Goal: Task Accomplishment & Management: Complete application form

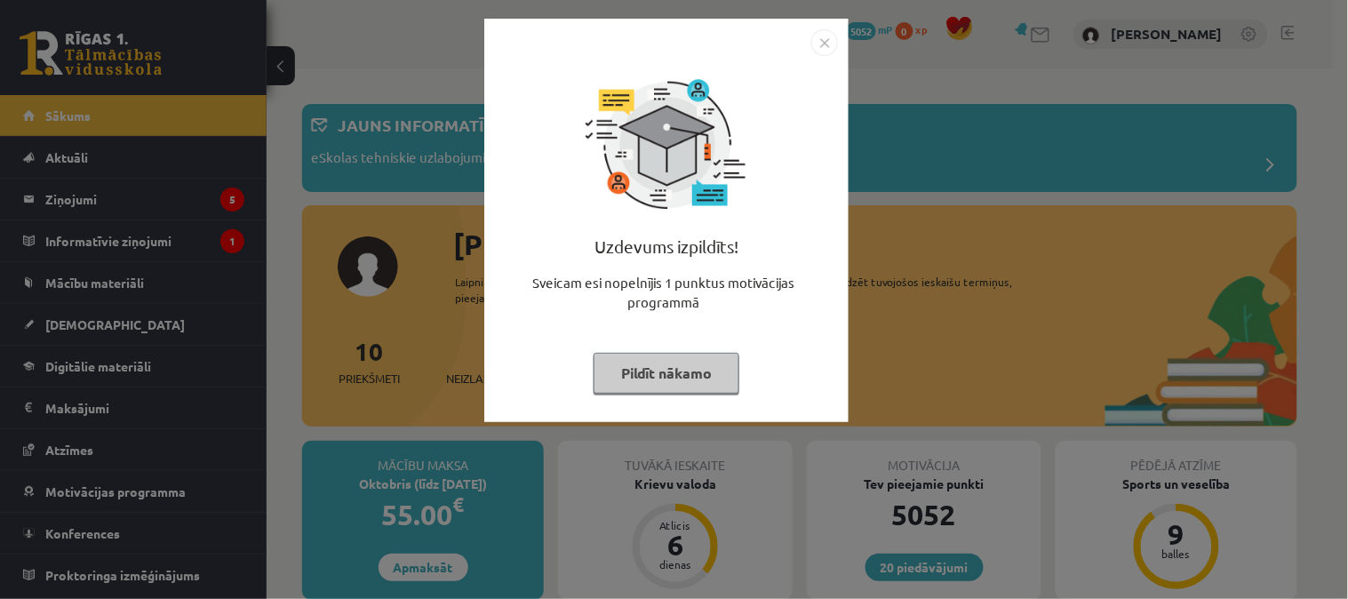
click at [824, 43] on img "Close" at bounding box center [824, 42] width 27 height 27
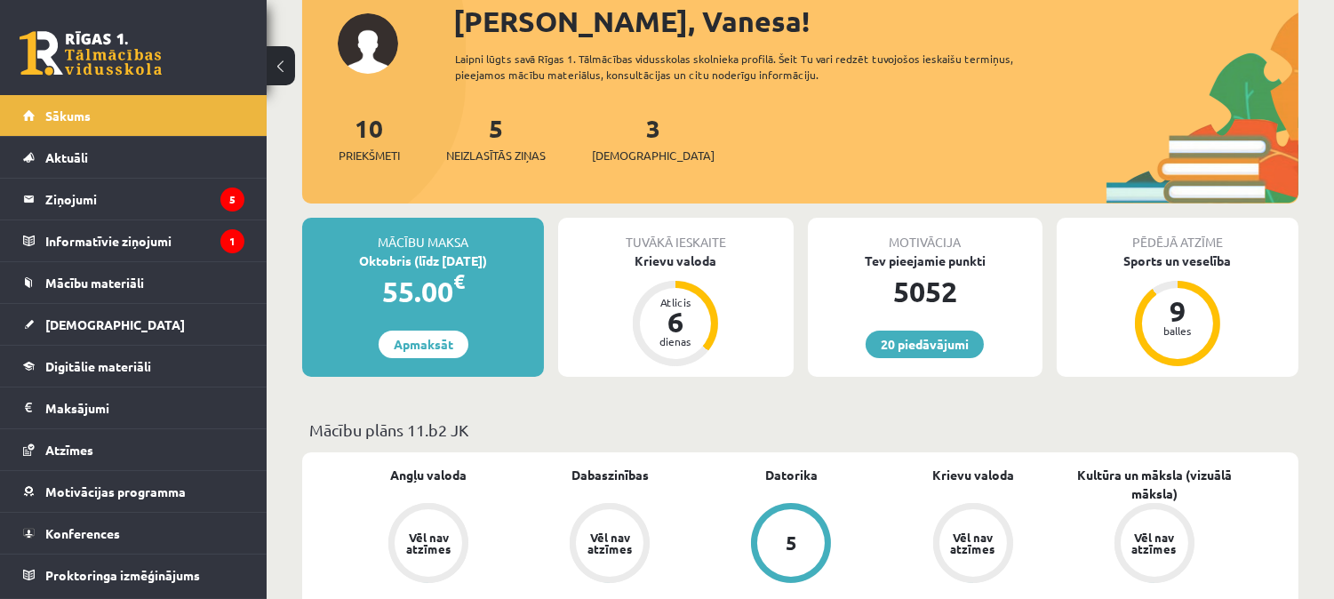
scroll to position [234, 0]
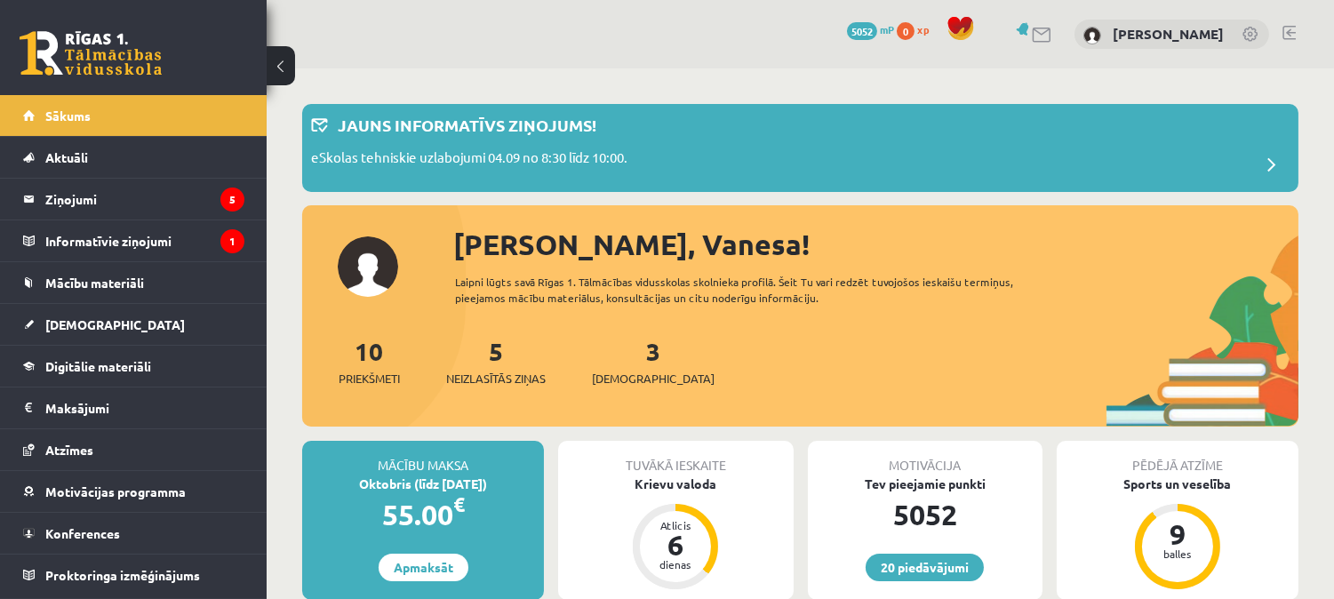
click at [1282, 28] on link at bounding box center [1288, 33] width 13 height 14
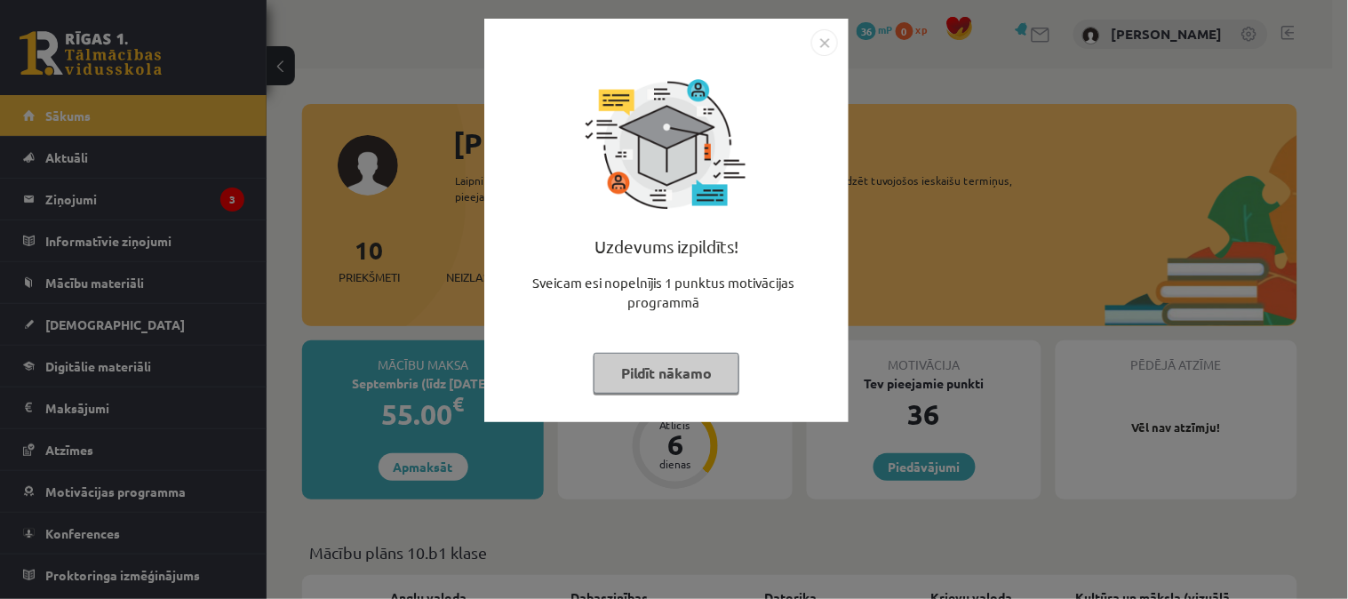
click at [615, 369] on button "Pildīt nākamo" at bounding box center [667, 373] width 146 height 41
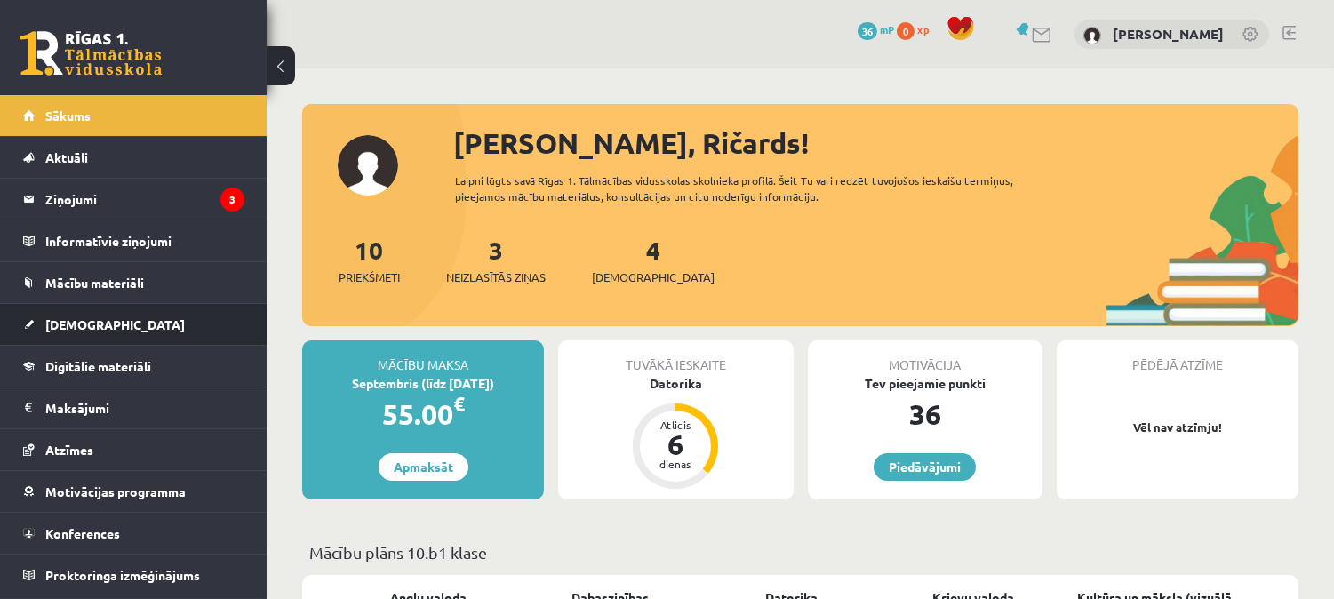
click at [222, 325] on link "[DEMOGRAPHIC_DATA]" at bounding box center [133, 324] width 221 height 41
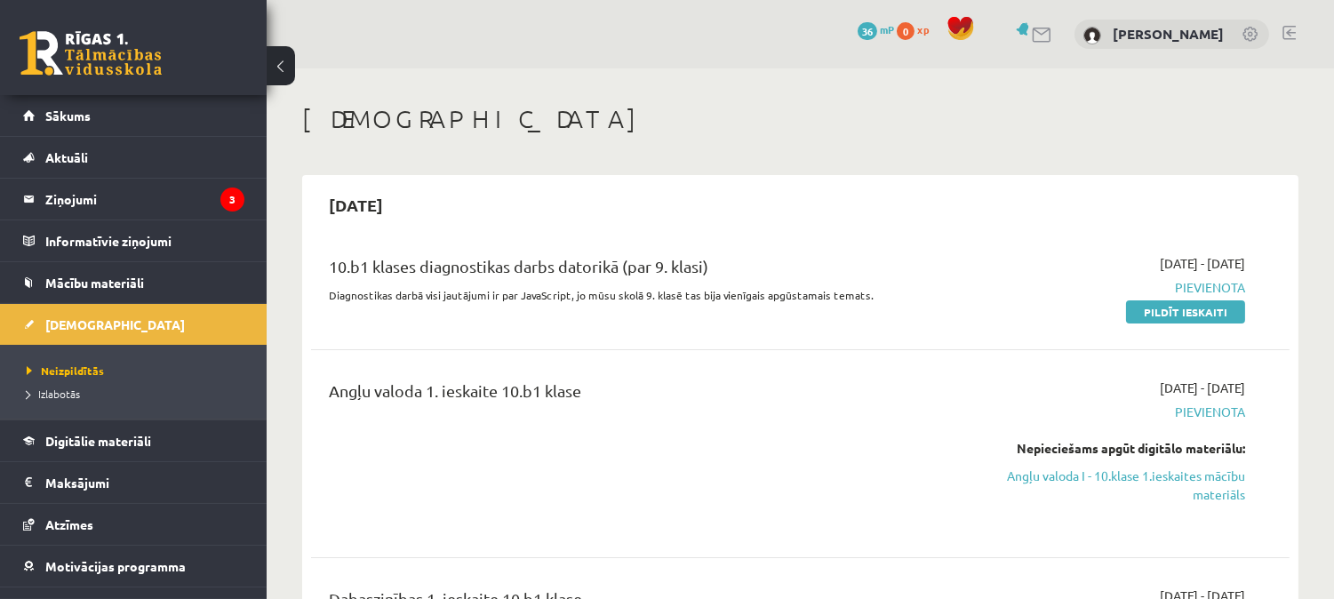
drag, startPoint x: 1347, startPoint y: 43, endPoint x: 988, endPoint y: 117, distance: 366.7
click at [988, 117] on h1 "[DEMOGRAPHIC_DATA]" at bounding box center [800, 119] width 996 height 30
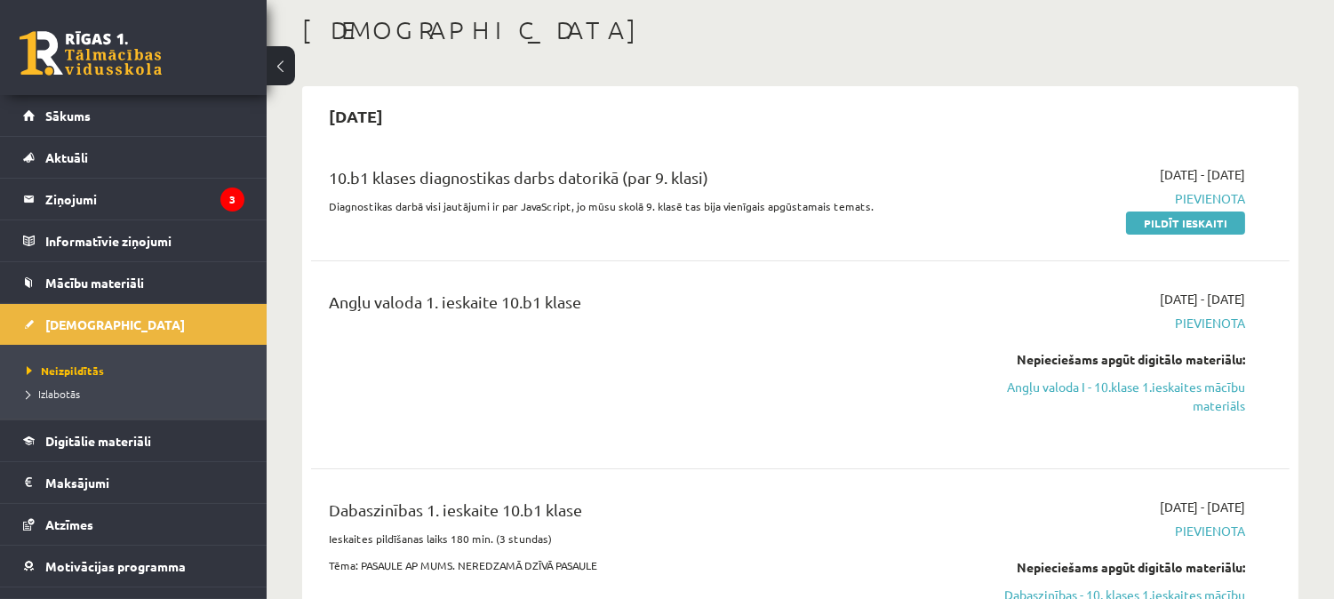
scroll to position [63, 0]
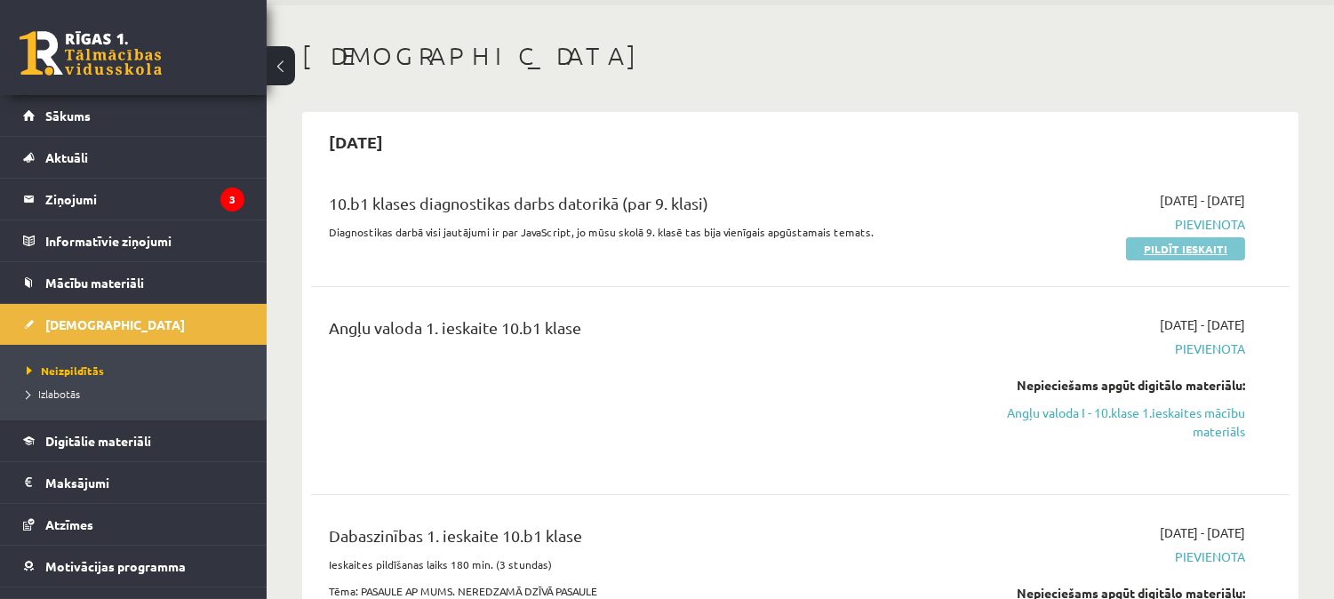
click at [1171, 246] on link "Pildīt ieskaiti" at bounding box center [1185, 248] width 119 height 23
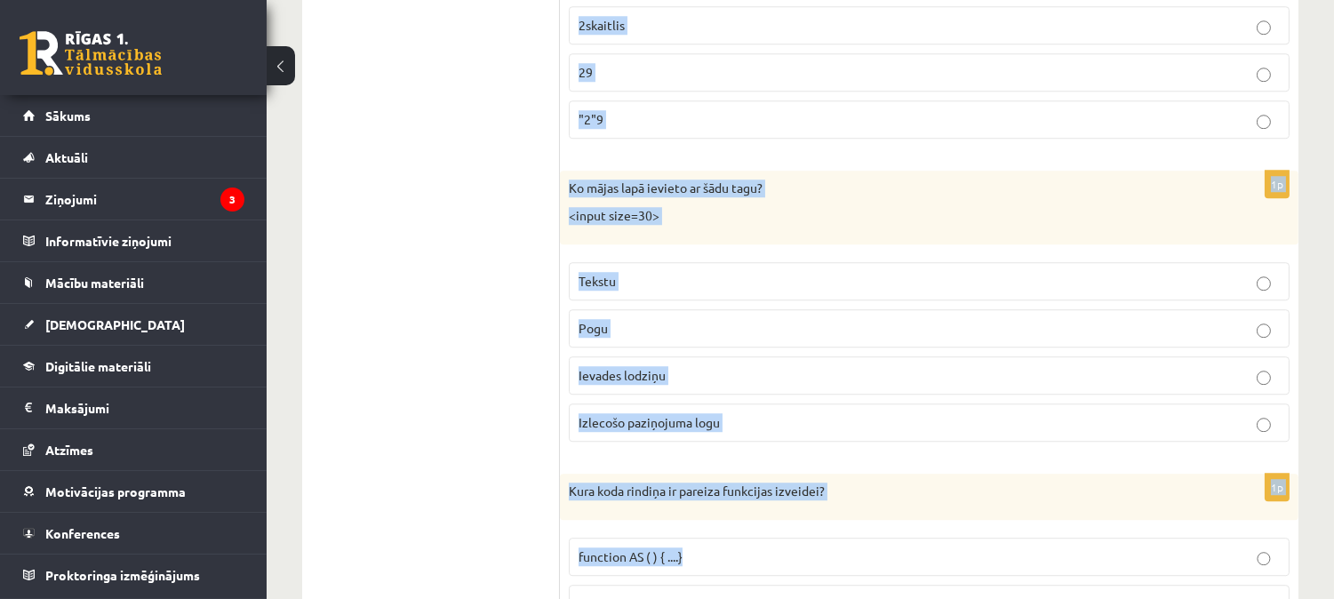
scroll to position [9081, 0]
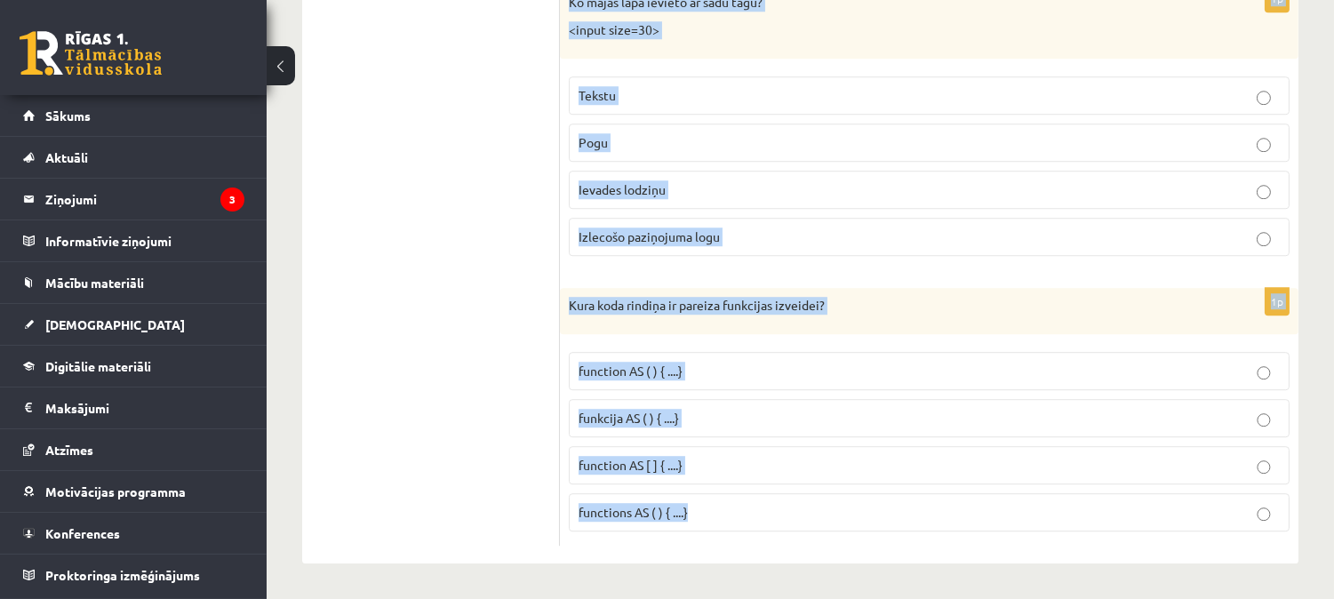
drag, startPoint x: 565, startPoint y: 126, endPoint x: 909, endPoint y: 637, distance: 615.9
copy form "alert("11" + "12"); Kāds paziņojums tiks parādīts pēc koda izpildes? 23 1112 "1…"
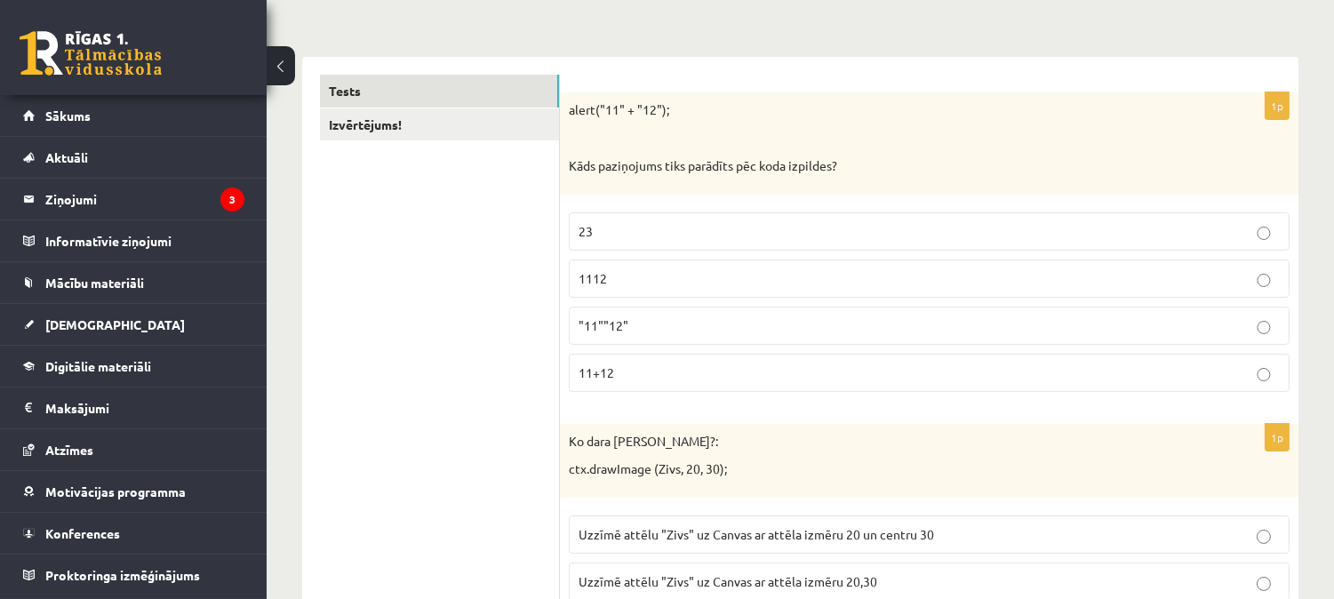
scroll to position [236, 0]
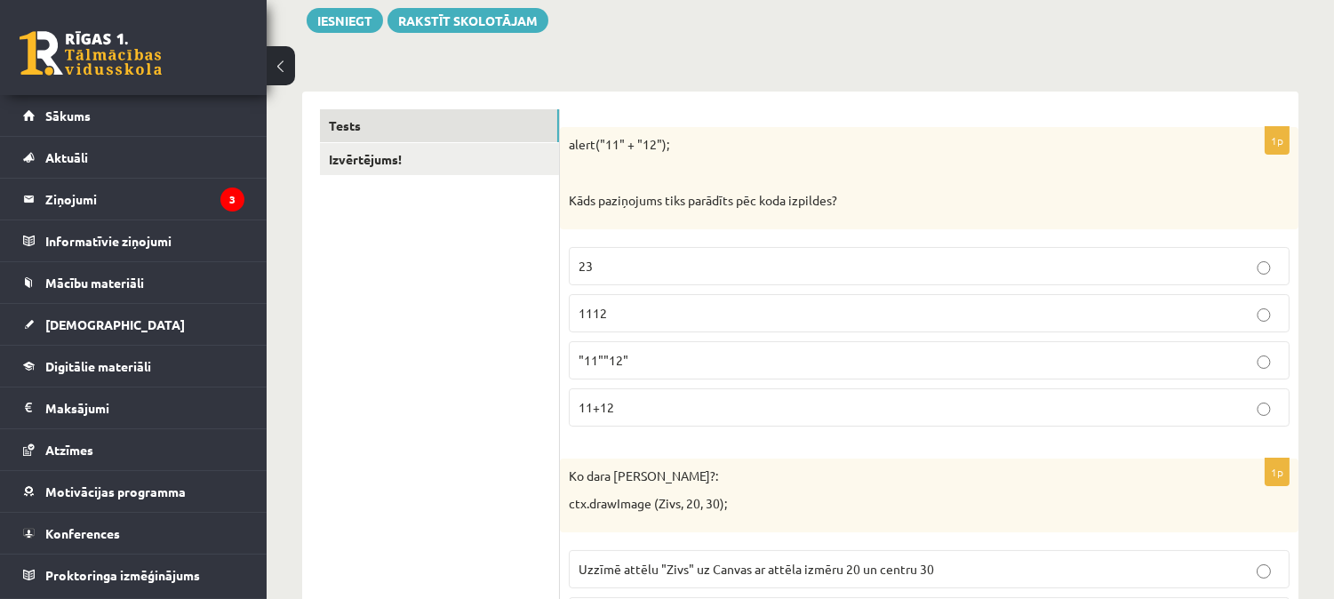
click at [602, 305] on span "1112" at bounding box center [592, 313] width 28 height 16
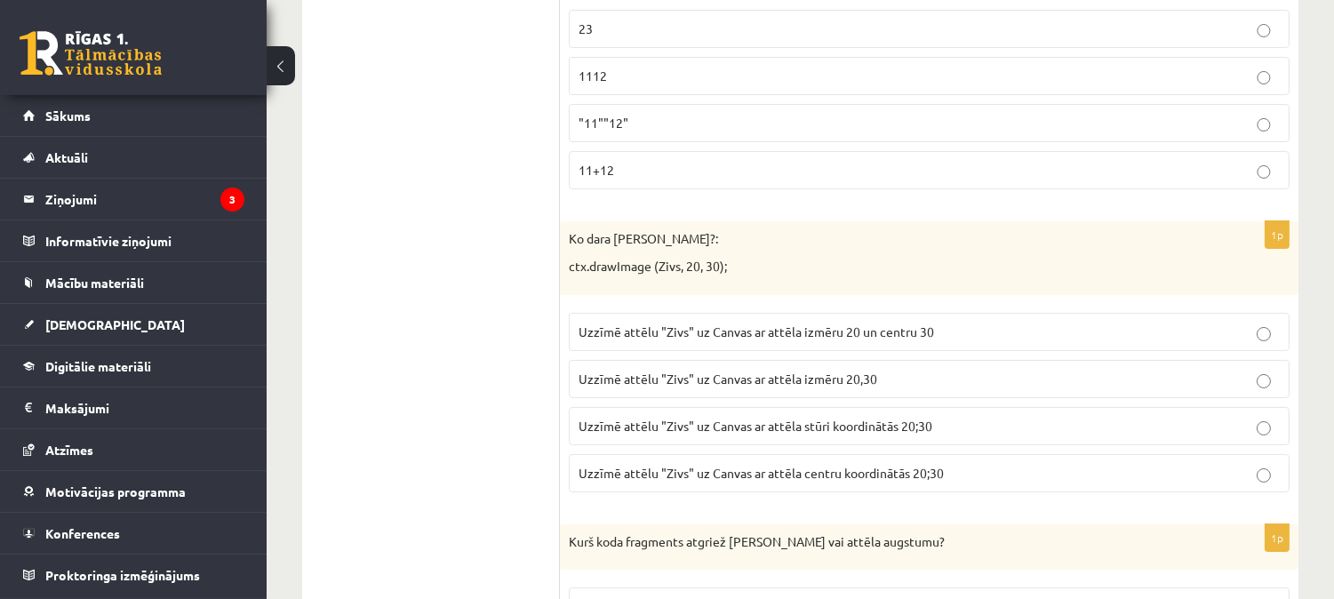
scroll to position [626, 0]
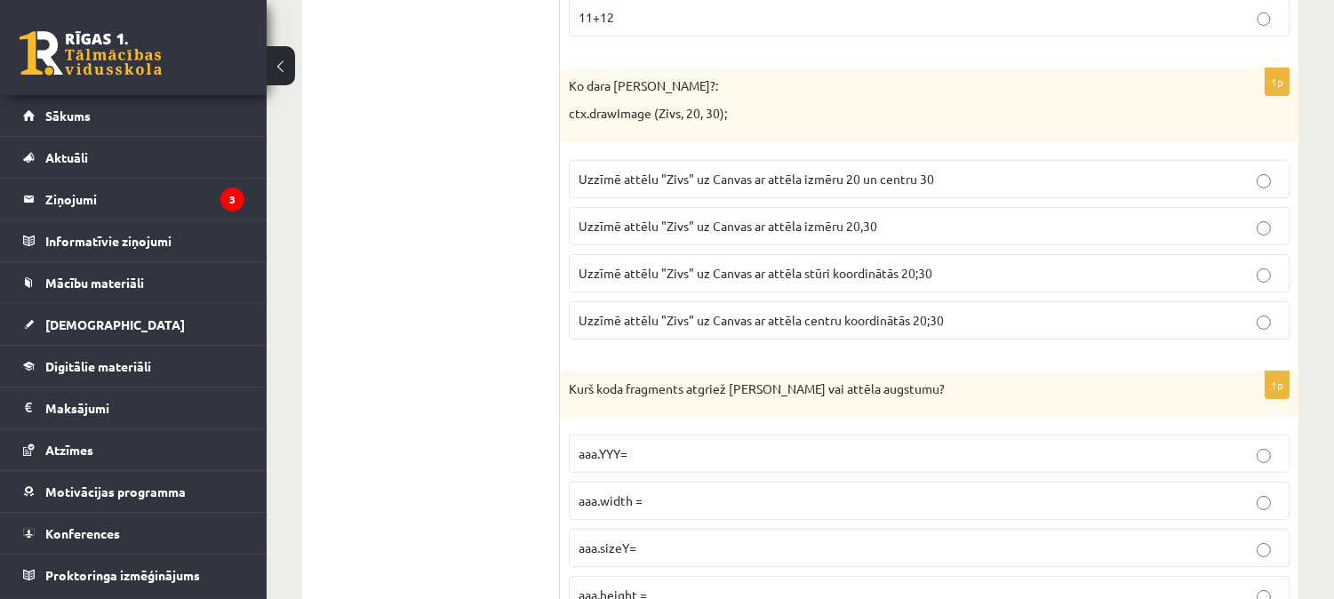
click at [761, 274] on span "Uzzīmē attēlu "Zivs" uz Canvas ar attēla stūri koordinātās 20;30" at bounding box center [755, 273] width 354 height 16
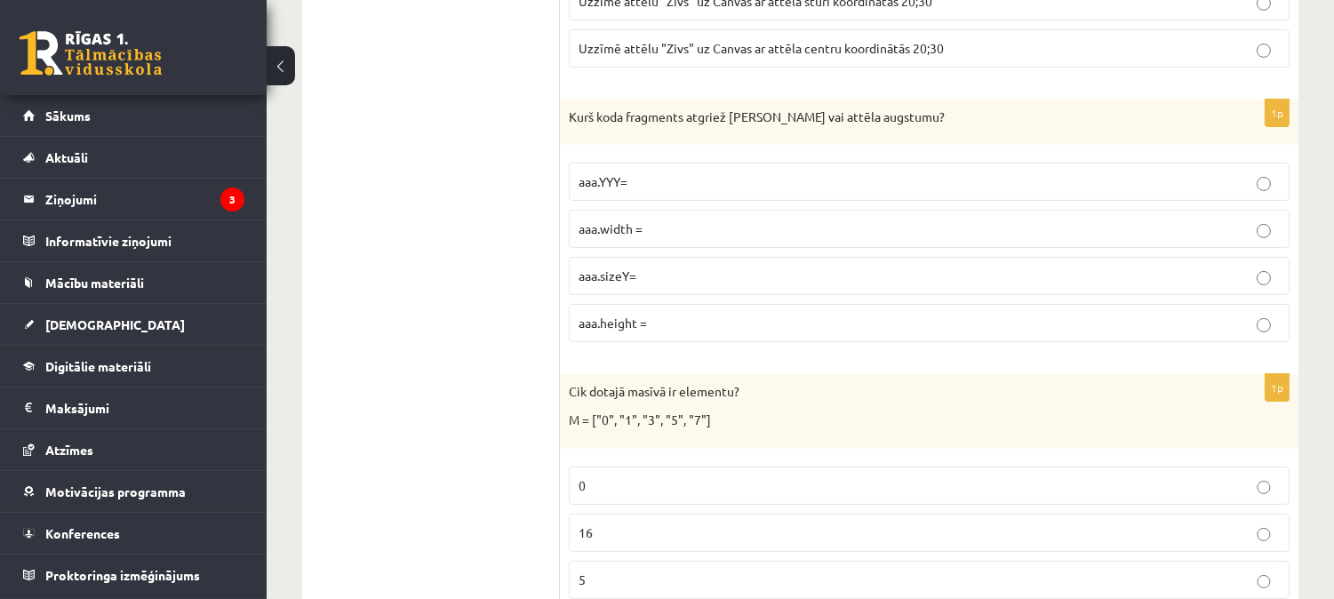
scroll to position [948, 0]
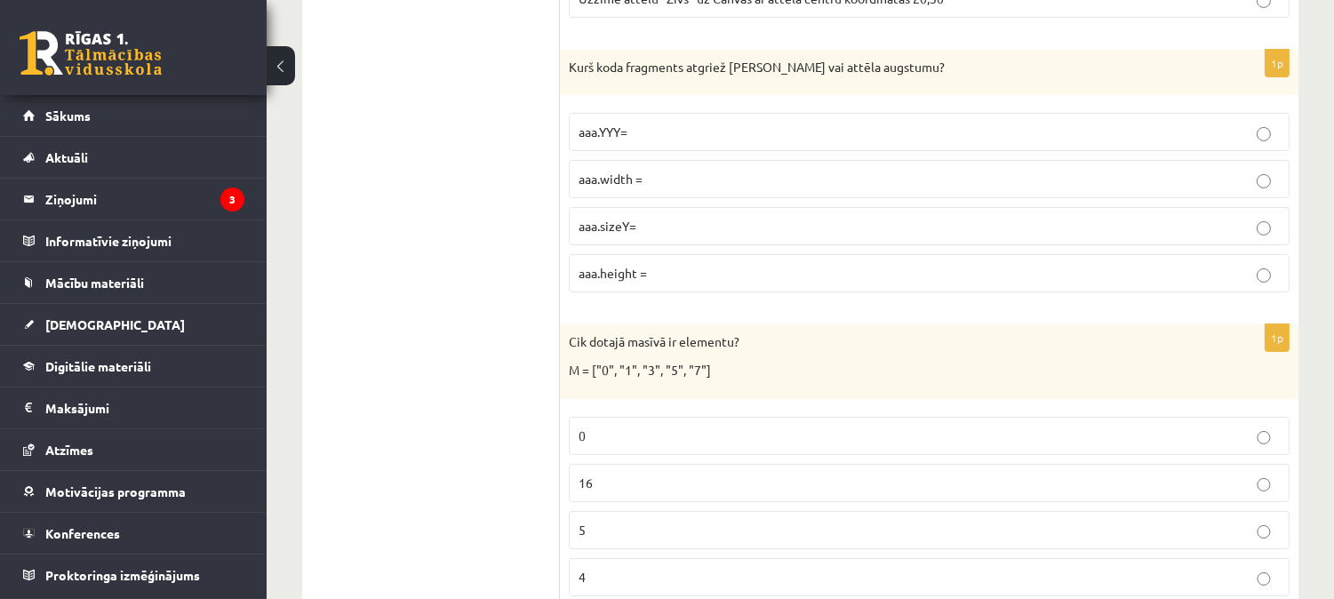
click at [632, 276] on span "aaa.height =" at bounding box center [612, 273] width 68 height 16
click at [608, 533] on p "5" at bounding box center [928, 530] width 701 height 19
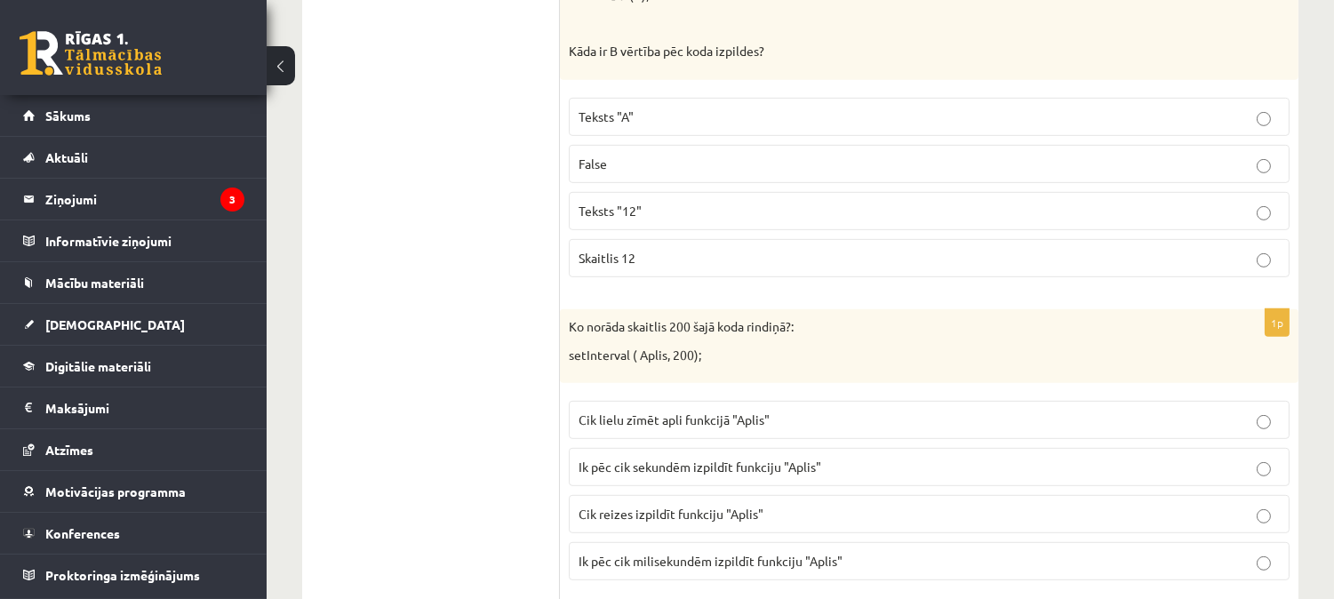
scroll to position [1677, 0]
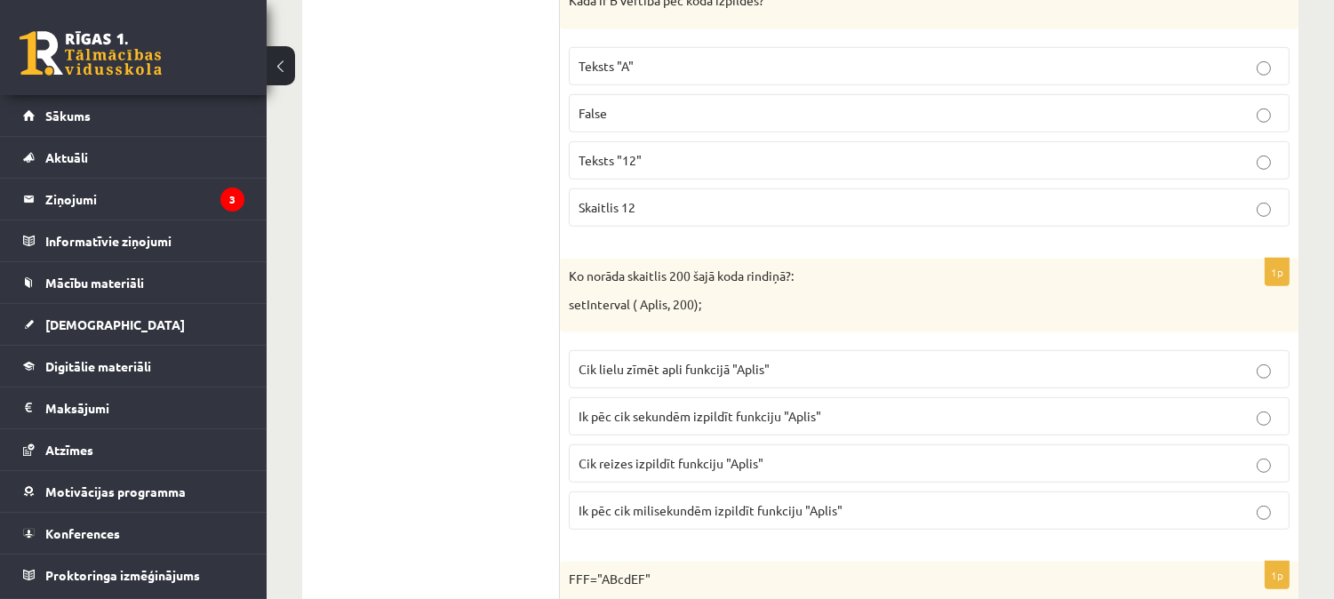
click at [623, 203] on span "Skaitlis 12" at bounding box center [606, 207] width 57 height 16
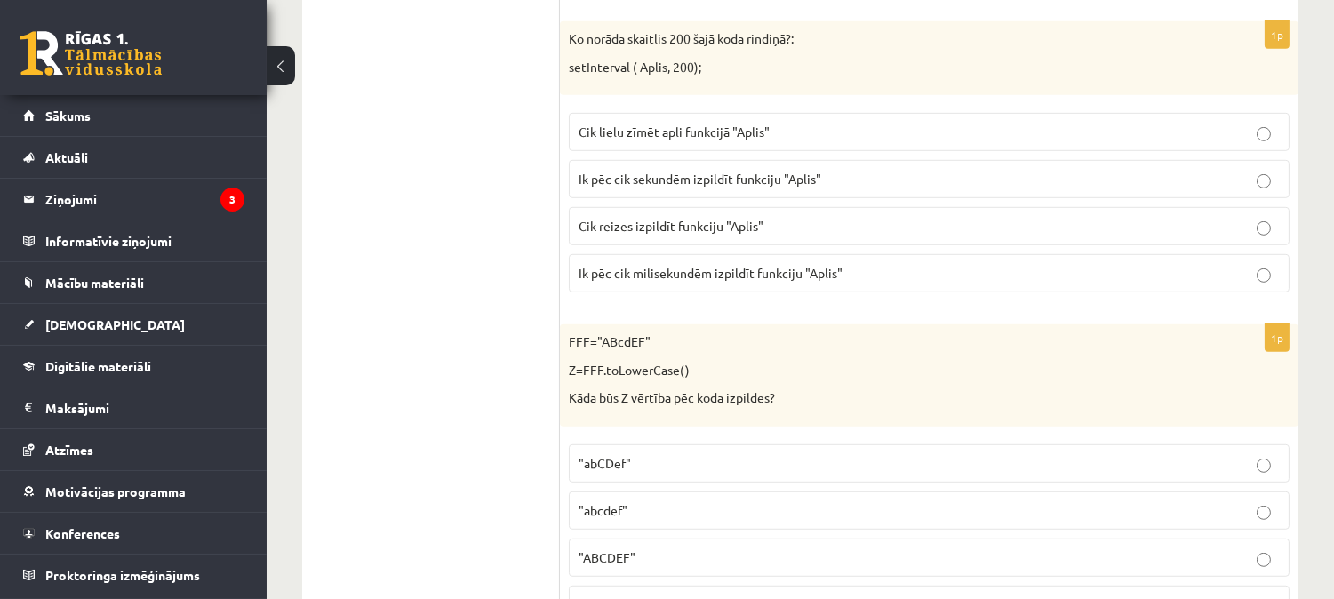
scroll to position [1948, 0]
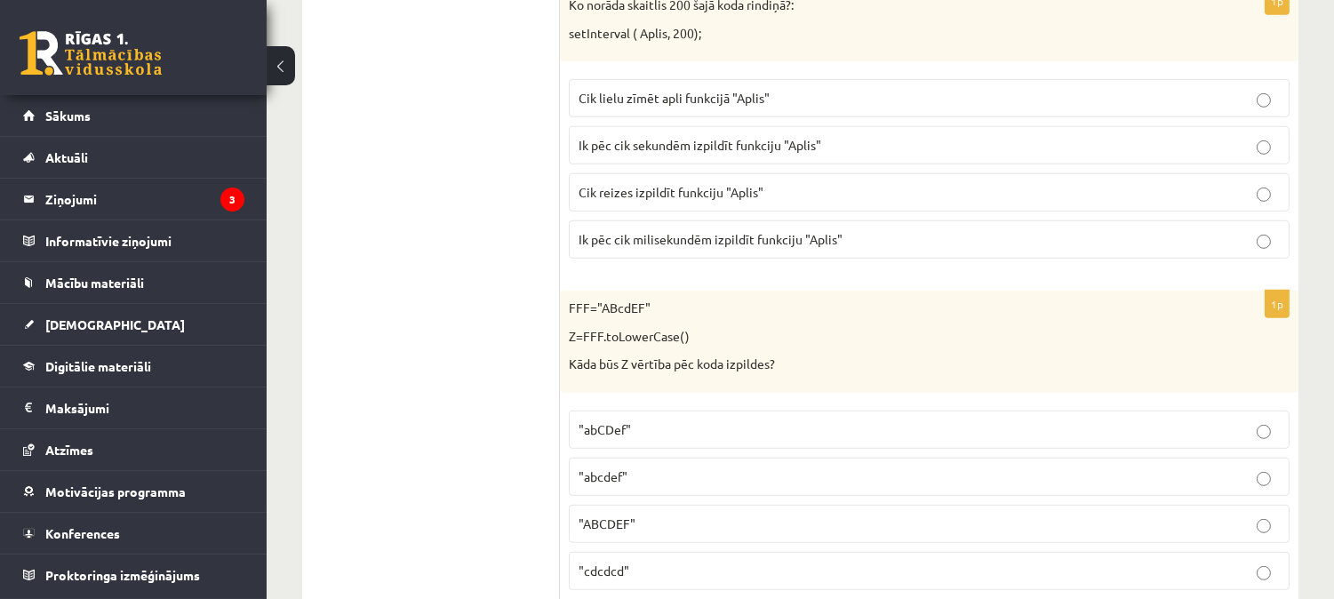
click at [748, 153] on span "Ik pēc cik sekundēm izpildīt funkciju "Aplis"" at bounding box center [699, 145] width 243 height 16
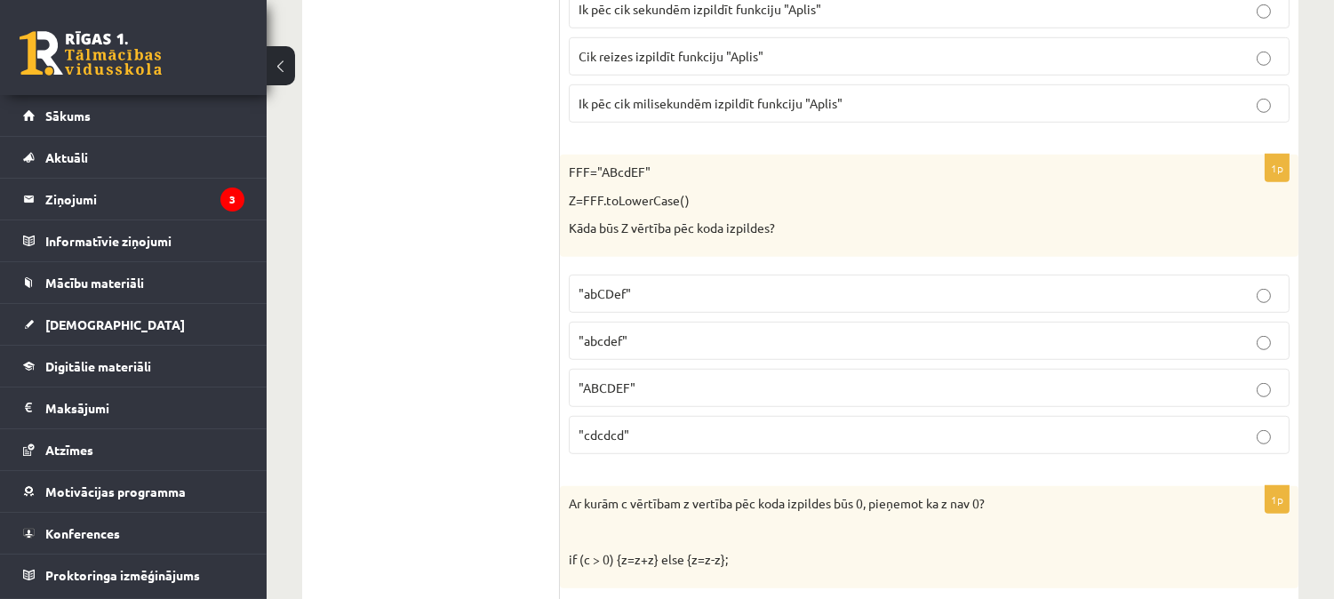
scroll to position [2101, 0]
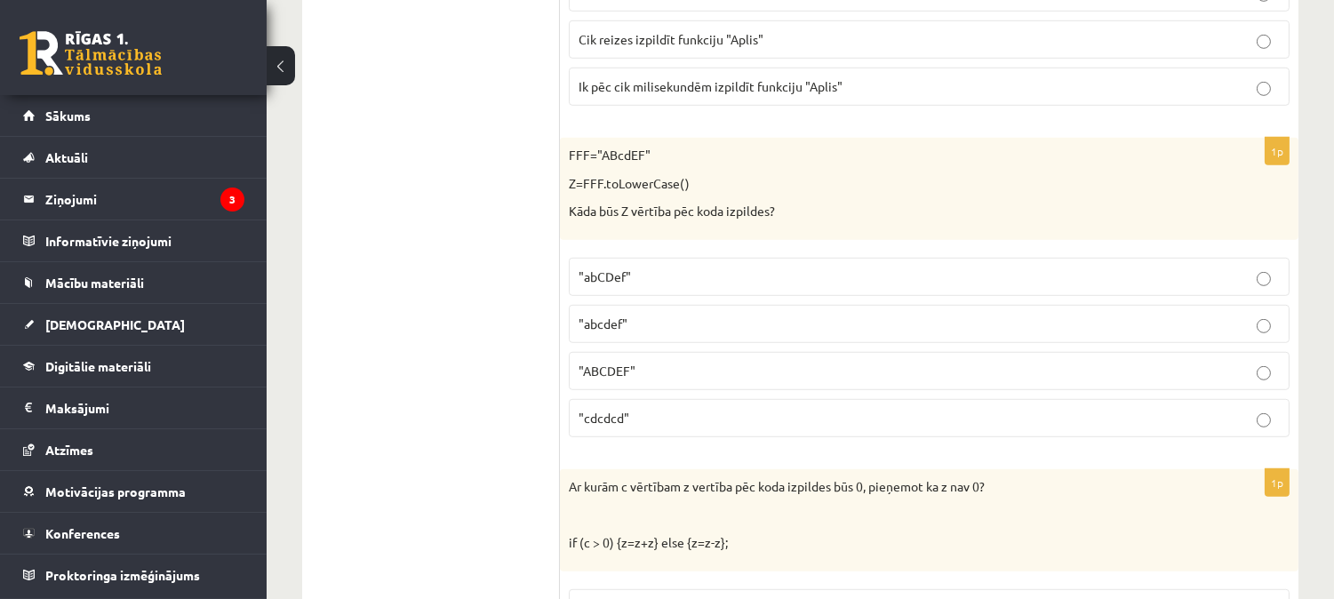
click at [652, 321] on p ""abcdef"" at bounding box center [928, 324] width 701 height 19
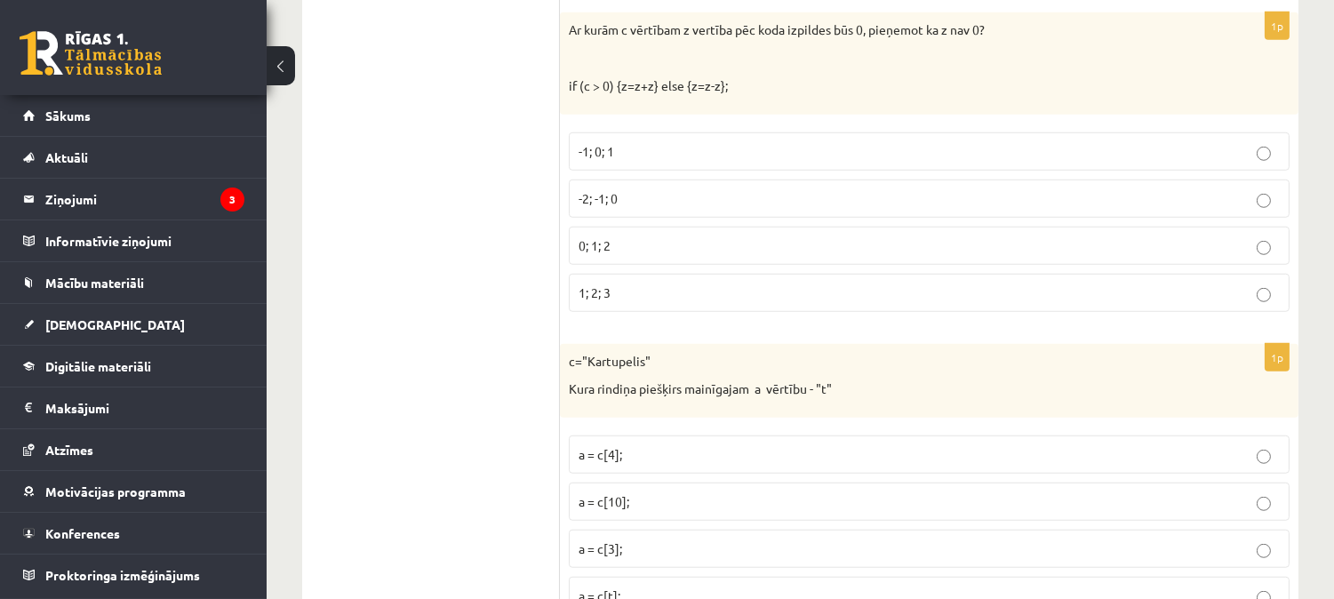
scroll to position [2609, 0]
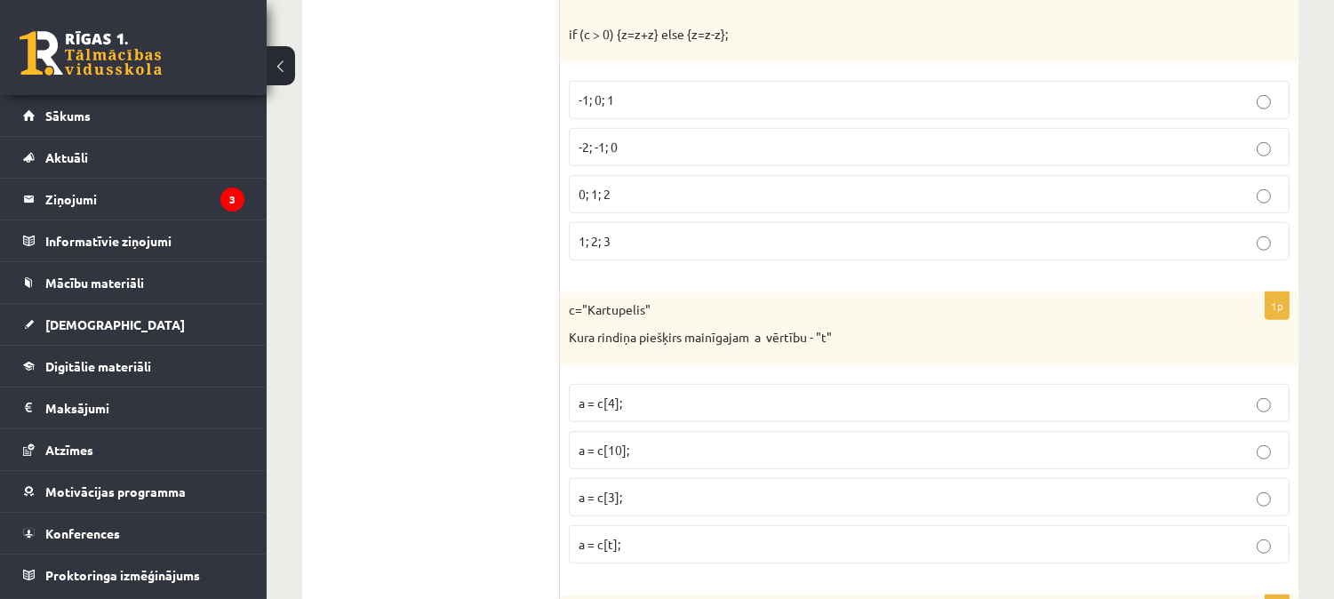
click at [628, 147] on p "-2; -1; 0" at bounding box center [928, 147] width 701 height 19
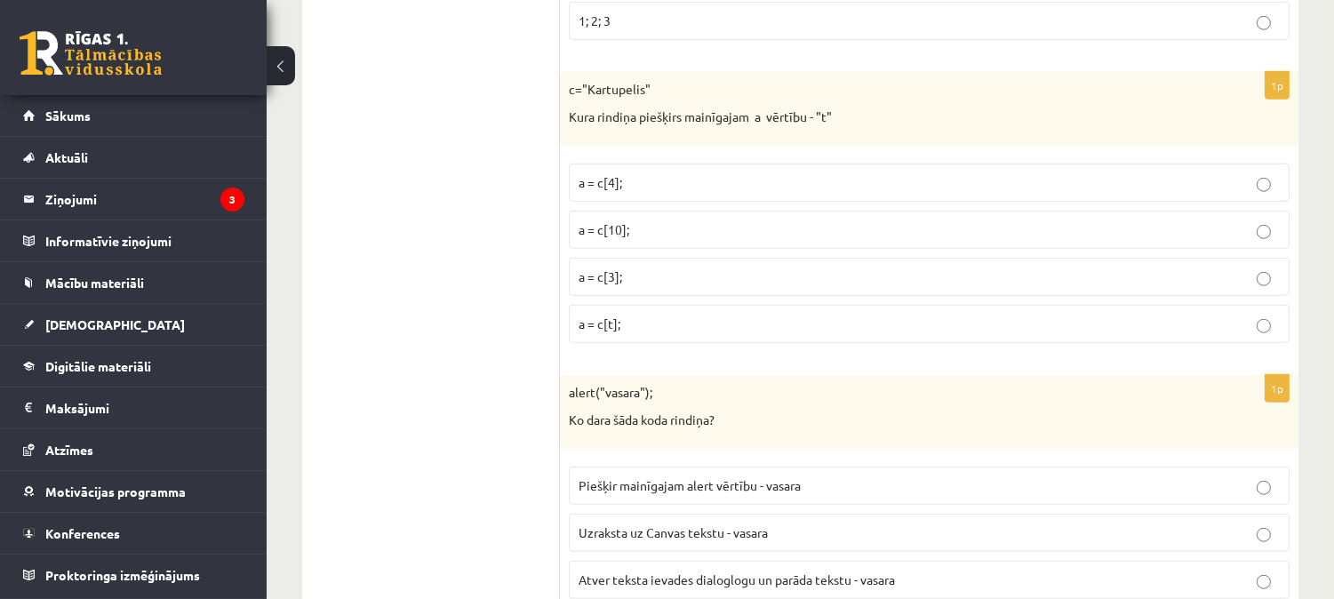
scroll to position [2897, 0]
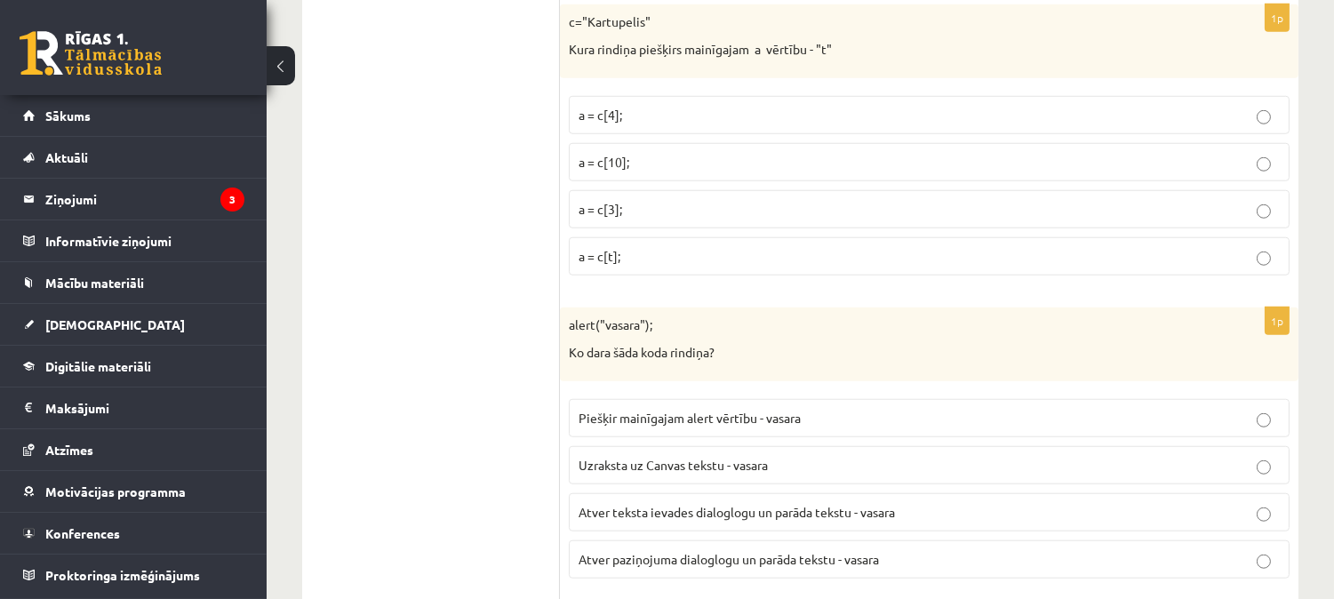
click at [620, 201] on label "a = c[3];" at bounding box center [929, 209] width 721 height 38
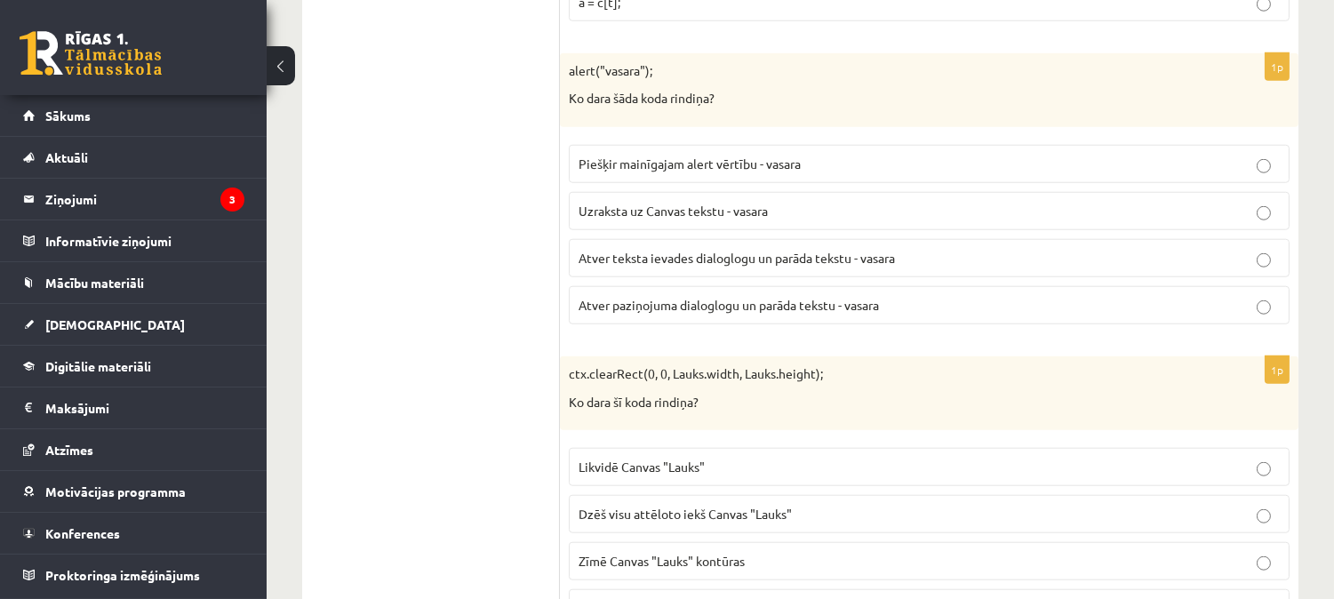
scroll to position [3168, 0]
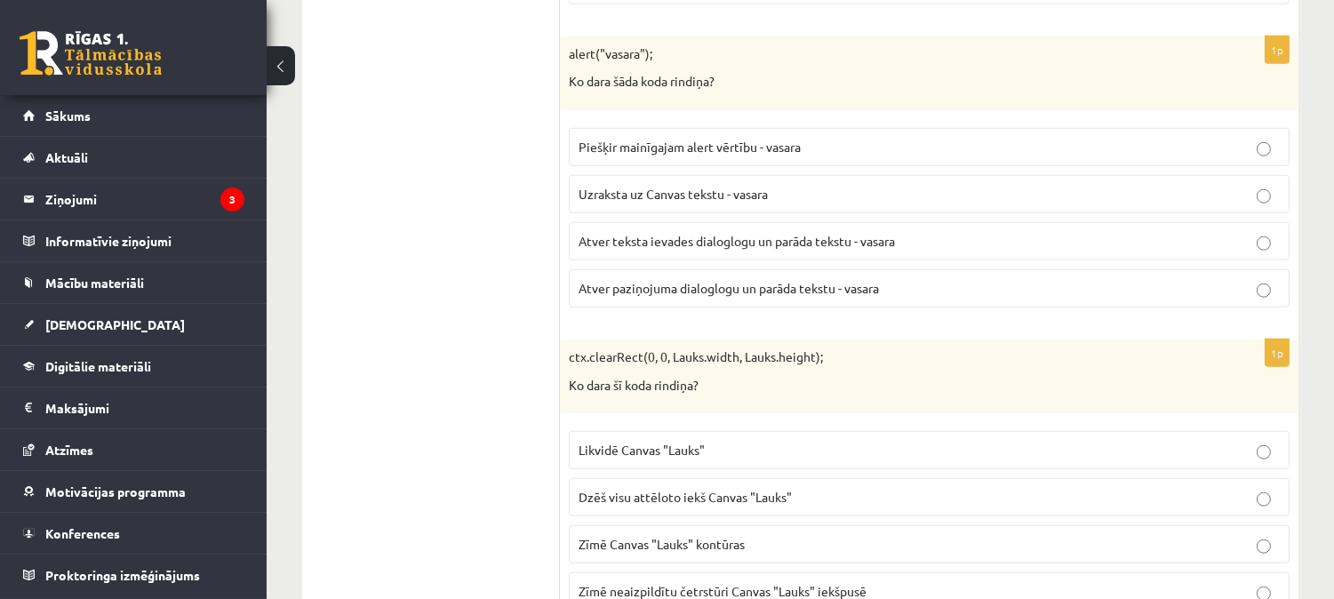
click at [627, 291] on span "Atver paziņojuma dialoglogu un parāda tekstu - vasara" at bounding box center [728, 288] width 300 height 16
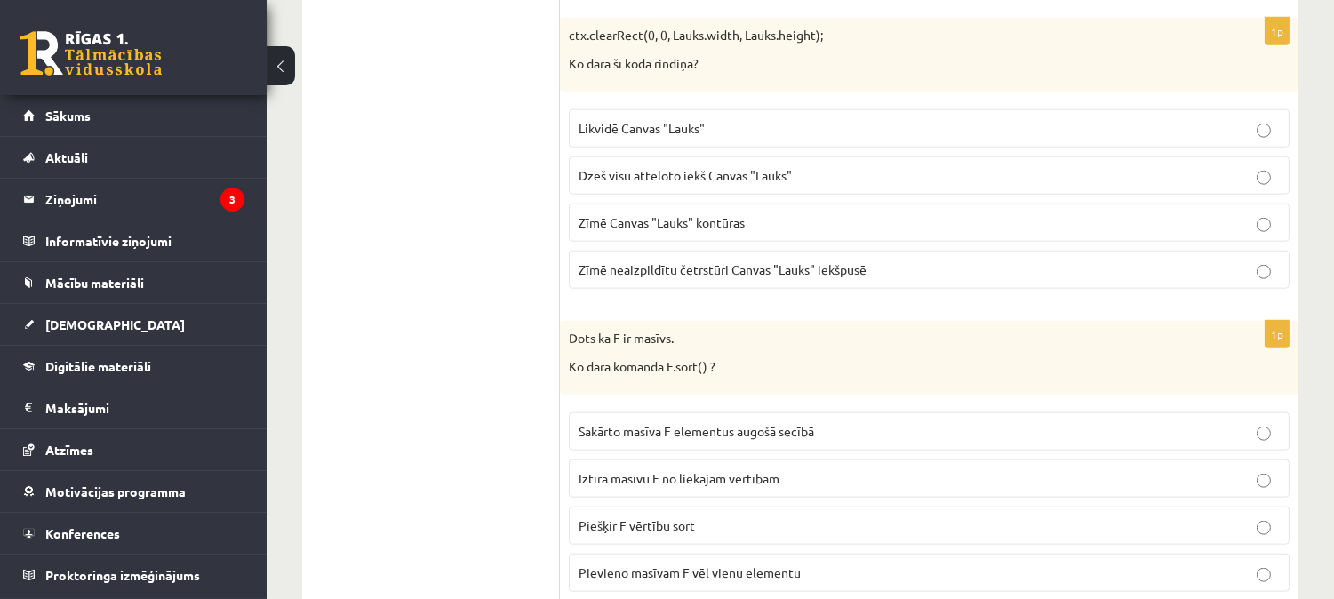
scroll to position [3506, 0]
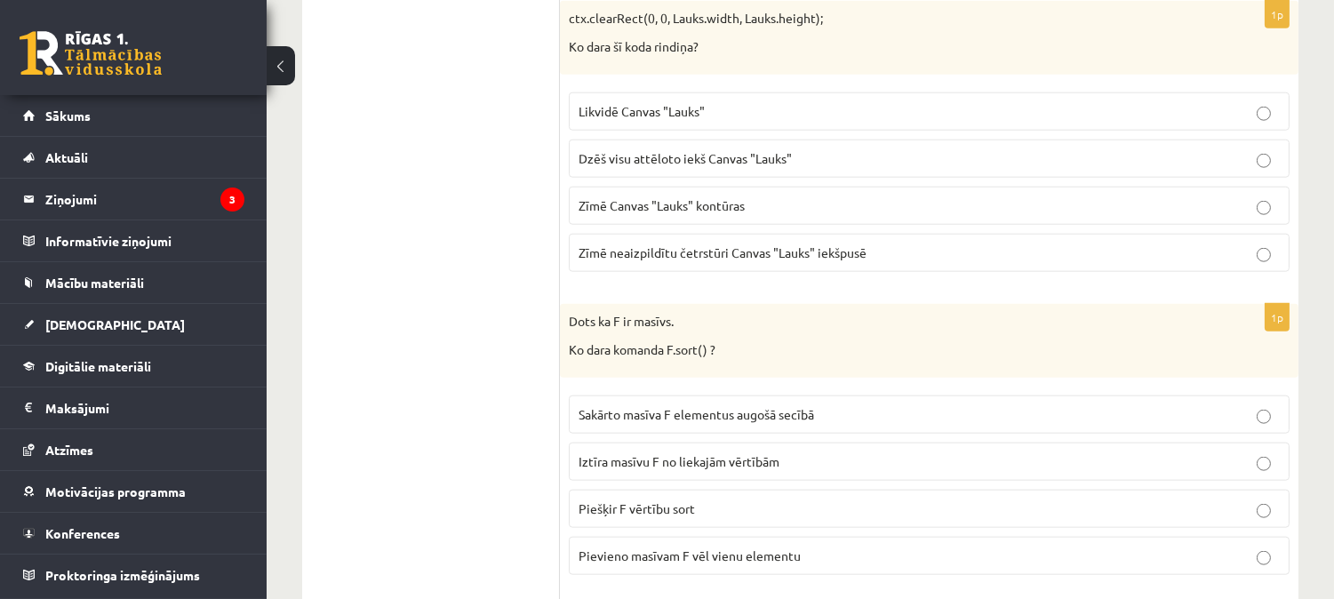
click at [629, 166] on span "Dzēš visu attēloto iekš Canvas "Lauks"" at bounding box center [684, 158] width 213 height 16
click at [671, 412] on p "Sakārto masīva F elementus augošā secībā" at bounding box center [928, 414] width 701 height 19
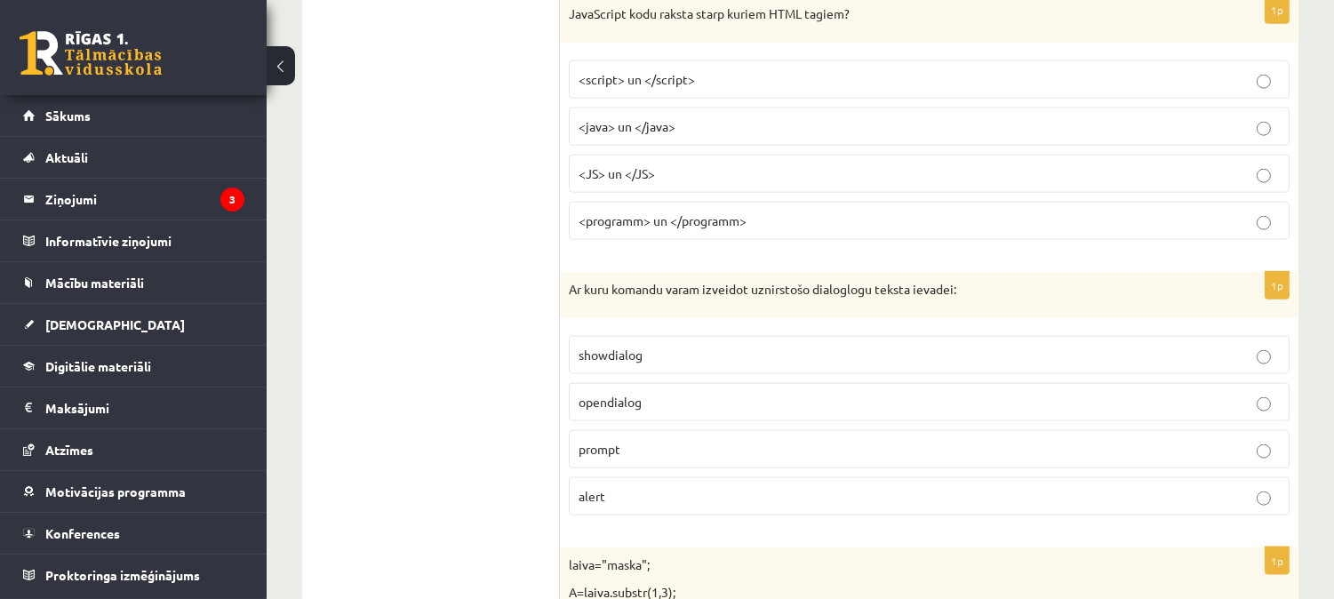
scroll to position [4134, 0]
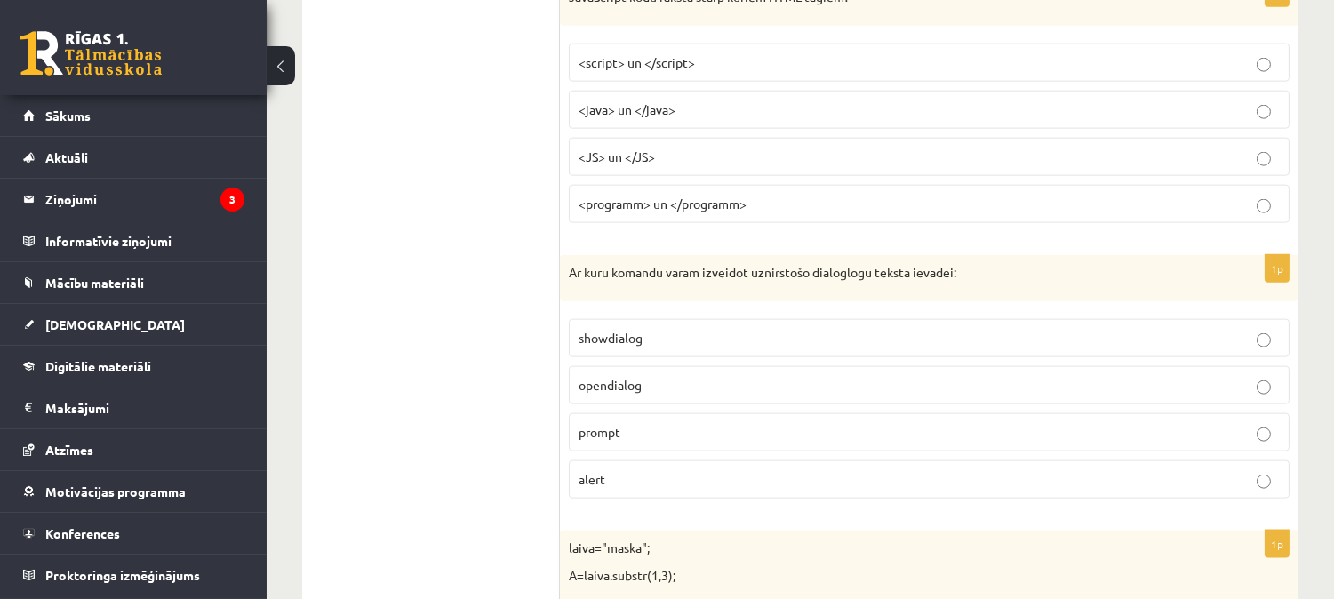
click at [596, 65] on span "<script> un </script>" at bounding box center [636, 62] width 116 height 16
click at [753, 451] on label "prompt" at bounding box center [929, 432] width 721 height 38
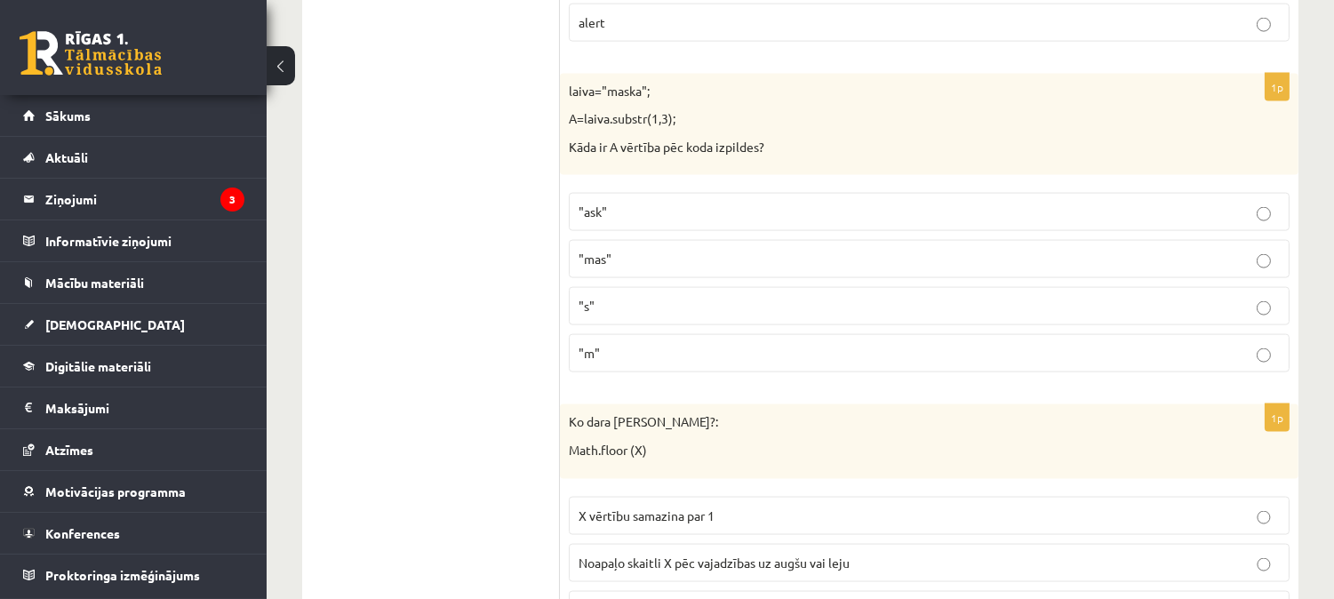
scroll to position [4692, 0]
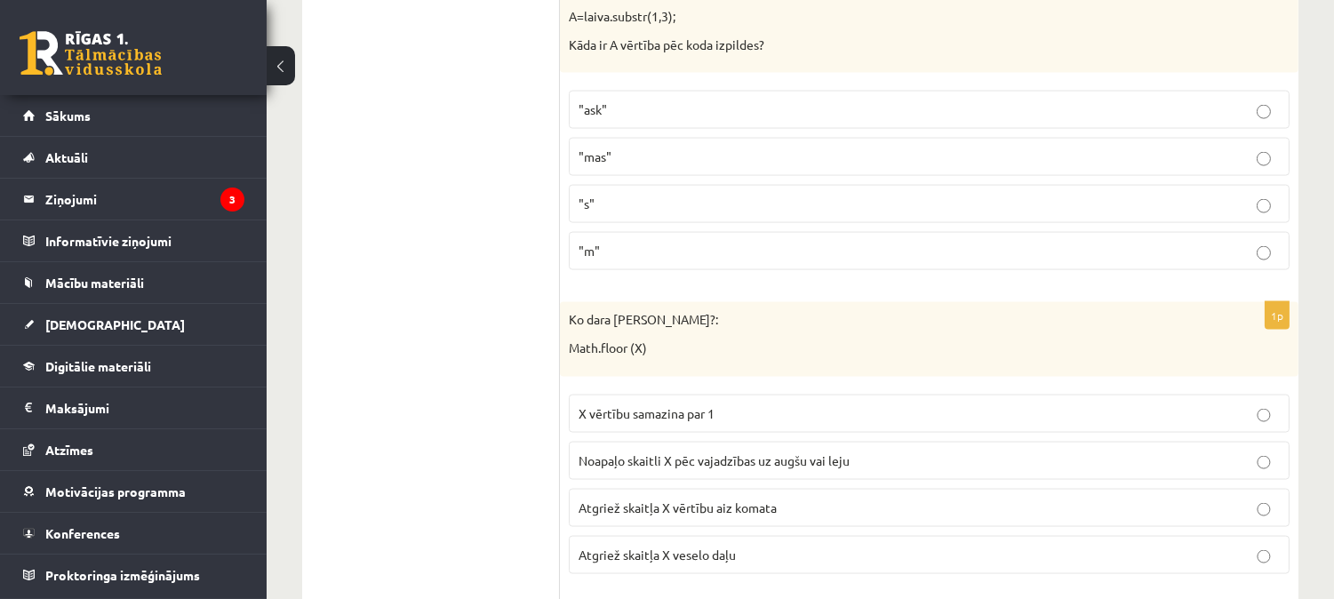
click at [641, 119] on p ""ask"" at bounding box center [928, 109] width 701 height 19
click at [650, 549] on label "Atgriež skaitļa X veselo daļu" at bounding box center [929, 555] width 721 height 38
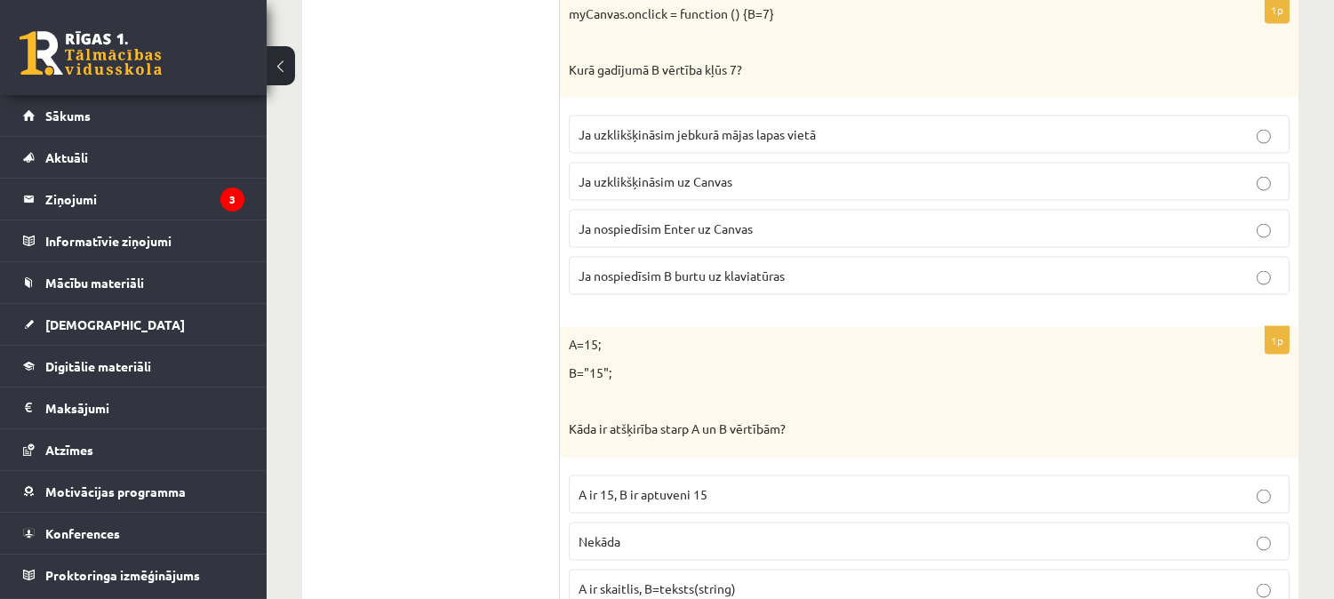
scroll to position [5337, 0]
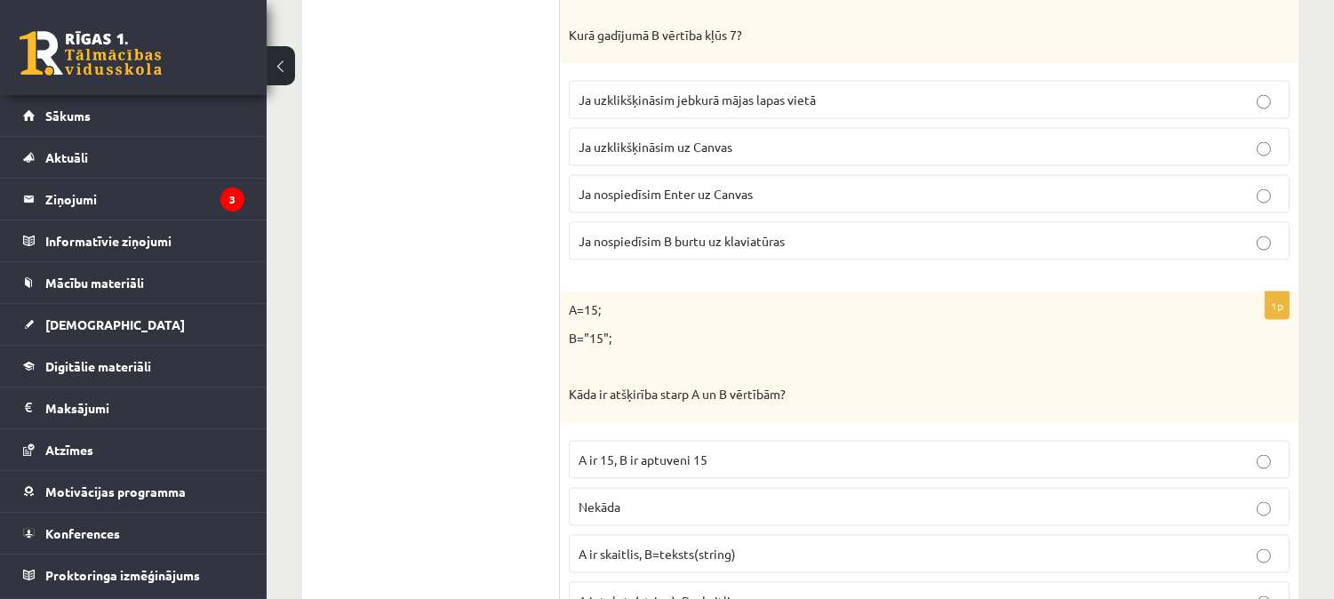
click at [671, 100] on label "Ja uzklikšķināsim jebkurā mājas lapas vietā" at bounding box center [929, 100] width 721 height 38
click at [653, 155] on span "Ja uzklikšķināsim uz Canvas" at bounding box center [655, 147] width 154 height 16
click at [805, 549] on label "A ir skaitlis, B=teksts(string)" at bounding box center [929, 554] width 721 height 38
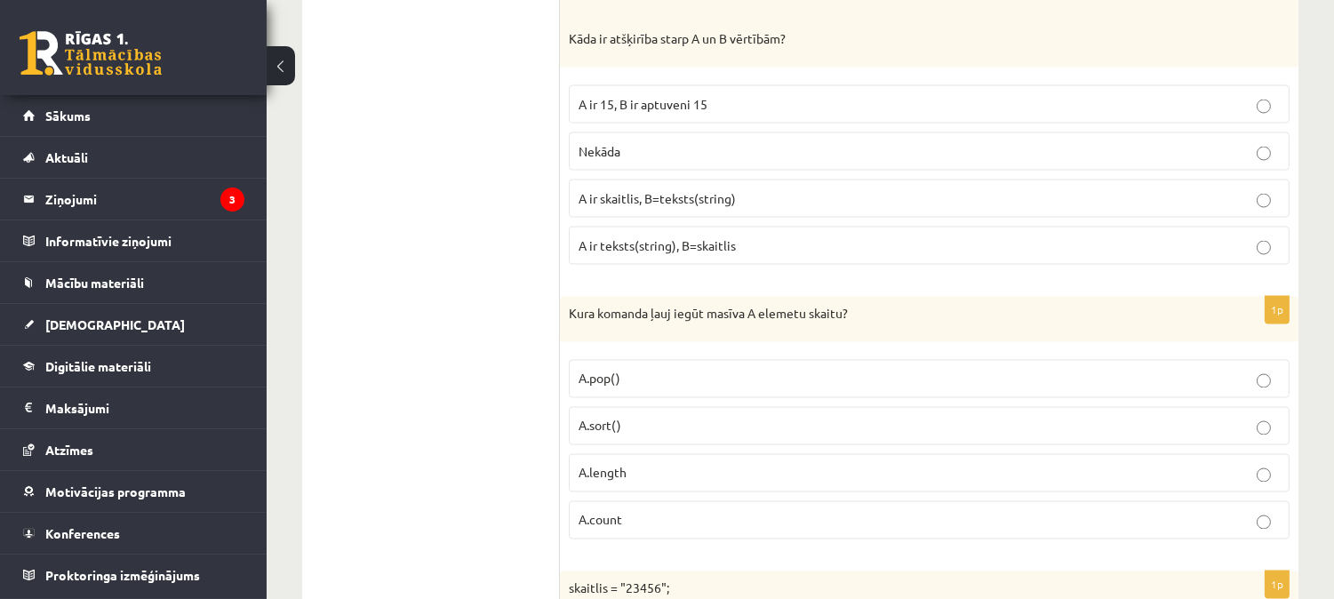
scroll to position [5709, 0]
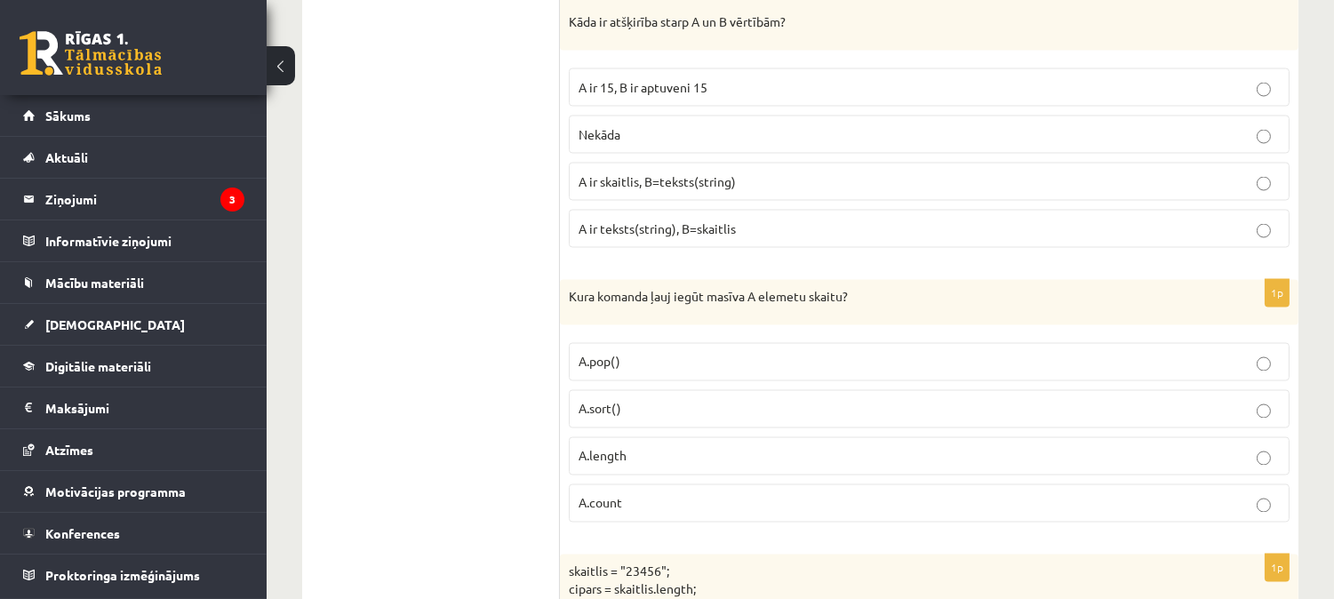
click at [663, 464] on p "A.length" at bounding box center [928, 456] width 701 height 19
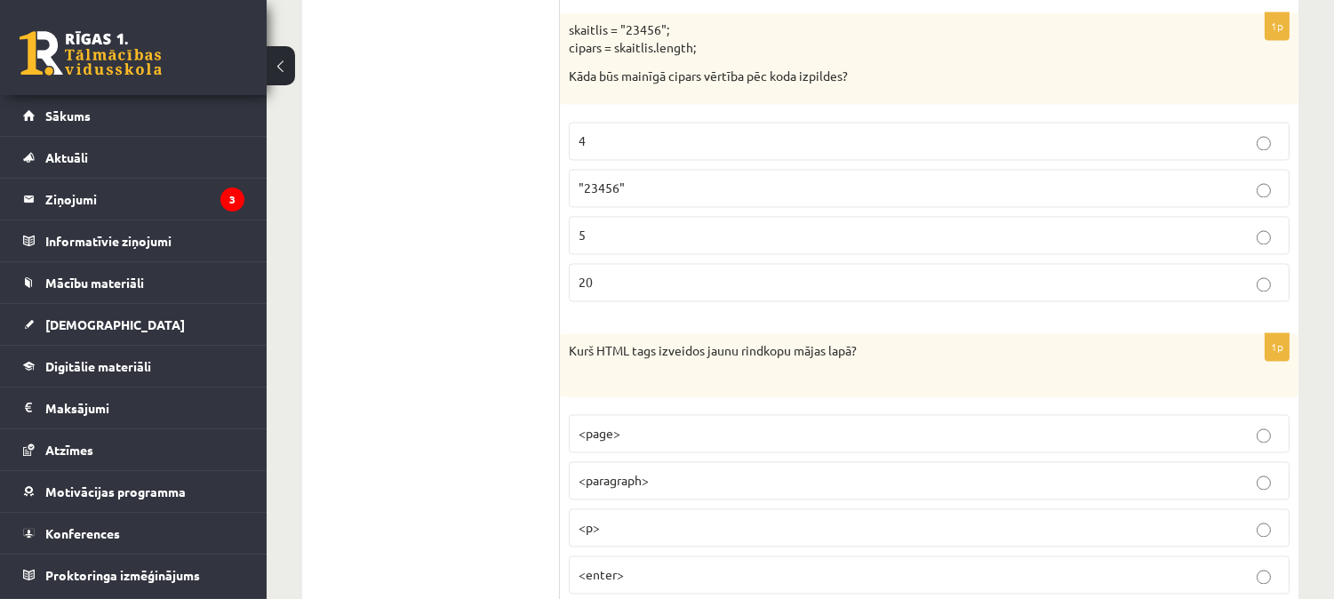
scroll to position [6268, 0]
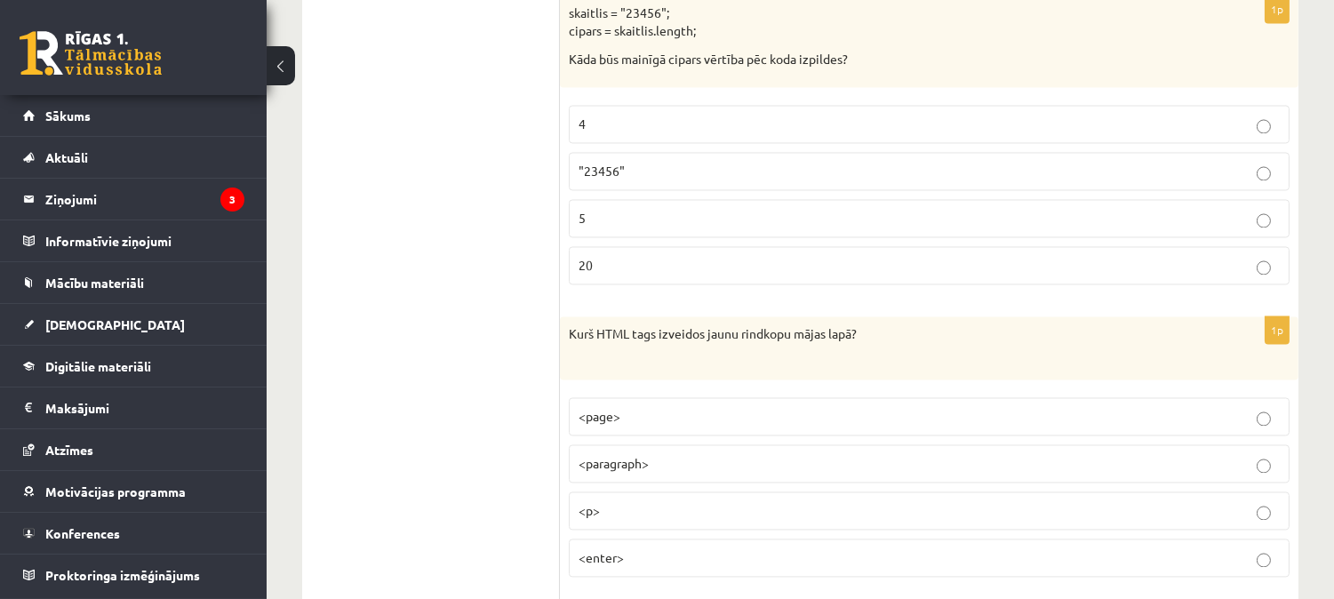
click at [608, 227] on p "5" at bounding box center [928, 218] width 701 height 19
click at [650, 516] on p "<p>" at bounding box center [928, 510] width 701 height 19
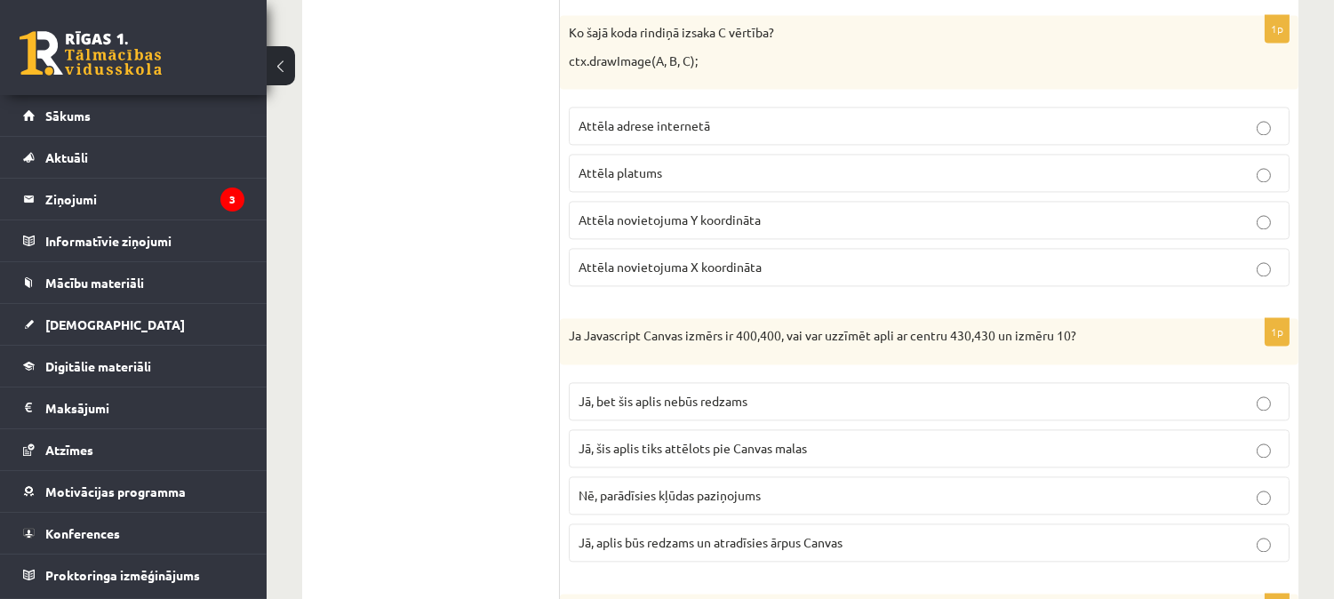
scroll to position [6878, 0]
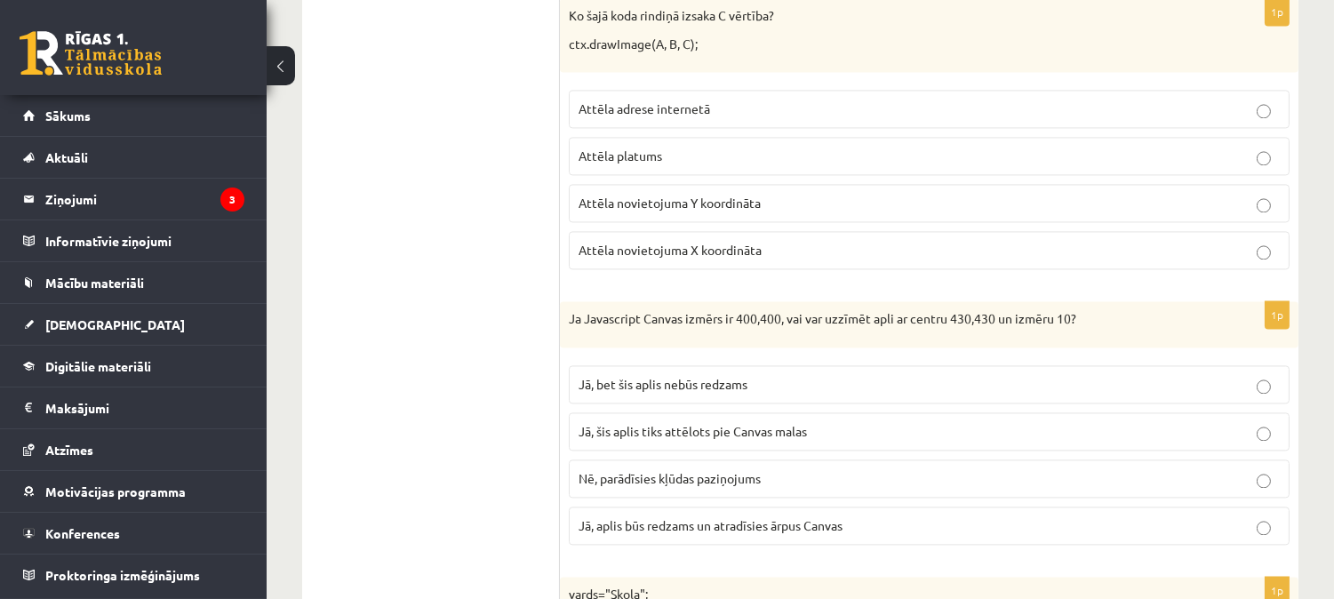
click at [729, 211] on span "Attēla novietojuma Y koordināta" at bounding box center [669, 203] width 182 height 16
click at [704, 392] on span "Jā, bet šis aplis nebūs redzams" at bounding box center [662, 384] width 169 height 16
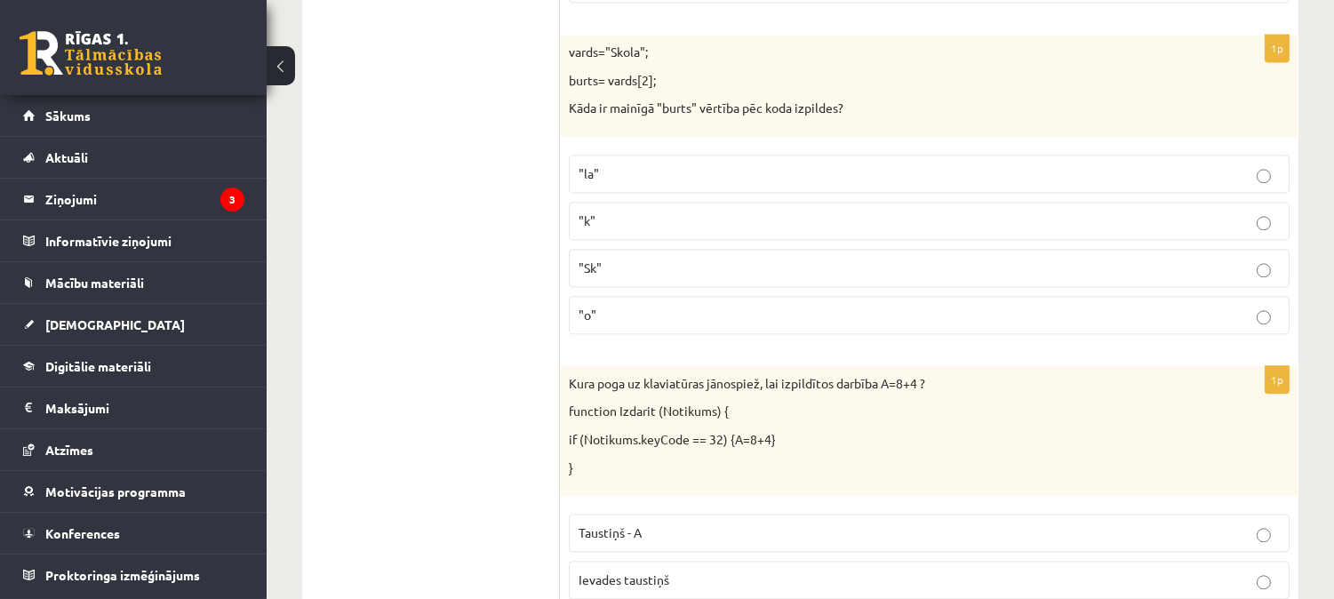
scroll to position [7455, 0]
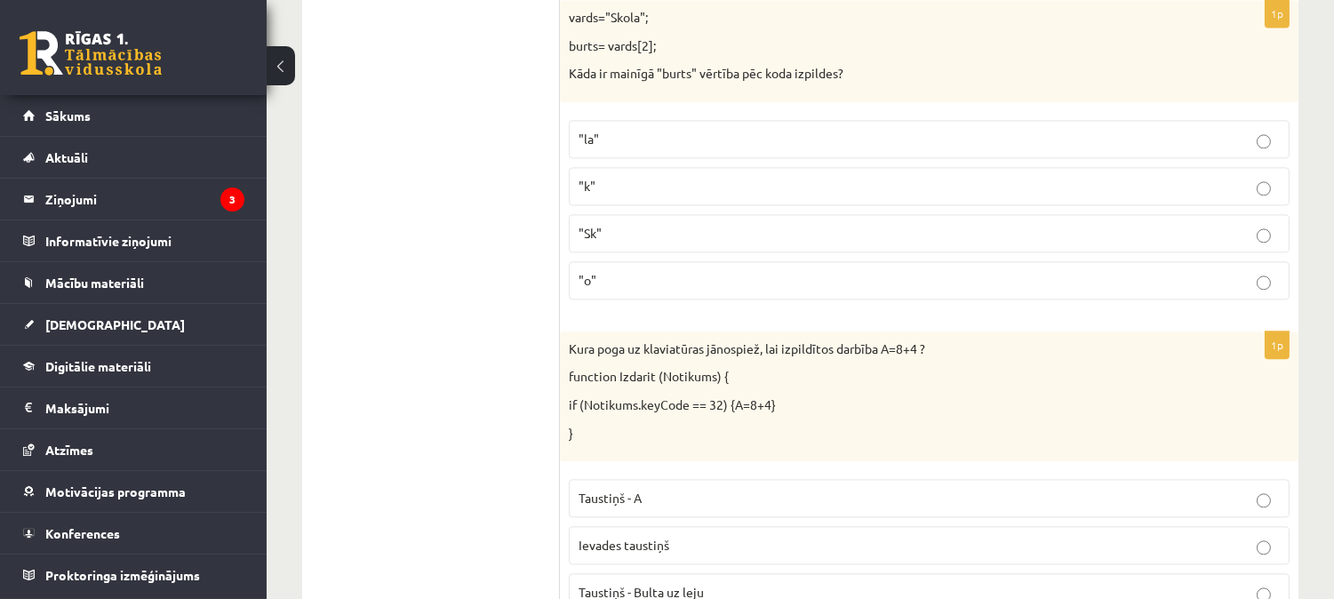
click at [655, 286] on label ""o"" at bounding box center [929, 280] width 721 height 38
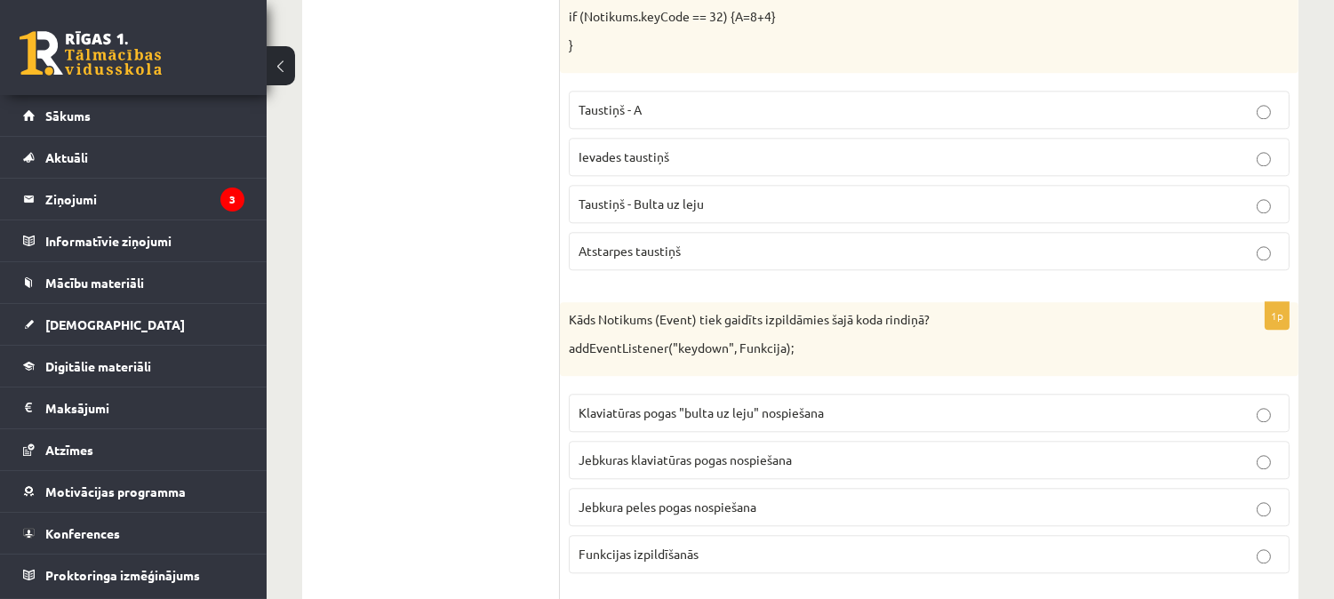
scroll to position [7860, 0]
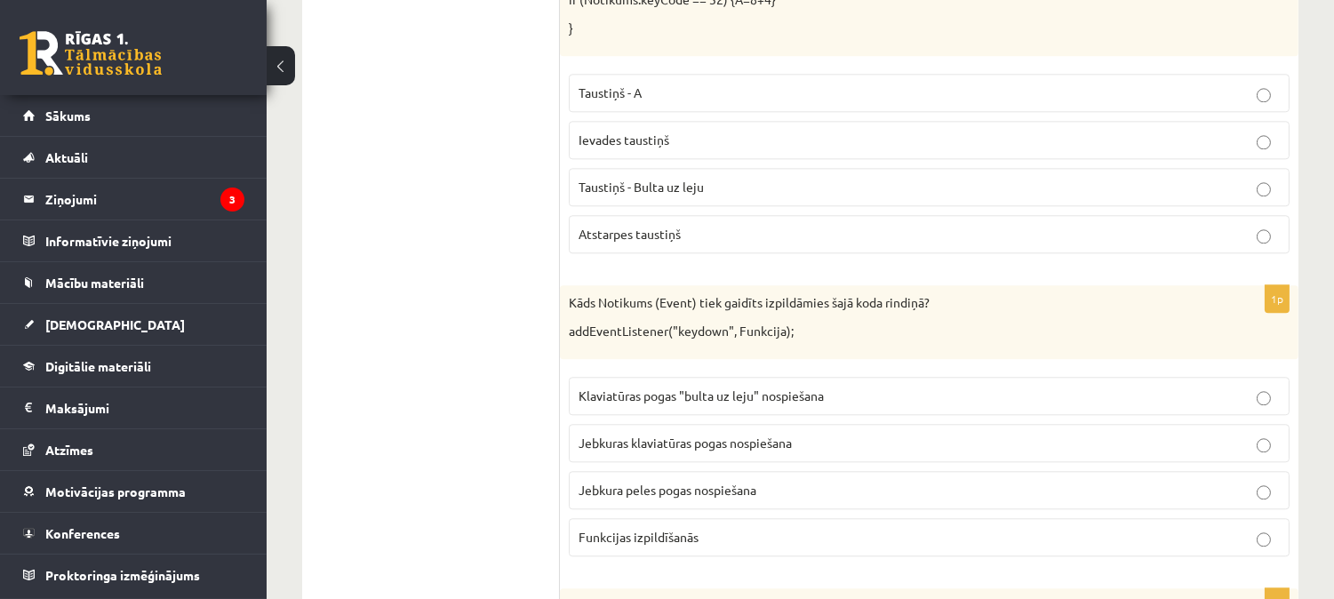
click at [668, 241] on label "Atstarpes taustiņš" at bounding box center [929, 234] width 721 height 38
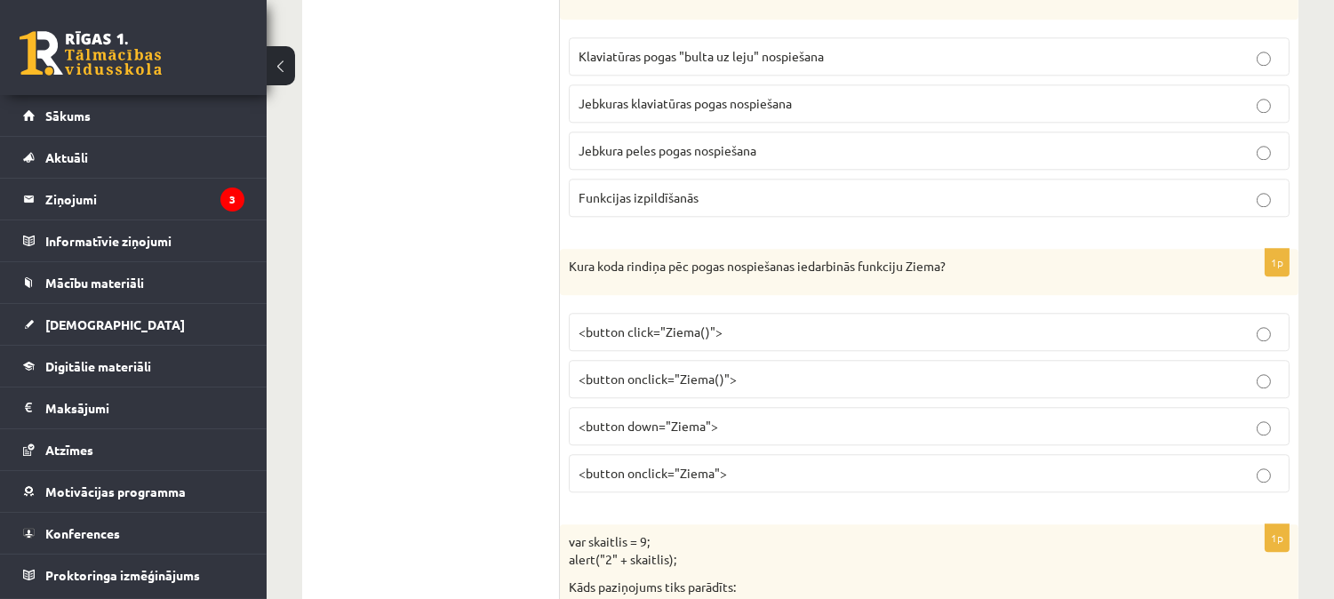
scroll to position [8217, 0]
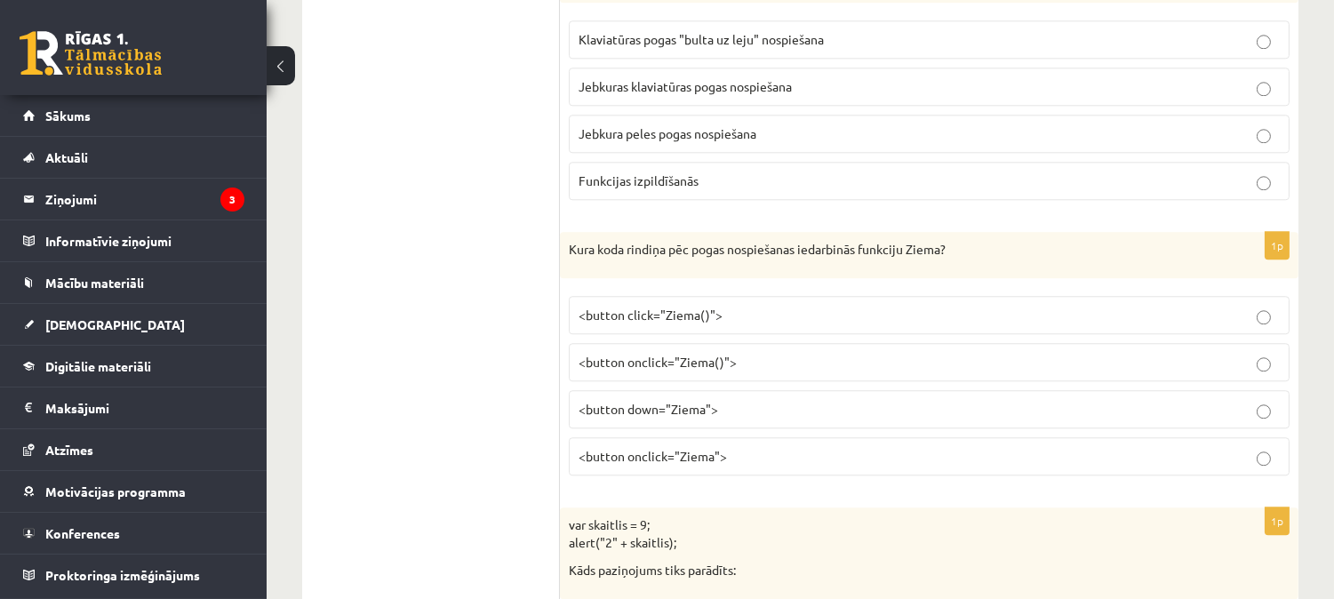
click at [606, 94] on span "Jebkuras klaviatūras pogas nospiešana" at bounding box center [684, 86] width 213 height 16
click at [691, 370] on span "<button onclick="Ziema()">" at bounding box center [657, 362] width 158 height 16
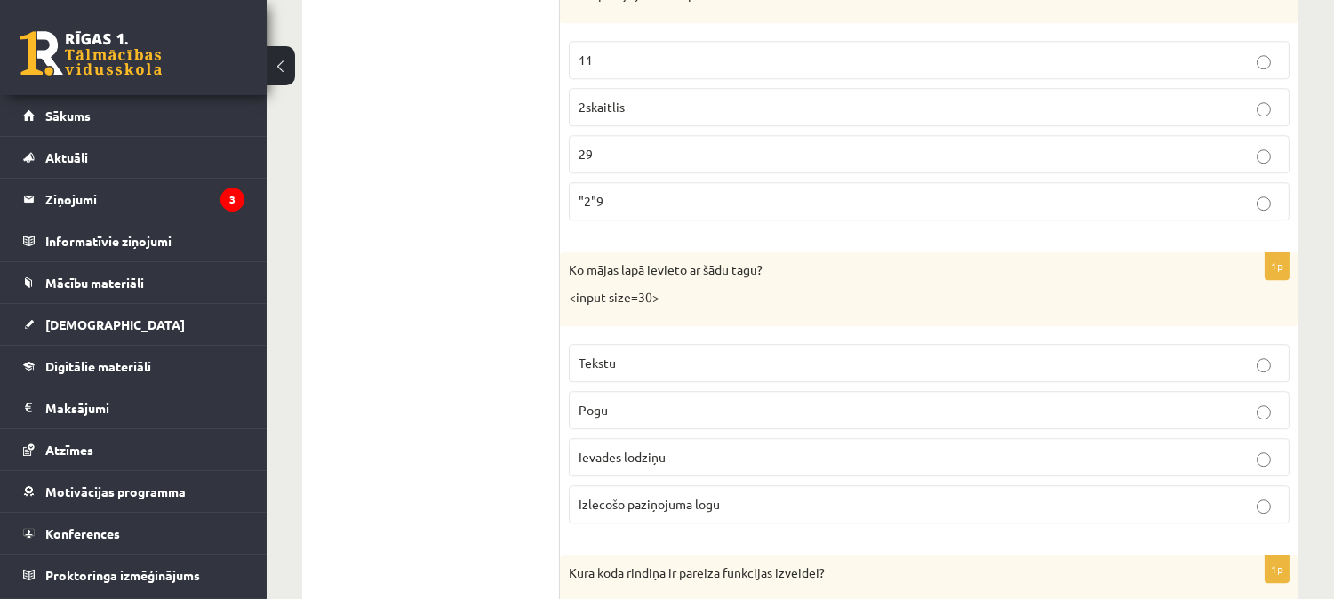
scroll to position [8827, 0]
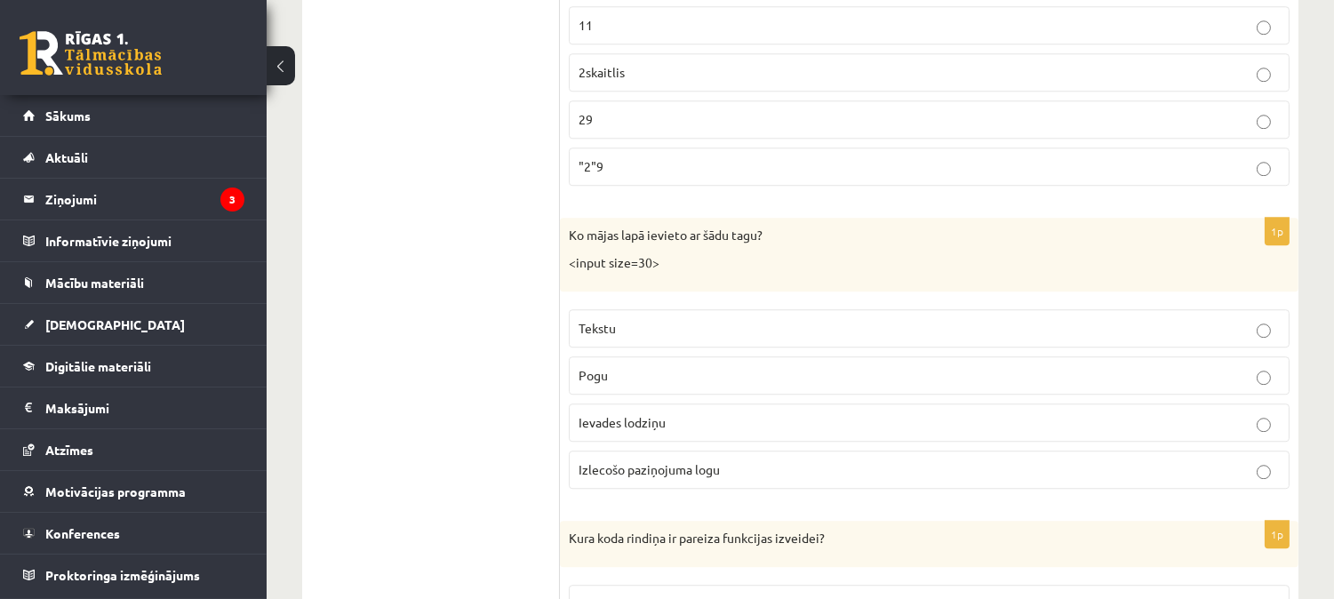
click at [592, 127] on span "29" at bounding box center [585, 119] width 14 height 16
click at [609, 430] on span "Ievades lodziņu" at bounding box center [621, 422] width 87 height 16
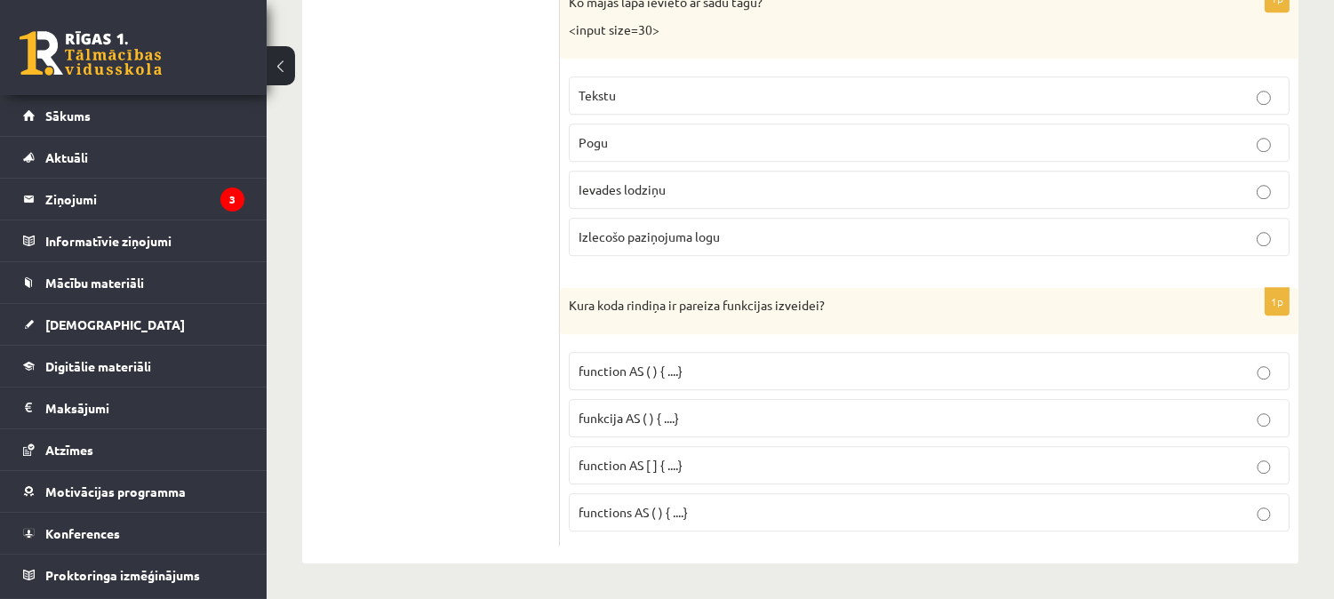
click at [650, 517] on span "functions AS ( ) { ....}" at bounding box center [632, 512] width 109 height 16
click at [581, 359] on label "function AS ( ) { ....}" at bounding box center [929, 371] width 721 height 38
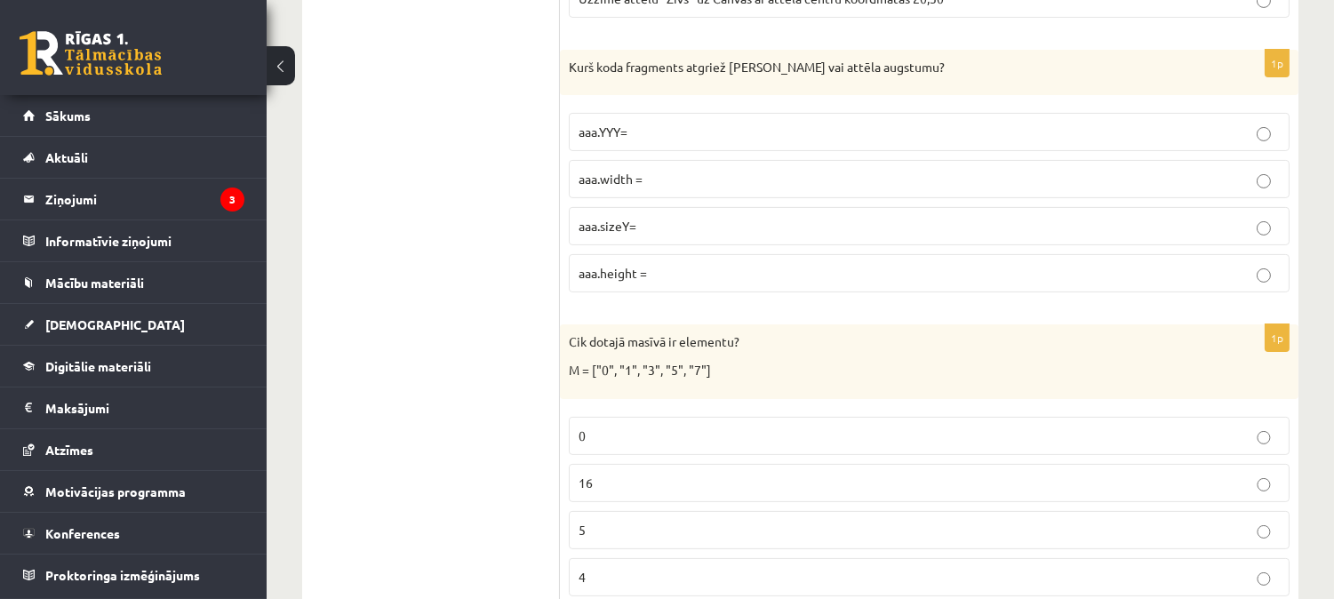
scroll to position [0, 0]
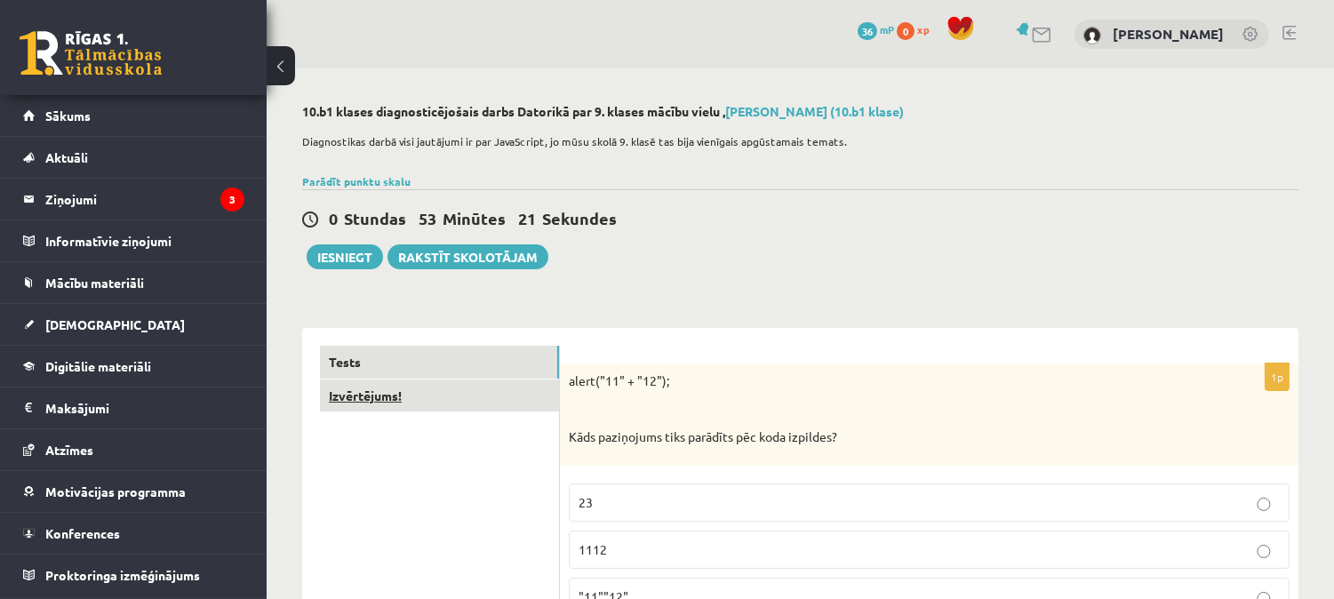
click at [512, 397] on link "Izvērtējums!" at bounding box center [439, 395] width 239 height 33
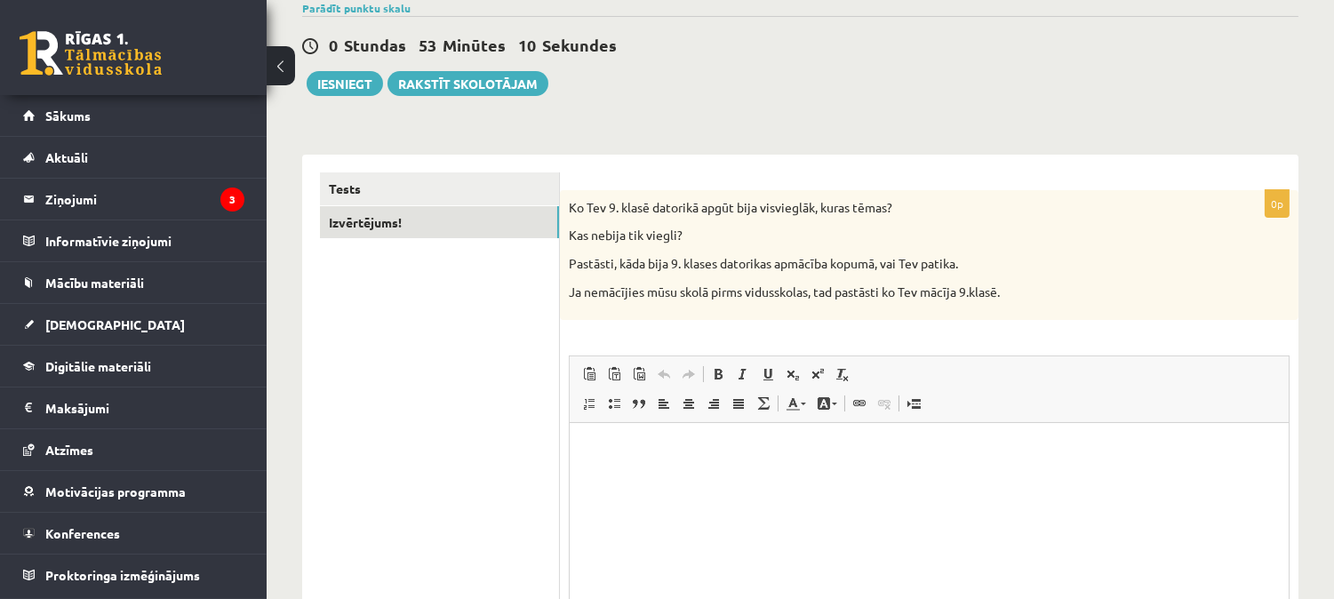
scroll to position [167, 0]
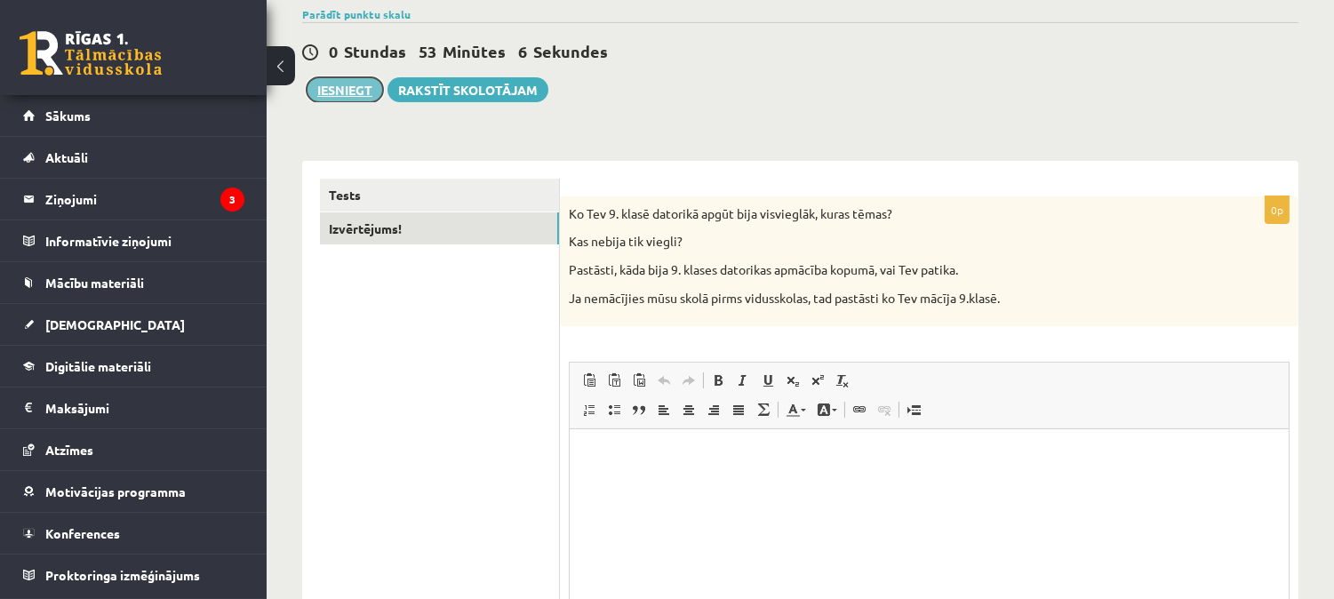
click at [342, 84] on button "Iesniegt" at bounding box center [345, 89] width 76 height 25
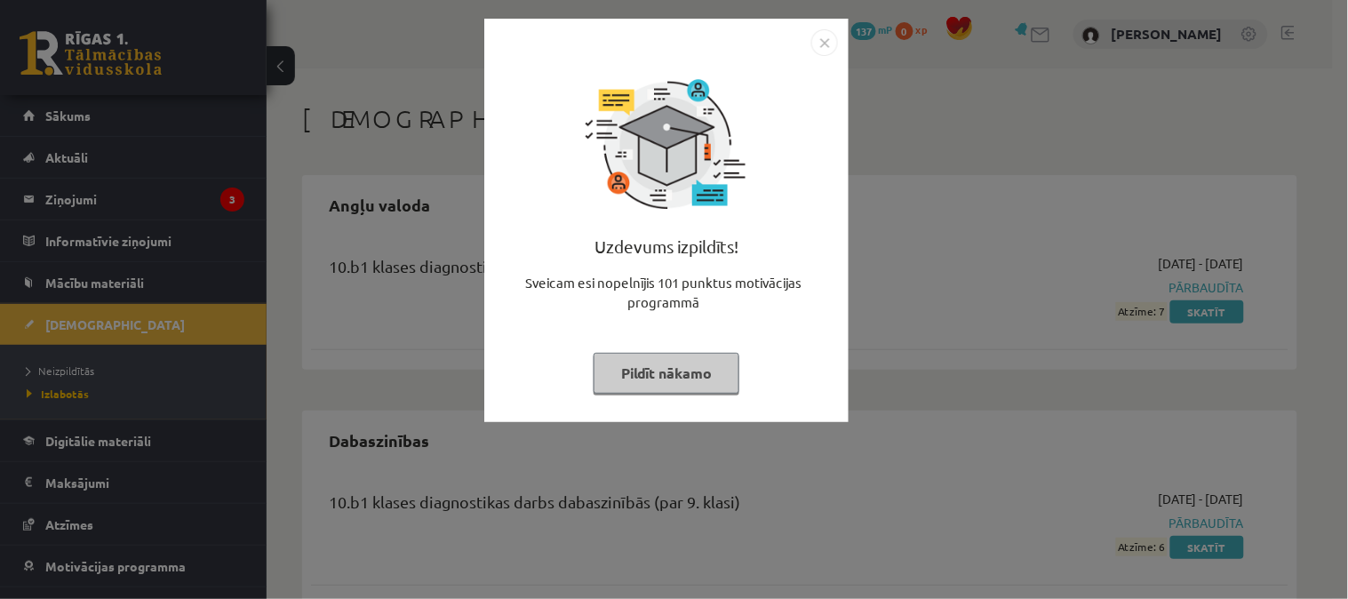
click at [821, 38] on img "Close" at bounding box center [824, 42] width 27 height 27
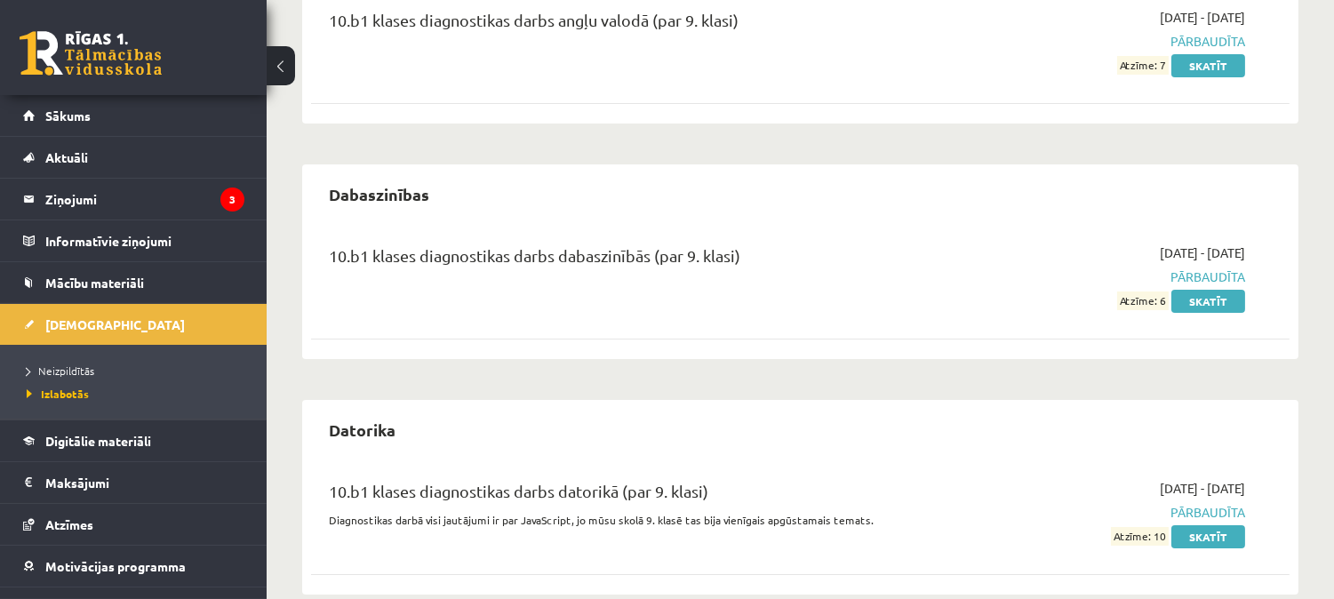
scroll to position [276, 0]
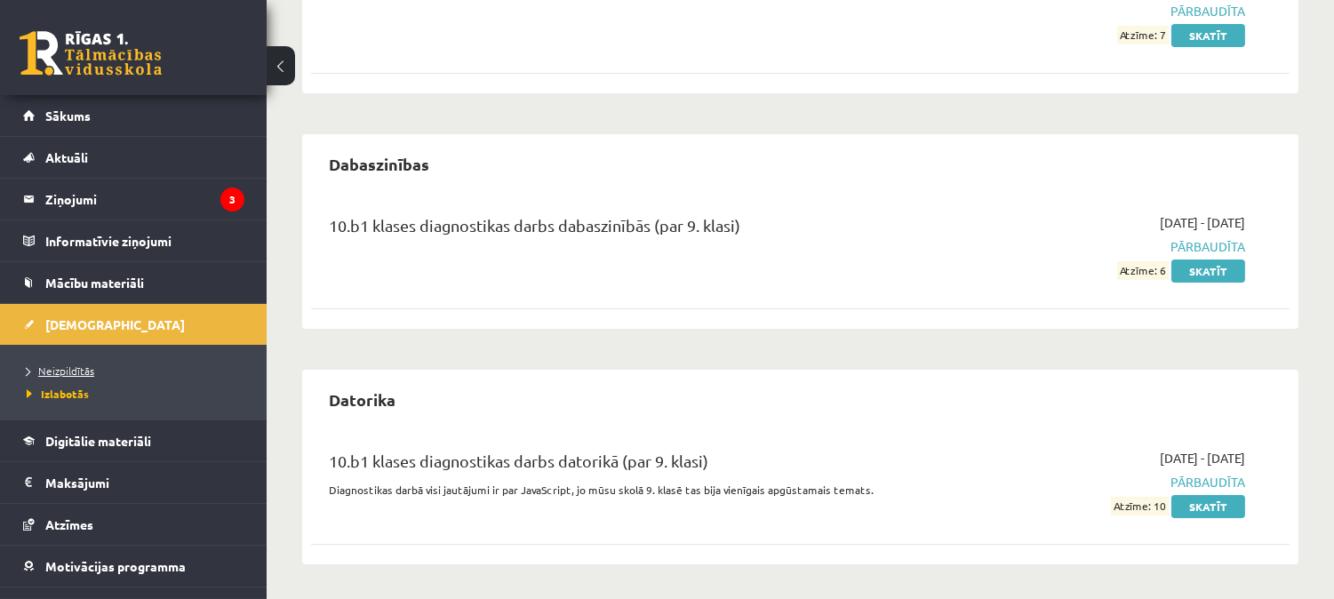
click at [69, 371] on span "Neizpildītās" at bounding box center [61, 370] width 68 height 14
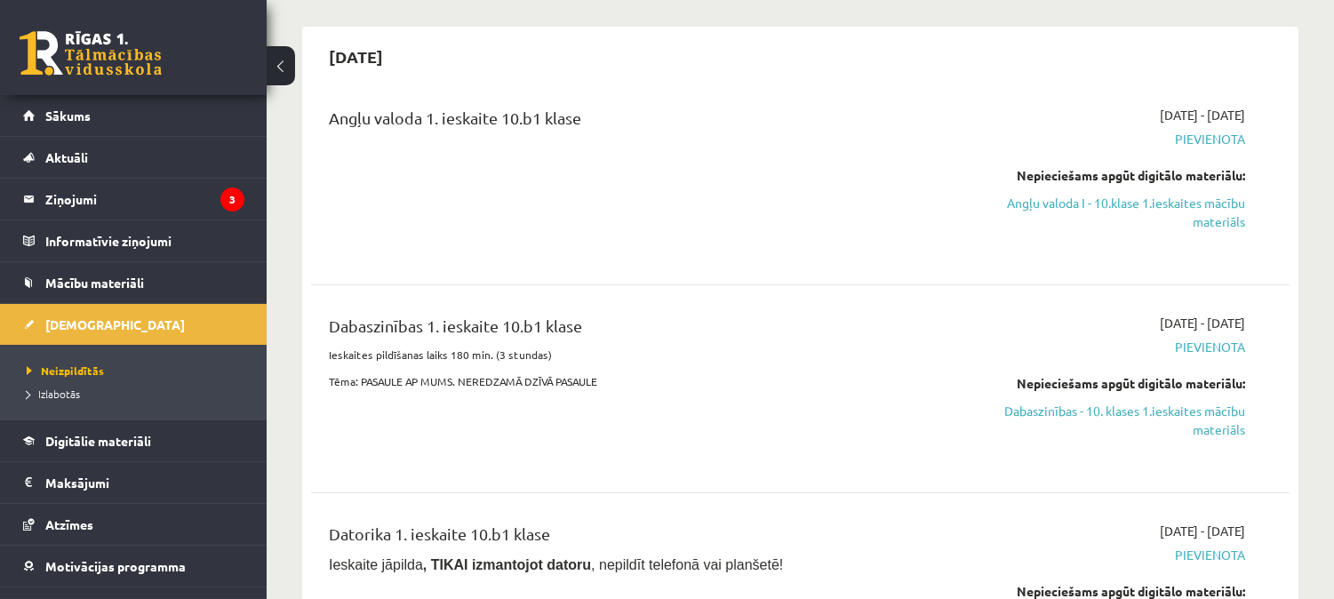
scroll to position [73, 0]
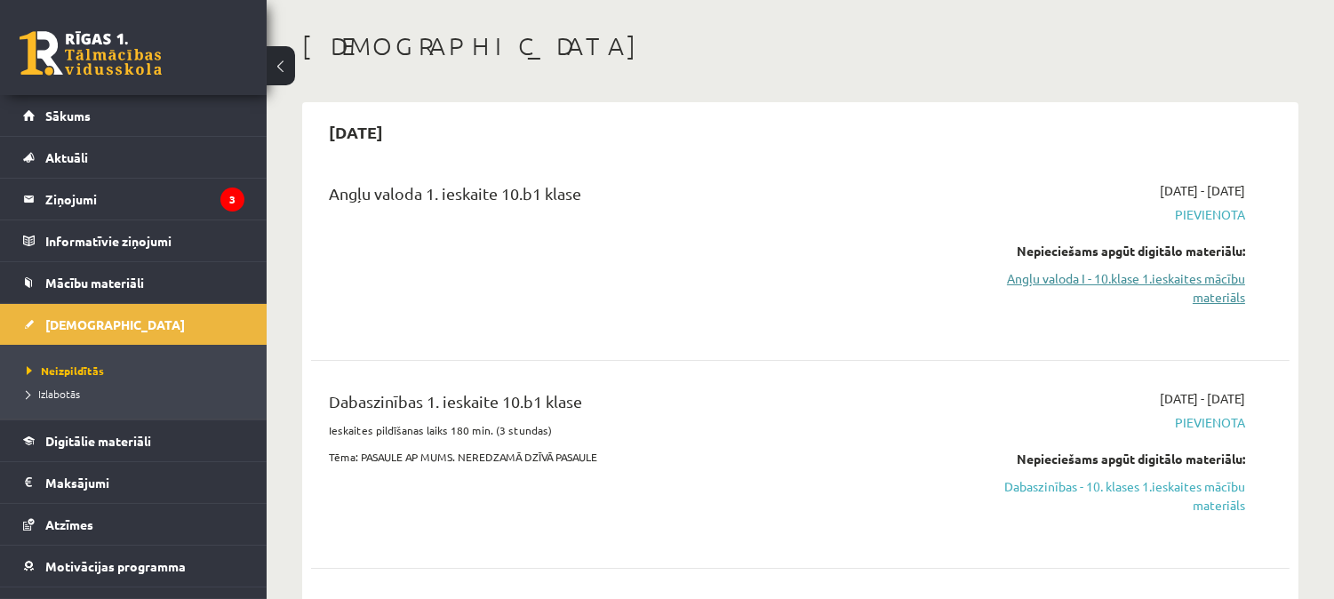
click at [1088, 296] on link "Angļu valoda I - 10.klase 1.ieskaites mācību materiāls" at bounding box center [1101, 287] width 288 height 37
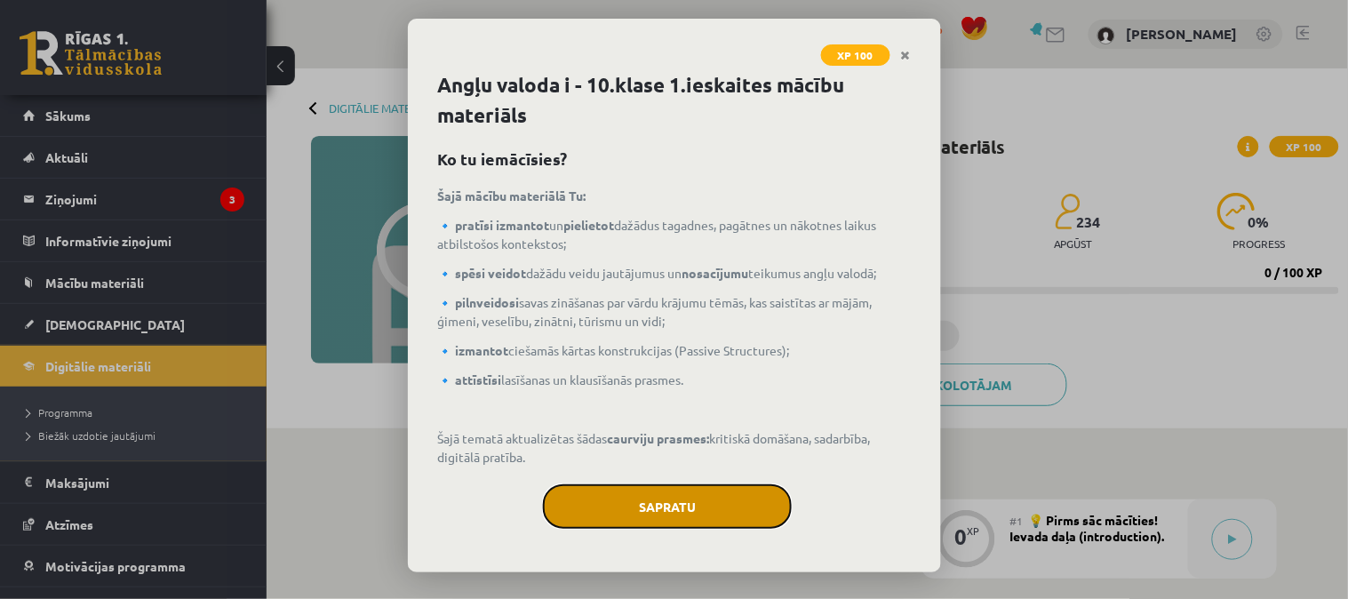
click at [679, 500] on button "Sapratu" at bounding box center [667, 506] width 249 height 44
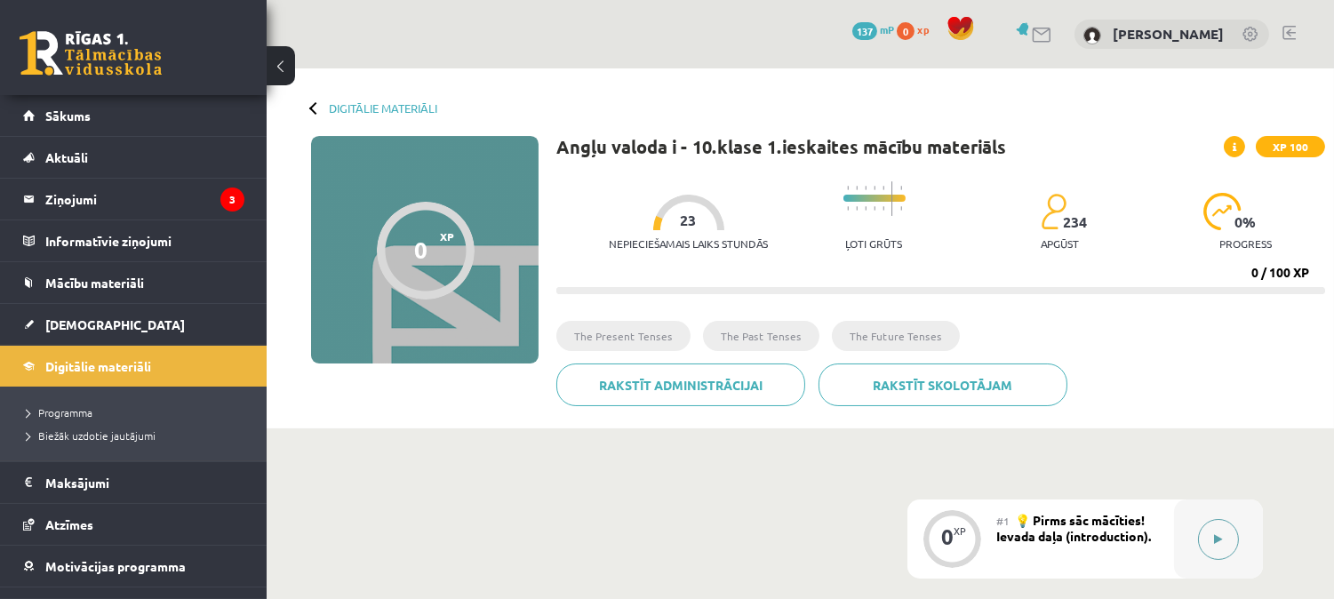
click at [1191, 534] on div at bounding box center [1218, 538] width 89 height 79
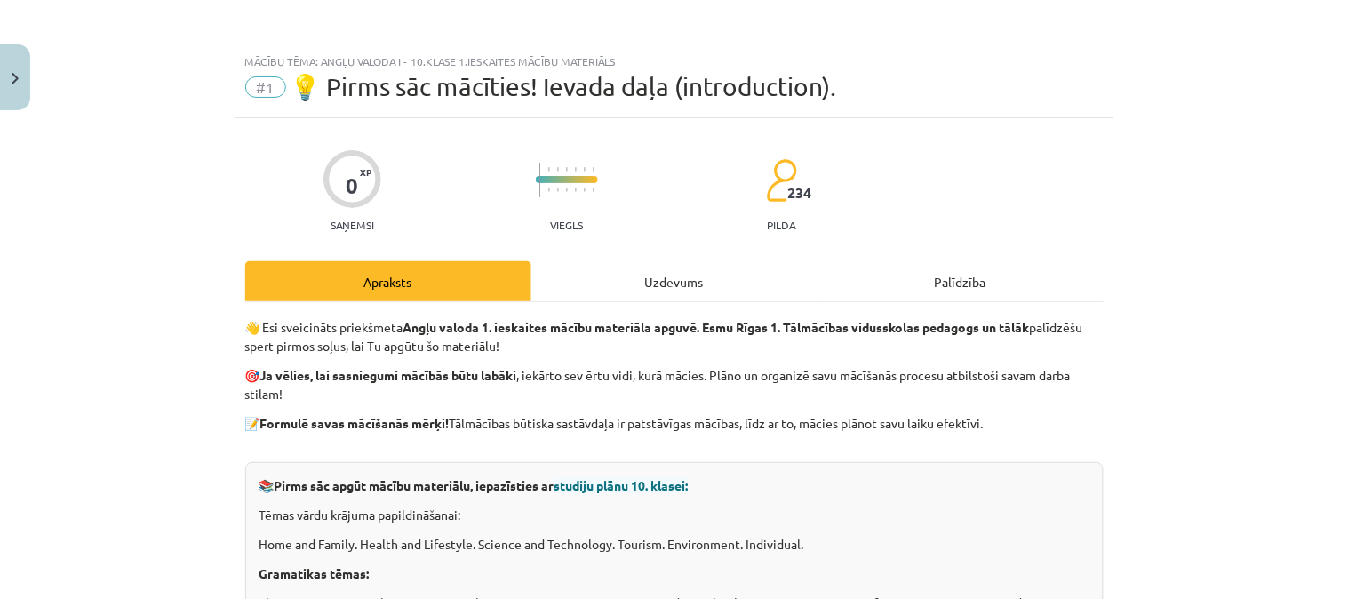
click at [678, 272] on div "Uzdevums" at bounding box center [674, 281] width 286 height 40
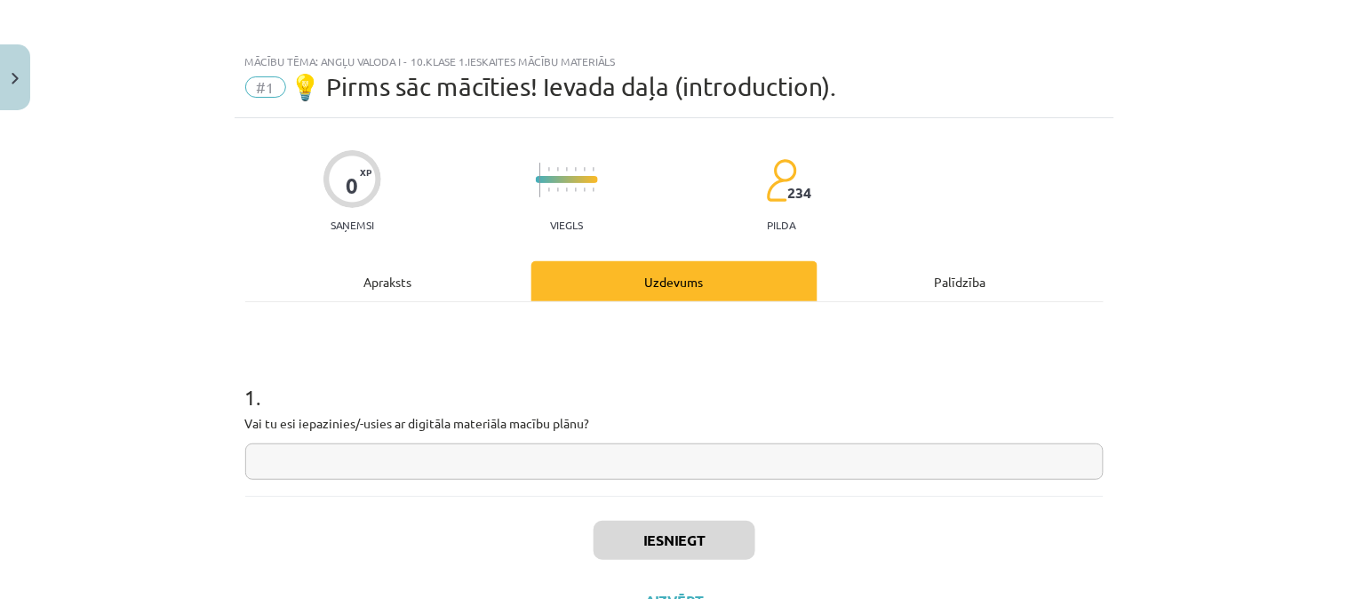
scroll to position [44, 0]
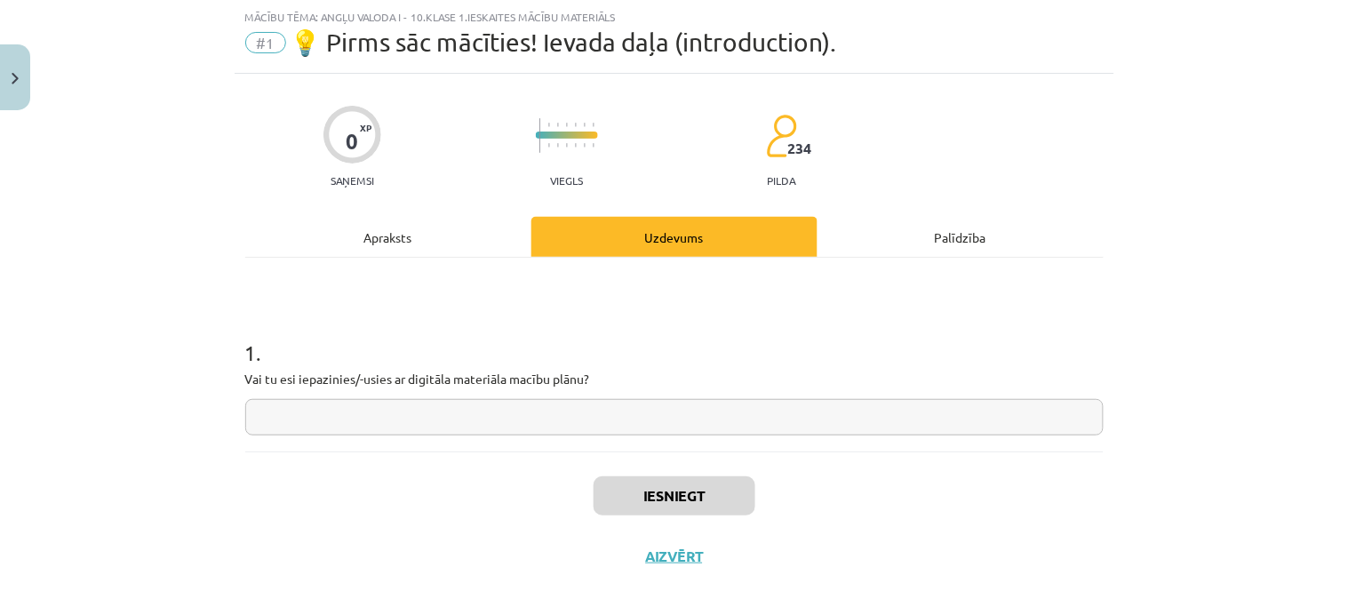
click at [476, 420] on input "text" at bounding box center [674, 417] width 858 height 36
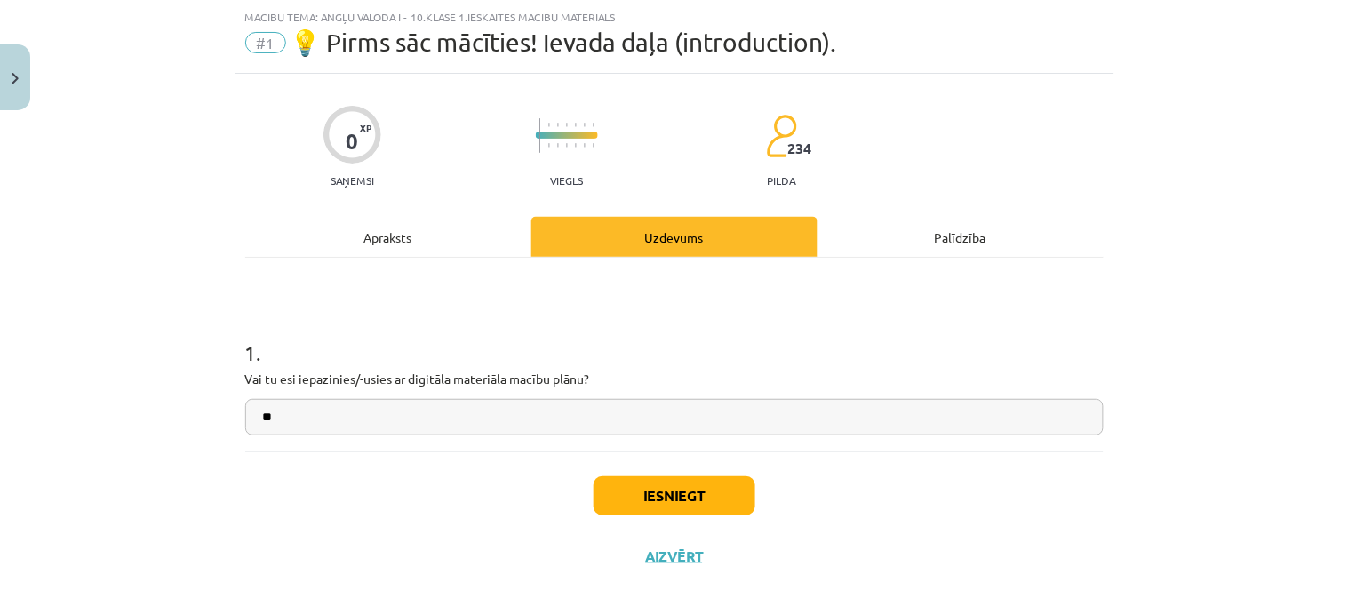
type input "**"
click at [640, 490] on button "Iesniegt" at bounding box center [675, 495] width 162 height 39
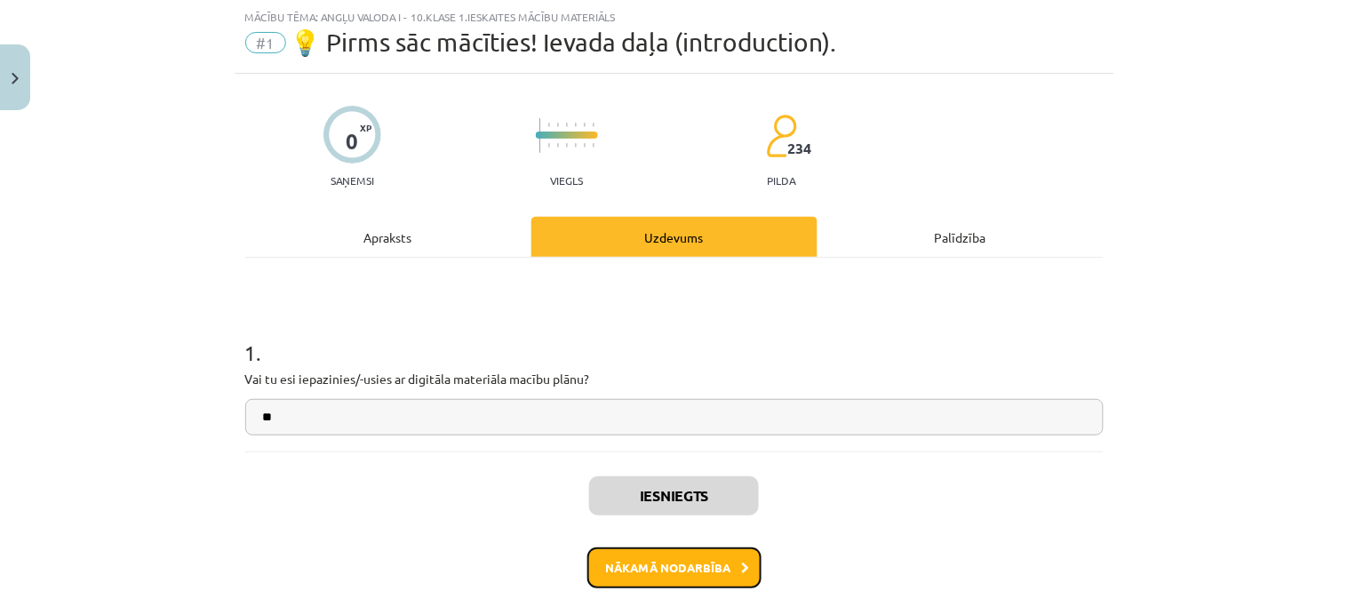
click at [687, 552] on button "Nākamā nodarbība" at bounding box center [674, 567] width 174 height 41
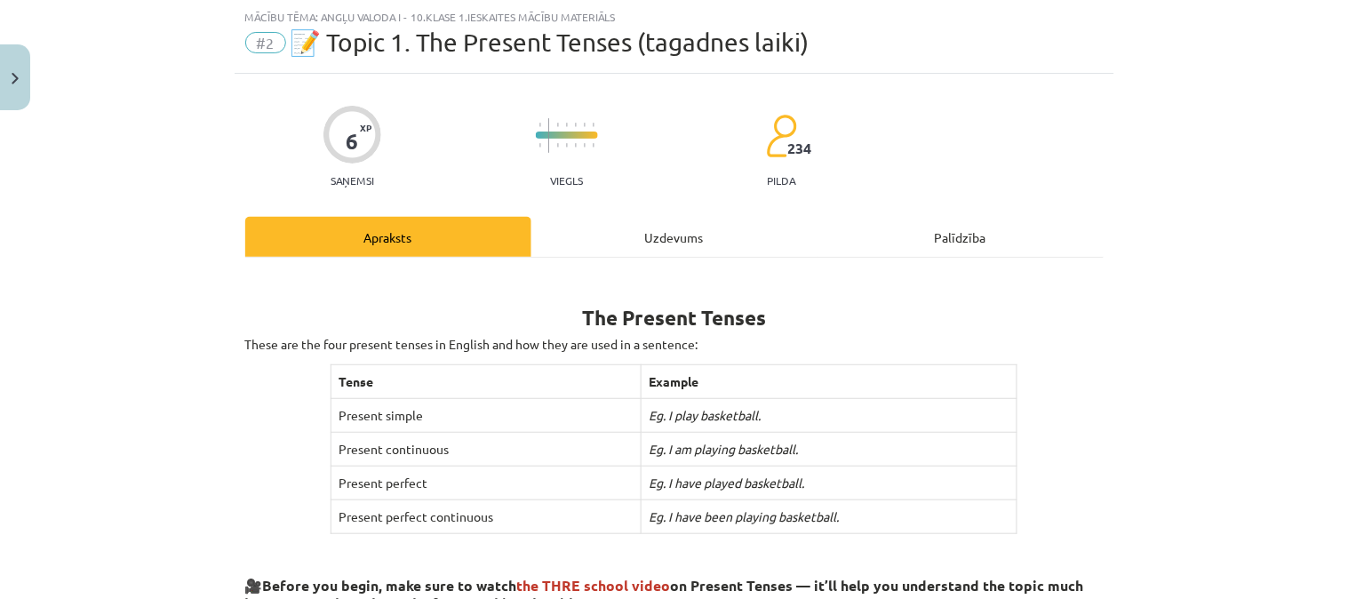
click at [642, 228] on div "Uzdevums" at bounding box center [674, 237] width 286 height 40
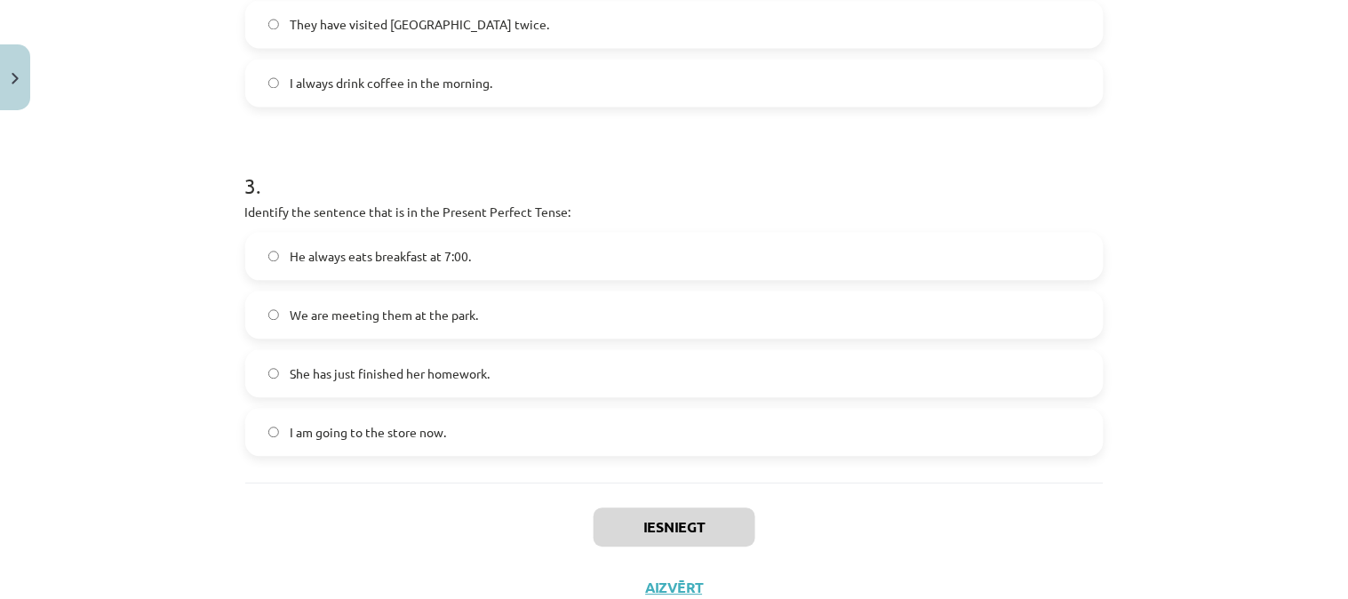
scroll to position [972, 0]
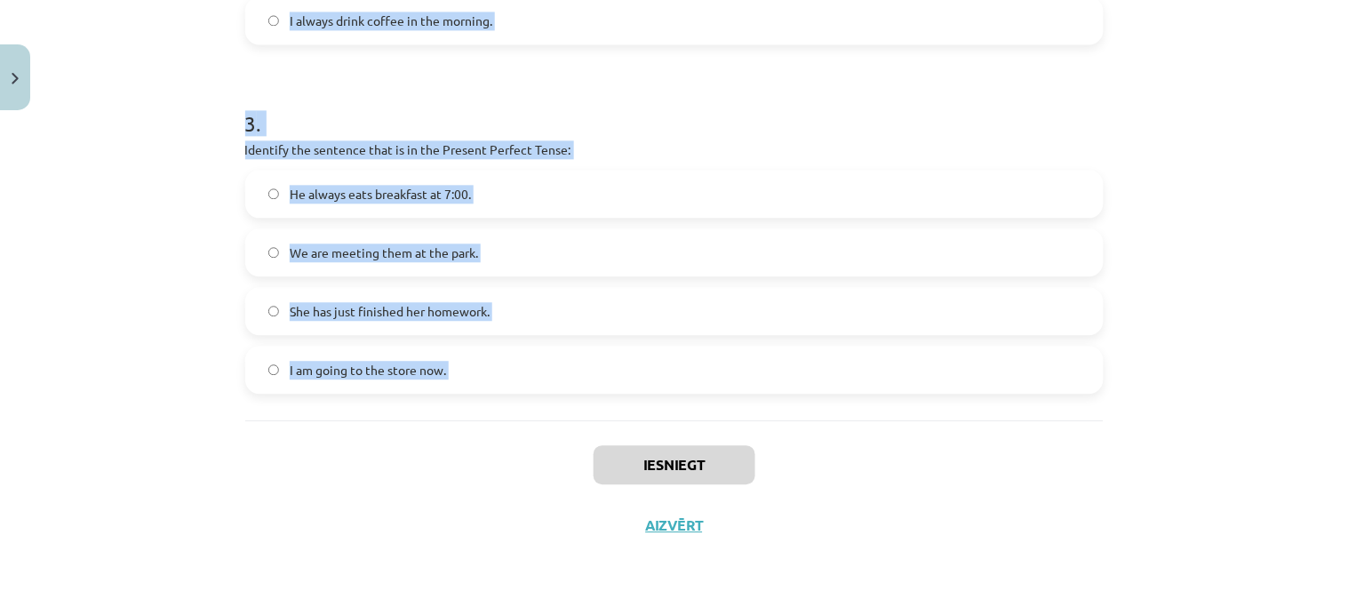
drag, startPoint x: 238, startPoint y: 313, endPoint x: 508, endPoint y: 427, distance: 293.4
copy form "Which sentence is in the Simple Present Tense? She is watching TV right now. Th…"
click at [1146, 237] on div "Mācību tēma: Angļu valoda i - 10.klase 1.ieskaites mācību materiāls #2 📝 Topic …" at bounding box center [674, 299] width 1348 height 599
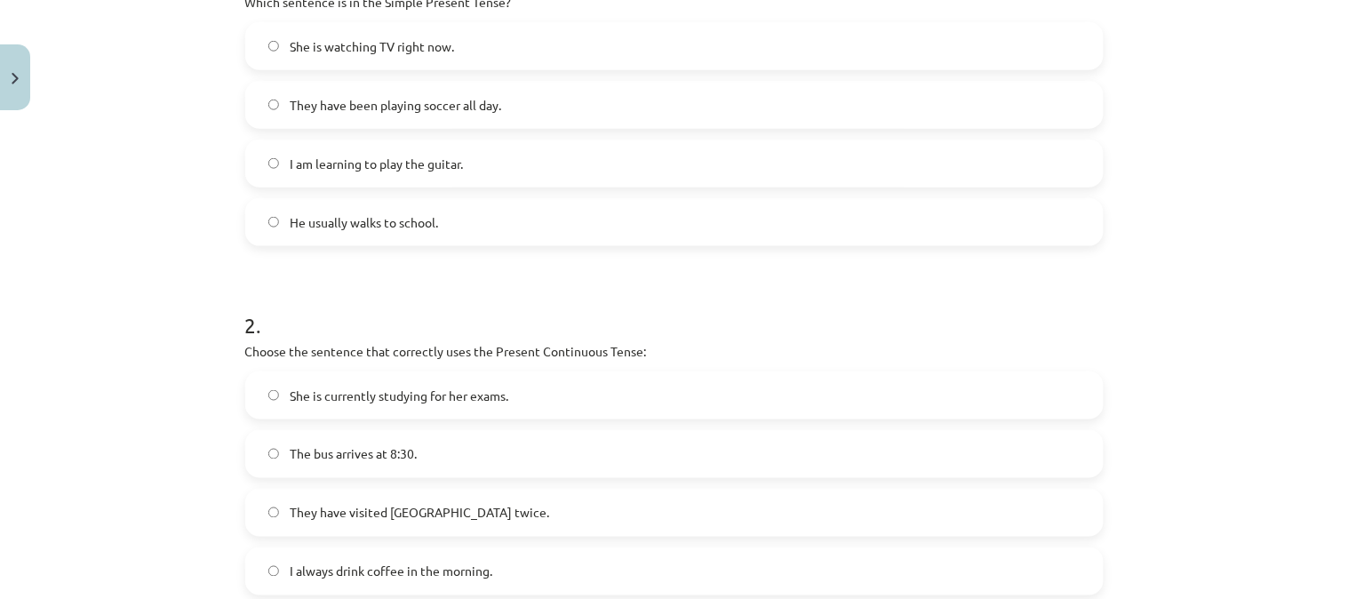
scroll to position [366, 0]
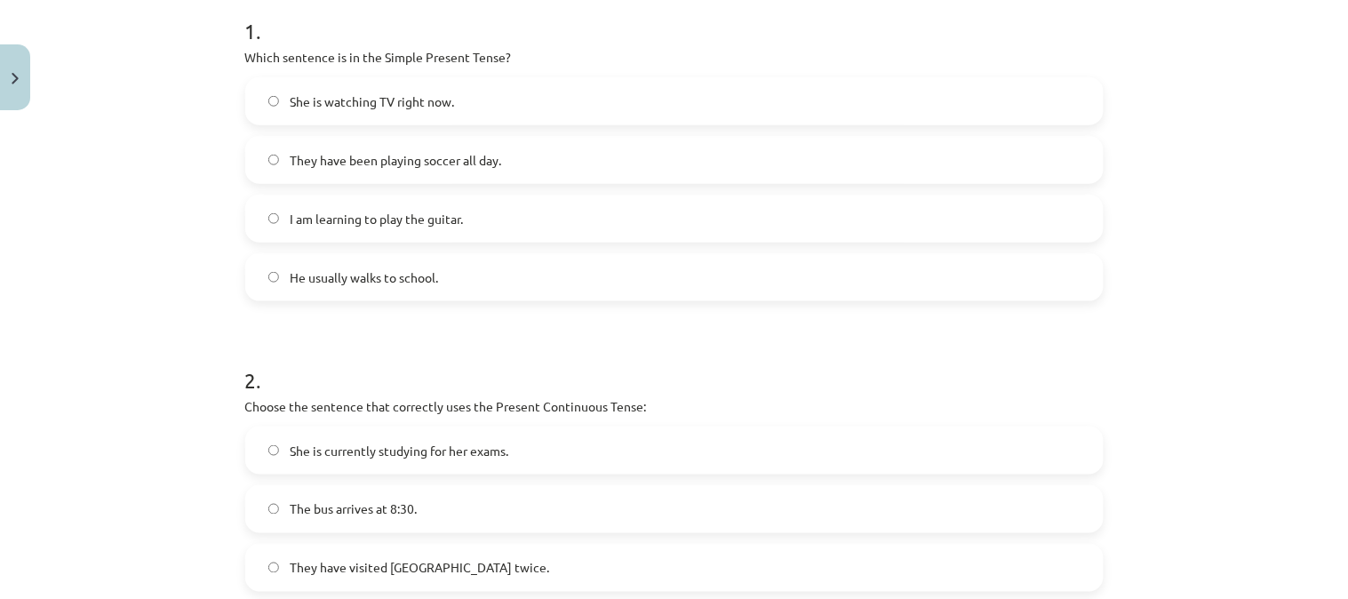
click at [930, 263] on label "He usually walks to school." at bounding box center [674, 277] width 855 height 44
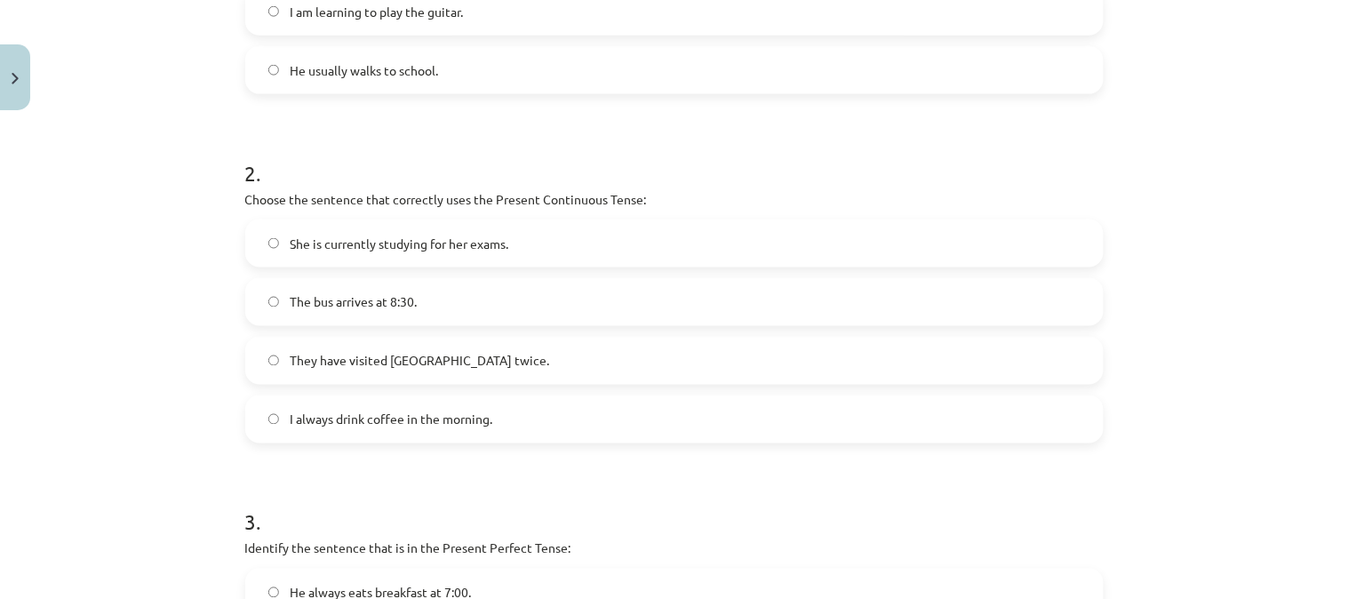
scroll to position [606, 0]
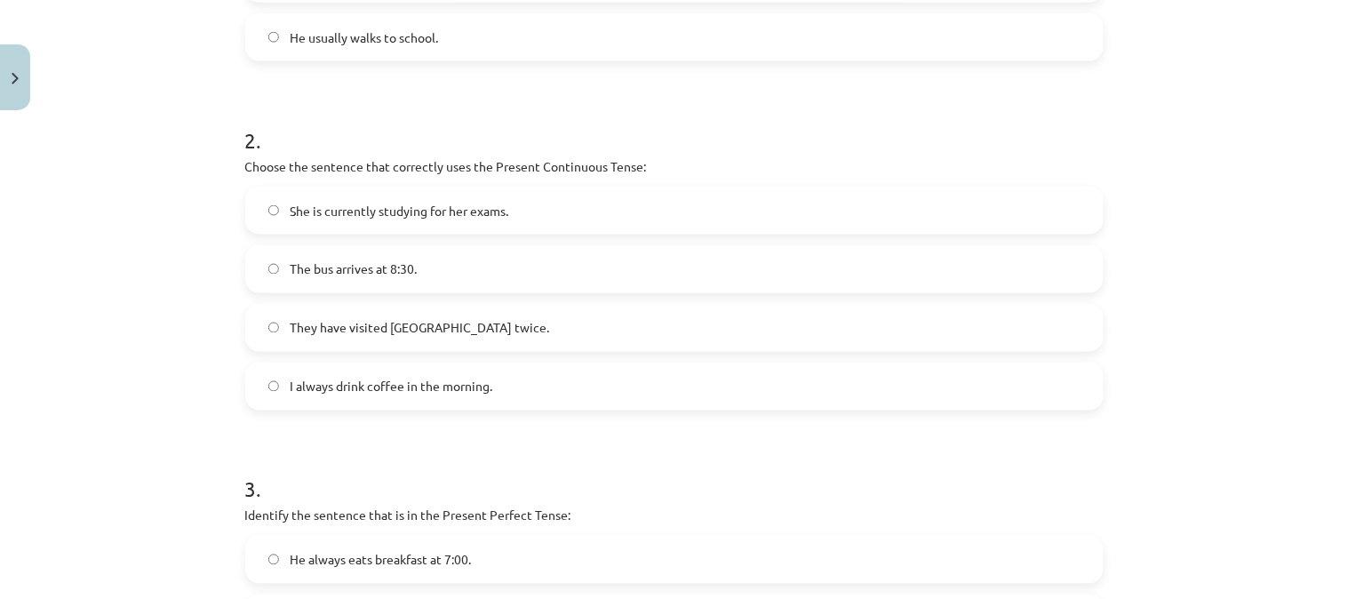
click at [438, 220] on label "She is currently studying for her exams." at bounding box center [674, 210] width 855 height 44
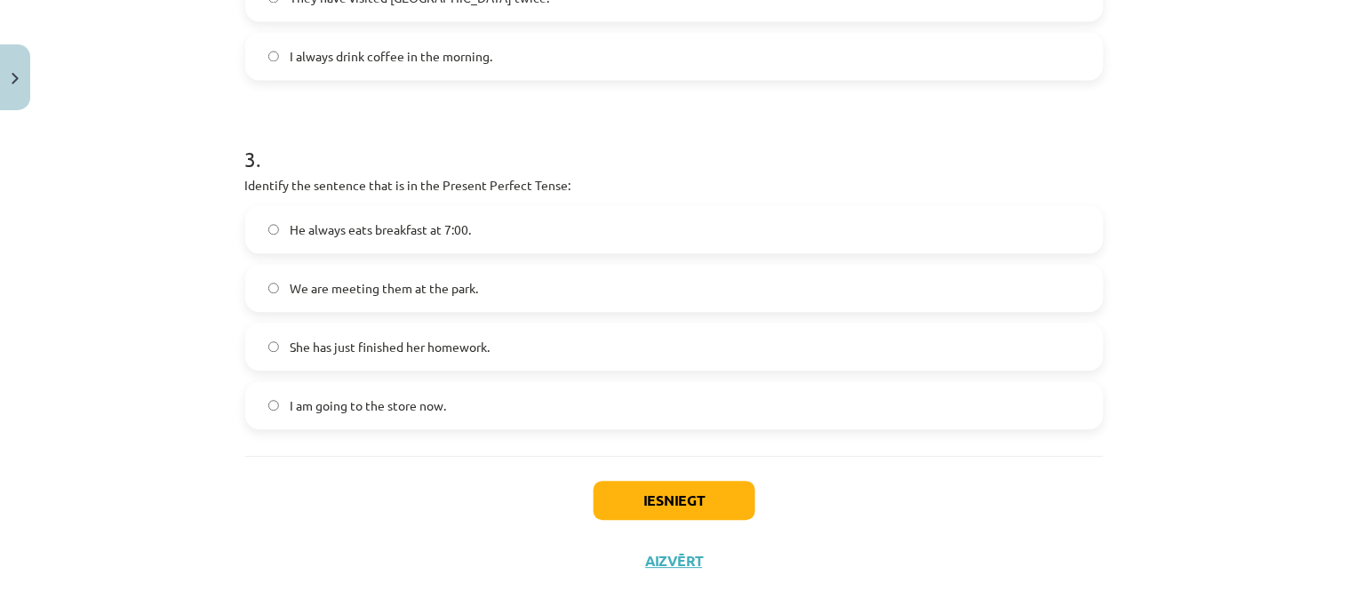
scroll to position [945, 0]
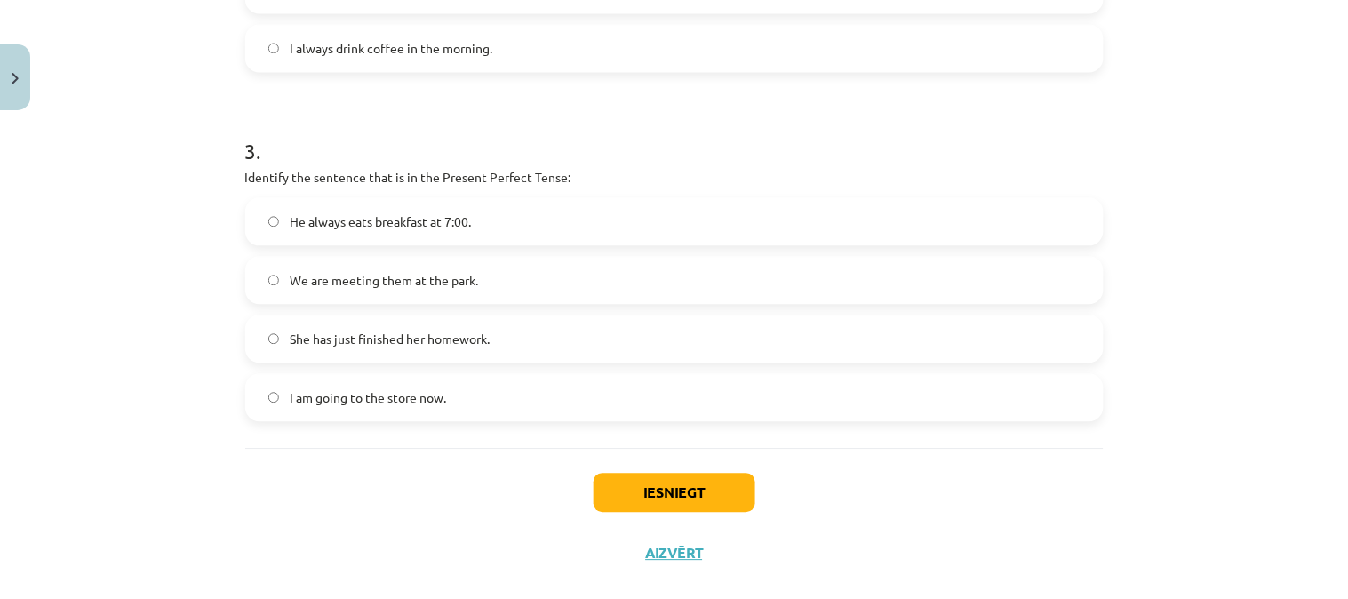
click at [642, 333] on label "She has just finished her homework." at bounding box center [674, 338] width 855 height 44
click at [642, 511] on button "Iesniegt" at bounding box center [675, 492] width 162 height 39
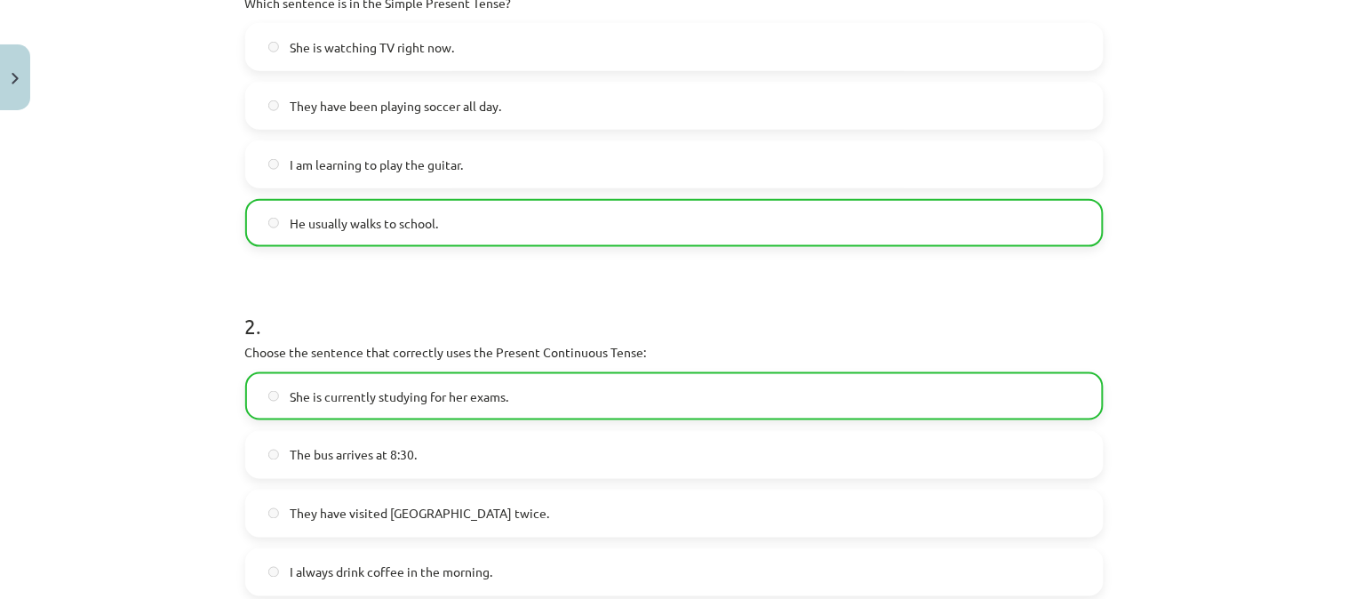
scroll to position [414, 0]
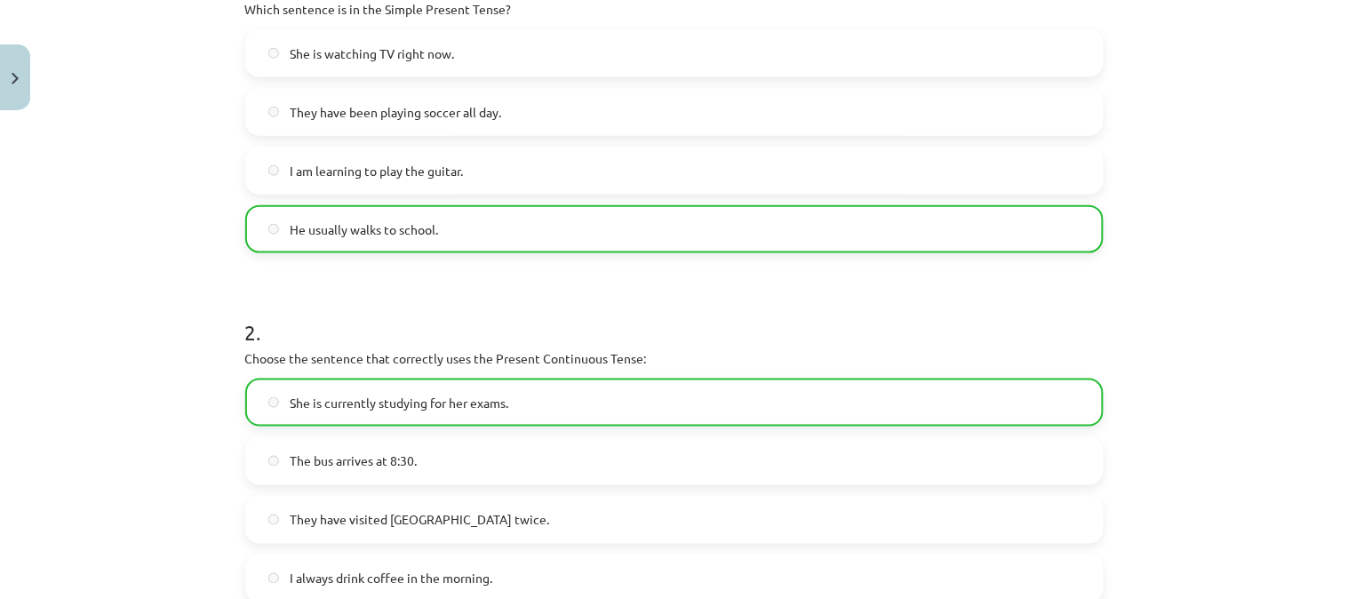
drag, startPoint x: 1320, startPoint y: 364, endPoint x: 1326, endPoint y: 329, distance: 35.9
click at [1320, 360] on div "Mācību tēma: Angļu valoda i - 10.klase 1.ieskaites mācību materiāls #2 📝 Topic …" at bounding box center [674, 299] width 1348 height 599
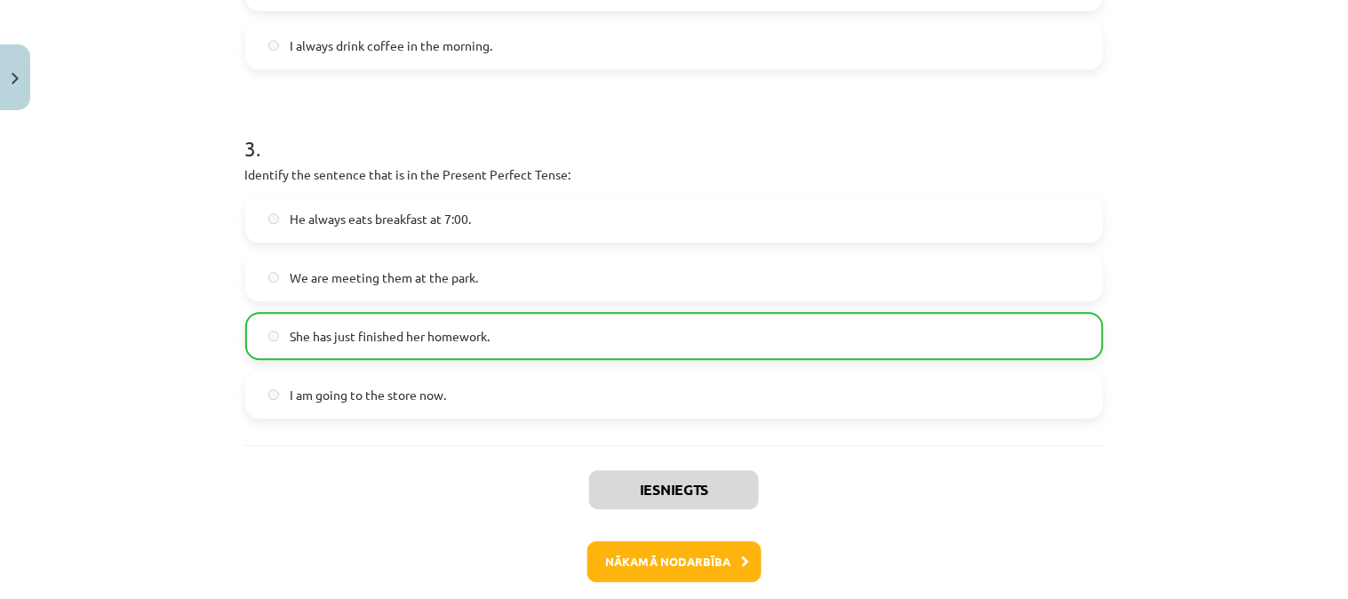
scroll to position [1028, 0]
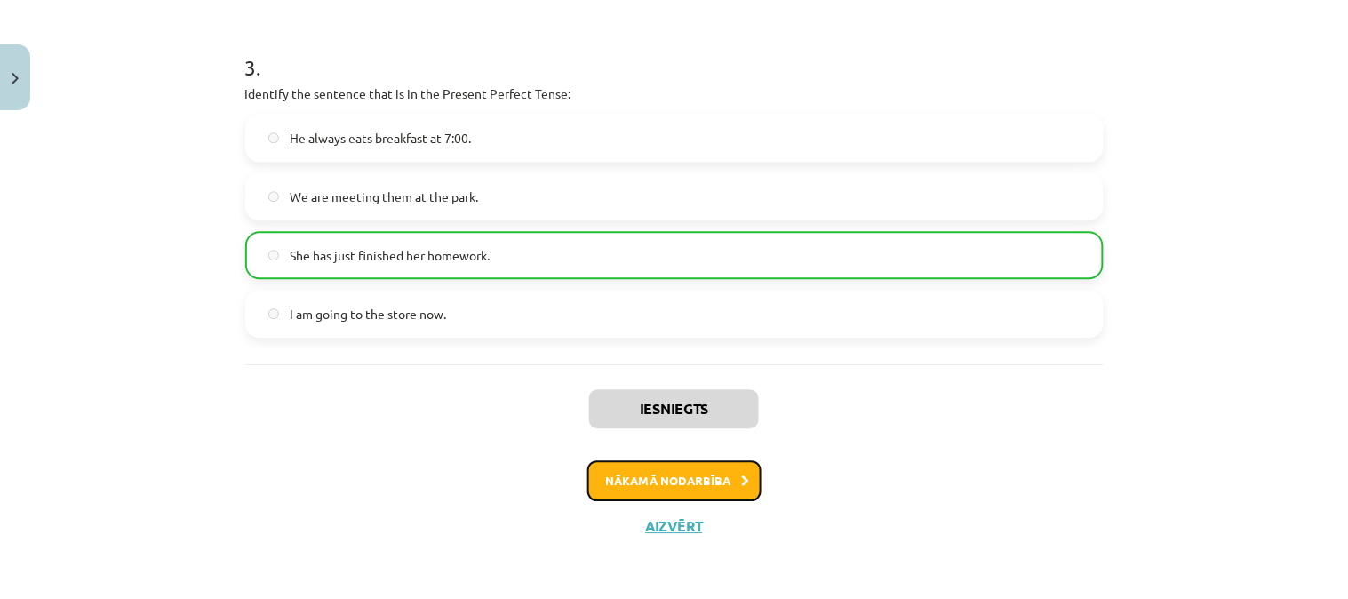
click at [714, 484] on button "Nākamā nodarbība" at bounding box center [674, 480] width 174 height 41
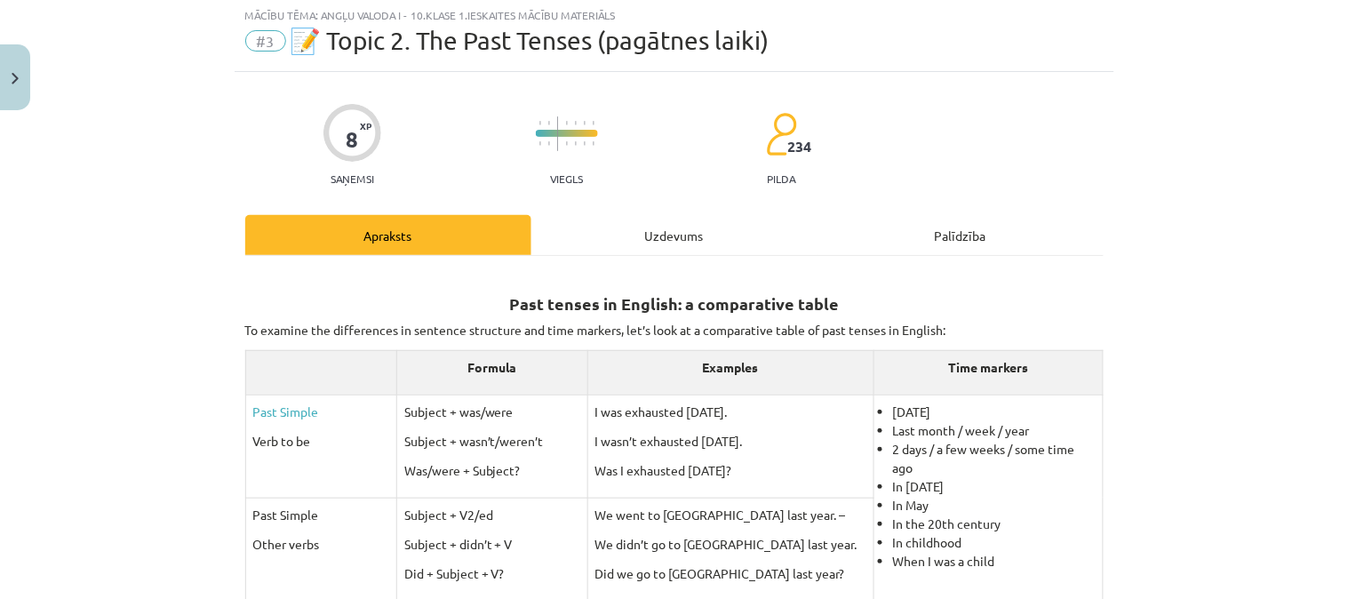
scroll to position [44, 0]
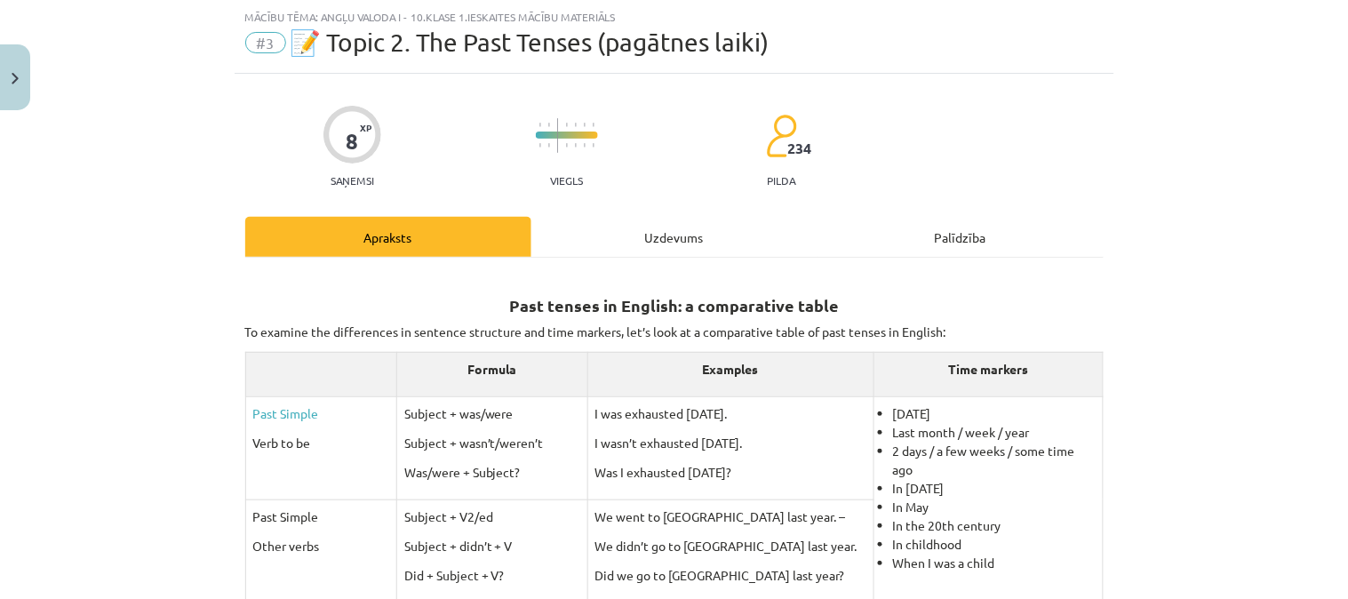
click at [633, 224] on div "Uzdevums" at bounding box center [674, 237] width 286 height 40
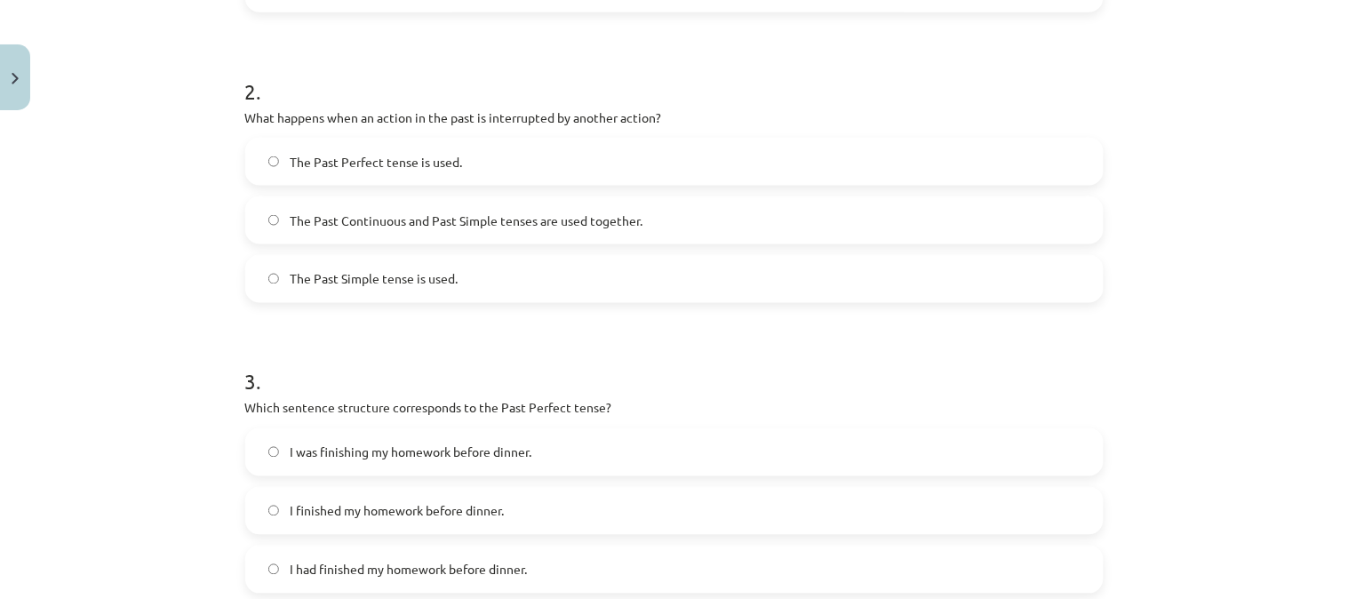
scroll to position [1087, 0]
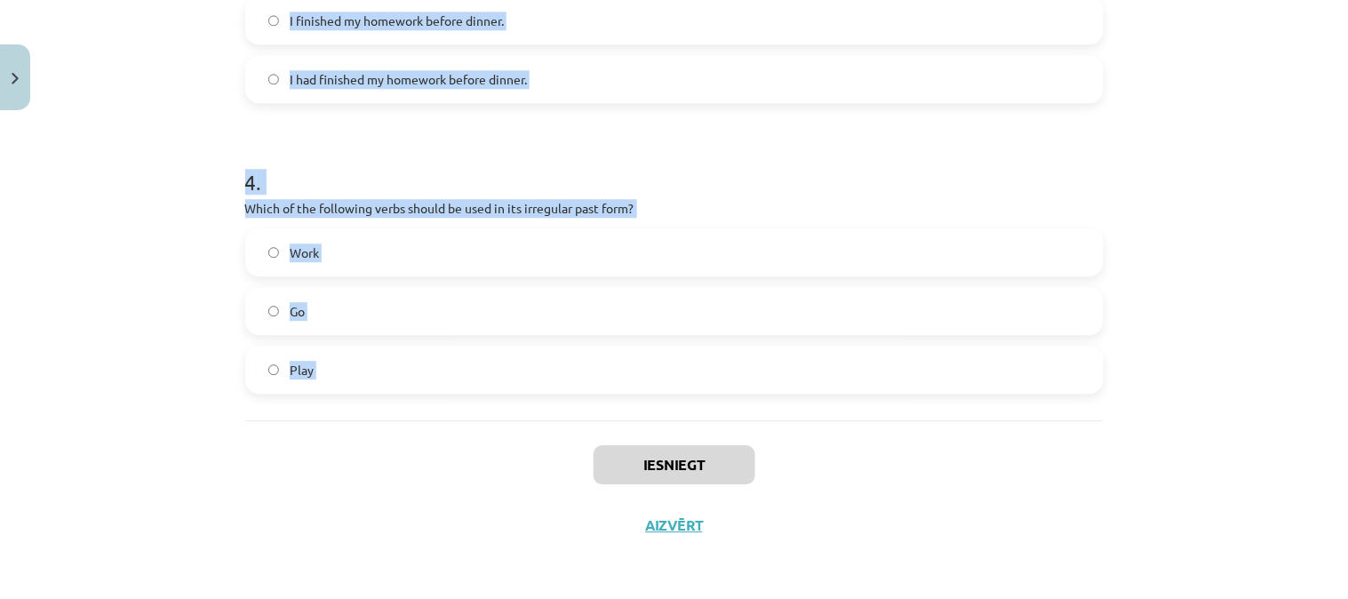
drag, startPoint x: 237, startPoint y: 378, endPoint x: 371, endPoint y: 427, distance: 142.8
copy form "Which of the following sentences is correct in the Past Simple tense? He went t…"
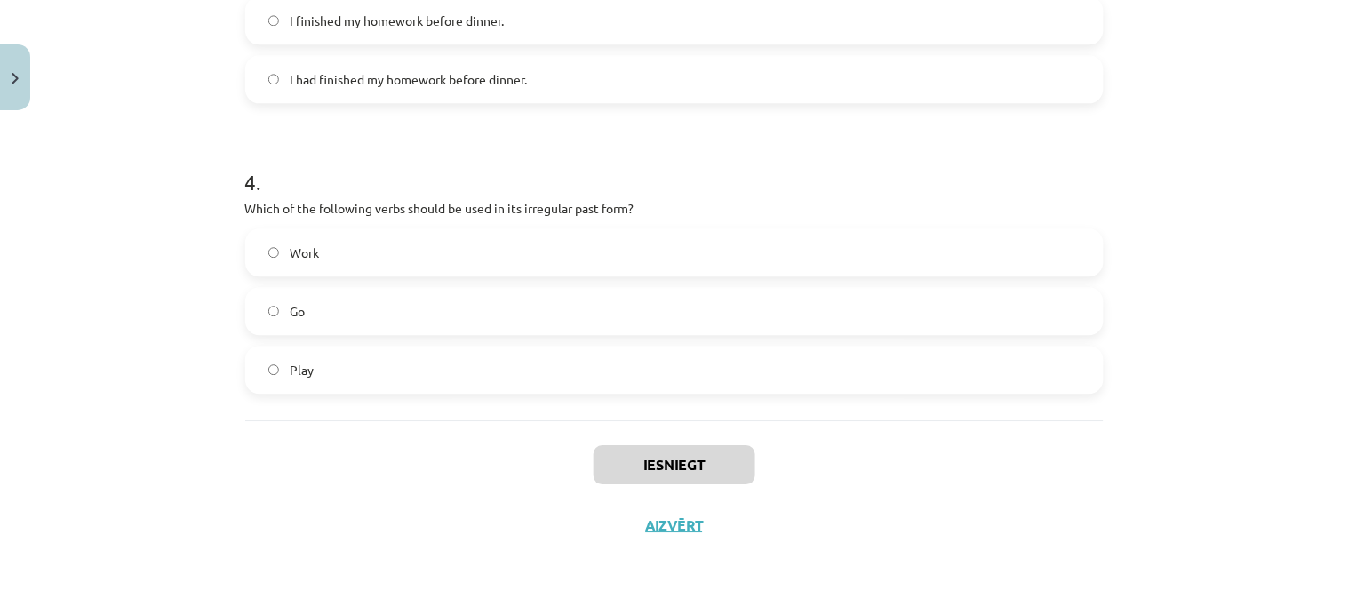
click at [1140, 430] on div "Mācību tēma: Angļu valoda i - 10.klase 1.ieskaites mācību materiāls #3 📝 Topic …" at bounding box center [674, 299] width 1348 height 599
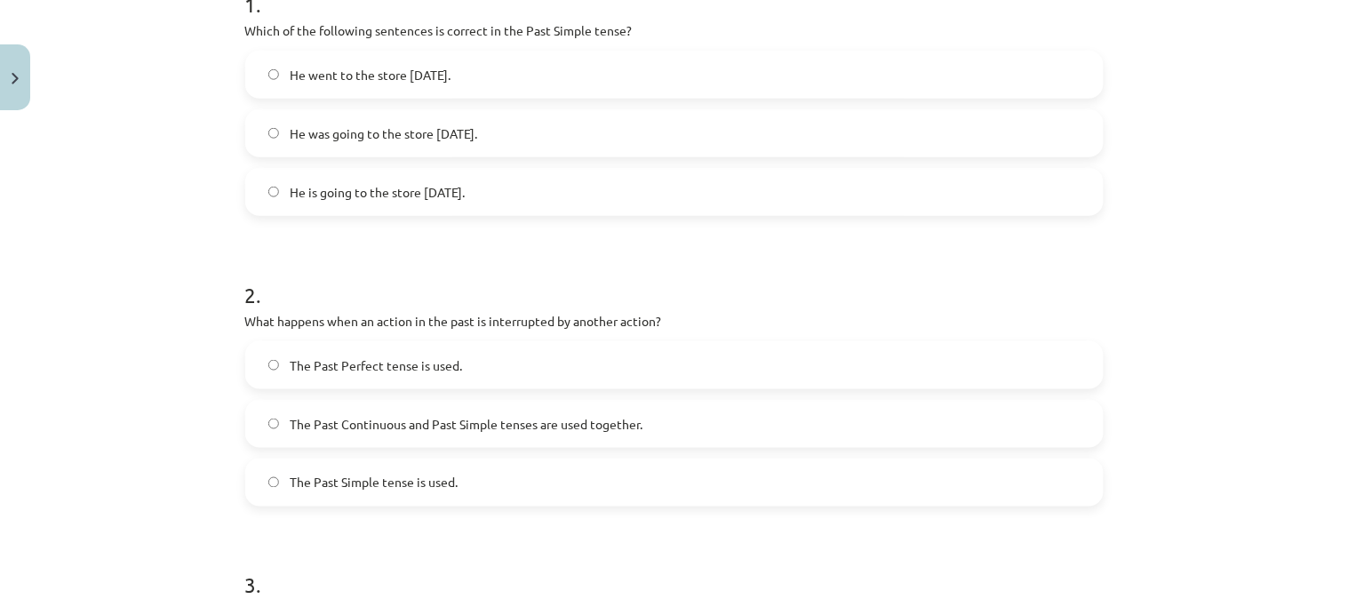
scroll to position [360, 0]
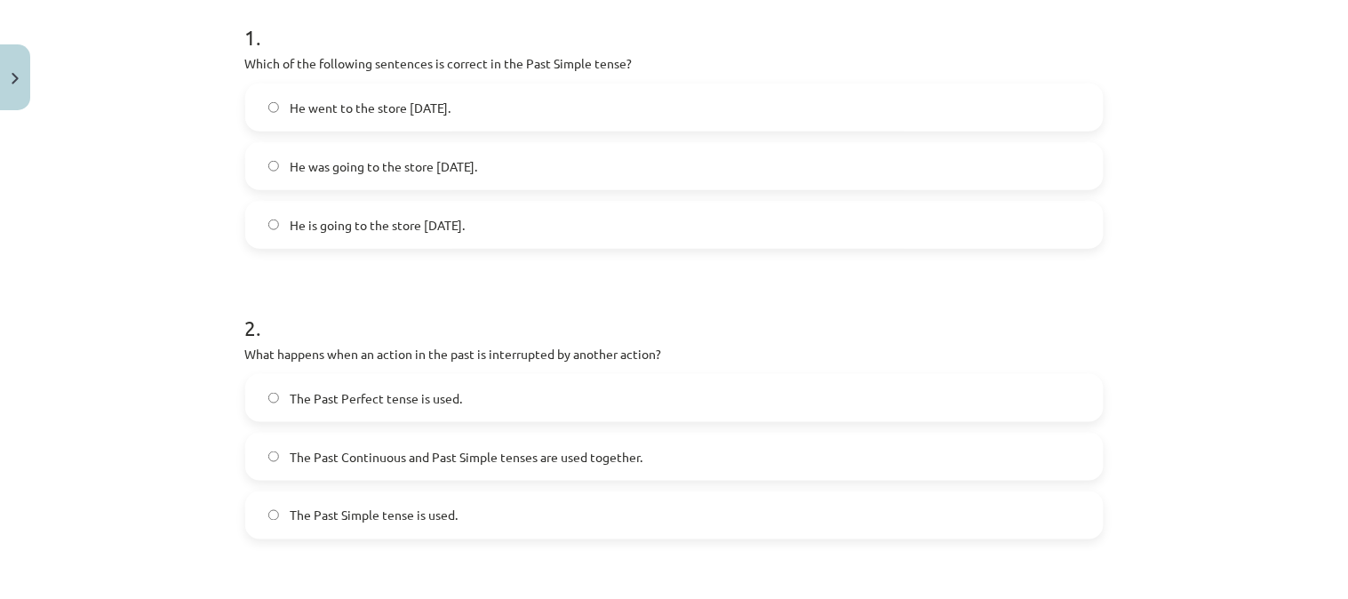
click at [371, 102] on span "He went to the store yesterday." at bounding box center [370, 108] width 161 height 19
click at [406, 476] on label "The Past Continuous and Past Simple tenses are used together." at bounding box center [674, 457] width 855 height 44
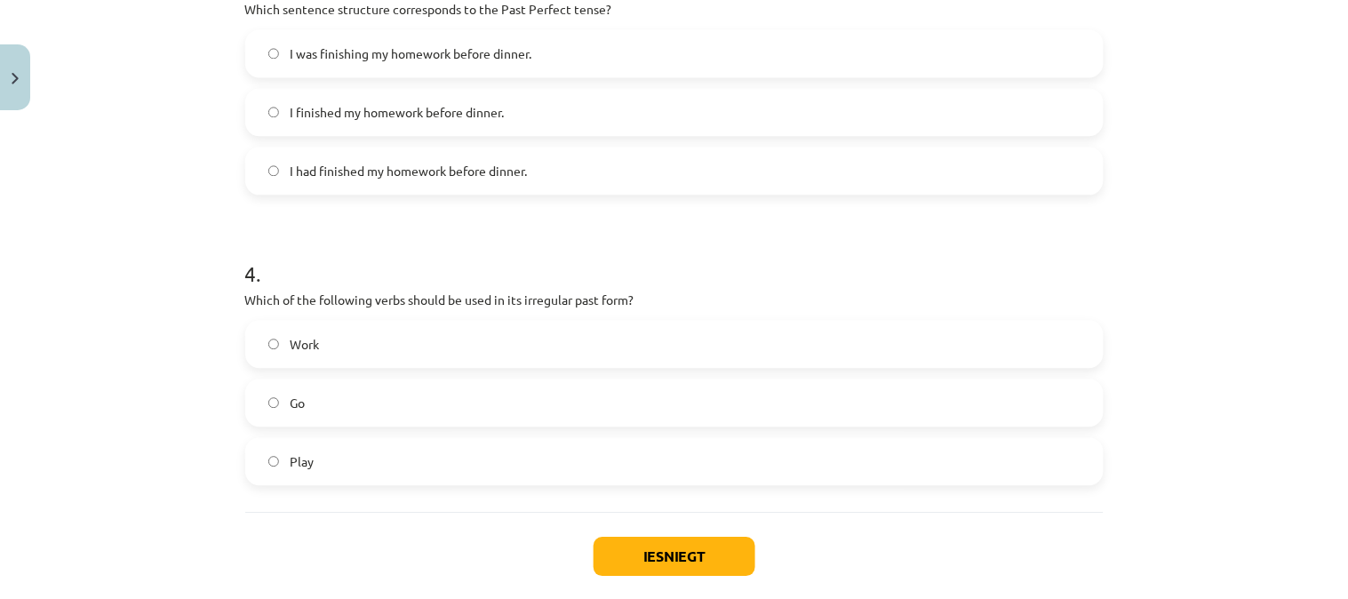
scroll to position [1001, 0]
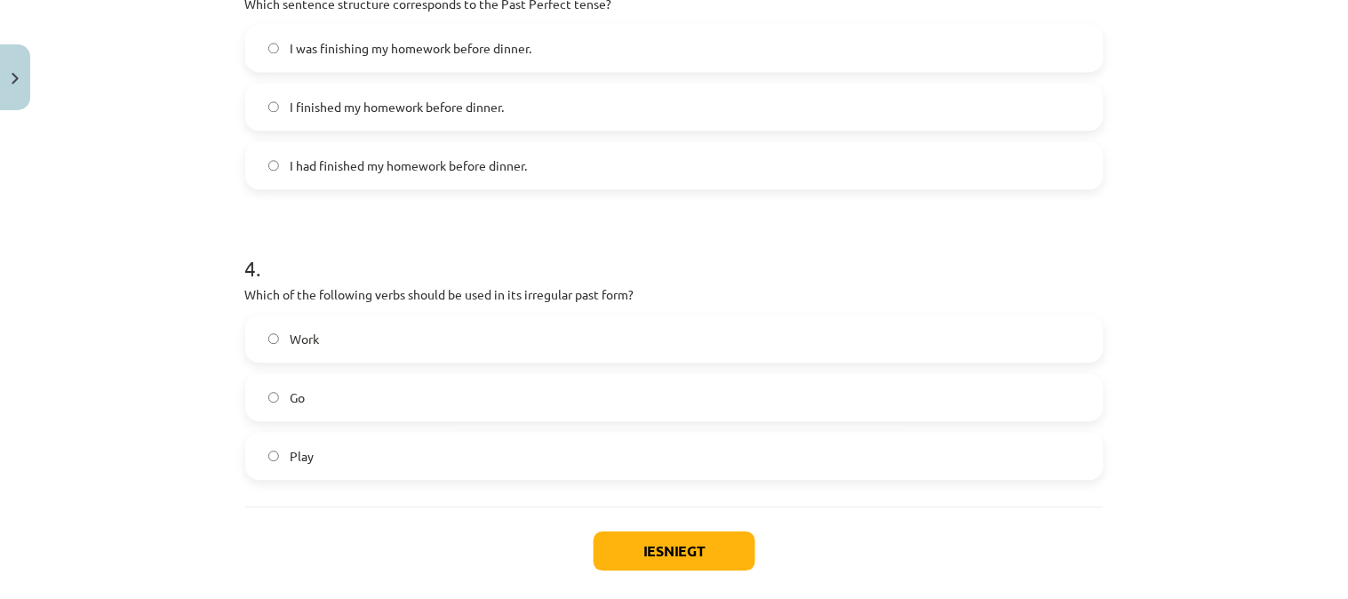
click at [389, 163] on span "I had finished my homework before dinner." at bounding box center [408, 165] width 237 height 19
click at [364, 385] on label "Go" at bounding box center [674, 397] width 855 height 44
click at [409, 64] on label "I was finishing my homework before dinner." at bounding box center [674, 48] width 855 height 44
click at [654, 552] on button "Iesniegt" at bounding box center [675, 550] width 162 height 39
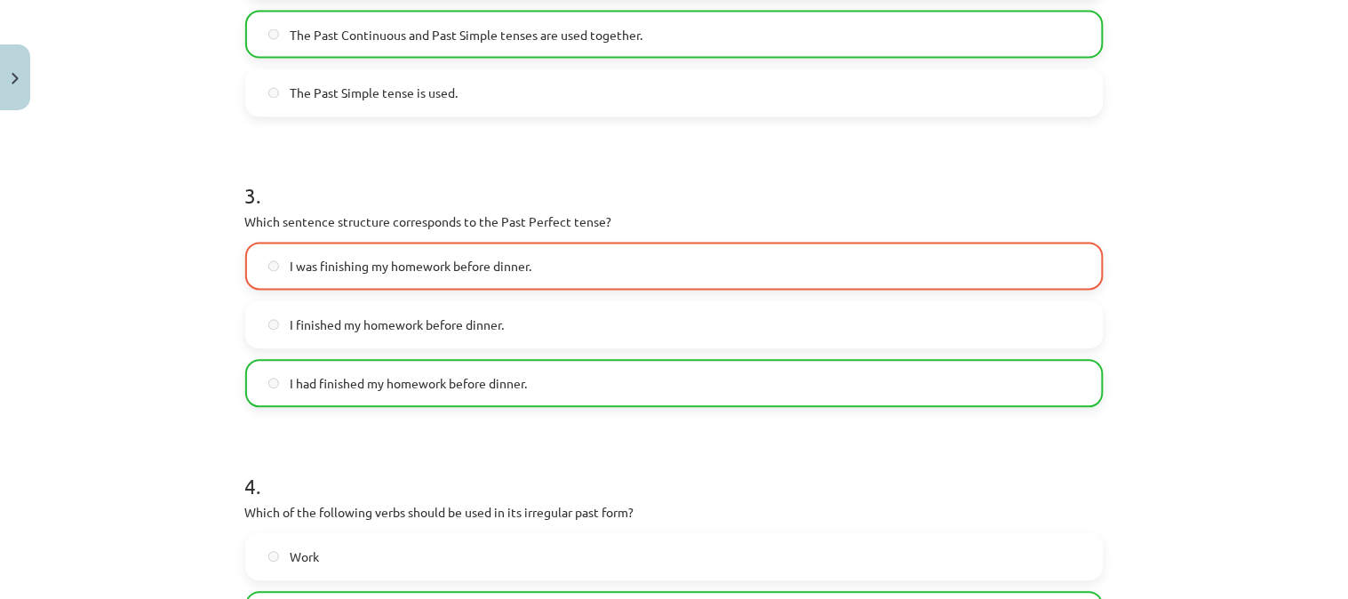
scroll to position [1143, 0]
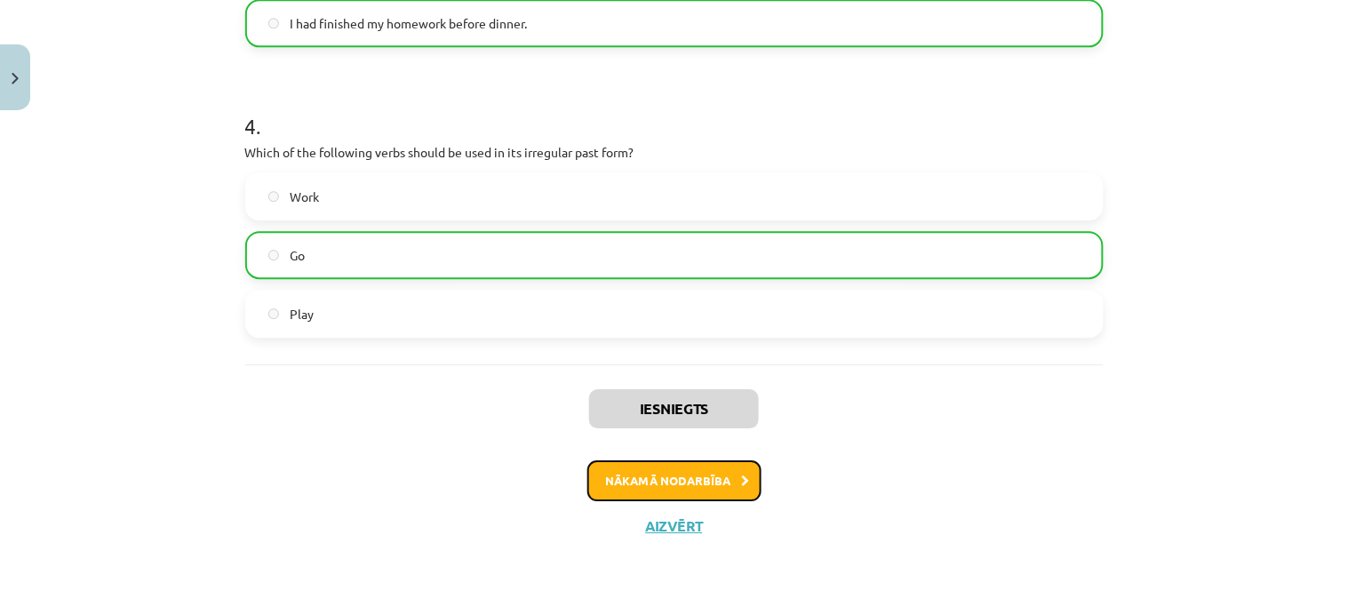
click at [677, 469] on button "Nākamā nodarbība" at bounding box center [674, 480] width 174 height 41
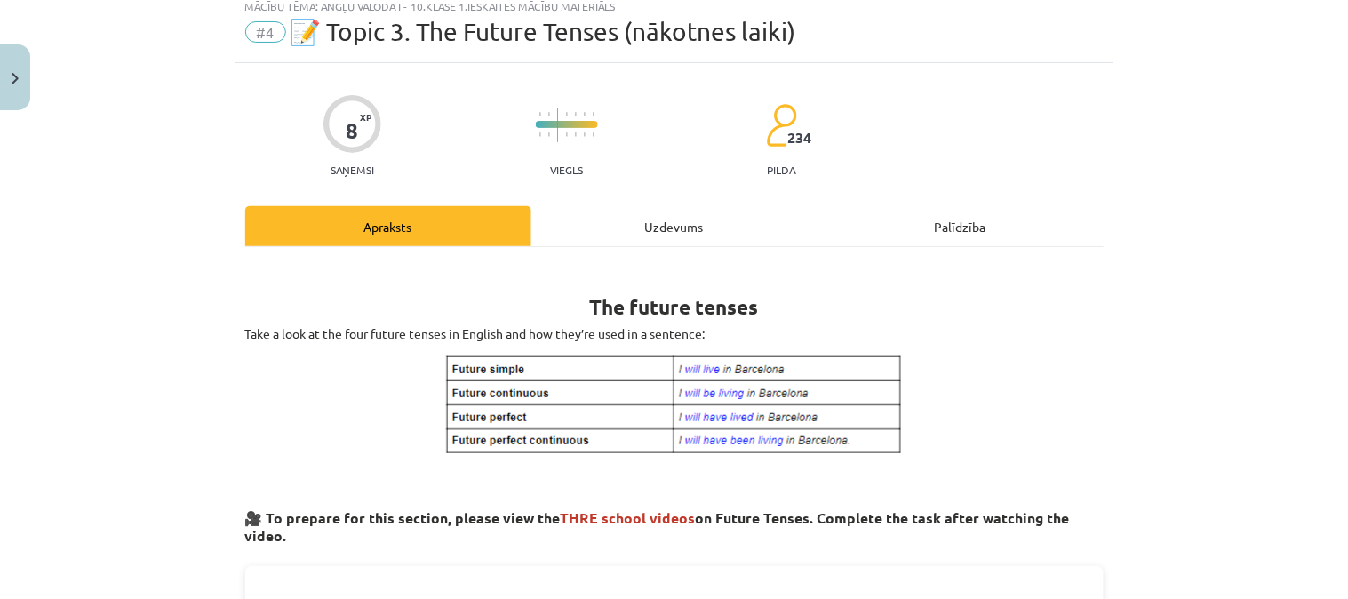
scroll to position [44, 0]
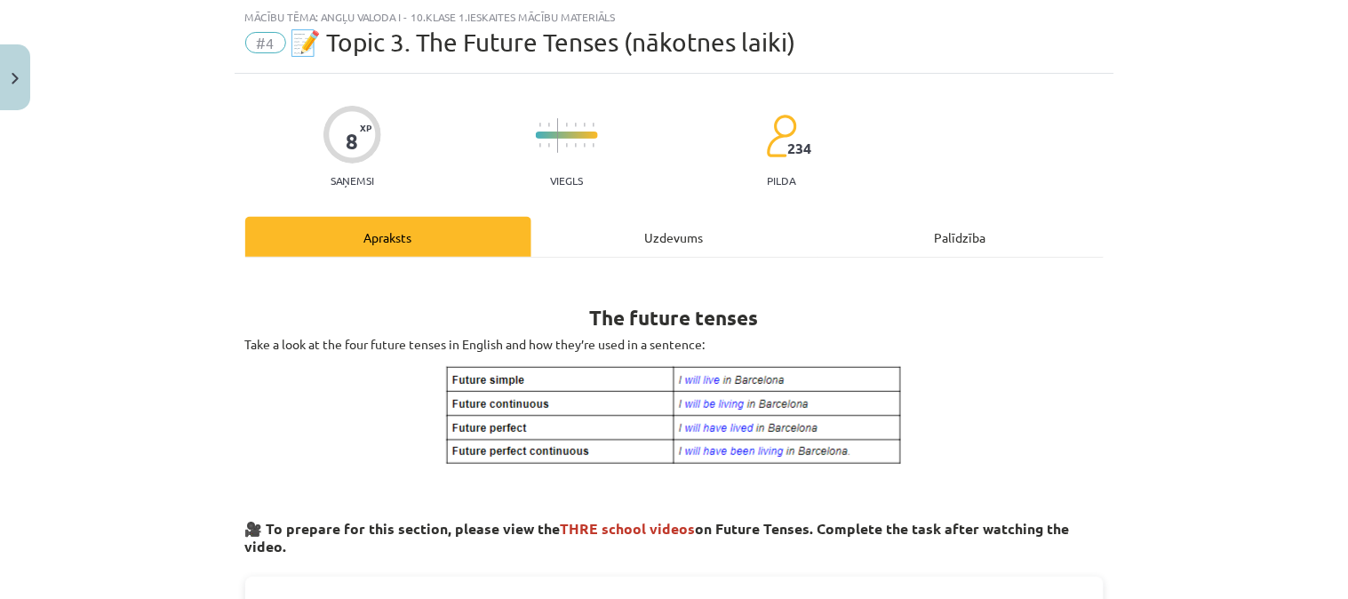
click at [623, 247] on div "Uzdevums" at bounding box center [674, 237] width 286 height 40
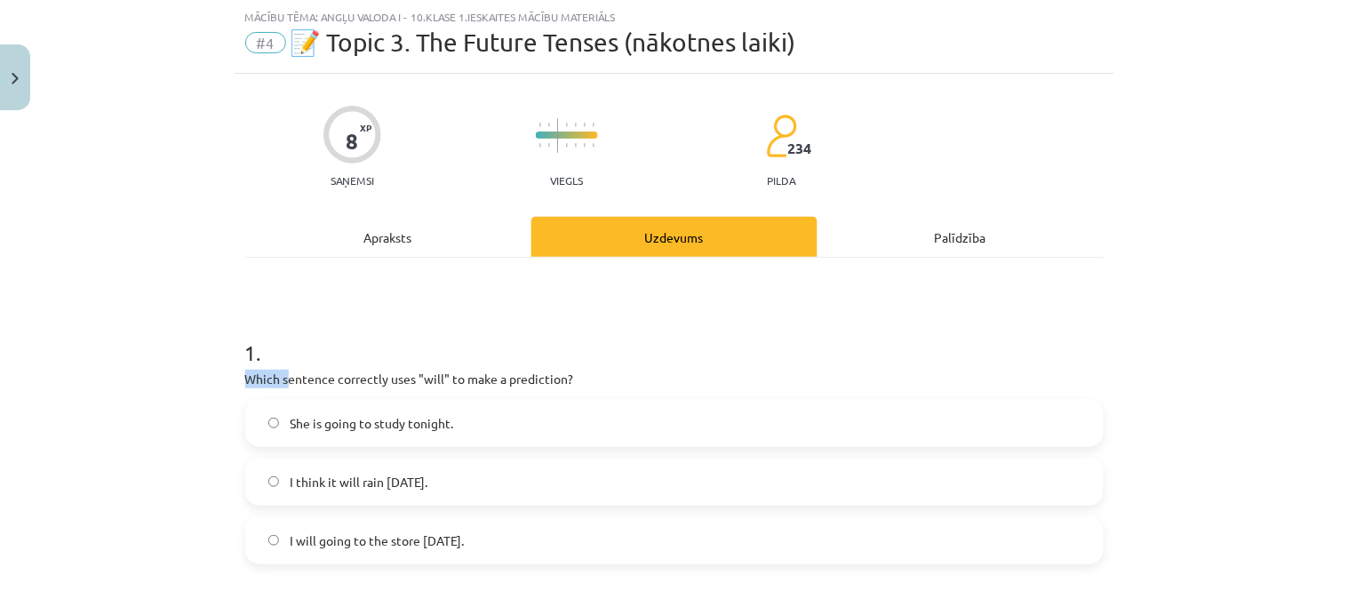
drag, startPoint x: 422, startPoint y: 264, endPoint x: 283, endPoint y: 379, distance: 180.6
click at [334, 343] on h1 "1 ." at bounding box center [674, 336] width 858 height 55
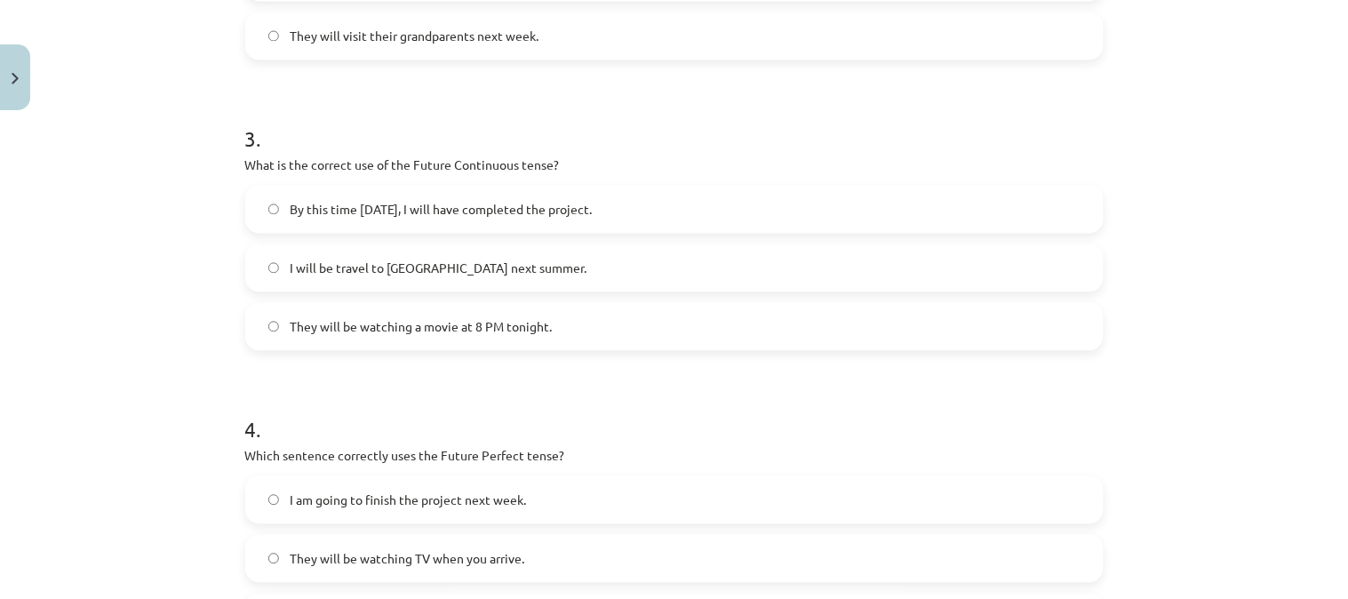
scroll to position [1087, 0]
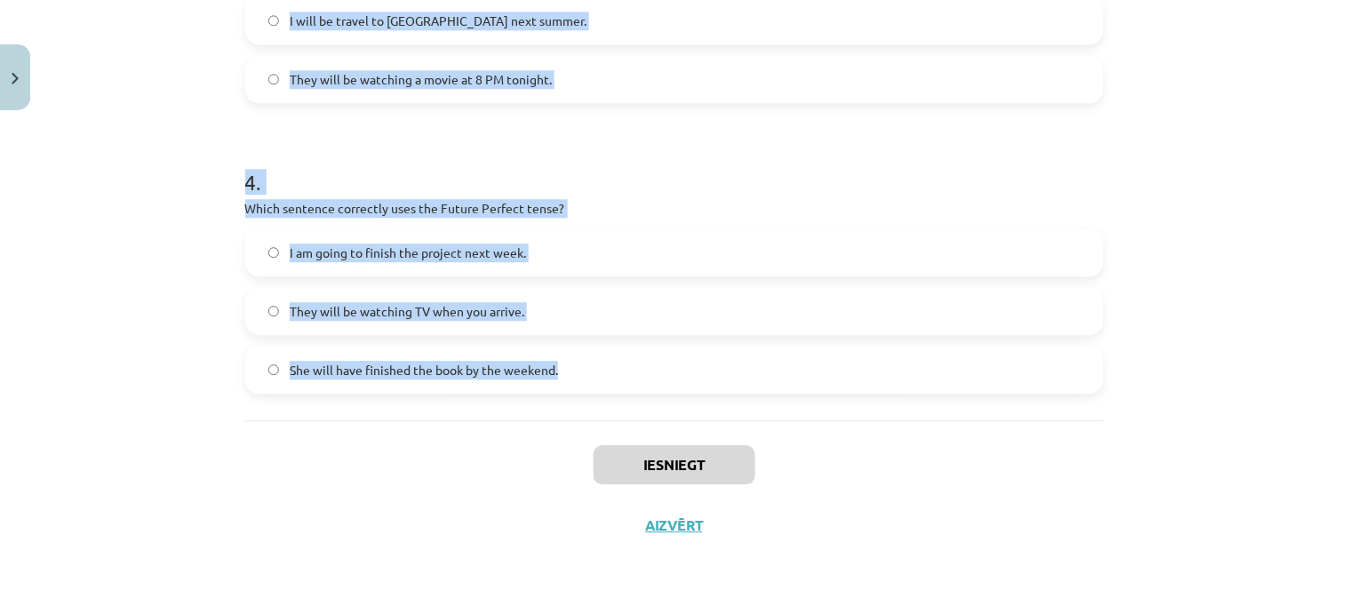
drag, startPoint x: 242, startPoint y: 375, endPoint x: 602, endPoint y: 342, distance: 361.4
copy form "Which sentence correctly uses "will" to make a prediction? She is going to stud…"
click at [131, 354] on div "Mācību tēma: Angļu valoda i - 10.klase 1.ieskaites mācību materiāls #4 📝 Topic …" at bounding box center [674, 299] width 1348 height 599
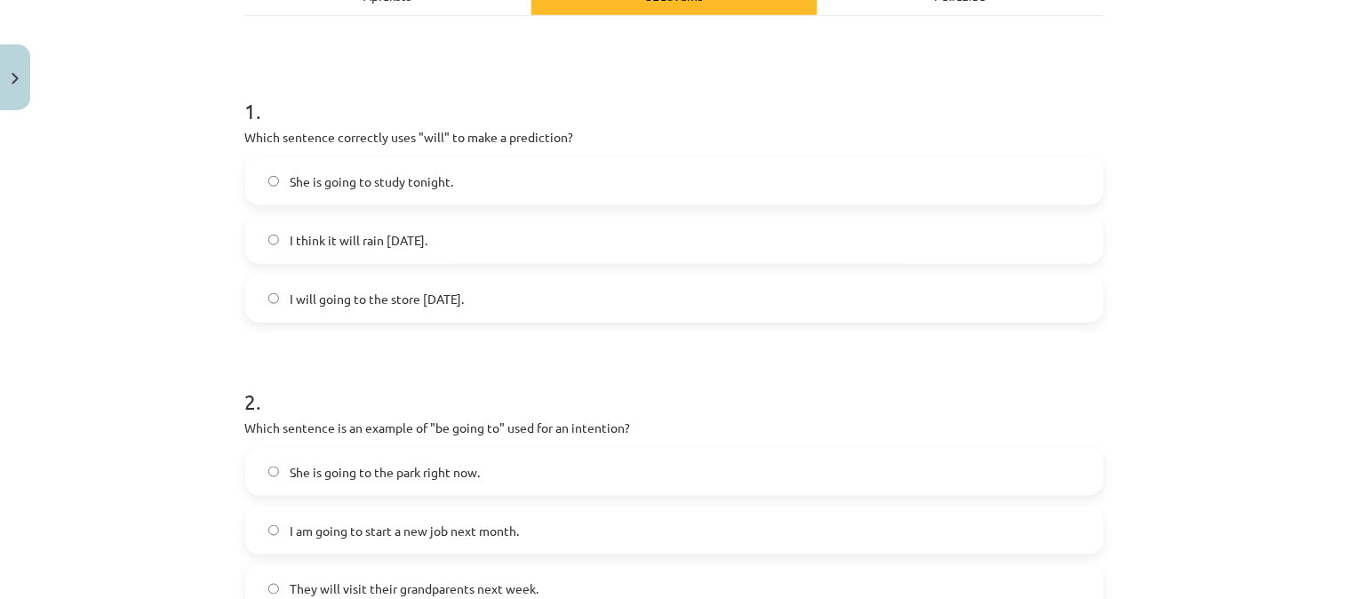
scroll to position [268, 0]
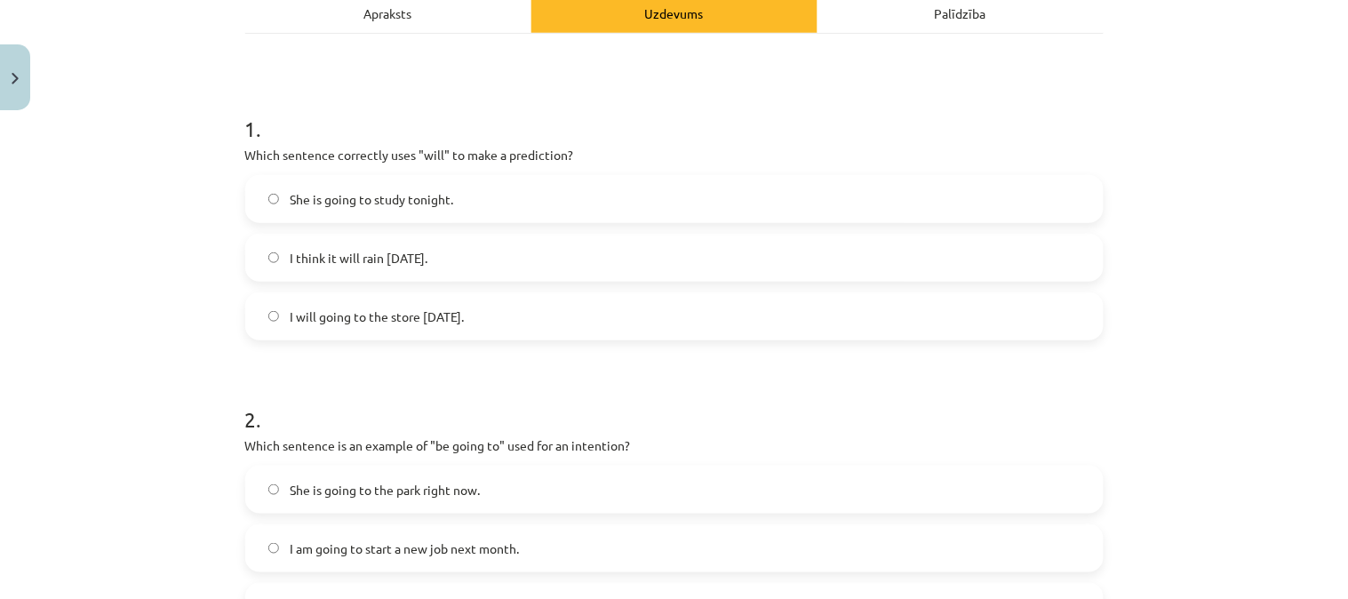
click at [355, 255] on span "I think it will rain tomorrow." at bounding box center [359, 258] width 138 height 19
click at [744, 530] on label "I am going to start a new job next month." at bounding box center [674, 548] width 855 height 44
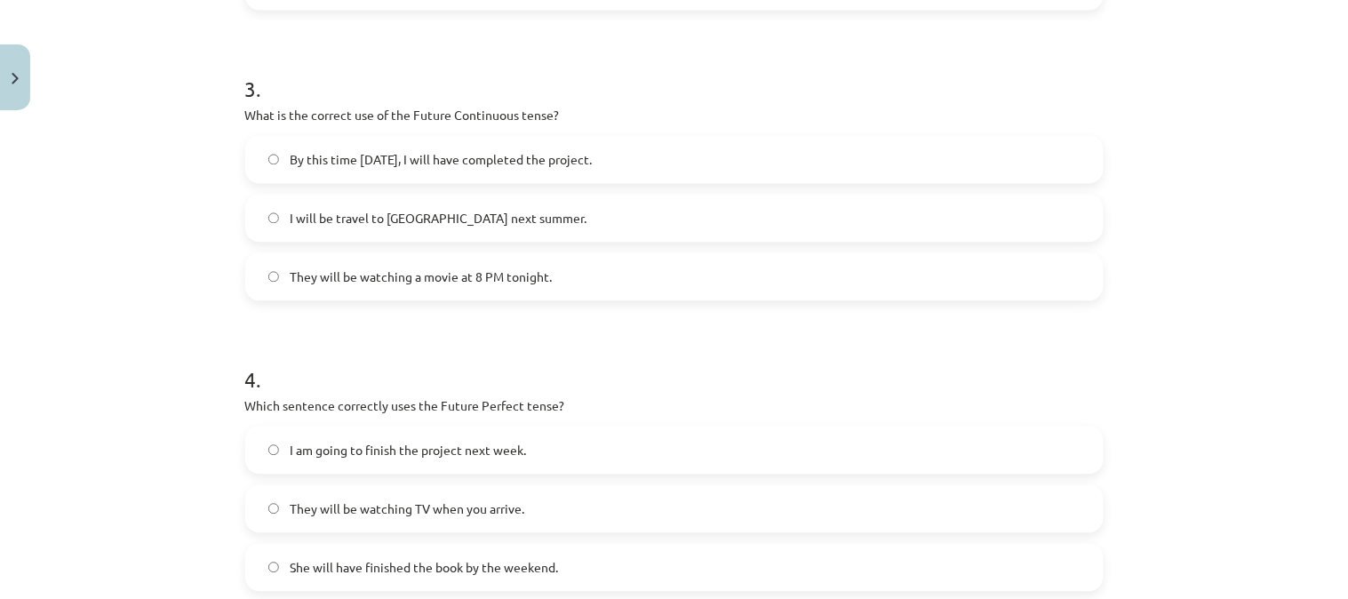
scroll to position [901, 0]
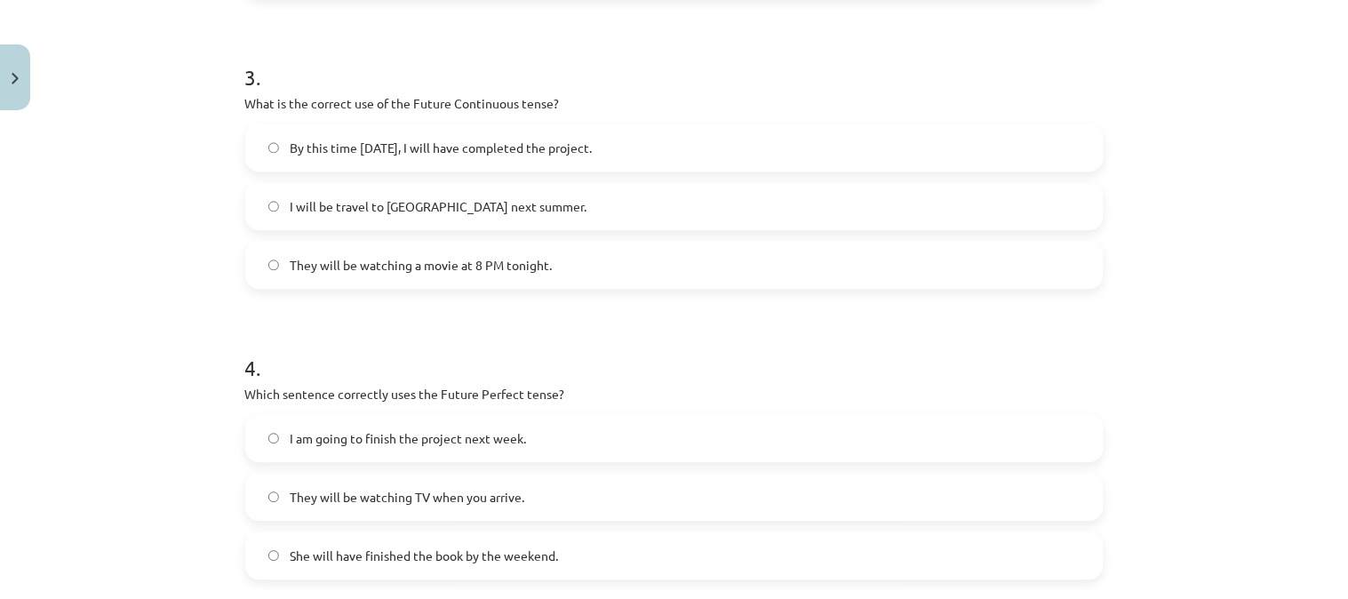
click at [341, 253] on label "They will be watching a movie at 8 PM tonight." at bounding box center [674, 265] width 855 height 44
click at [413, 567] on label "She will have finished the book by the weekend." at bounding box center [674, 555] width 855 height 44
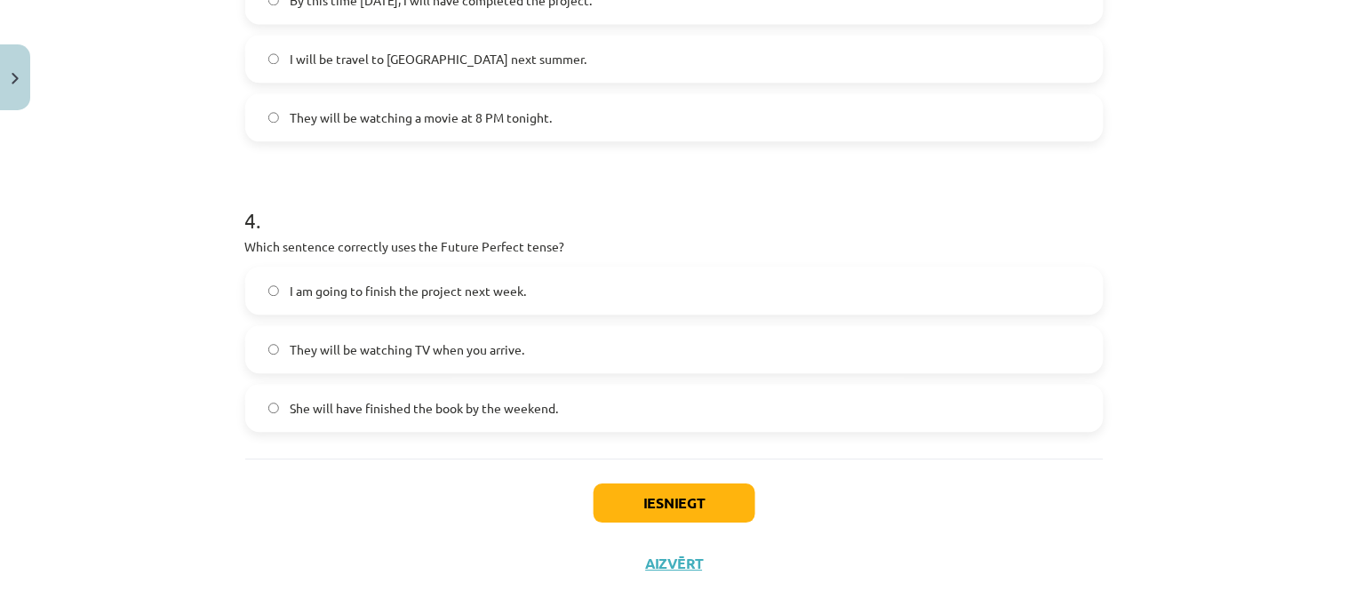
scroll to position [1087, 0]
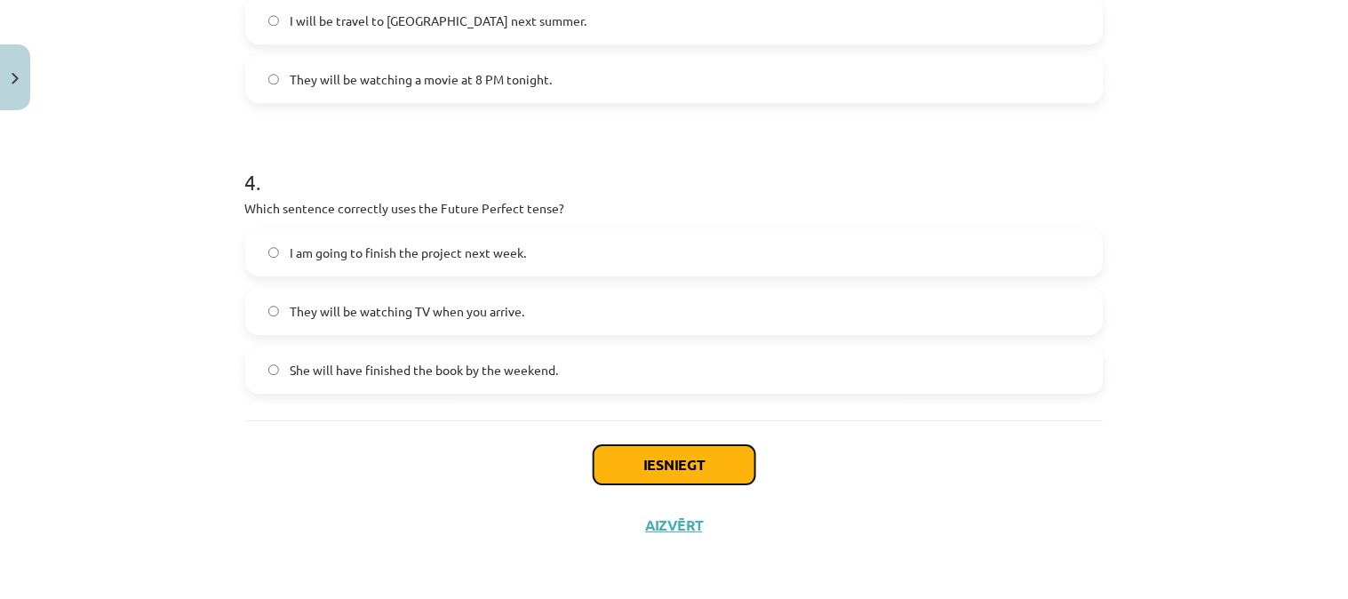
click at [721, 458] on button "Iesniegt" at bounding box center [675, 464] width 162 height 39
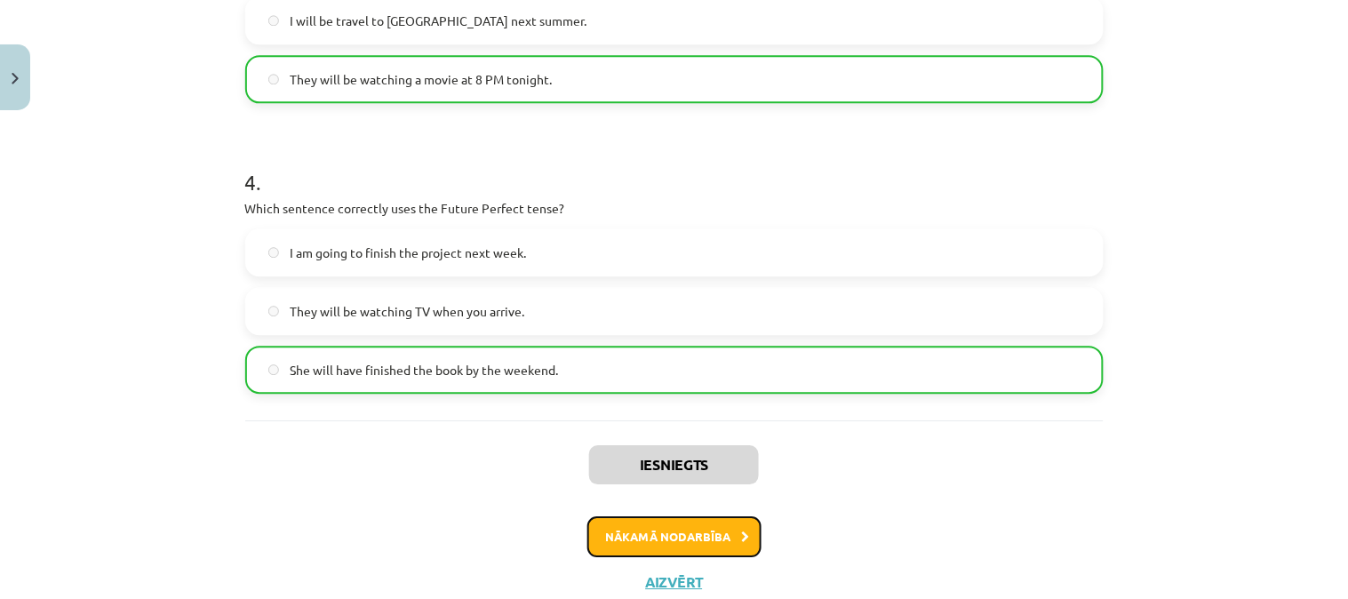
click at [676, 542] on button "Nākamā nodarbība" at bounding box center [674, 536] width 174 height 41
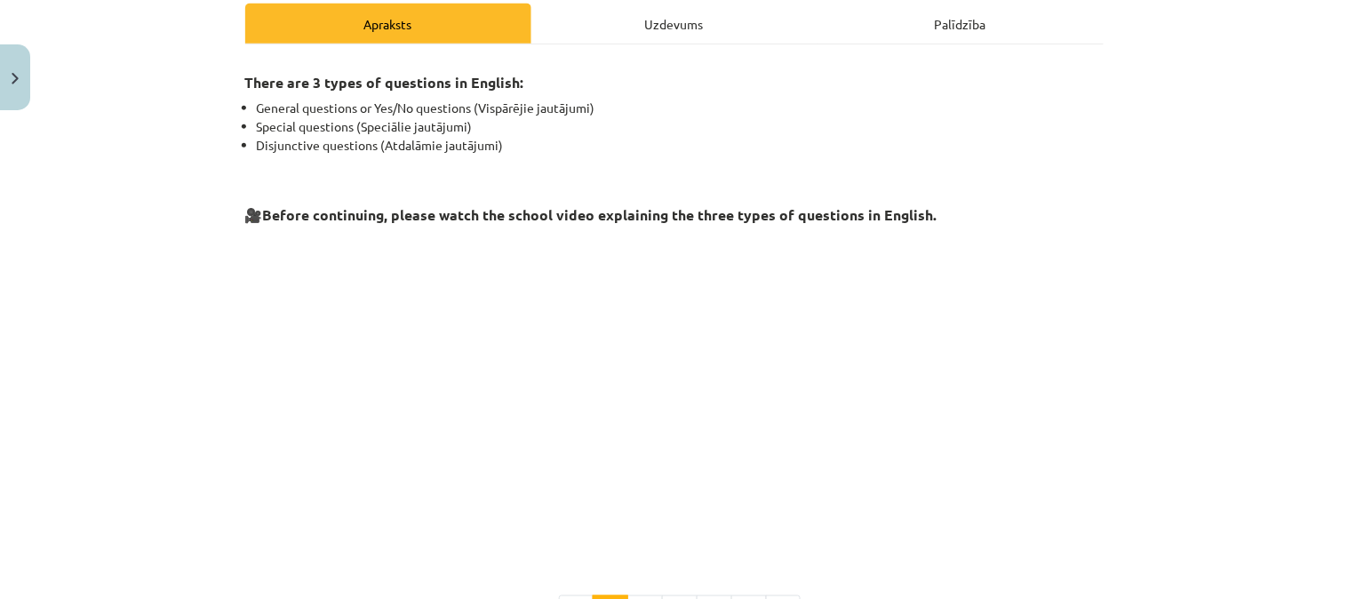
scroll to position [44, 0]
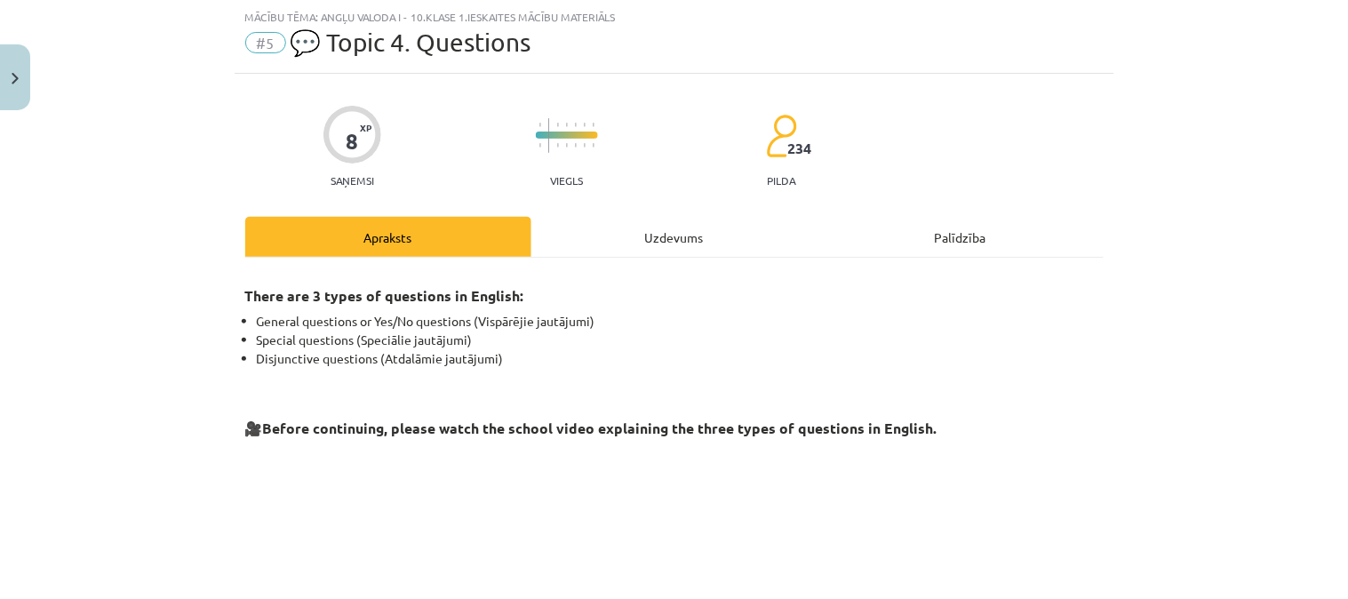
click at [618, 232] on div "Uzdevums" at bounding box center [674, 237] width 286 height 40
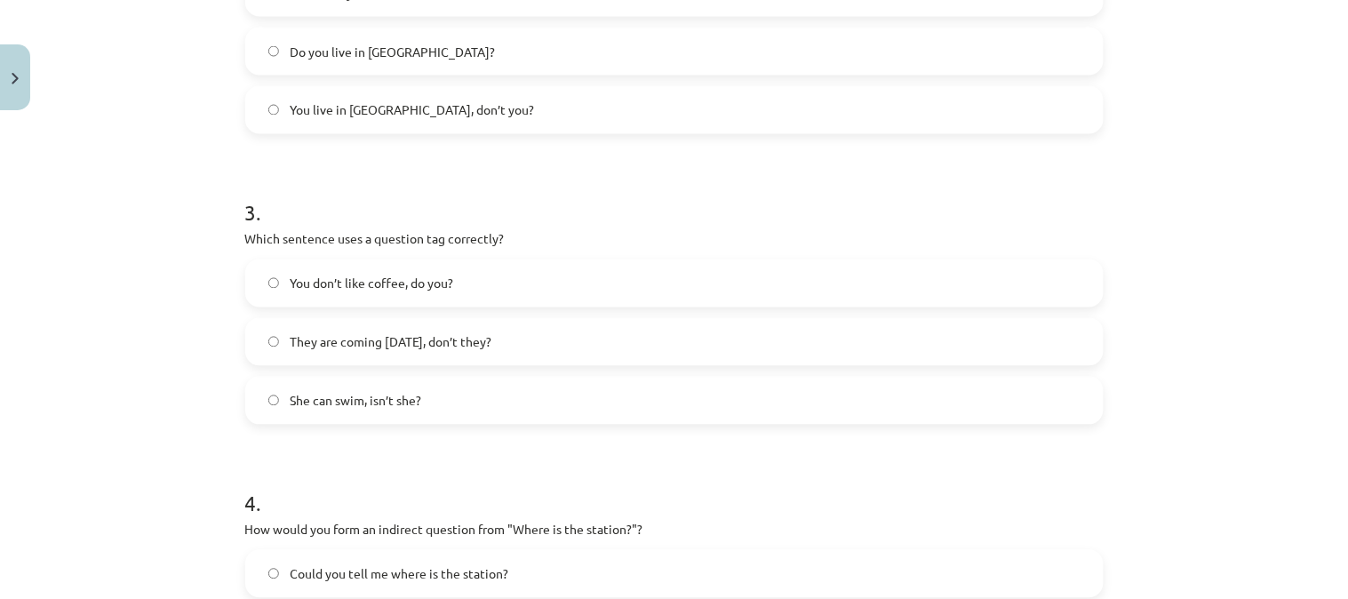
scroll to position [1087, 0]
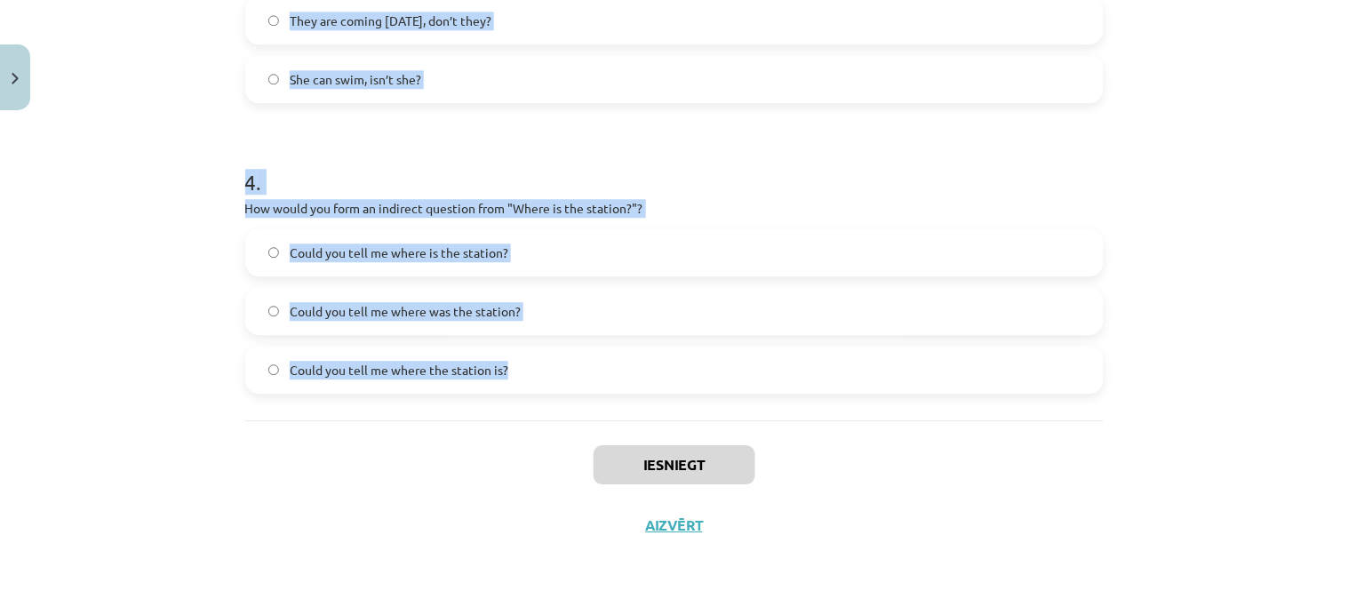
drag, startPoint x: 240, startPoint y: 378, endPoint x: 678, endPoint y: 370, distance: 438.1
copy form "What is the correct word order for a question in the Present Simple tense? Subj…"
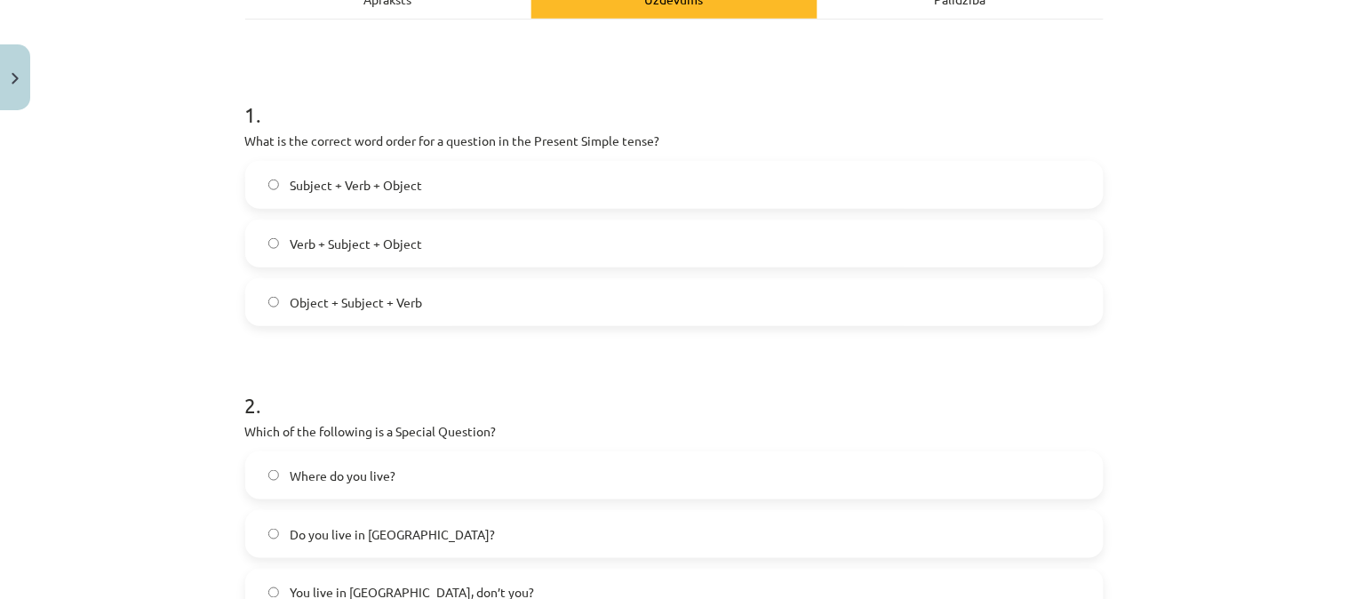
scroll to position [247, 0]
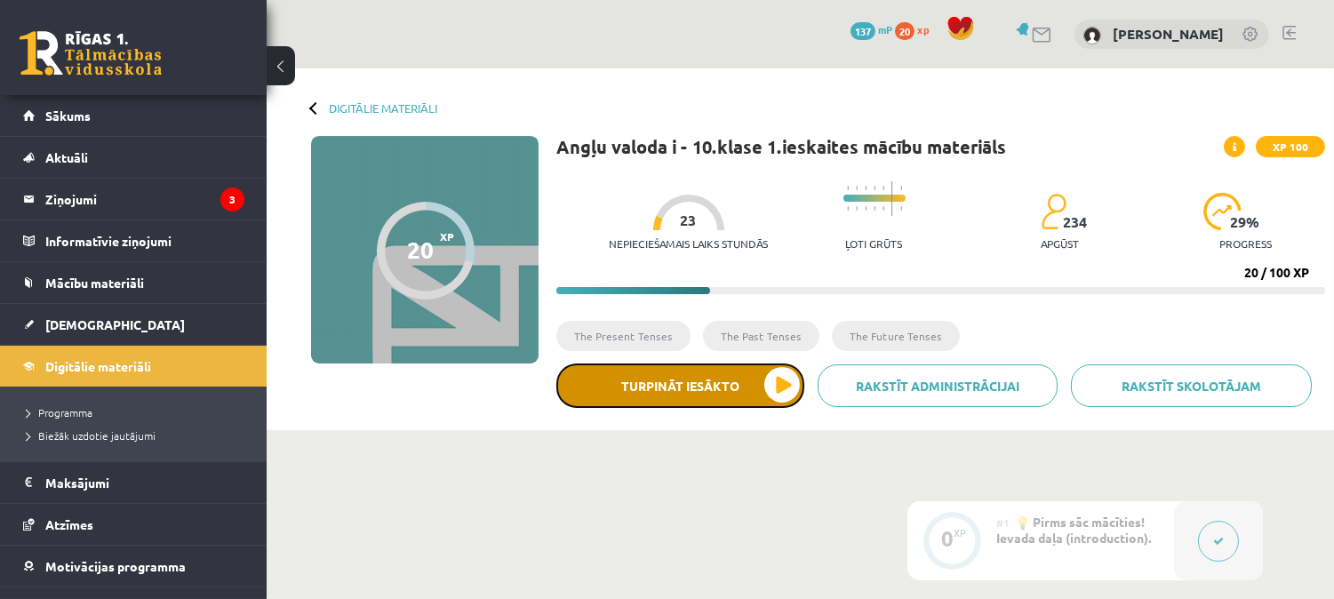
click at [738, 403] on button "Turpināt iesākto" at bounding box center [680, 385] width 248 height 44
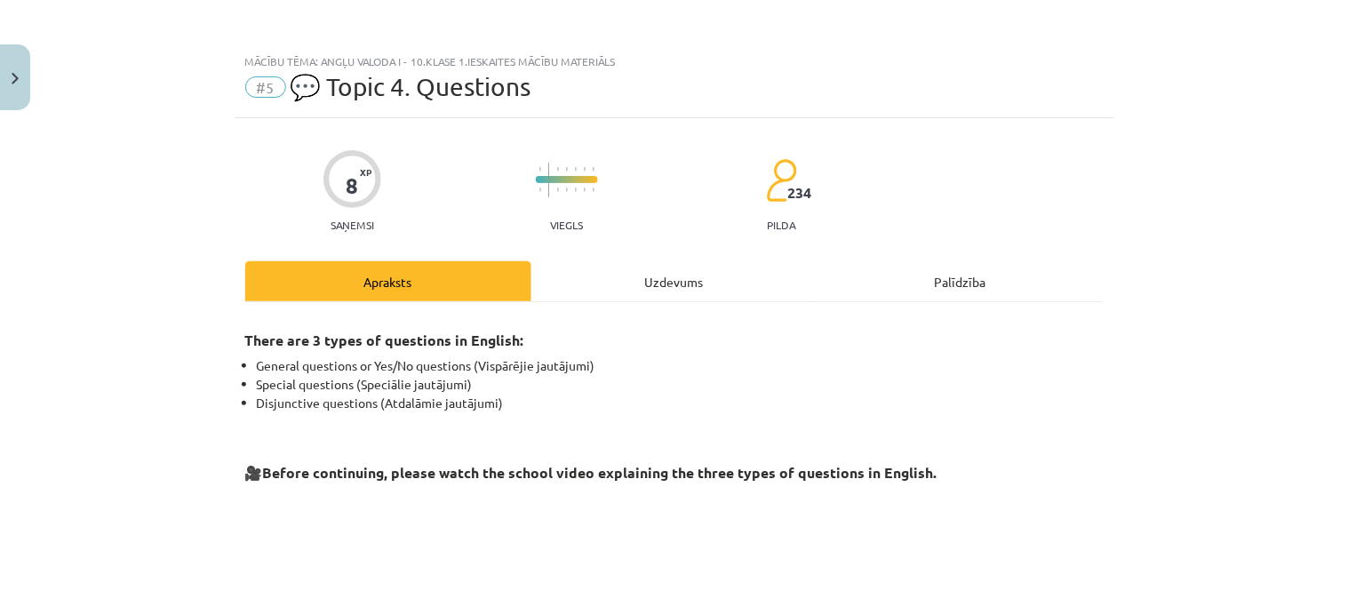
click at [622, 268] on div "Uzdevums" at bounding box center [674, 281] width 286 height 40
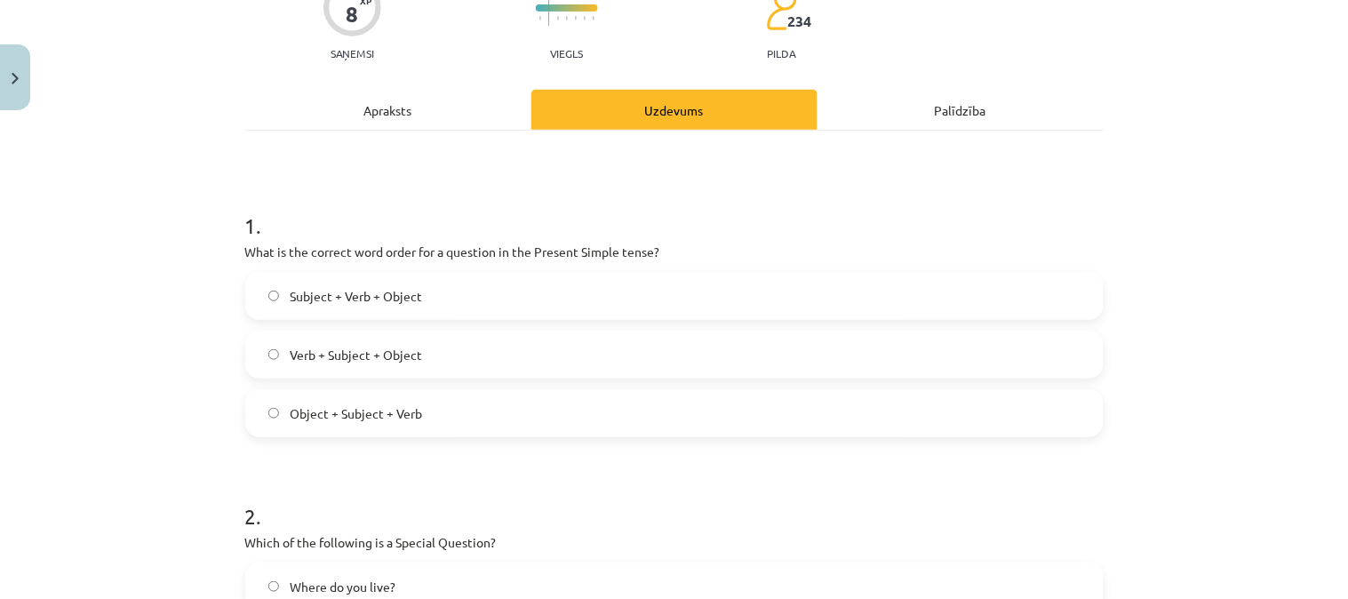
scroll to position [238, 0]
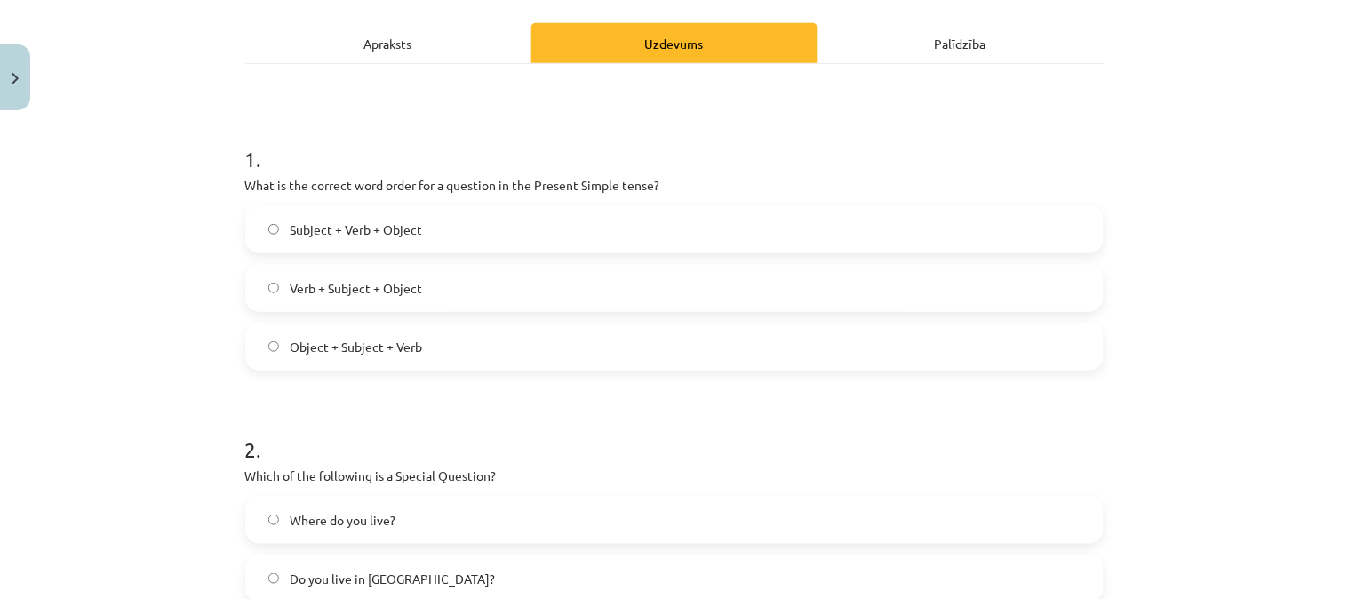
click at [414, 285] on label "Verb + Subject + Object" at bounding box center [674, 288] width 855 height 44
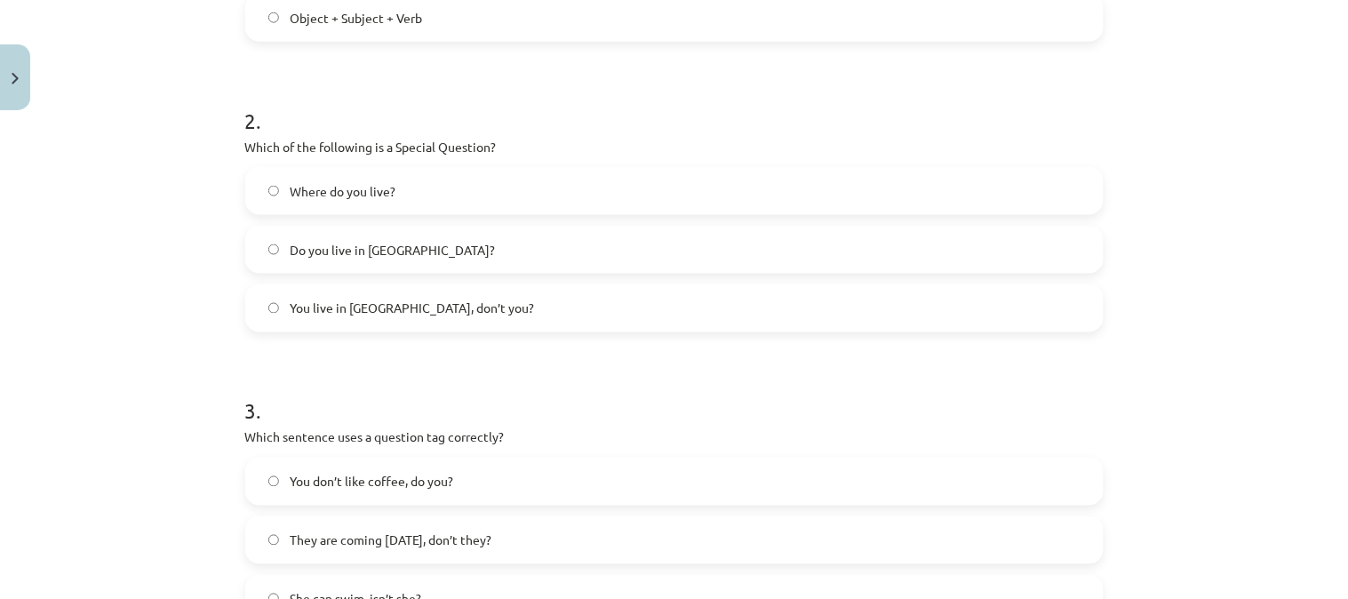
scroll to position [585, 0]
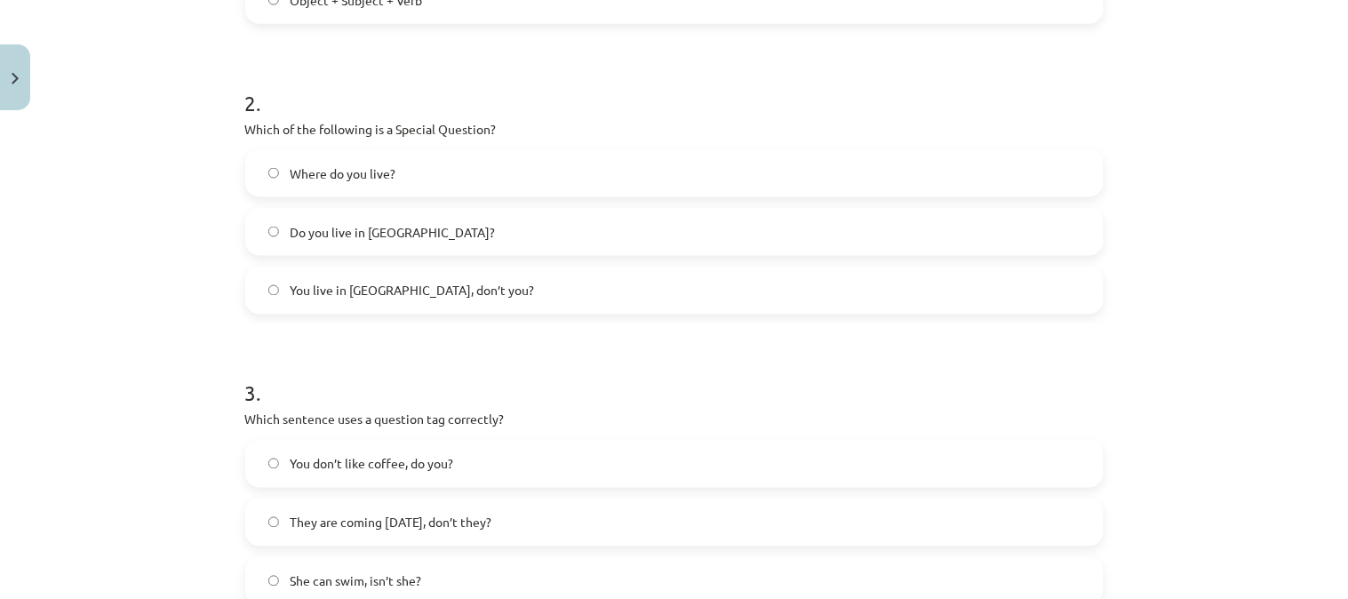
click at [454, 149] on div "Where do you live?" at bounding box center [674, 173] width 858 height 48
click at [801, 172] on label "Where do you live?" at bounding box center [674, 173] width 855 height 44
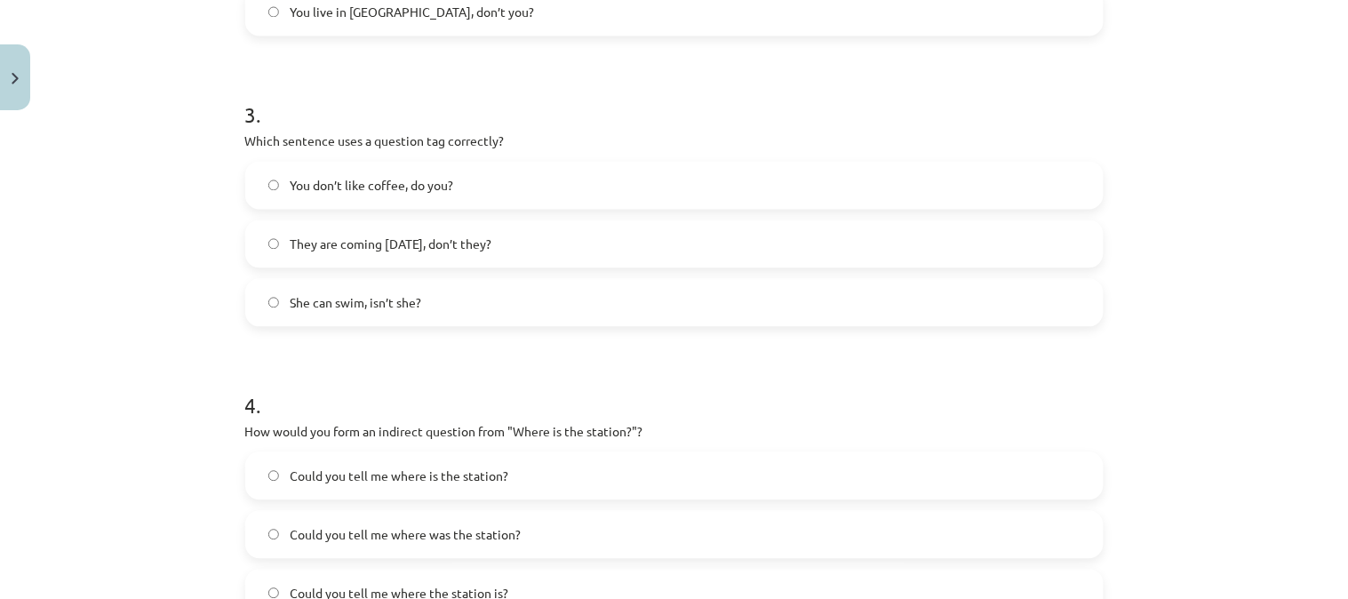
scroll to position [868, 0]
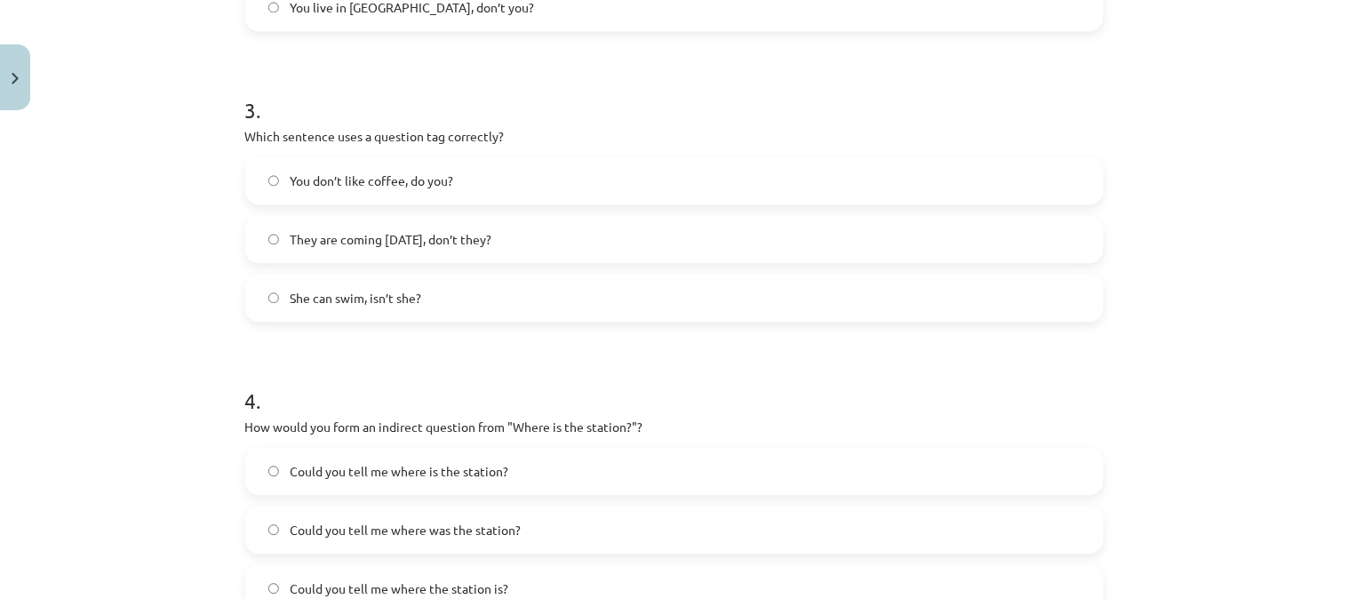
click at [448, 181] on label "You don’t like coffee, do you?" at bounding box center [674, 180] width 855 height 44
click at [656, 458] on label "Could you tell me where is the station?" at bounding box center [674, 471] width 855 height 44
click at [525, 574] on label "Could you tell me where the station is?" at bounding box center [674, 588] width 855 height 44
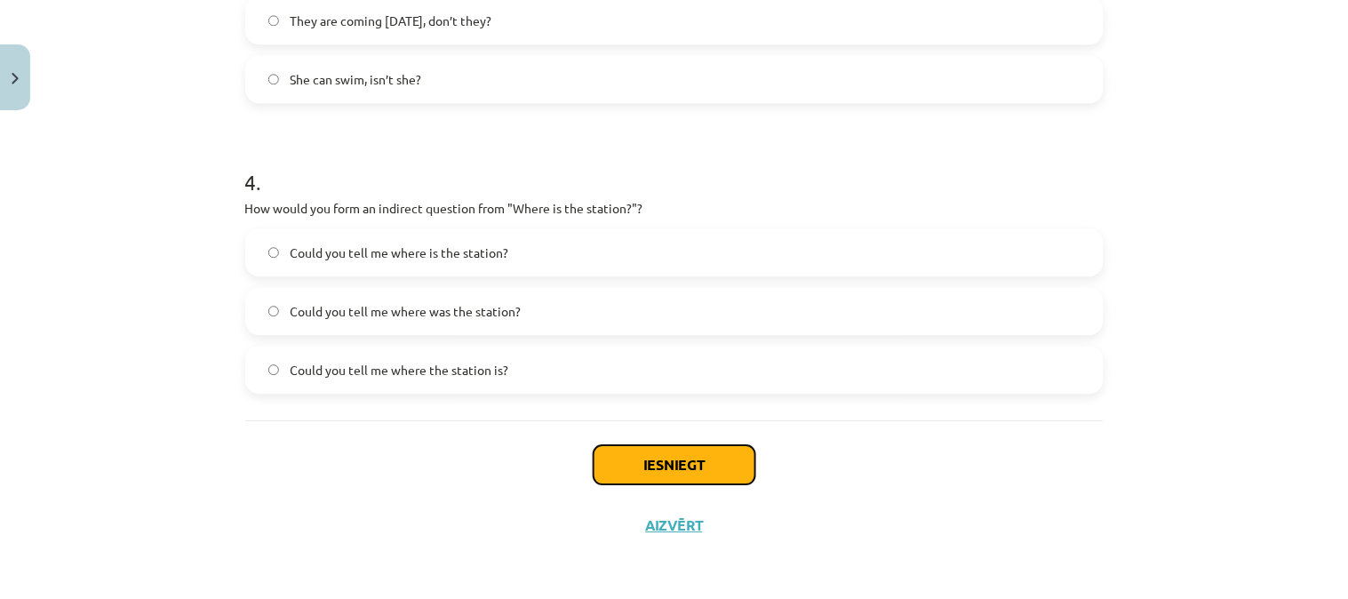
click at [688, 458] on button "Iesniegt" at bounding box center [675, 464] width 162 height 39
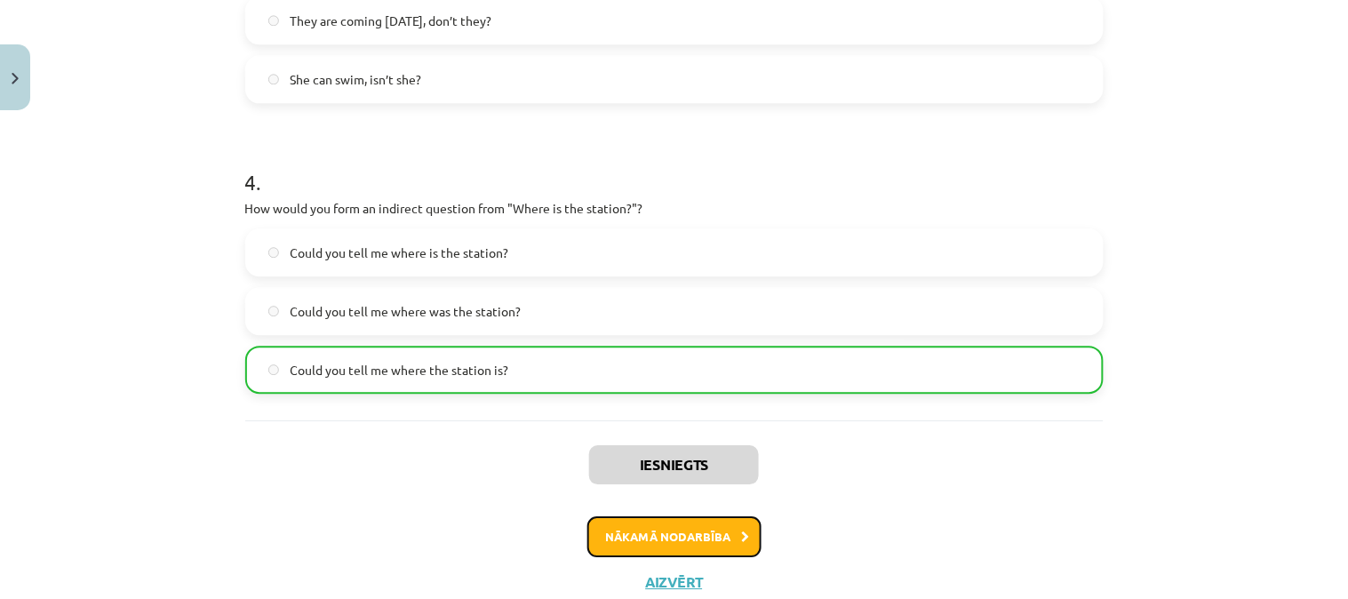
click at [704, 524] on button "Nākamā nodarbība" at bounding box center [674, 536] width 174 height 41
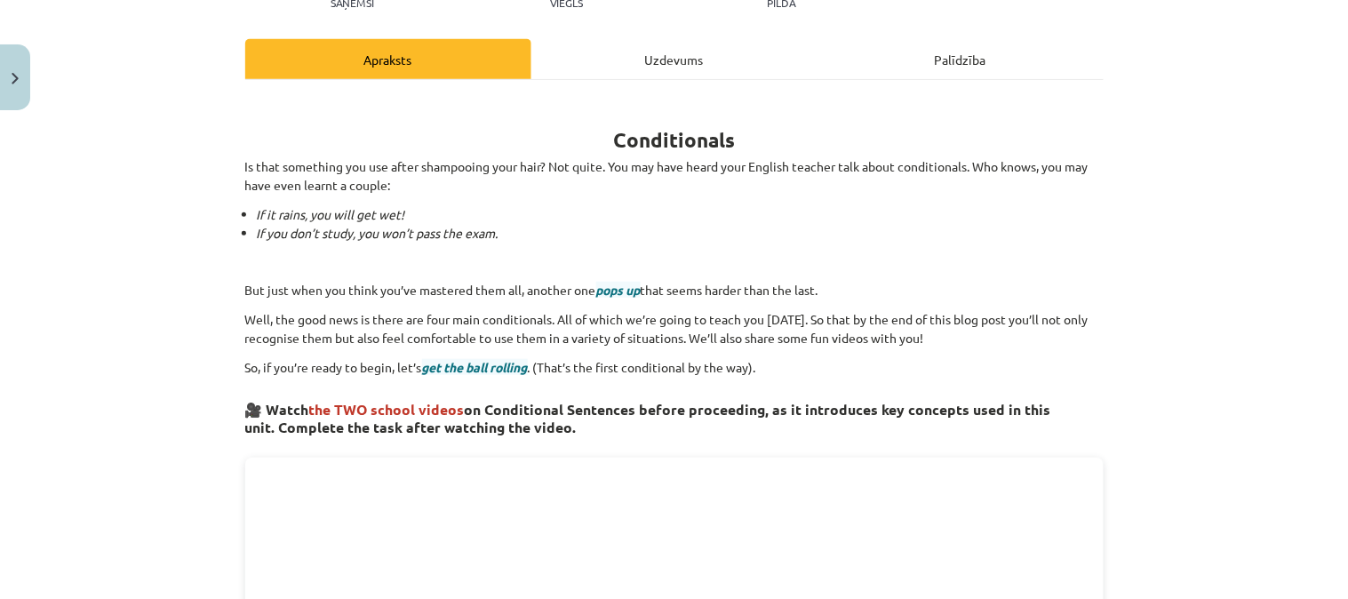
scroll to position [44, 0]
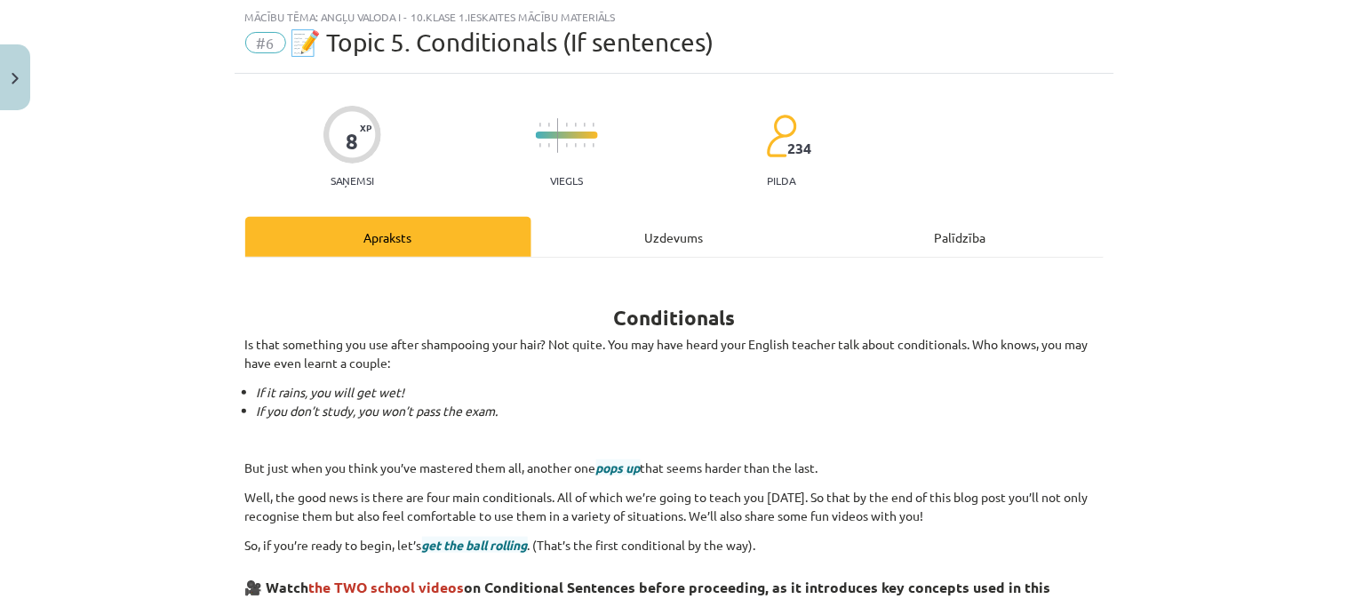
click at [632, 247] on div "Uzdevums" at bounding box center [674, 237] width 286 height 40
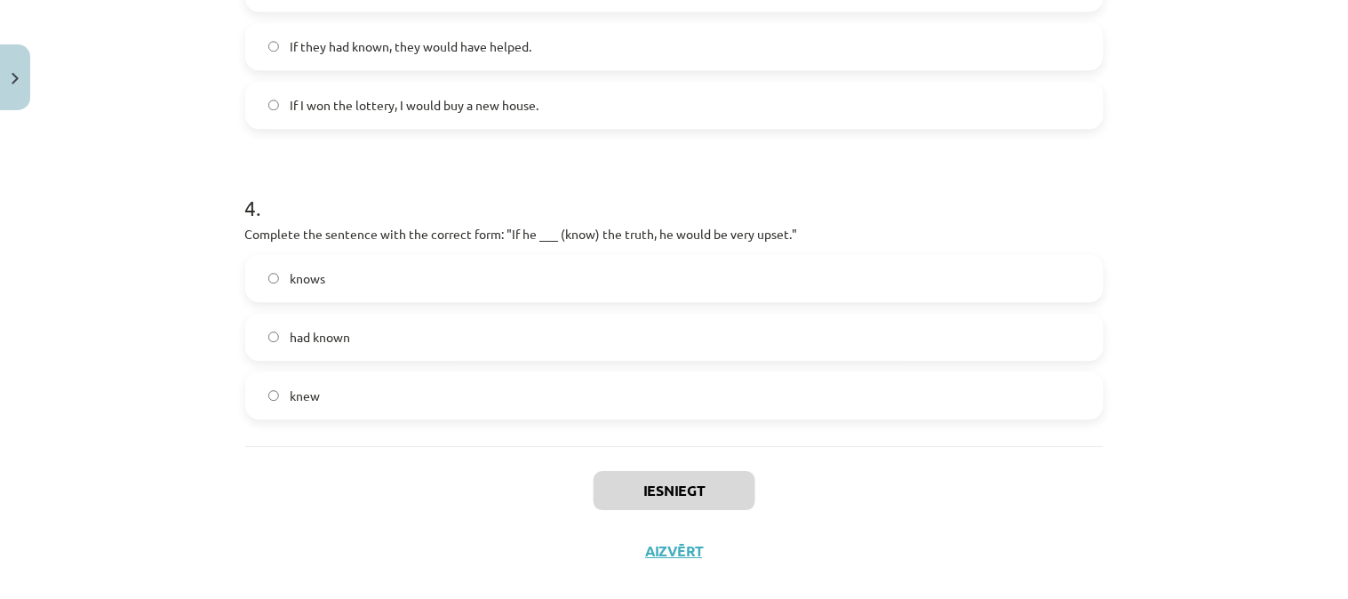
scroll to position [1087, 0]
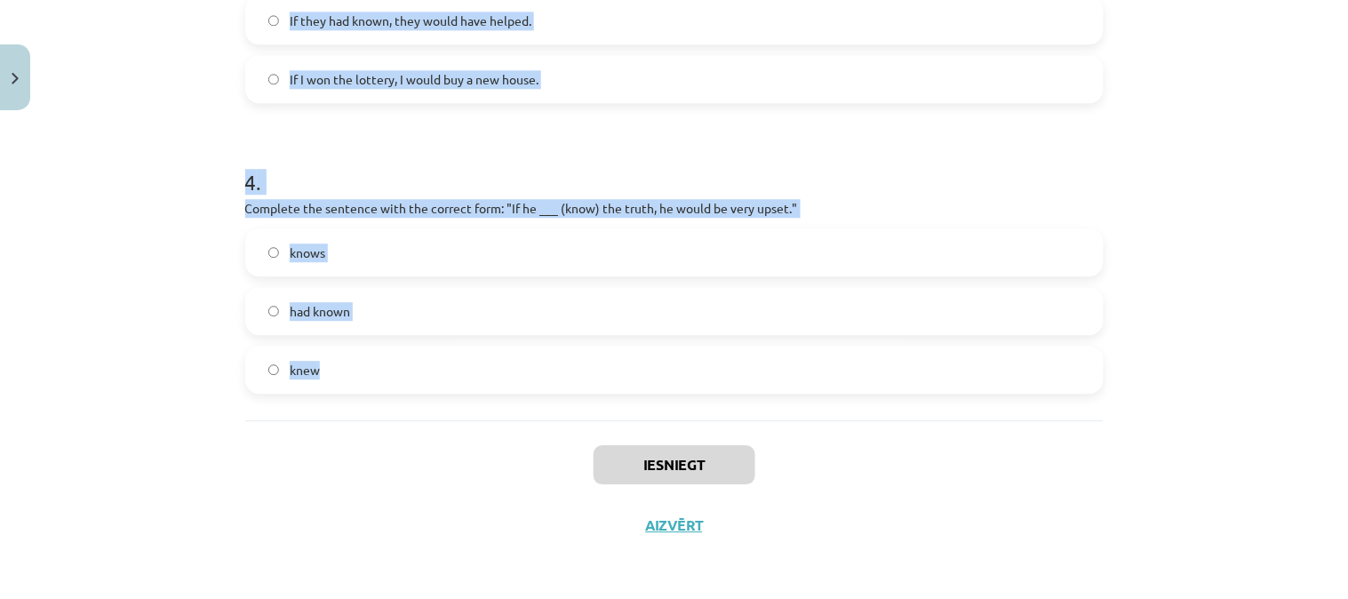
drag, startPoint x: 241, startPoint y: 375, endPoint x: 440, endPoint y: 401, distance: 200.7
copy form "Which conditional is used to express a general truth? Zero Conditional First Co…"
click at [1263, 410] on div "Mācību tēma: Angļu valoda i - 10.[PERSON_NAME] 1.ieskaites mācību materiāls #6 …" at bounding box center [674, 299] width 1348 height 599
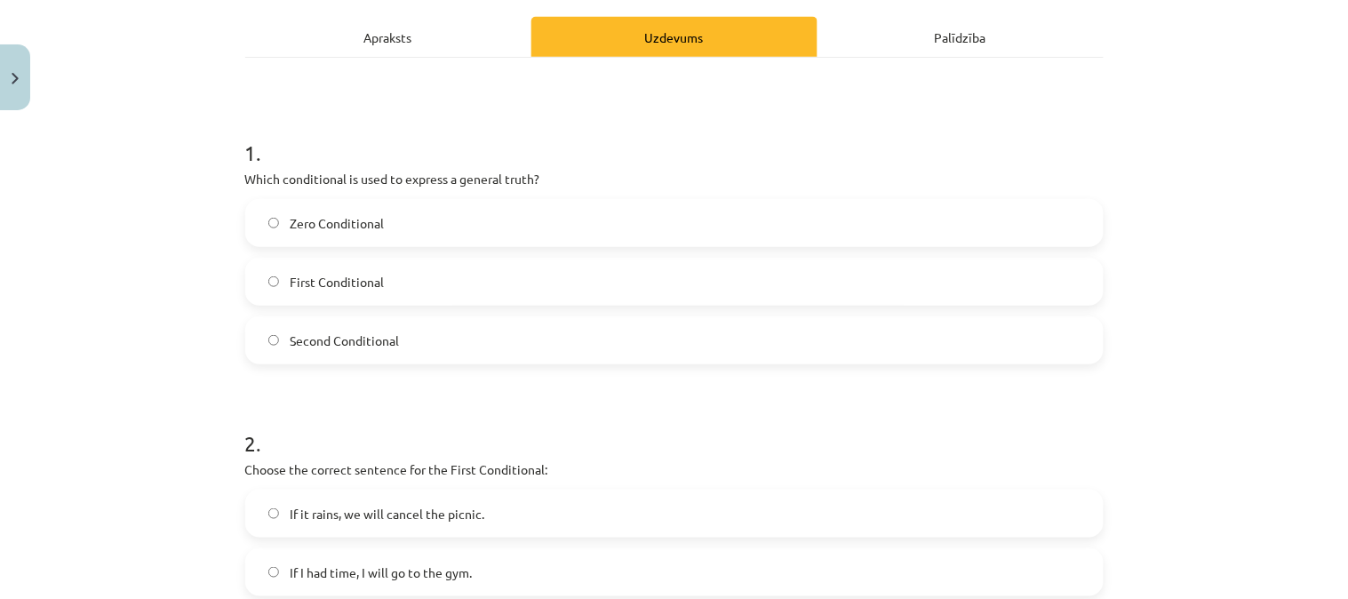
scroll to position [242, 0]
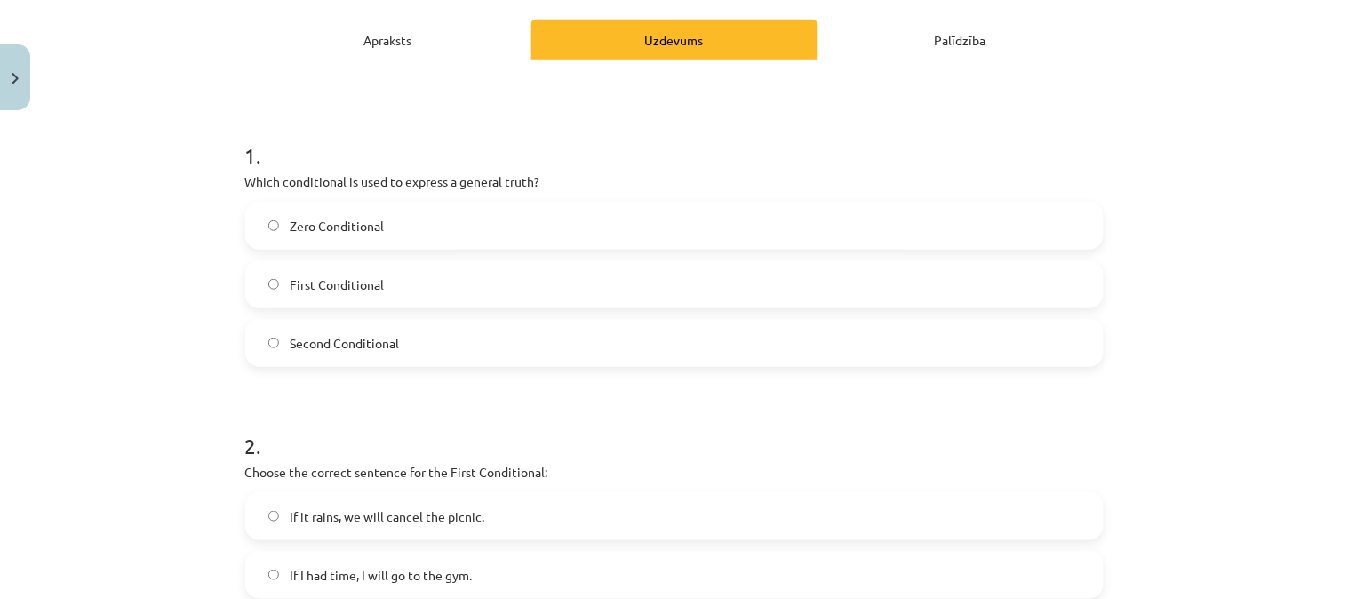
click at [838, 235] on label "Zero Conditional" at bounding box center [674, 225] width 855 height 44
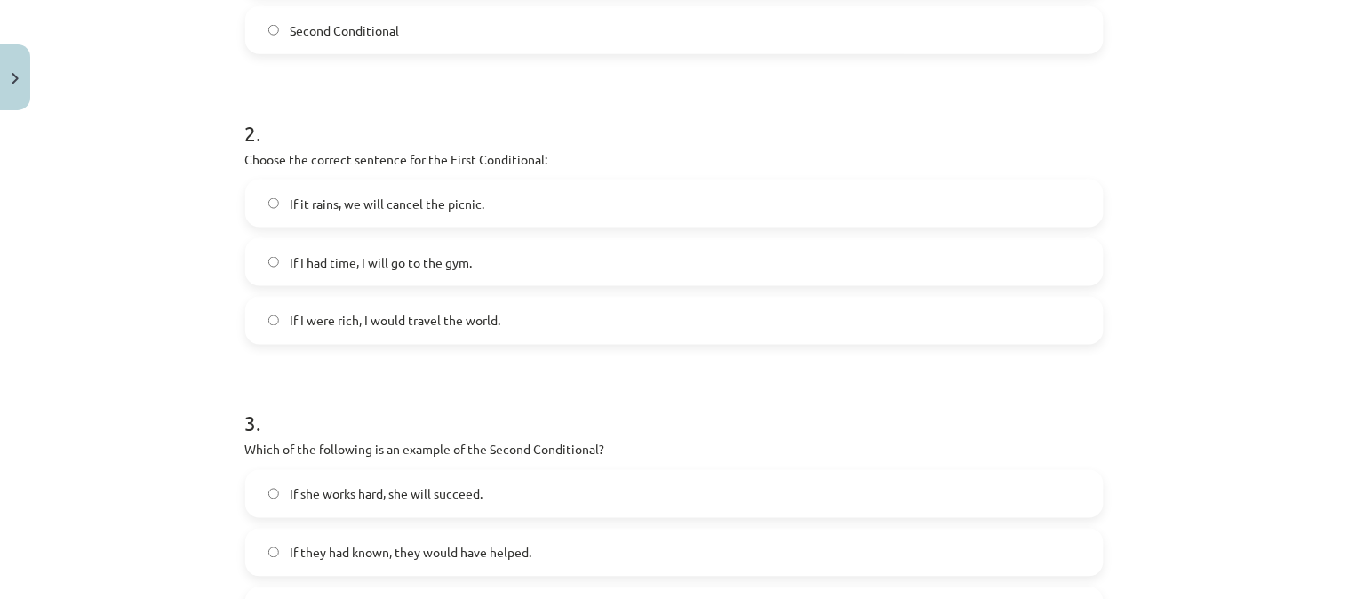
scroll to position [566, 0]
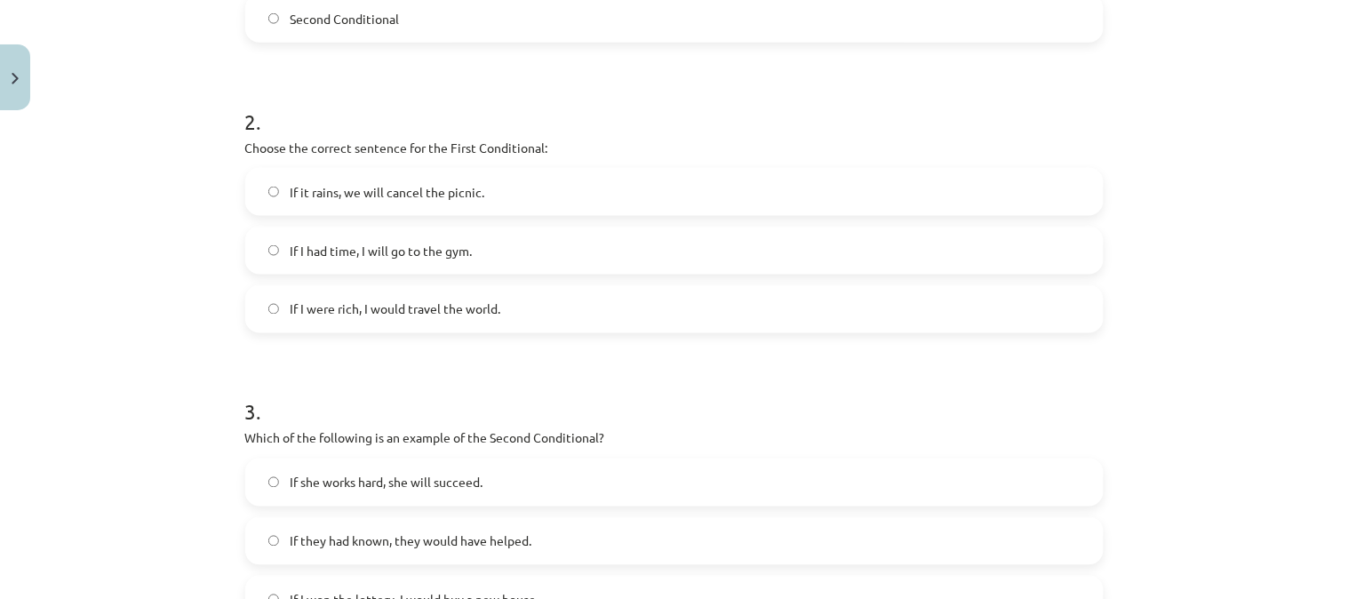
click at [412, 188] on span "If it rains, we will cancel the picnic." at bounding box center [387, 192] width 195 height 19
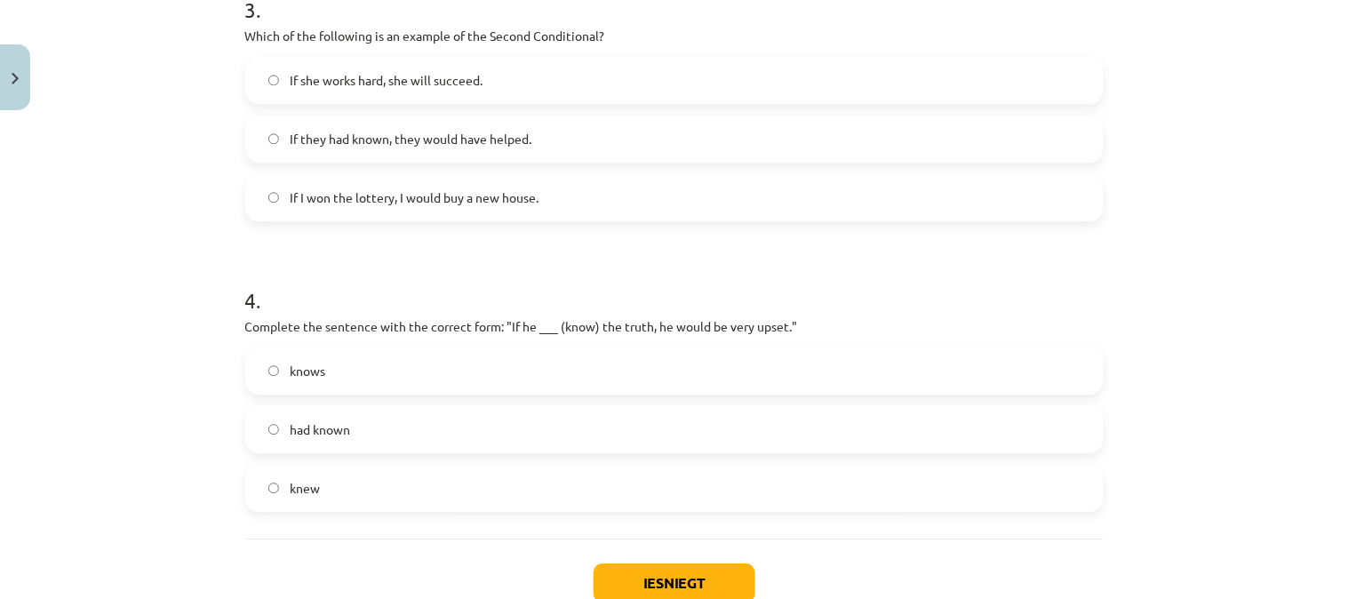
scroll to position [974, 0]
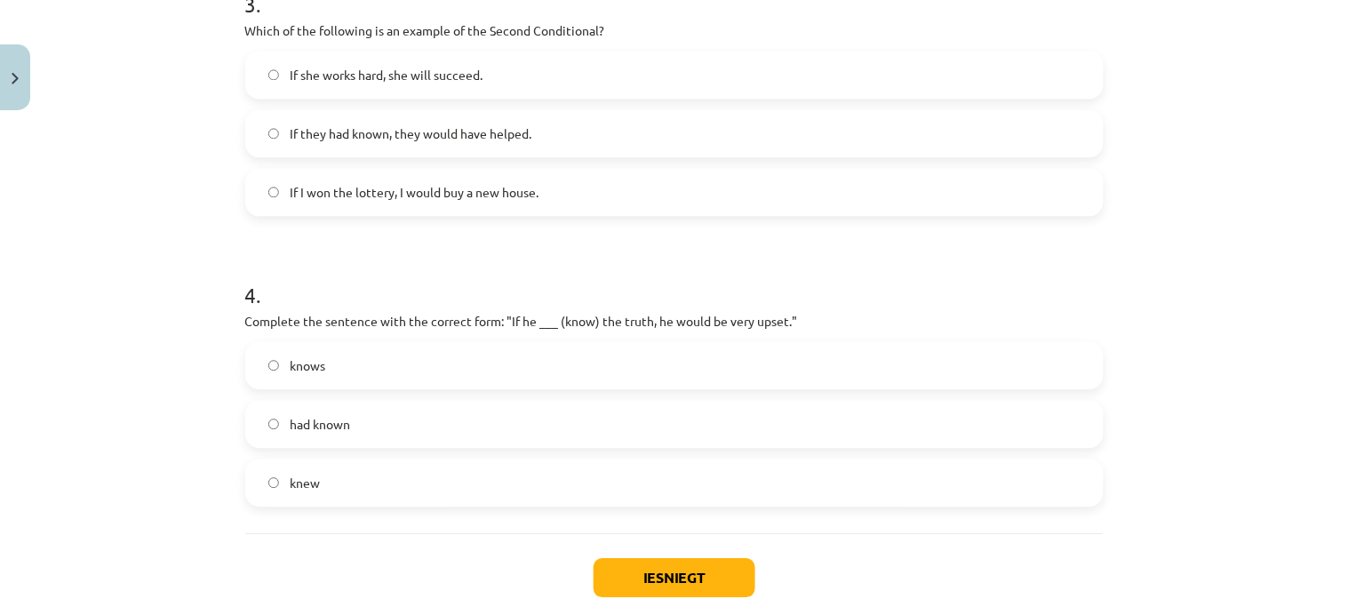
click at [403, 189] on span "If I won the lottery, I would buy a new house." at bounding box center [414, 192] width 249 height 19
click at [407, 460] on label "knew" at bounding box center [674, 482] width 855 height 44
click at [682, 558] on button "Iesniegt" at bounding box center [675, 577] width 162 height 39
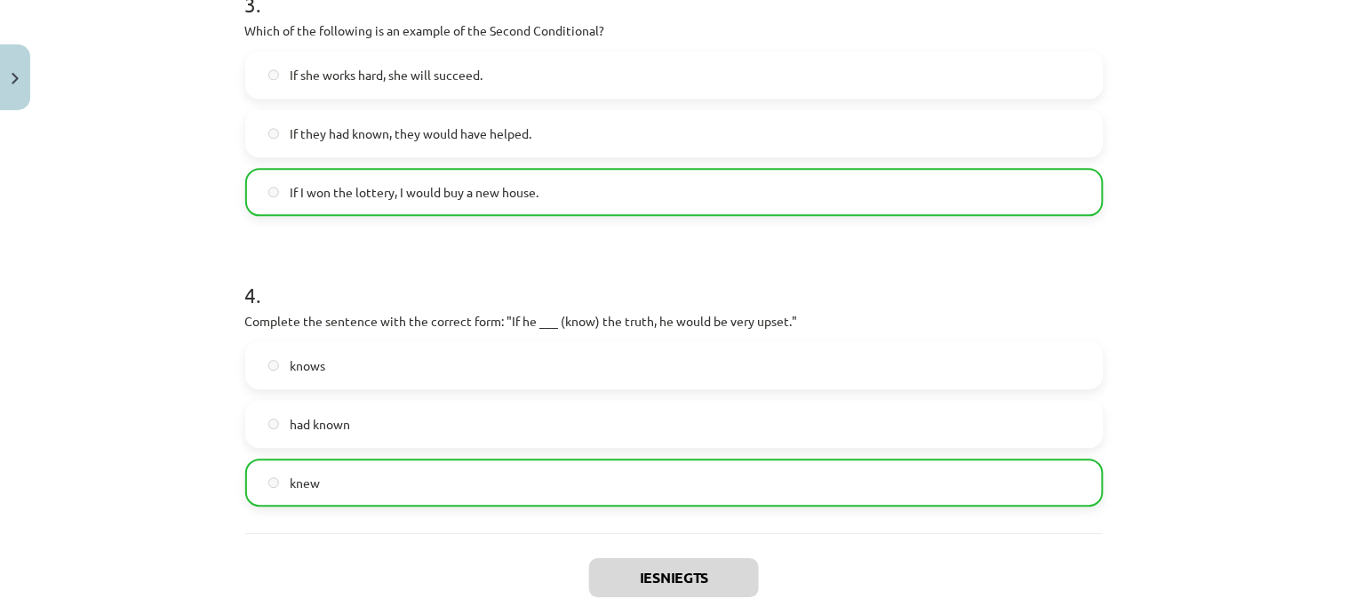
scroll to position [1143, 0]
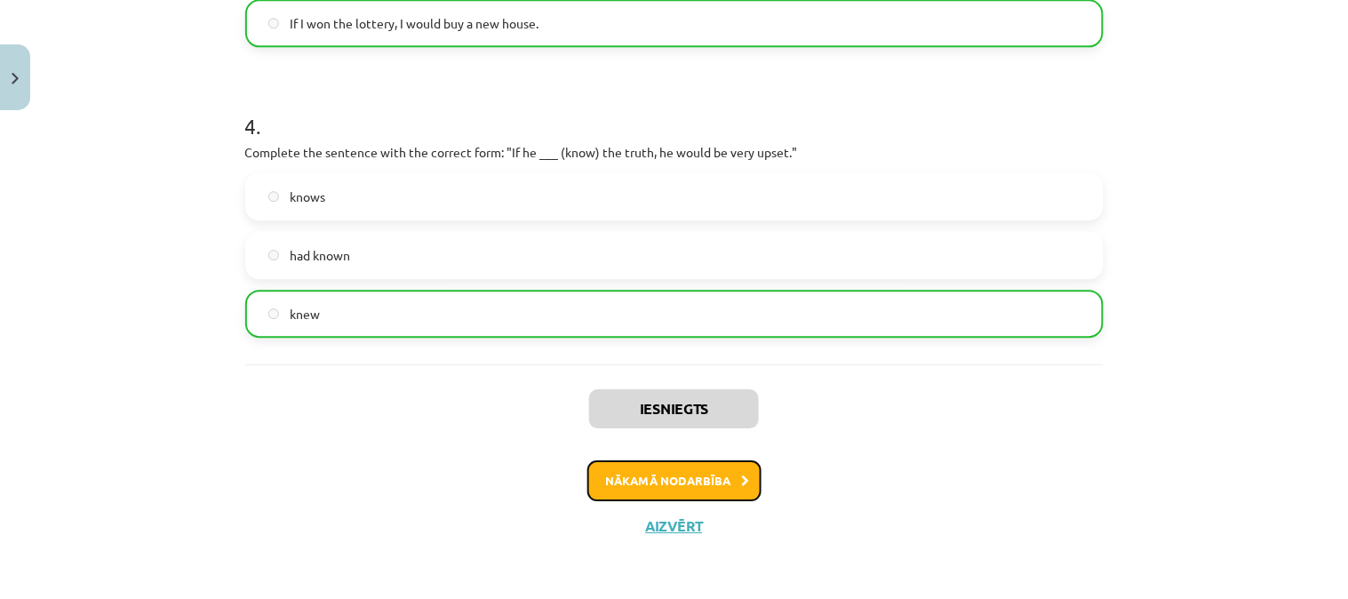
click at [713, 474] on button "Nākamā nodarbība" at bounding box center [674, 480] width 174 height 41
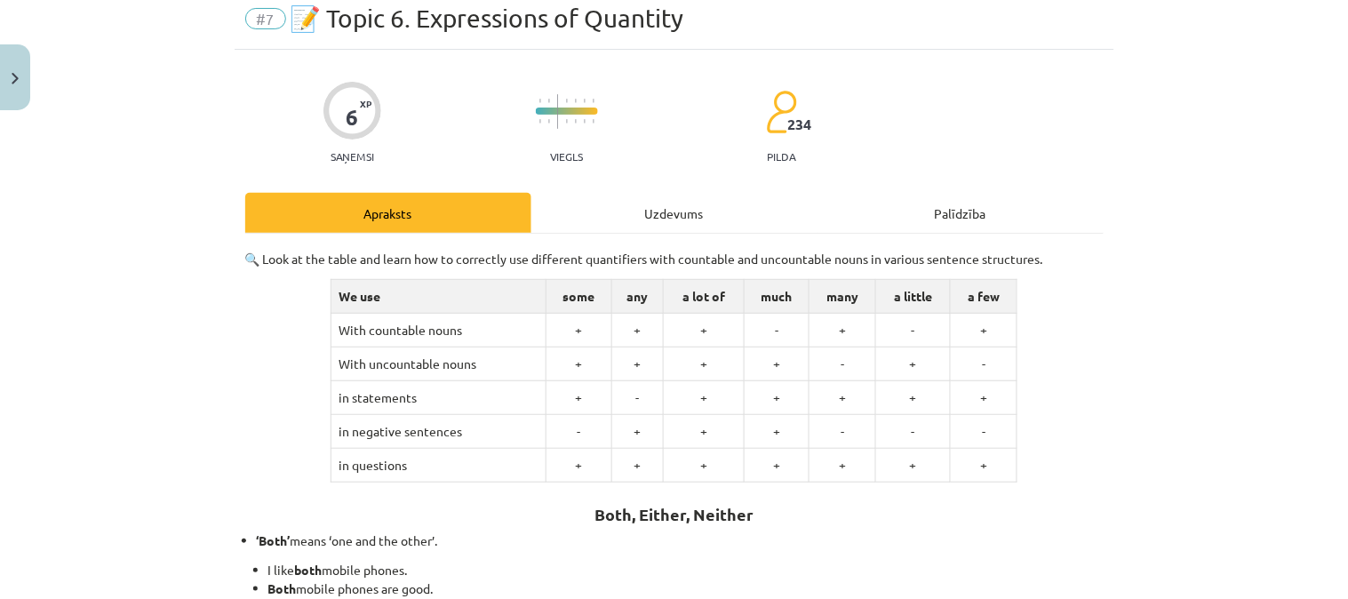
scroll to position [44, 0]
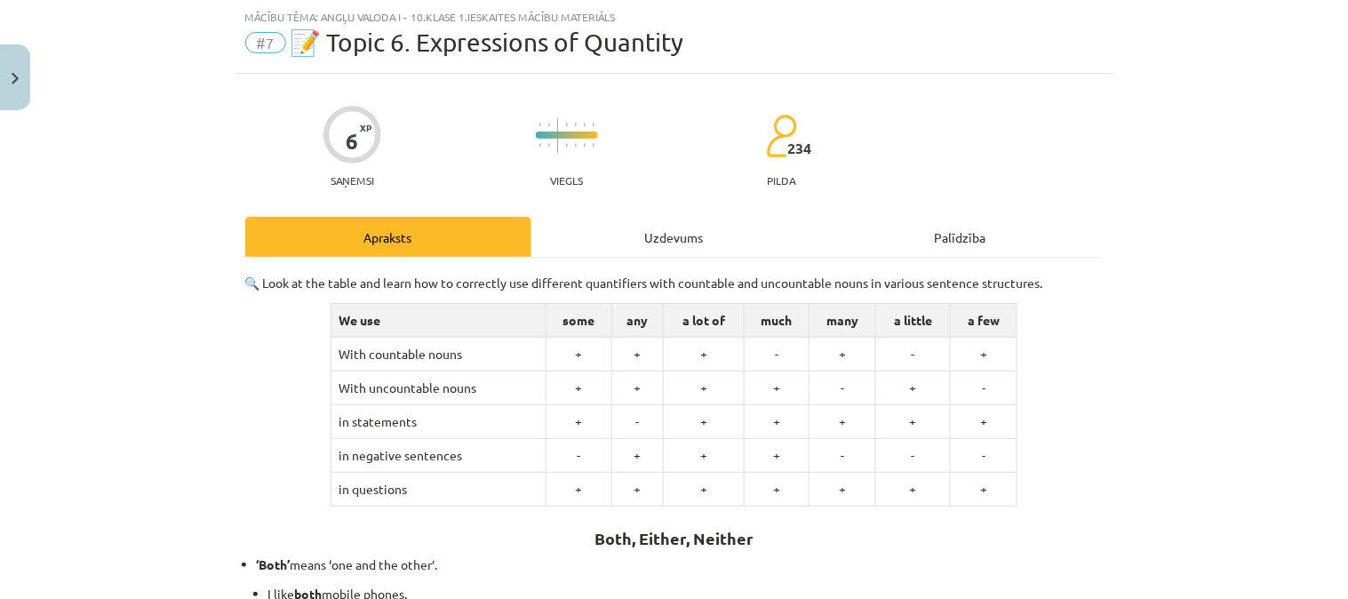
click at [606, 237] on div "Uzdevums" at bounding box center [674, 237] width 286 height 40
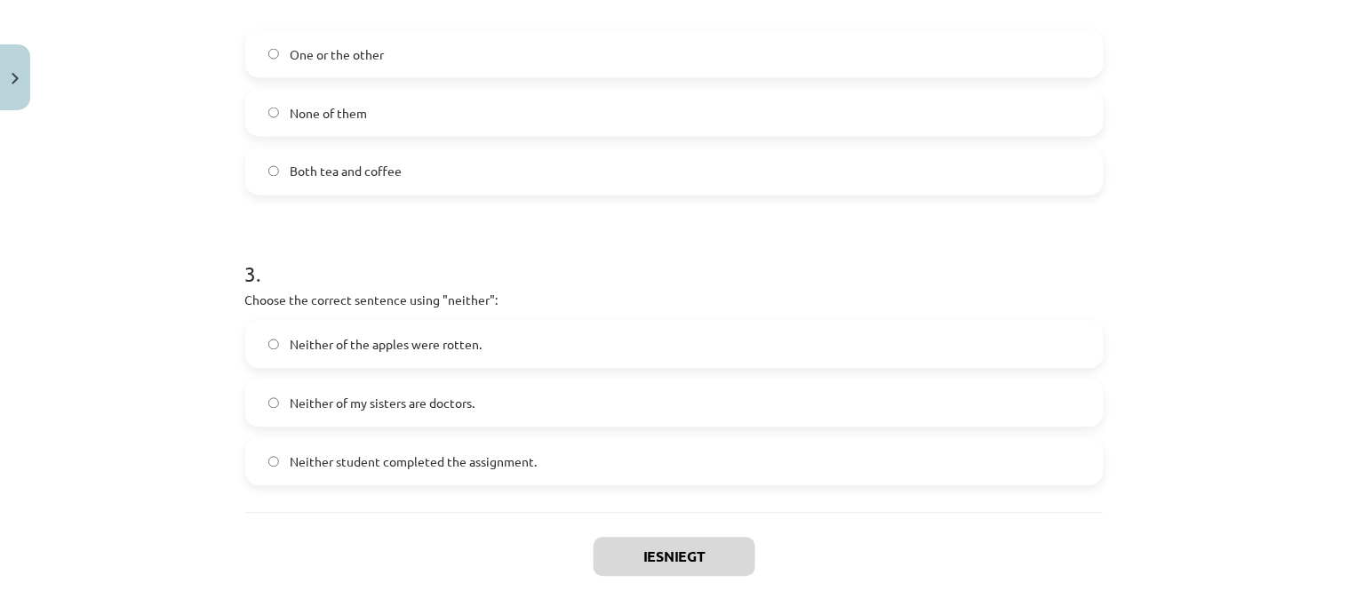
scroll to position [815, 0]
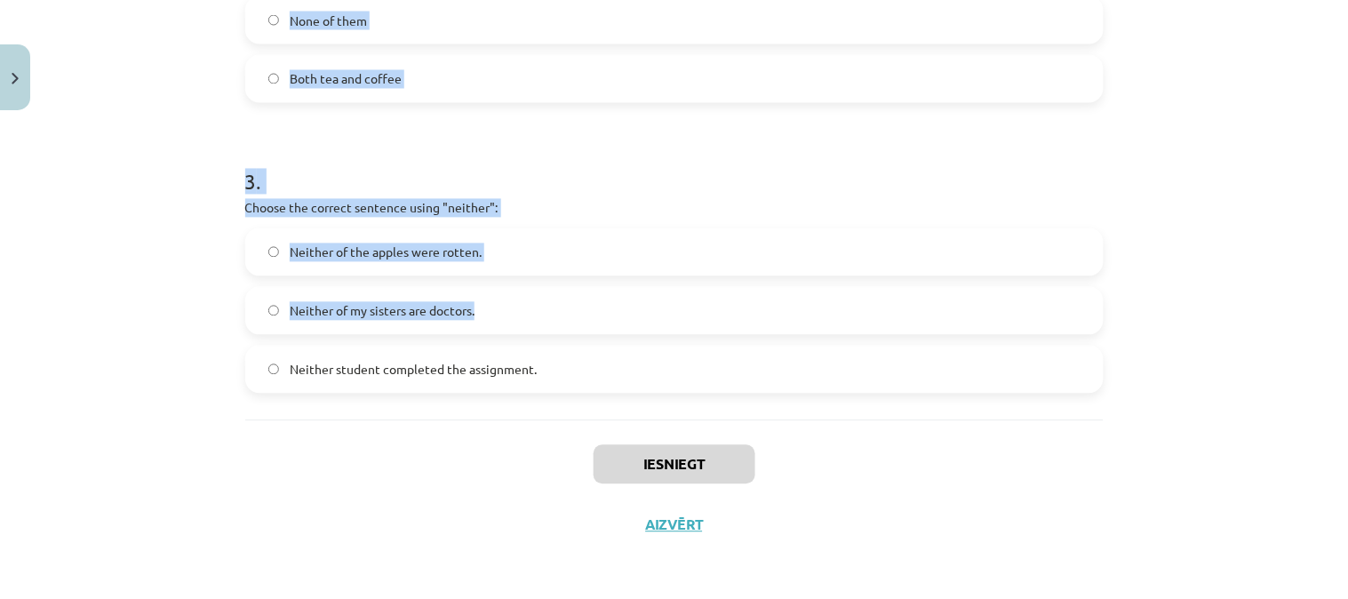
drag, startPoint x: 241, startPoint y: 382, endPoint x: 595, endPoint y: 333, distance: 357.9
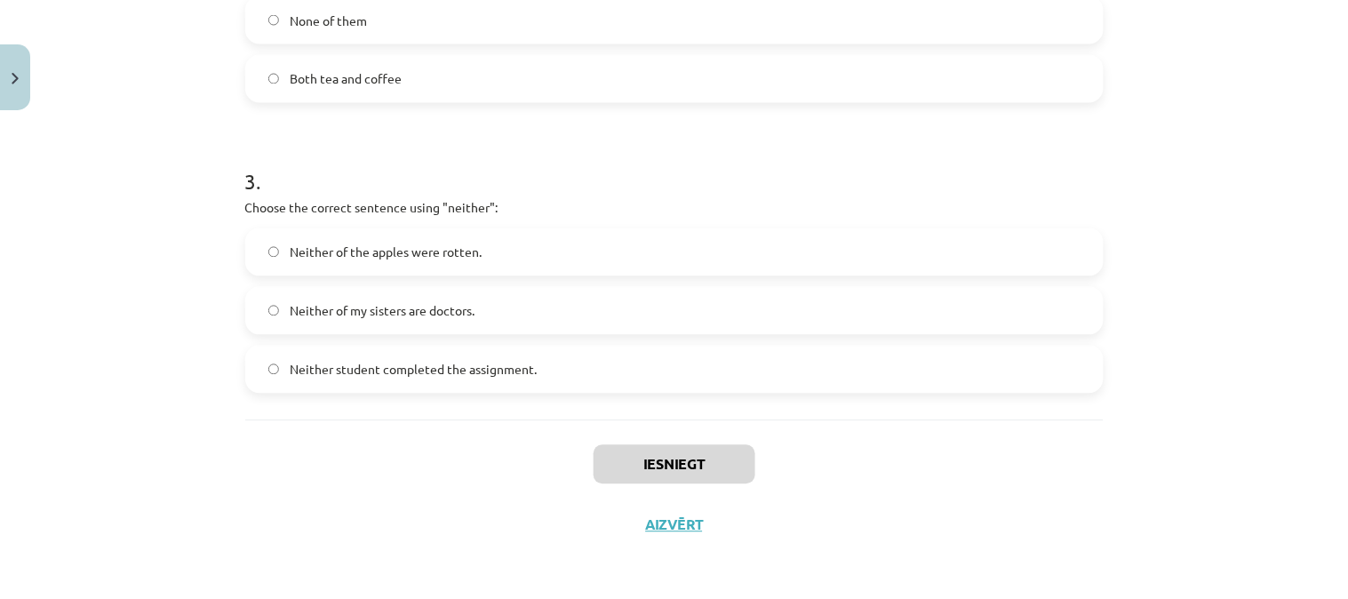
click at [501, 512] on div "Iesniegt Aizvērt" at bounding box center [674, 482] width 858 height 124
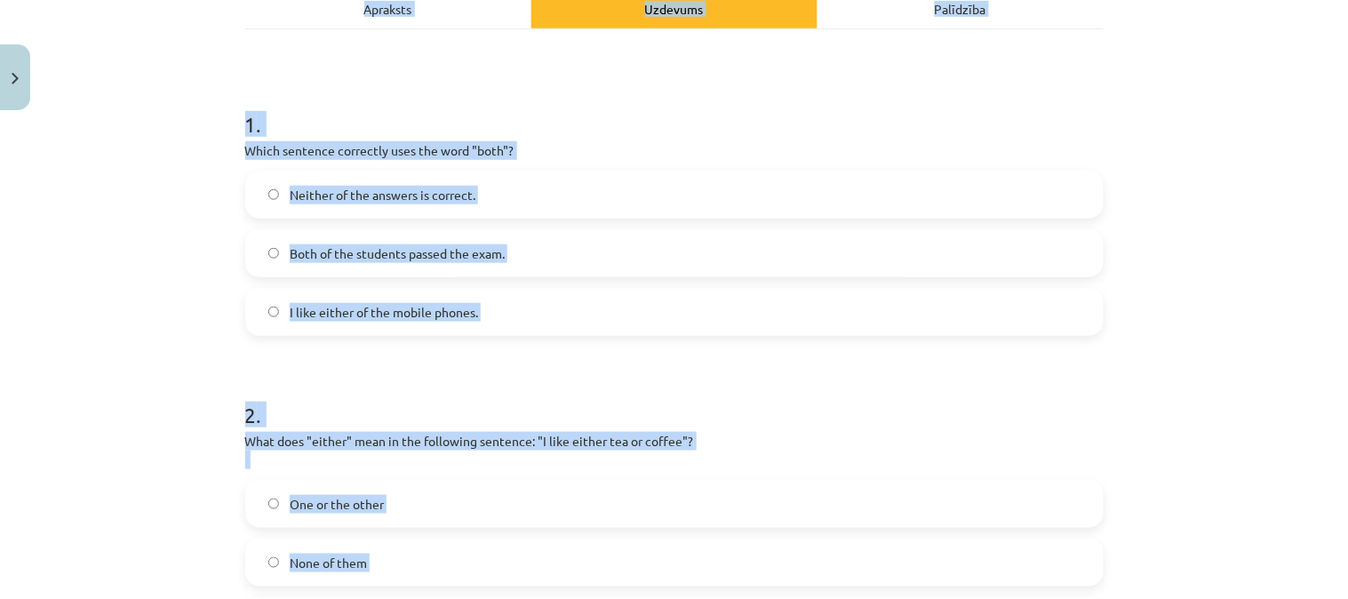
scroll to position [0, 0]
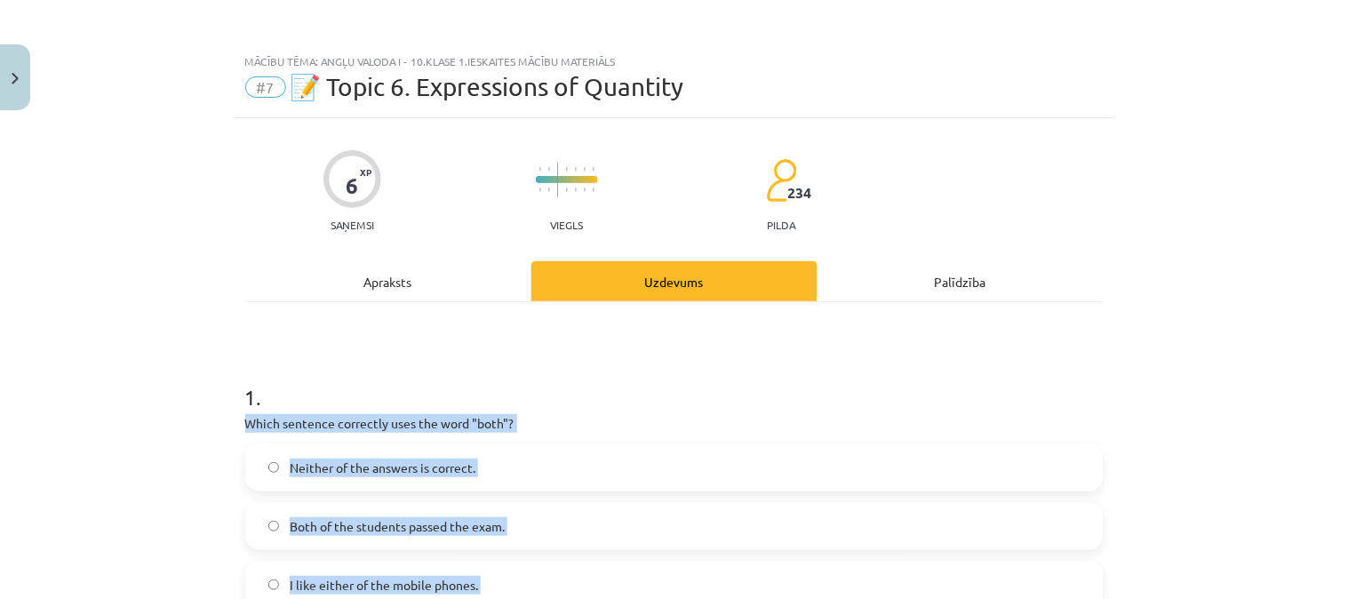
drag, startPoint x: 554, startPoint y: 360, endPoint x: 306, endPoint y: 386, distance: 249.2
copy form "Which sentence correctly uses the word "both"? Neither of the answers is correc…"
click at [640, 427] on p "Which sentence correctly uses the word "both"?" at bounding box center [674, 423] width 858 height 19
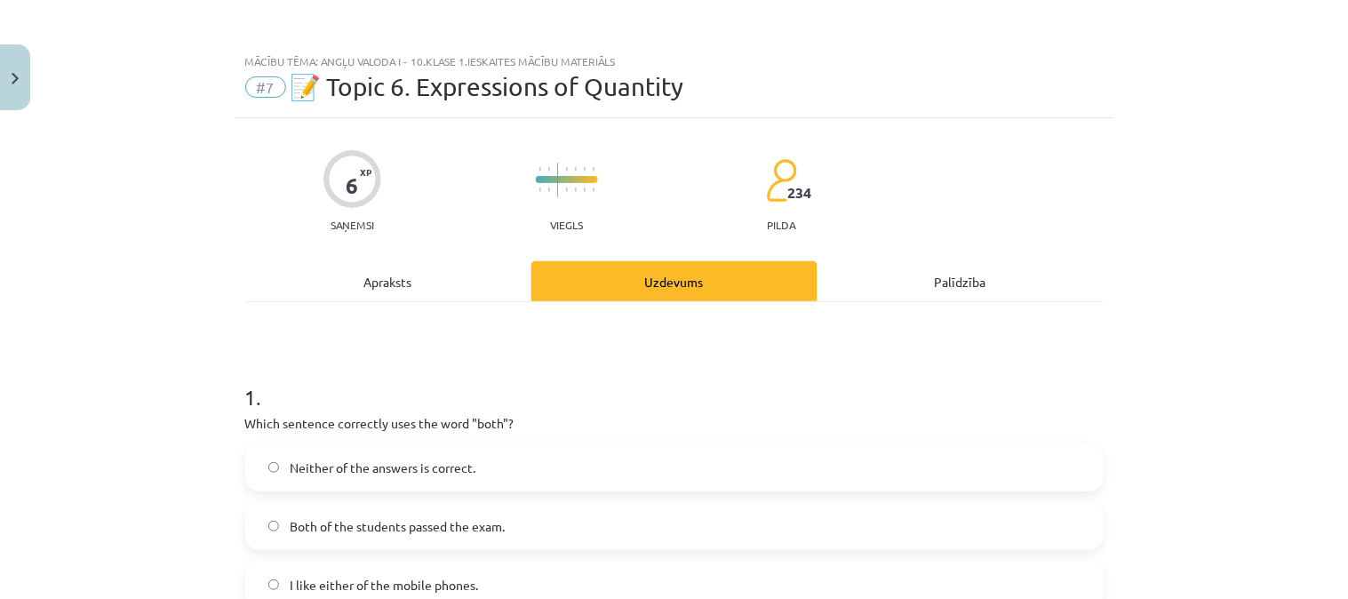
click at [627, 506] on label "Both of the students passed the exam." at bounding box center [674, 526] width 855 height 44
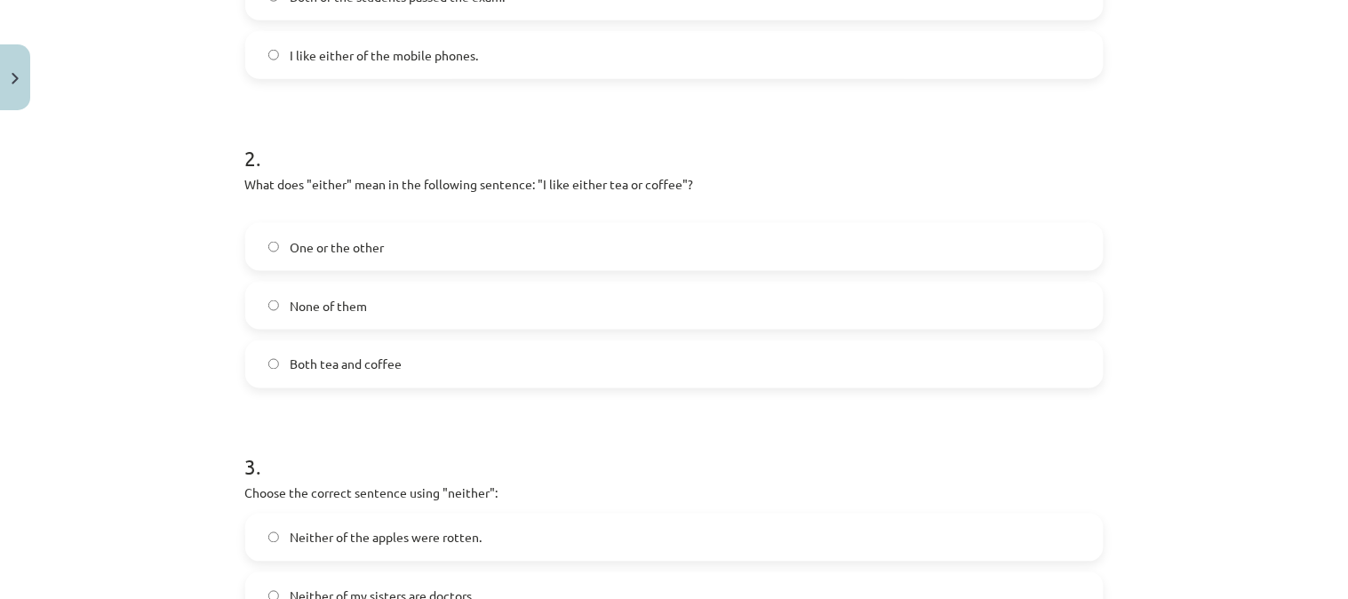
scroll to position [535, 0]
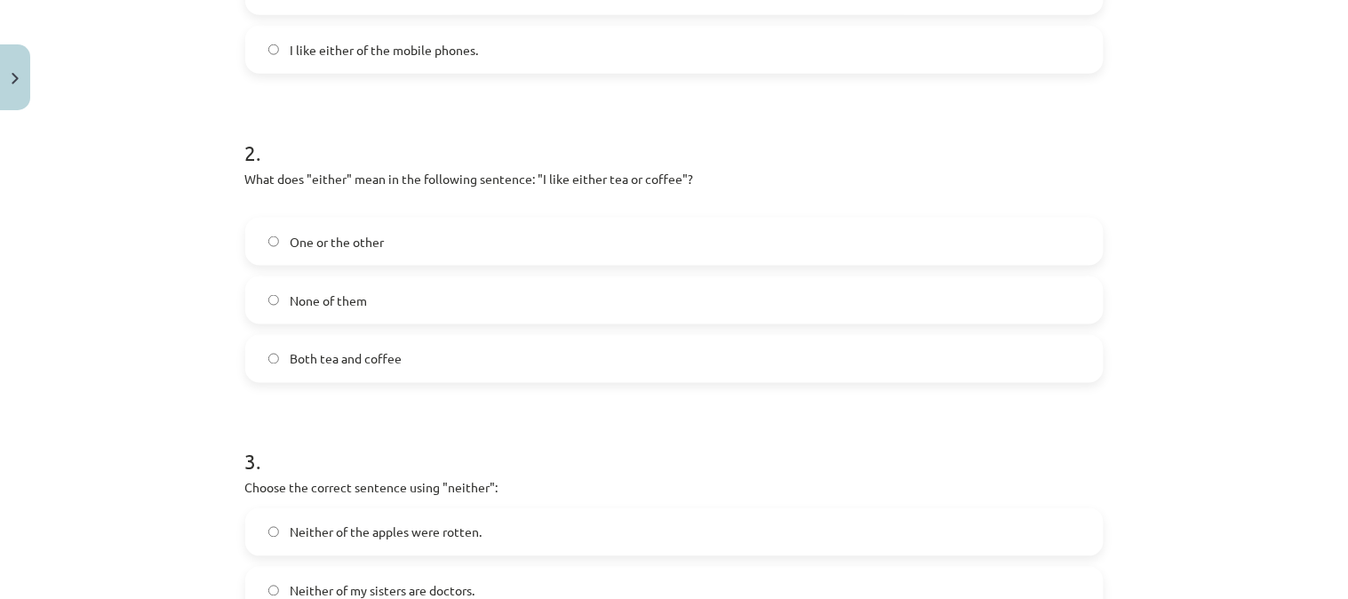
click at [389, 210] on div "2 . What does "either" mean in the following sentence: "I like either tea or co…" at bounding box center [674, 246] width 858 height 274
click at [396, 234] on label "One or the other" at bounding box center [674, 241] width 855 height 44
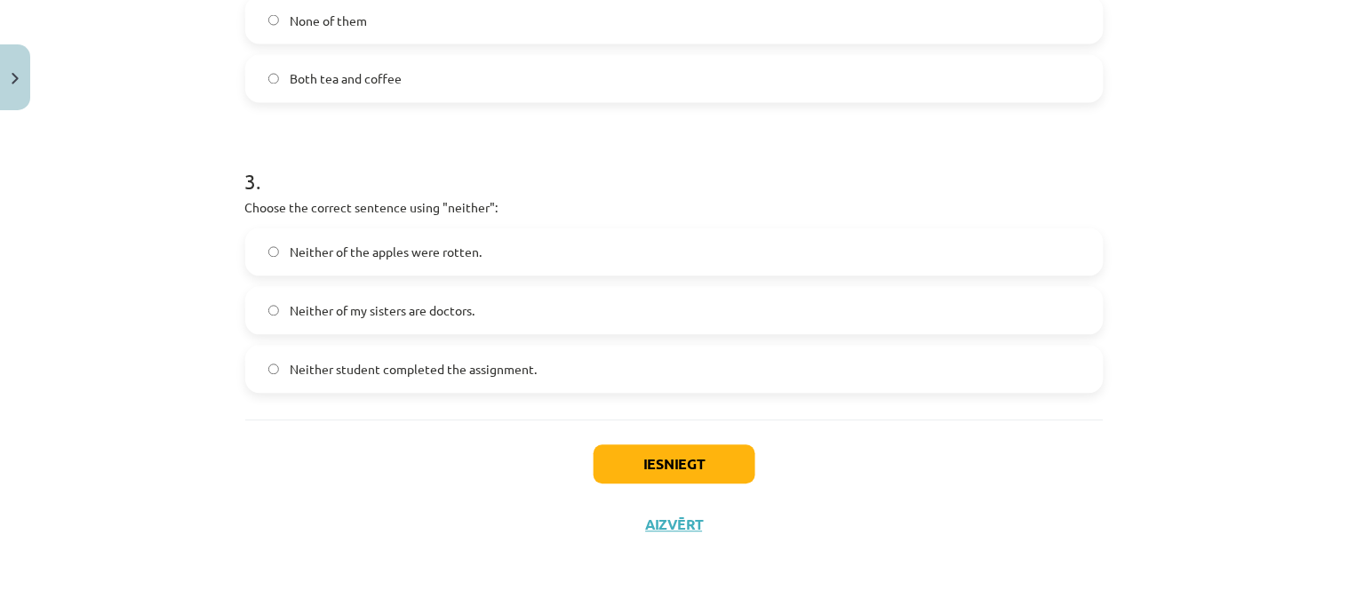
click at [700, 362] on label "Neither student completed the assignment." at bounding box center [674, 369] width 855 height 44
click at [650, 478] on button "Iesniegt" at bounding box center [675, 464] width 162 height 39
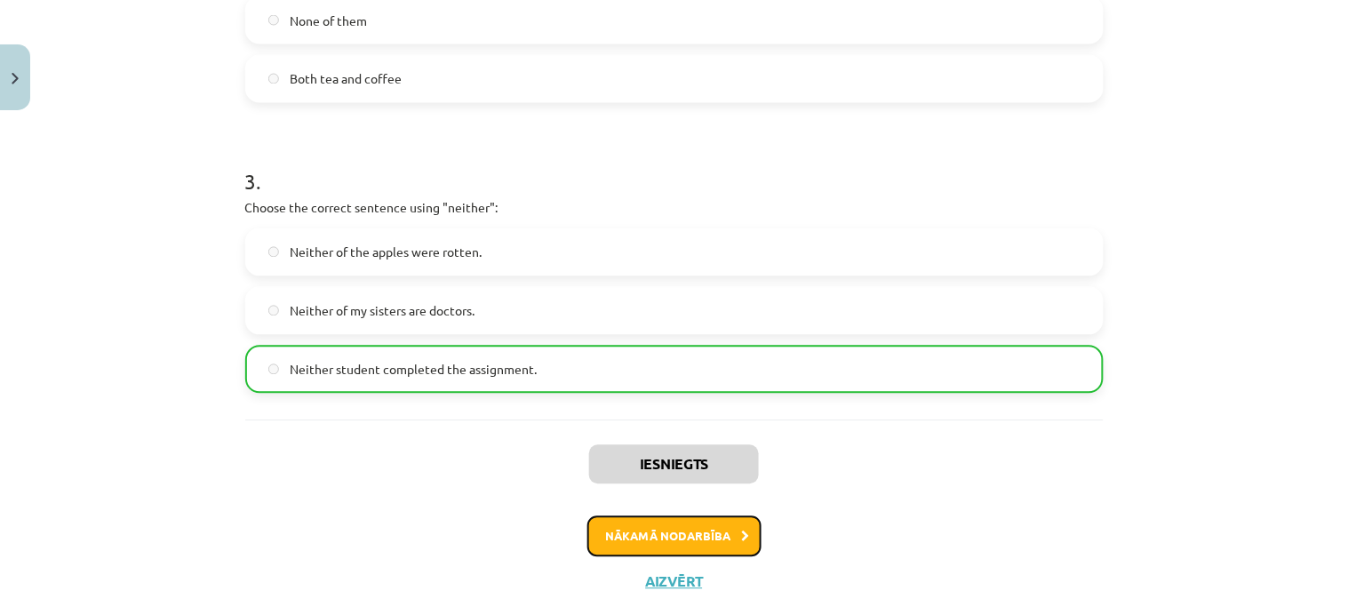
click at [650, 522] on button "Nākamā nodarbība" at bounding box center [674, 536] width 174 height 41
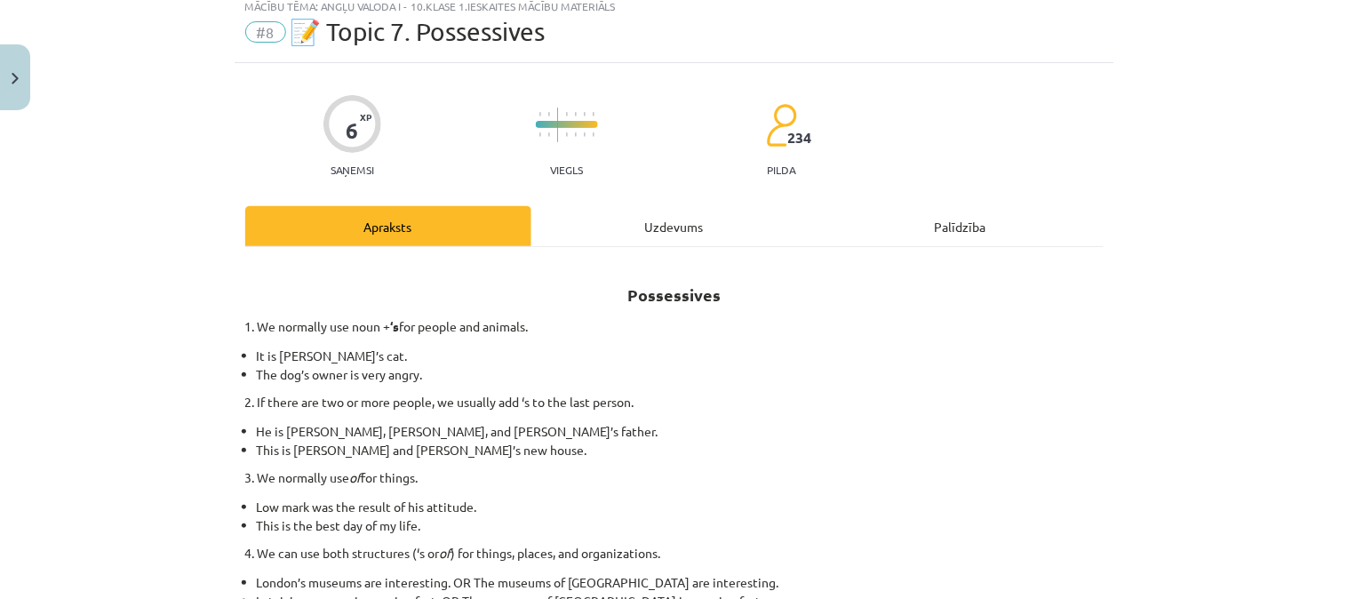
scroll to position [44, 0]
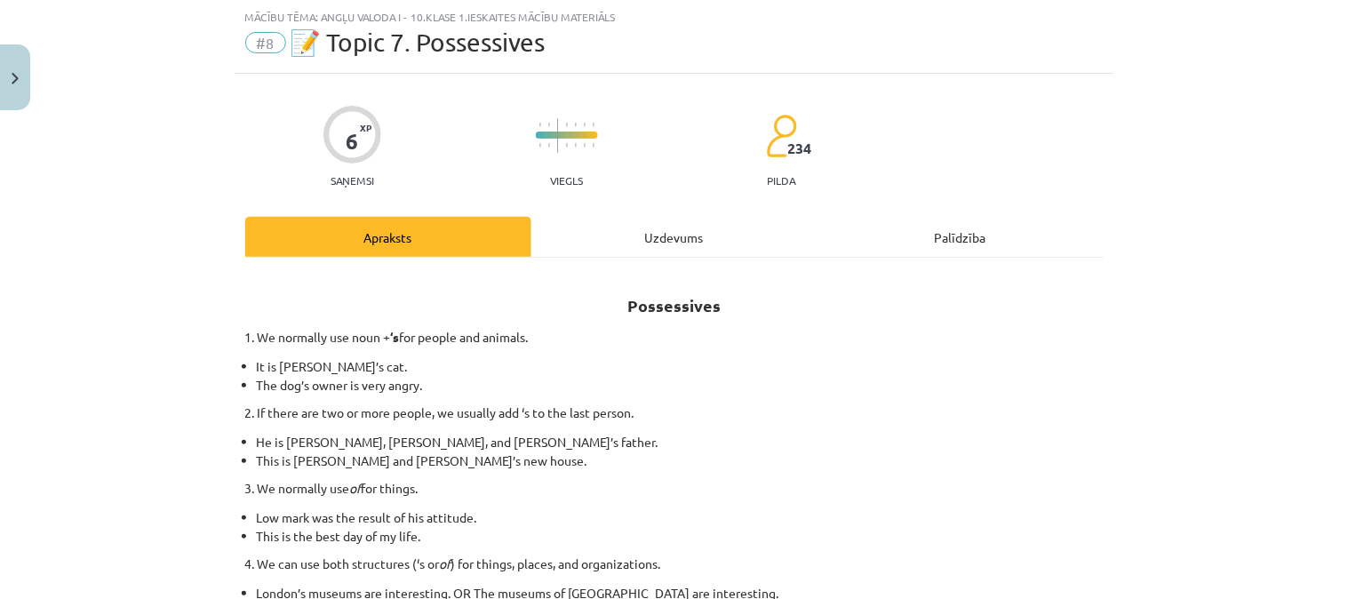
click at [618, 242] on div "Uzdevums" at bounding box center [674, 237] width 286 height 40
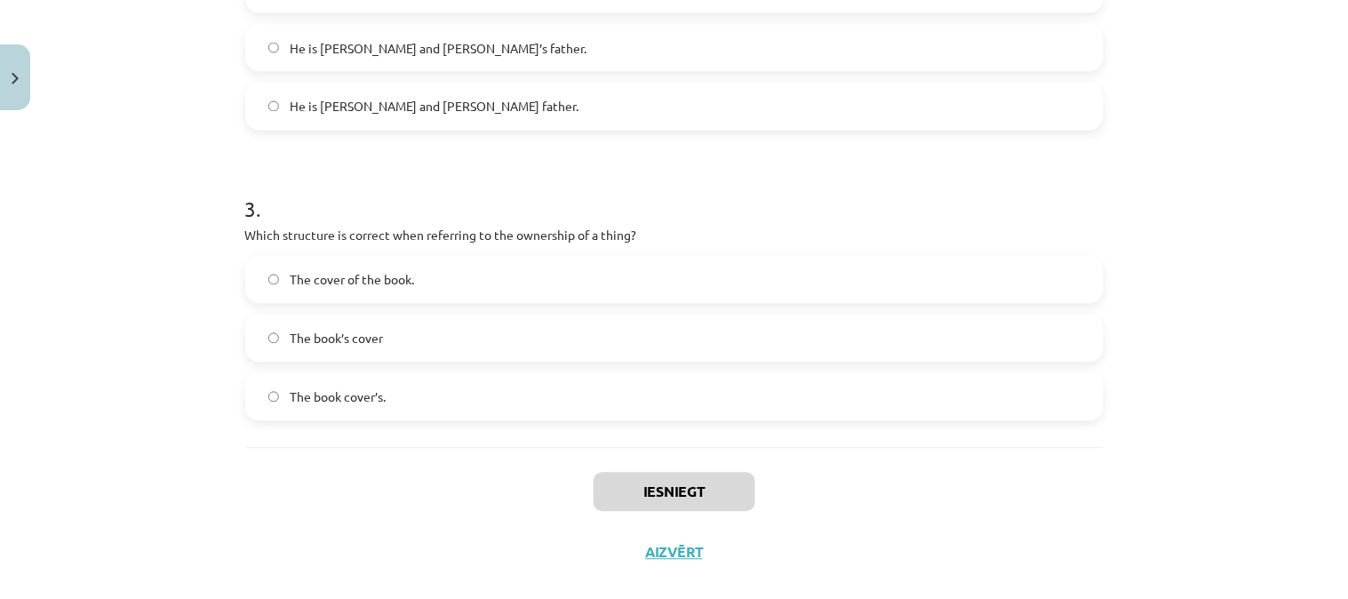
scroll to position [796, 0]
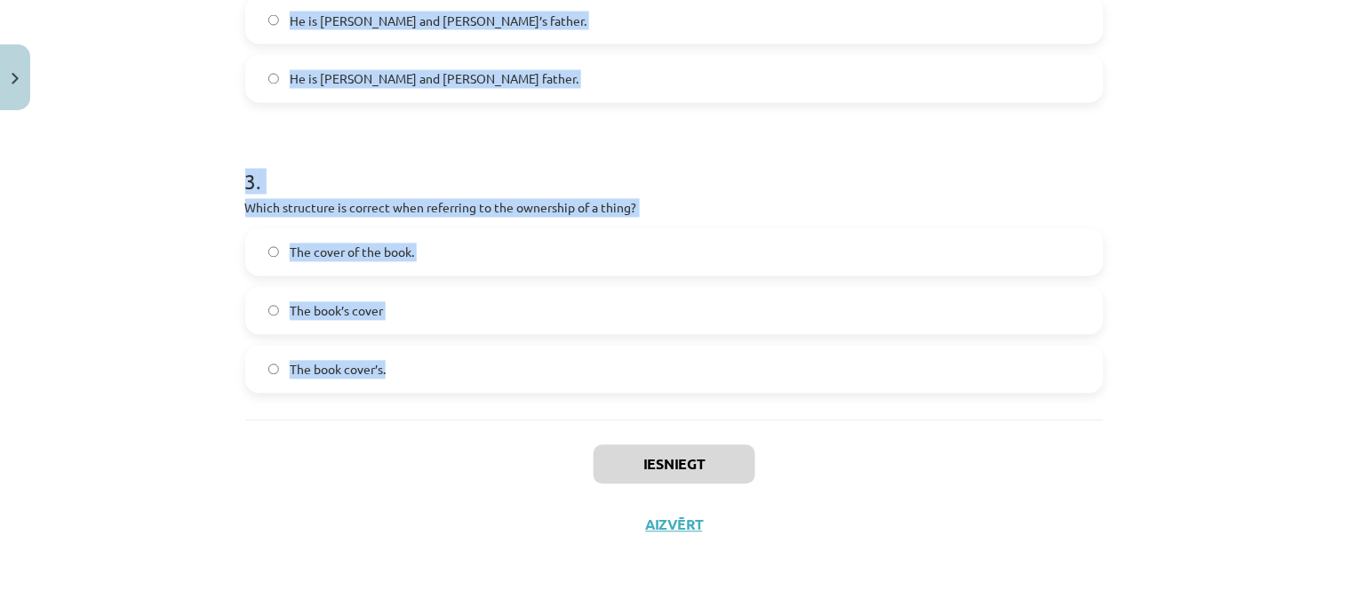
drag, startPoint x: 236, startPoint y: 378, endPoint x: 471, endPoint y: 387, distance: 234.8
copy form "Which sentence correctly shows possession for a single person? It is [PERSON_NA…"
click at [545, 171] on h1 "3 ." at bounding box center [674, 166] width 858 height 55
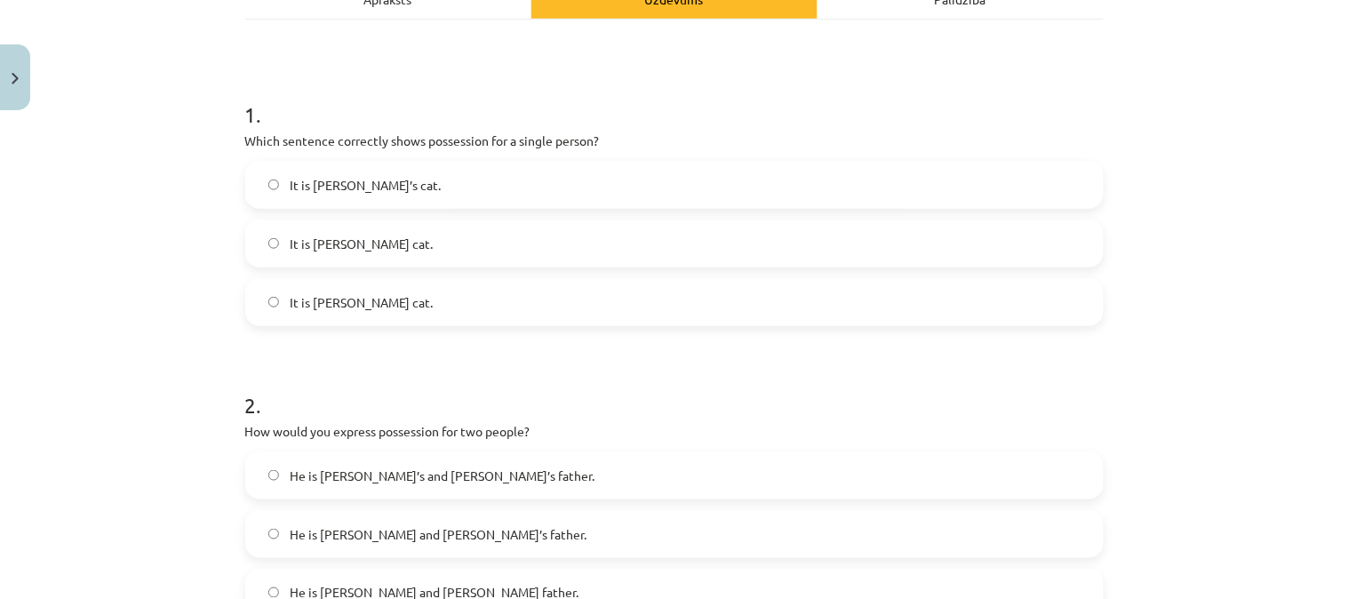
scroll to position [263, 0]
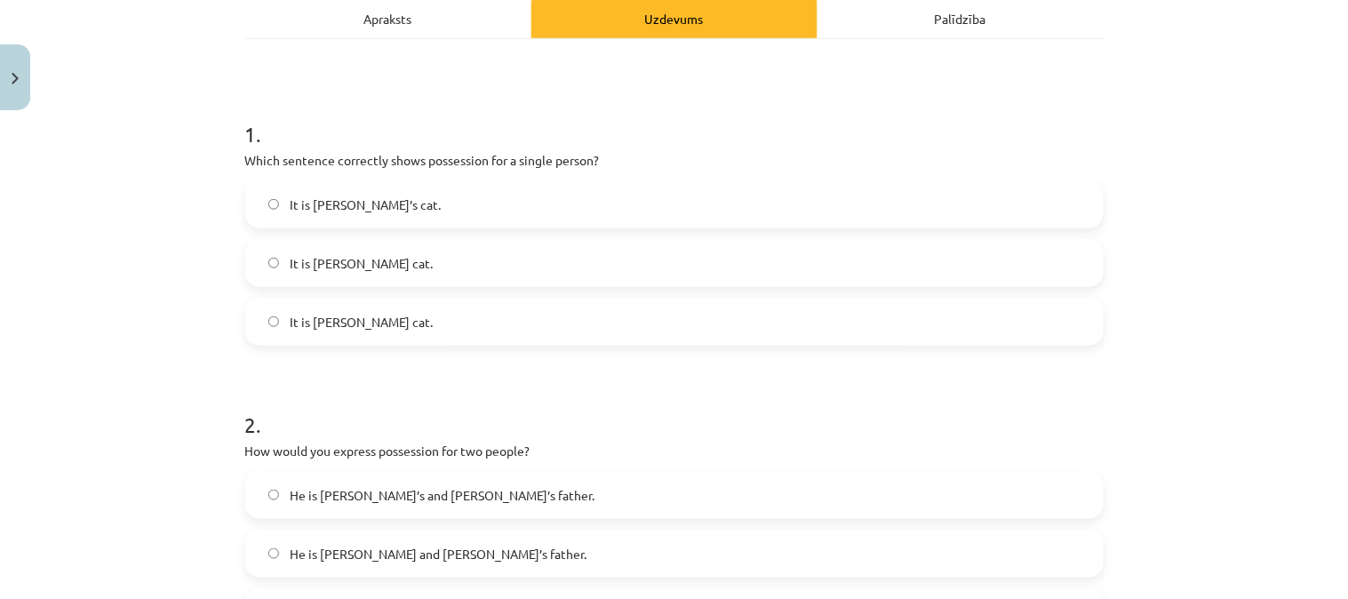
click at [438, 194] on label "It is [PERSON_NAME]’s cat." at bounding box center [674, 204] width 855 height 44
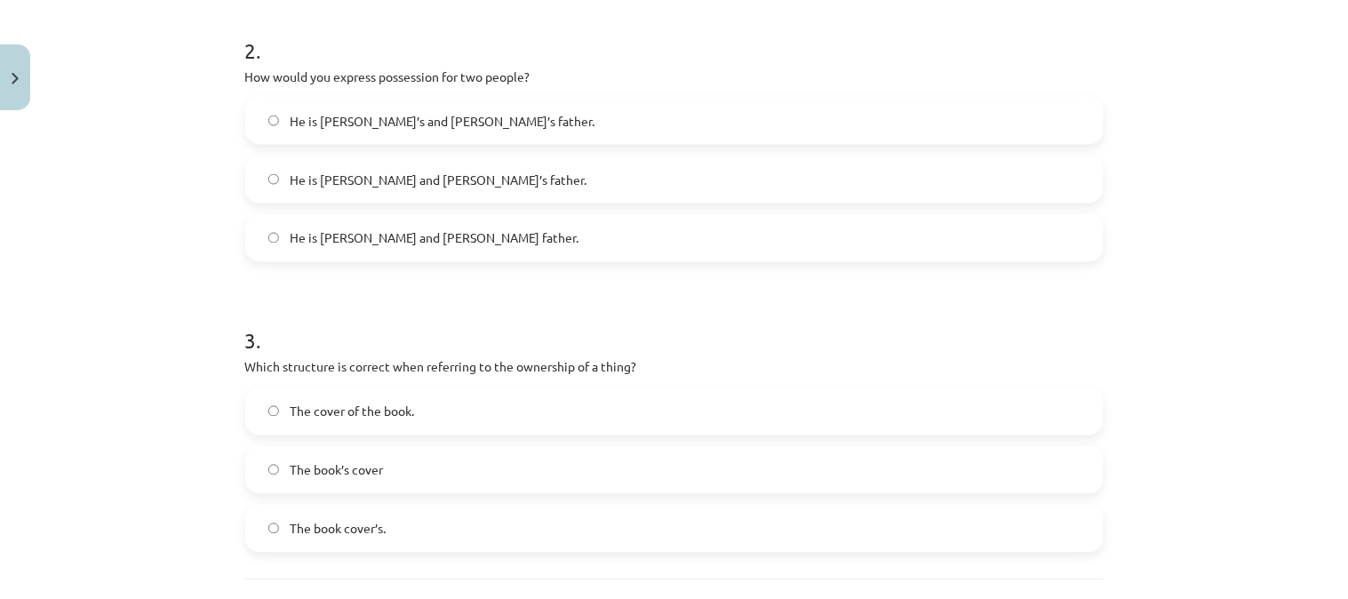
scroll to position [641, 0]
click at [466, 178] on label "He is [PERSON_NAME] and [PERSON_NAME]’s father." at bounding box center [674, 176] width 855 height 44
click at [433, 392] on label "The cover of the book." at bounding box center [674, 408] width 855 height 44
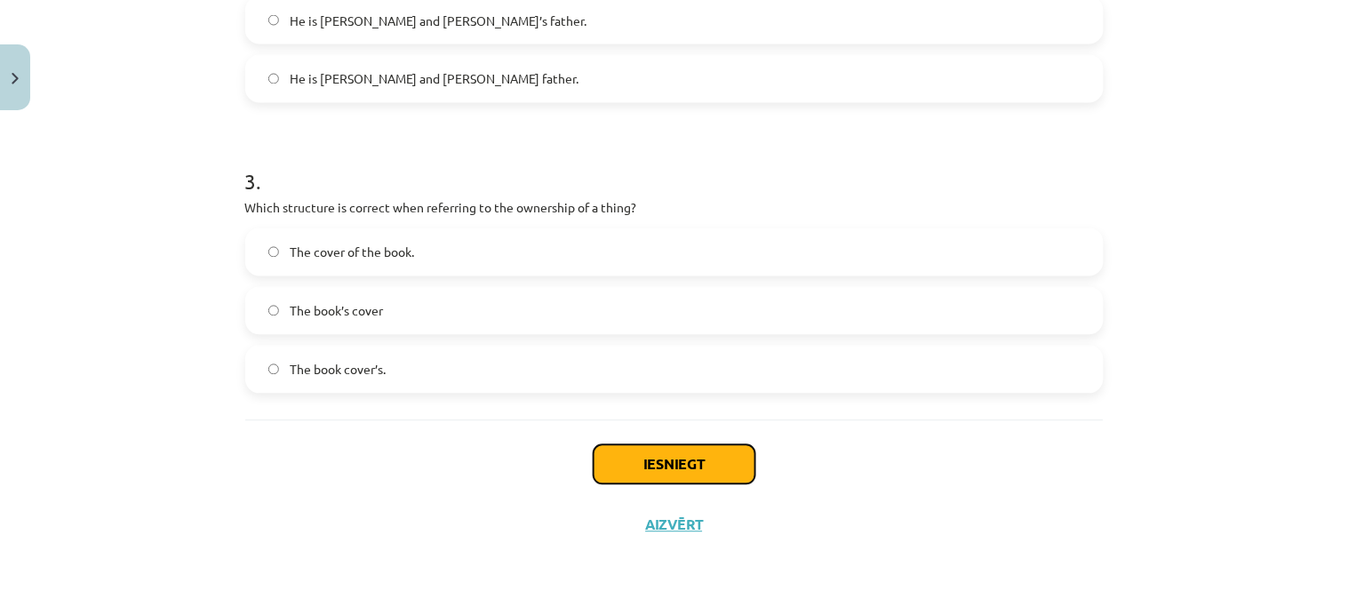
click at [709, 458] on button "Iesniegt" at bounding box center [675, 464] width 162 height 39
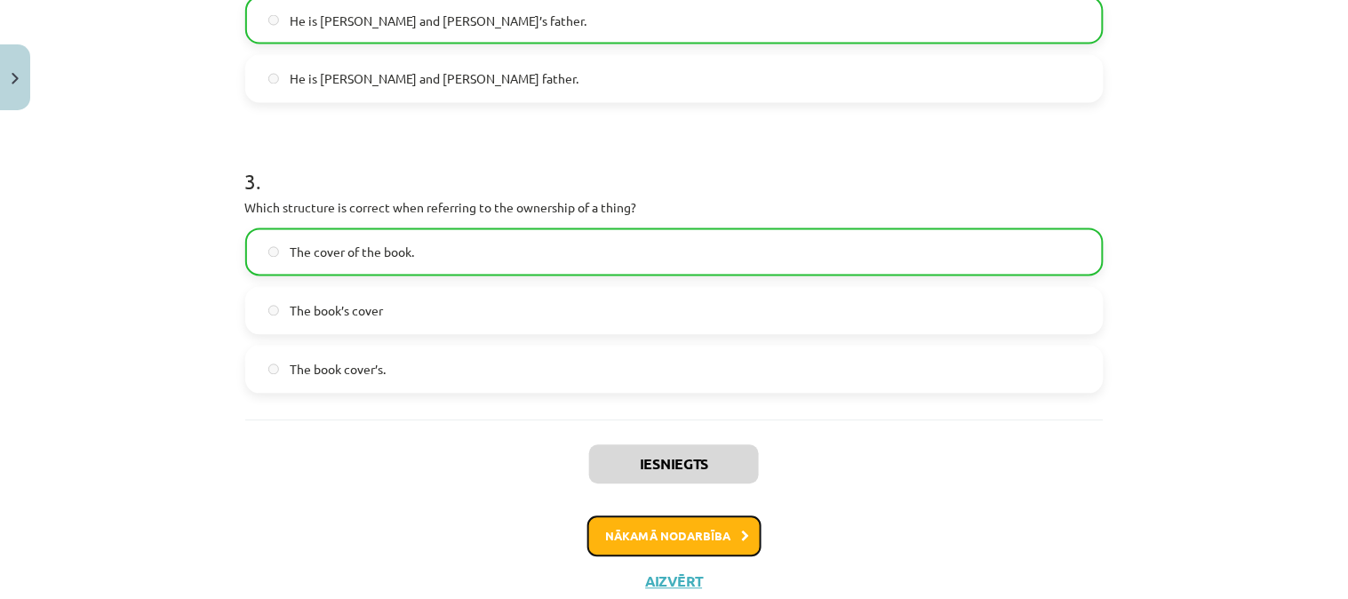
click at [707, 531] on button "Nākamā nodarbība" at bounding box center [674, 536] width 174 height 41
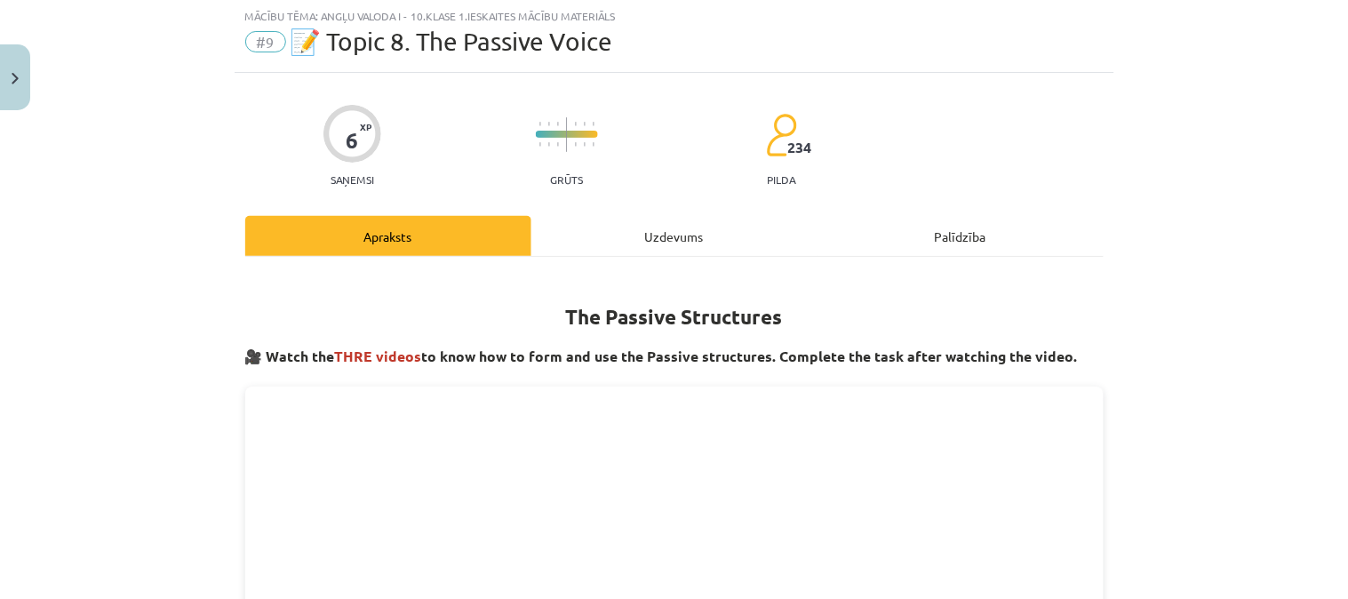
scroll to position [44, 0]
click at [599, 251] on div "Uzdevums" at bounding box center [674, 237] width 286 height 40
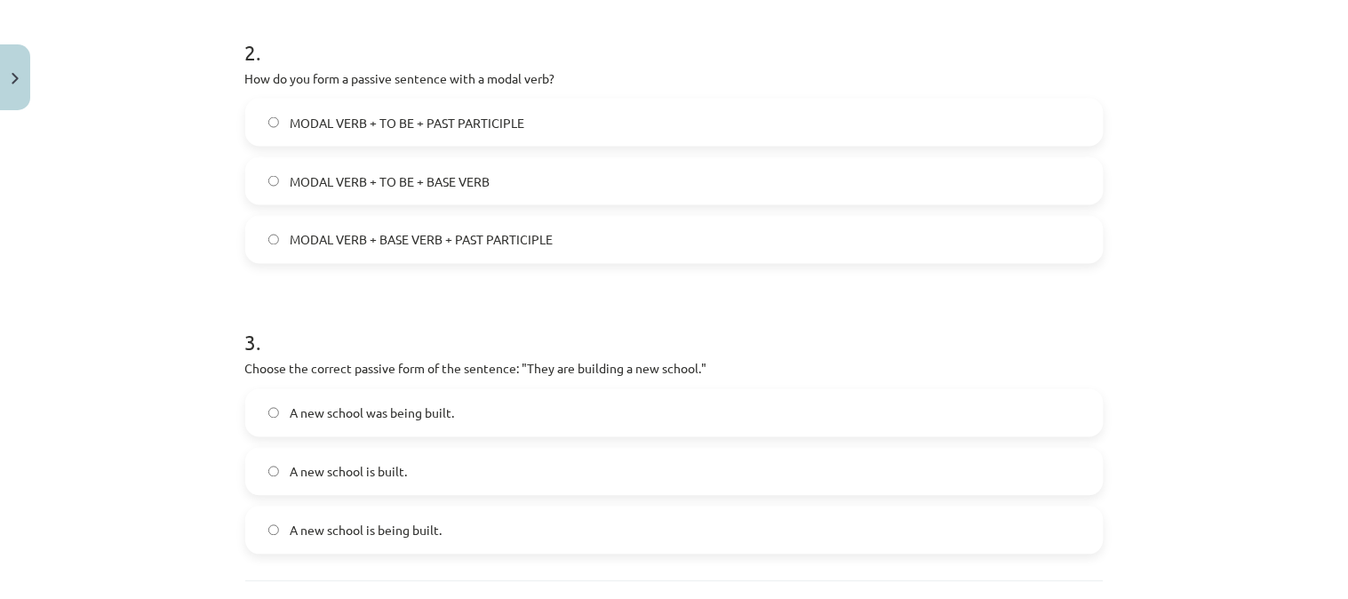
scroll to position [796, 0]
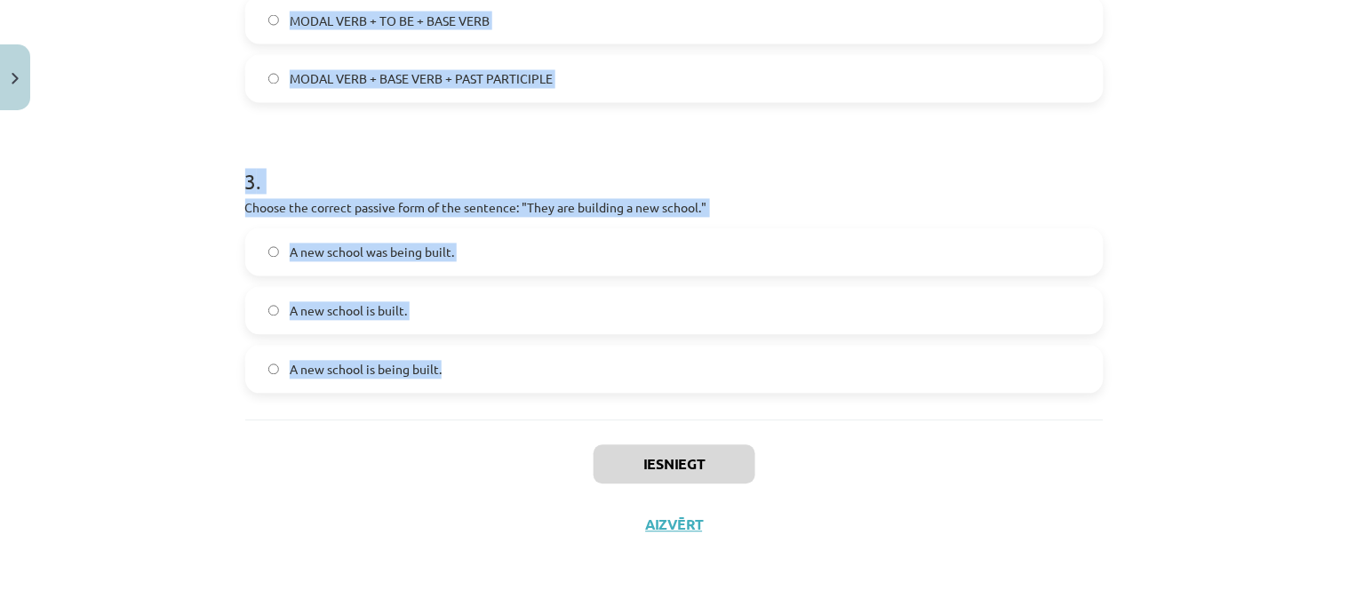
drag, startPoint x: 237, startPoint y: 379, endPoint x: 450, endPoint y: 347, distance: 215.6
copy form "Which of the following sentences is in the passive voice? The letter was writte…"
click at [1256, 375] on div "Mācību tēma: Angļu valoda i - 10.[PERSON_NAME] 1.ieskaites mācību materiāls #9 …" at bounding box center [674, 299] width 1348 height 599
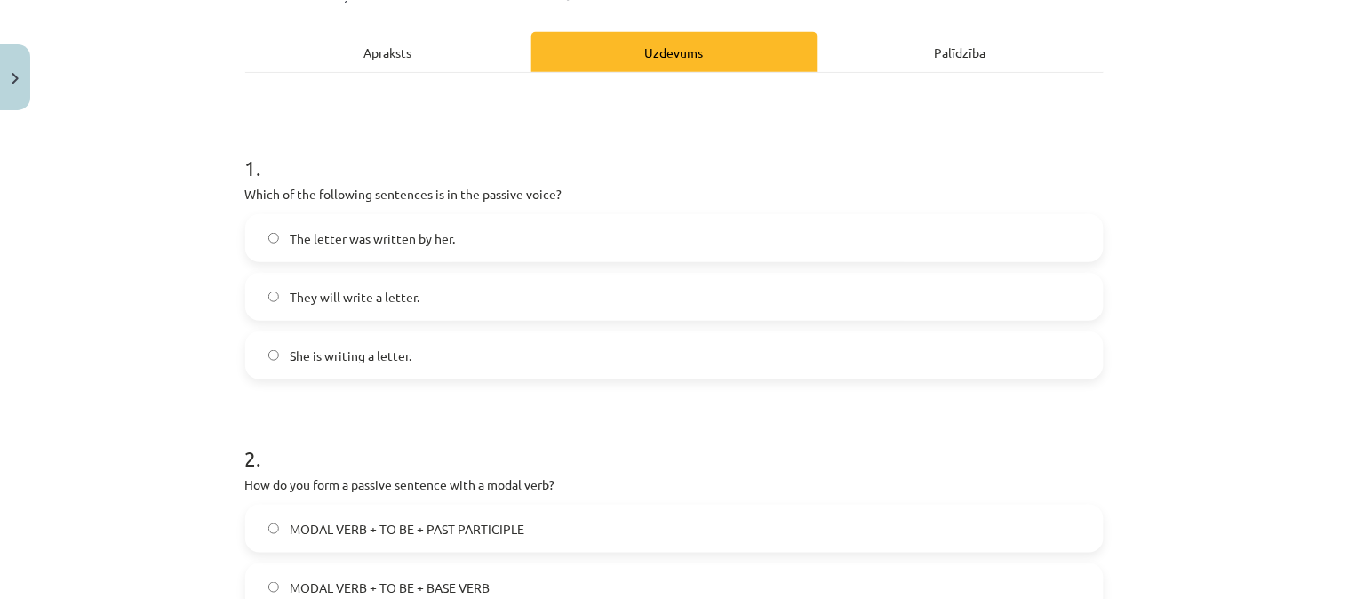
scroll to position [232, 0]
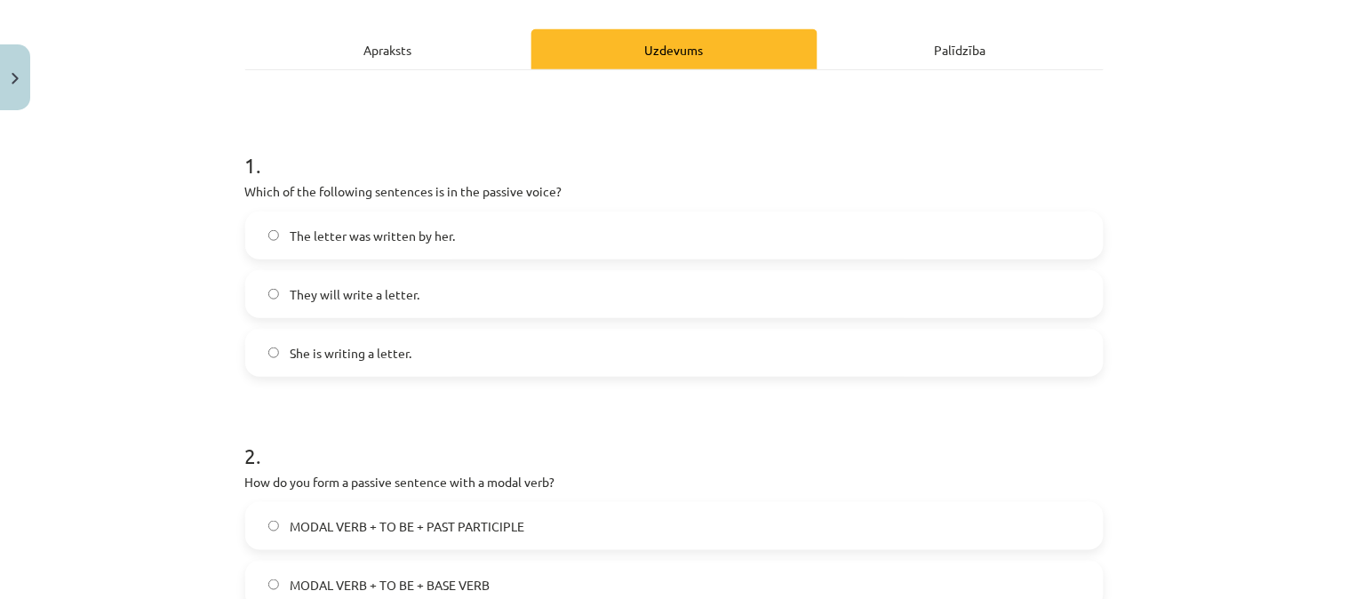
click at [363, 242] on span "The letter was written by her." at bounding box center [372, 236] width 165 height 19
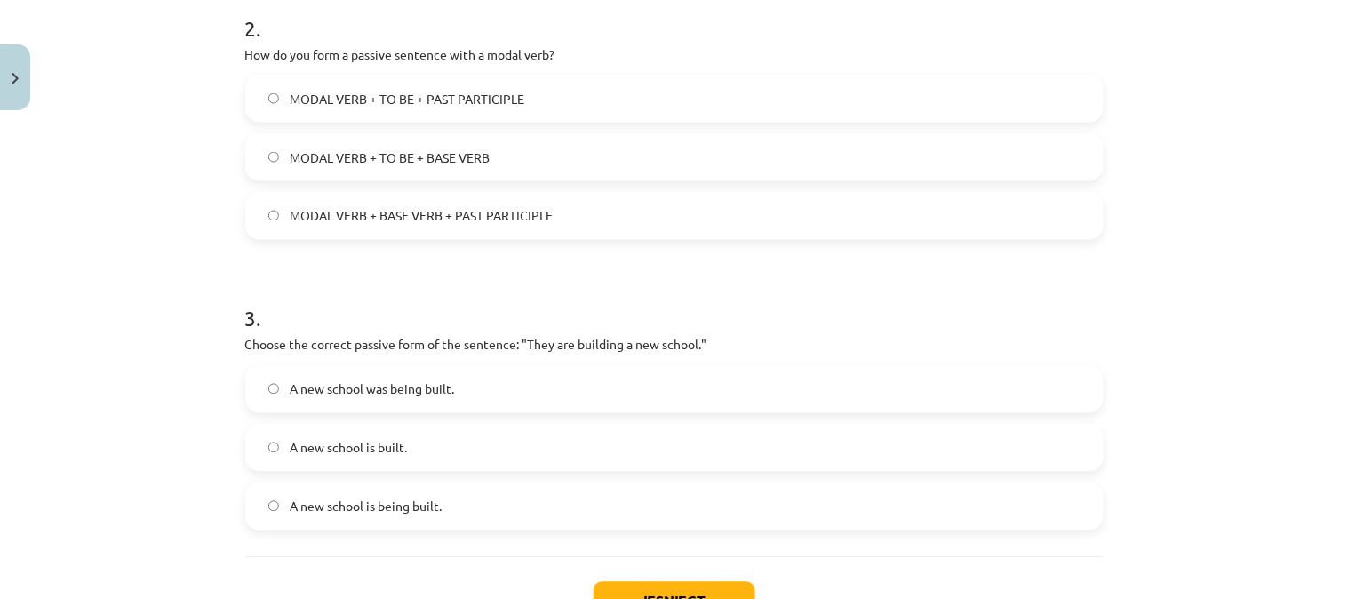
scroll to position [691, 0]
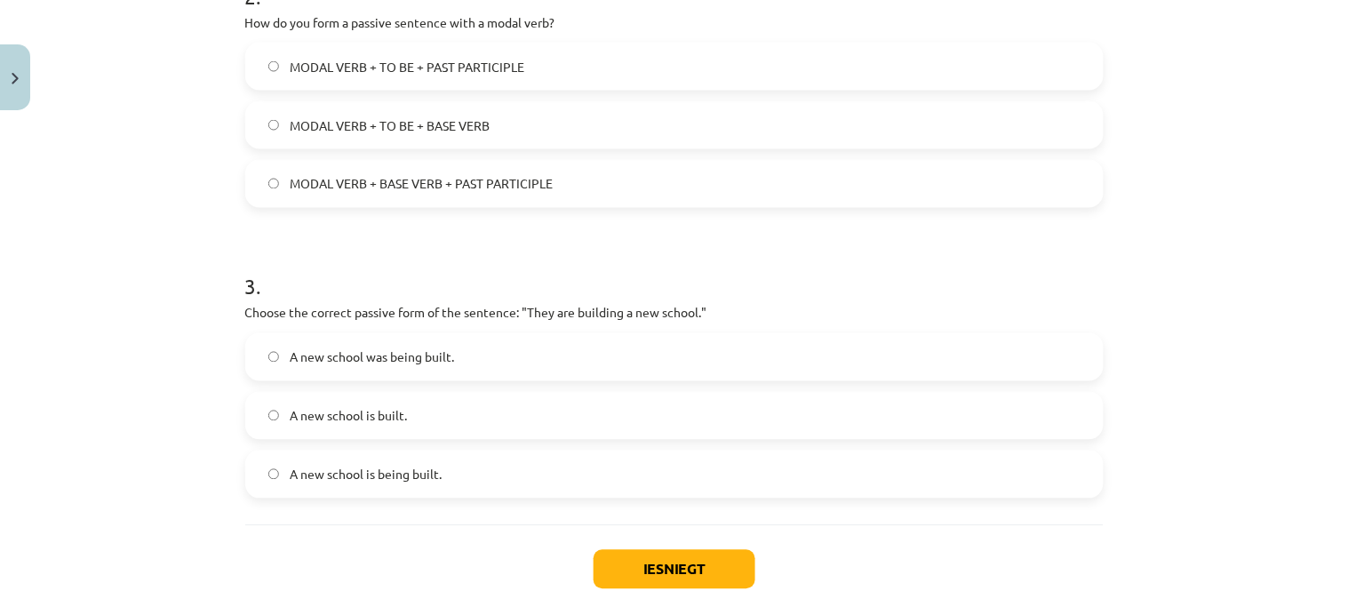
click at [466, 62] on span "MODAL VERB + TO BE + PAST PARTICIPLE" at bounding box center [407, 67] width 235 height 19
click at [475, 463] on label "A new school is being built." at bounding box center [674, 474] width 855 height 44
click at [645, 566] on button "Iesniegt" at bounding box center [675, 569] width 162 height 39
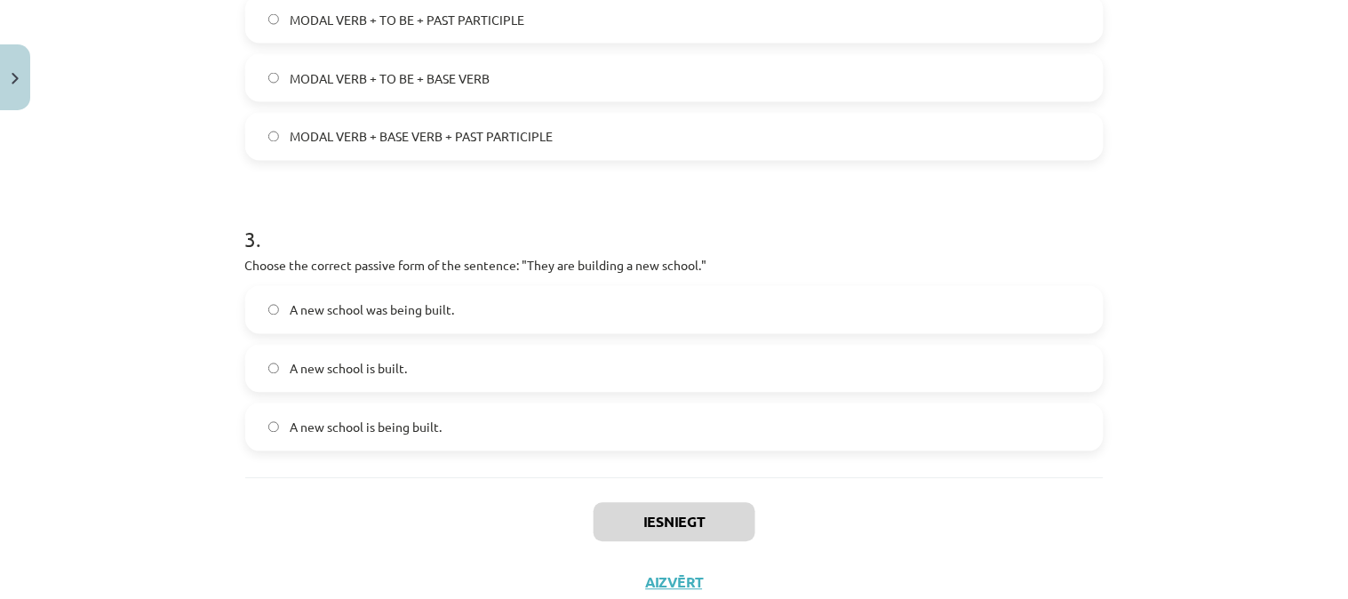
scroll to position [796, 0]
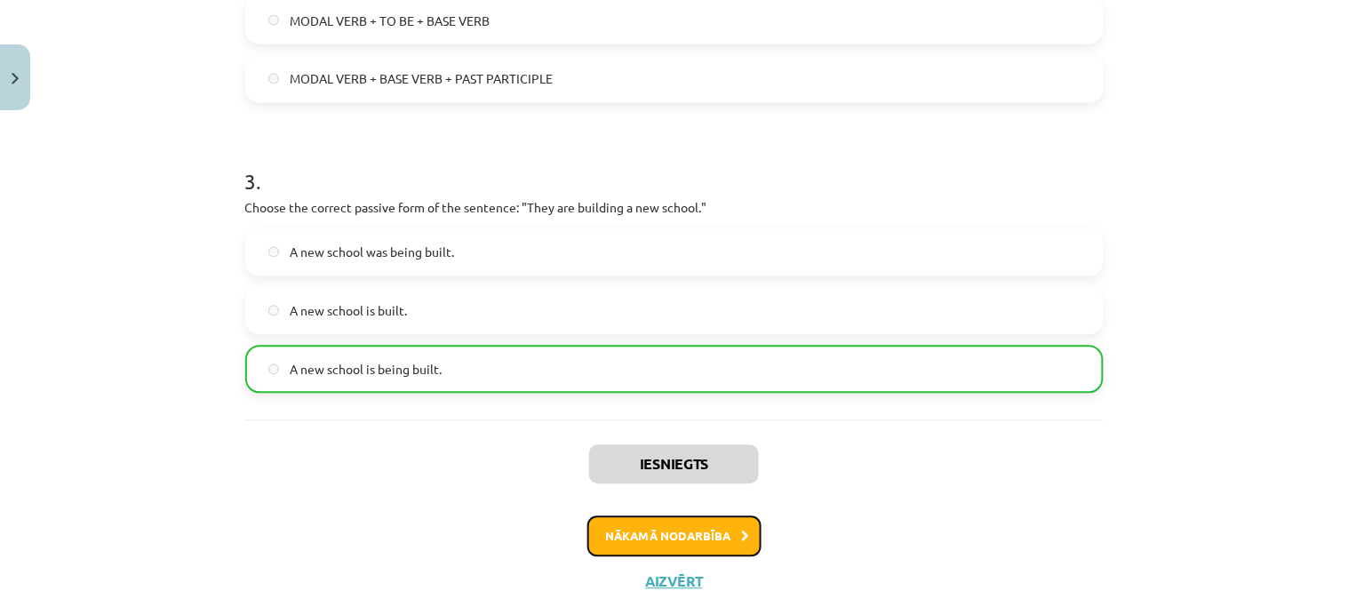
click at [722, 530] on button "Nākamā nodarbība" at bounding box center [674, 536] width 174 height 41
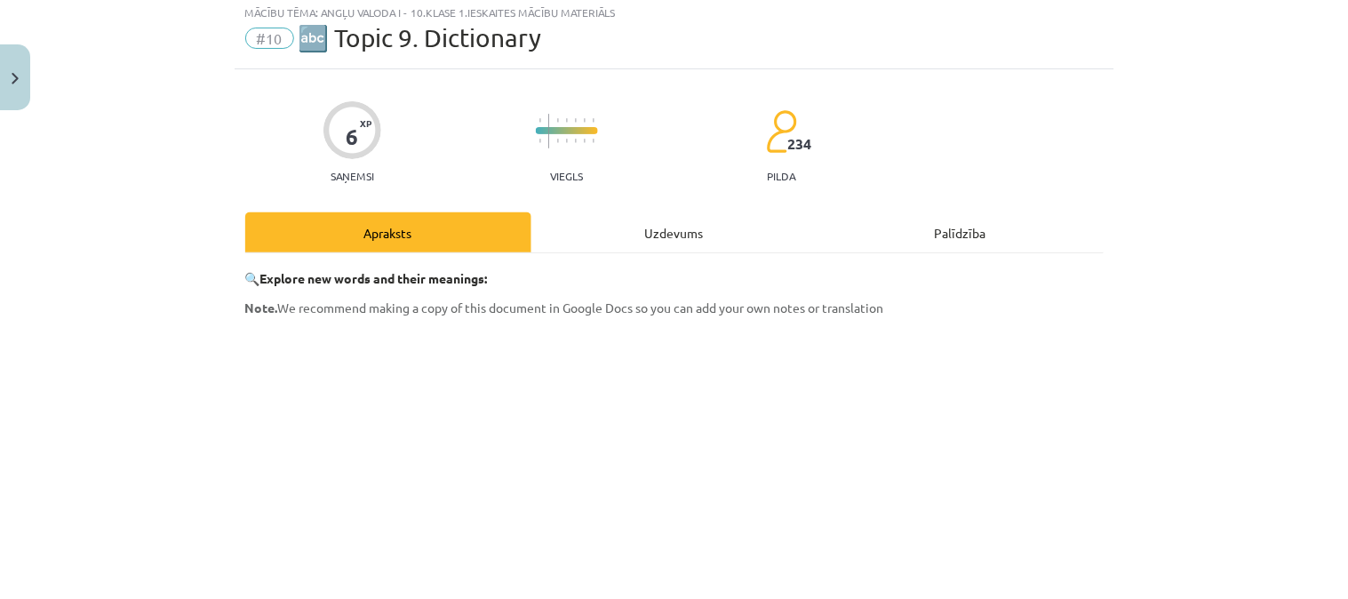
scroll to position [44, 0]
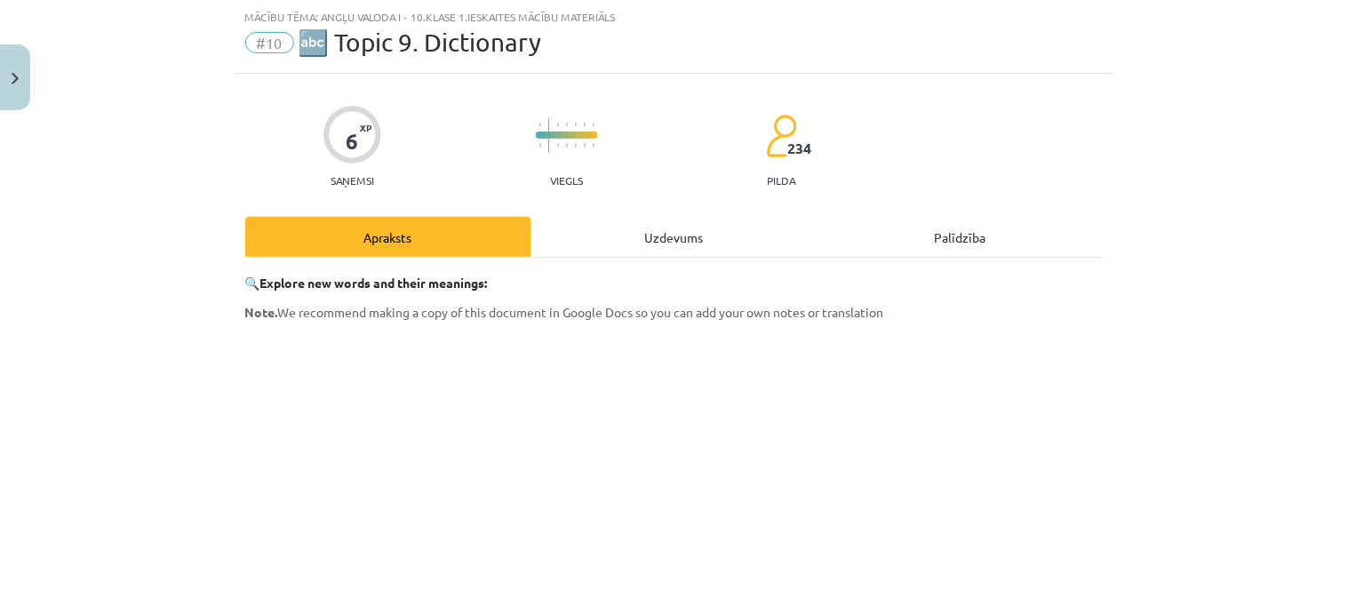
click at [585, 234] on div "Uzdevums" at bounding box center [674, 237] width 286 height 40
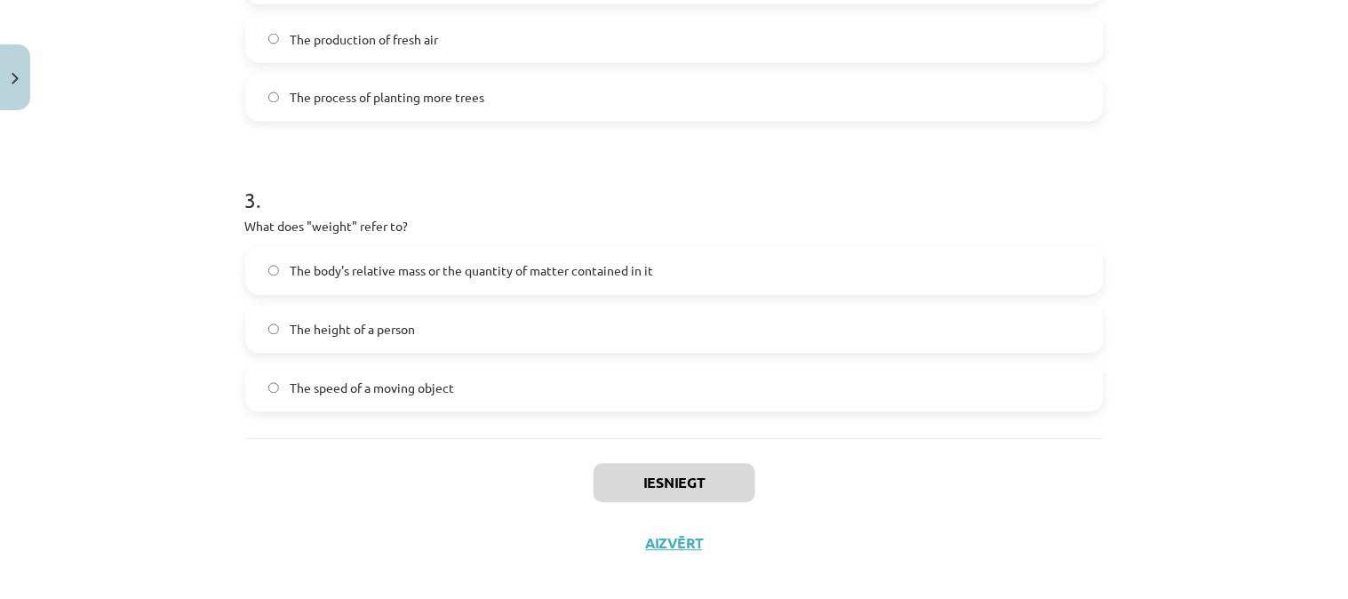
scroll to position [796, 0]
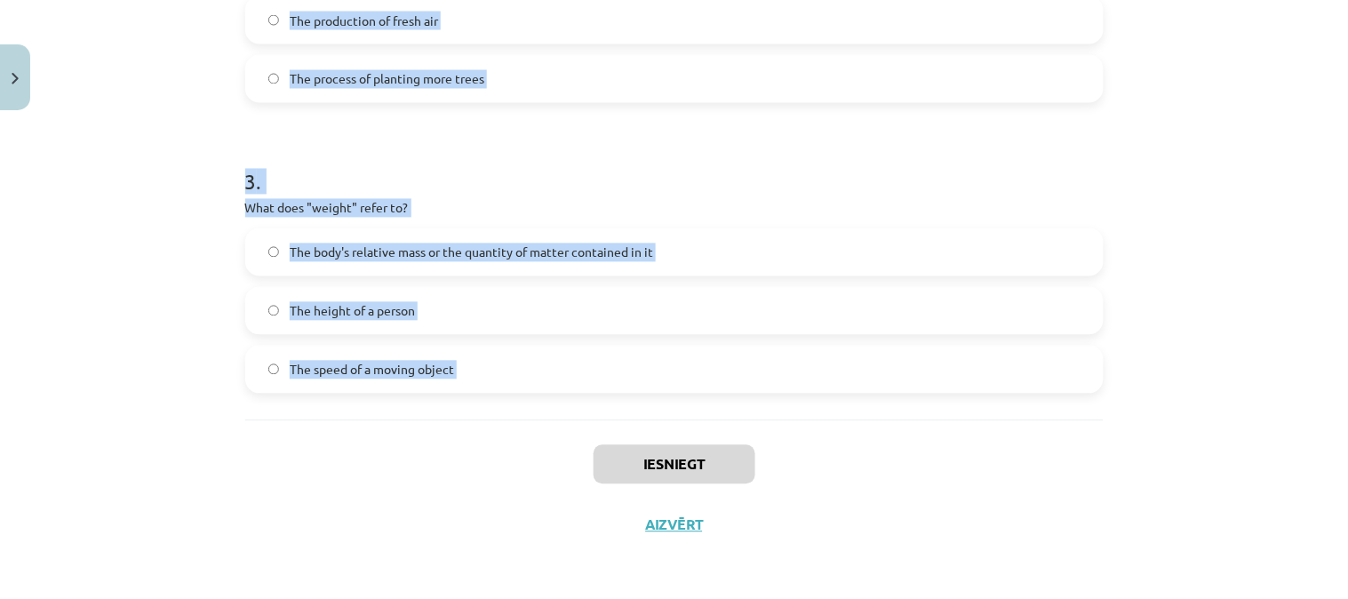
drag, startPoint x: 240, startPoint y: 378, endPoint x: 534, endPoint y: 427, distance: 298.1
copy form "What does "sustainable" mean? Something that uses up natural resources quickly …"
click at [1194, 315] on div "Mācību tēma: Angļu valoda i - 10.[PERSON_NAME] 1.ieskaites mācību materiāls #10…" at bounding box center [674, 299] width 1348 height 599
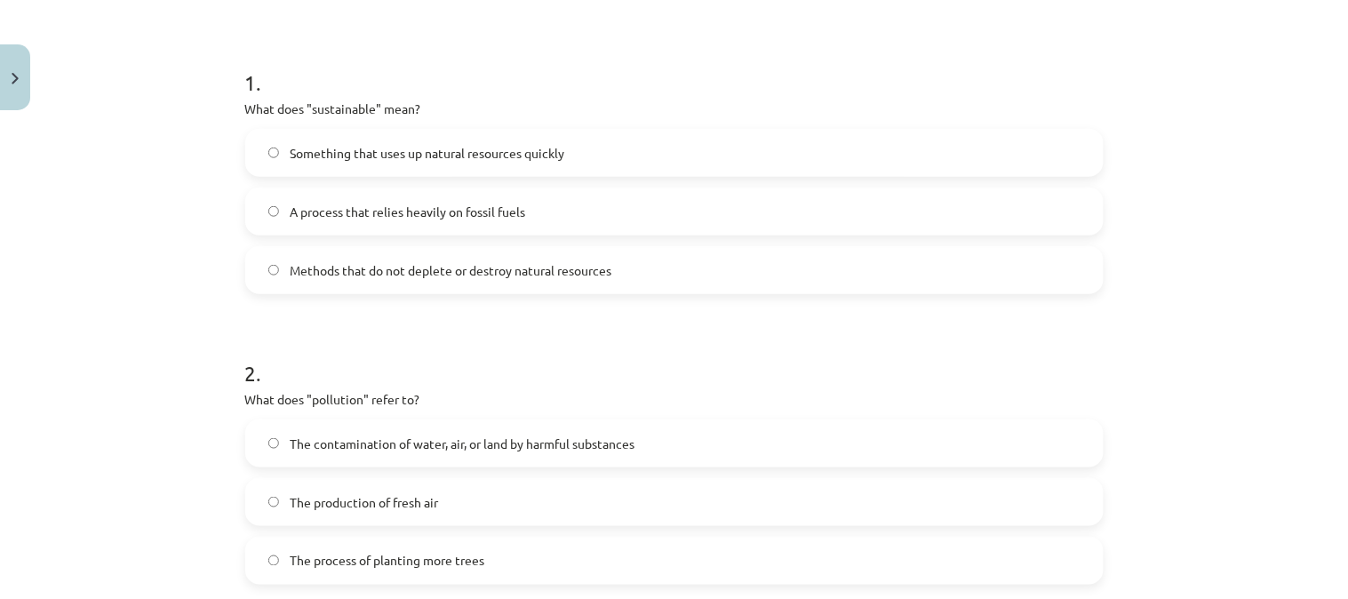
scroll to position [307, 0]
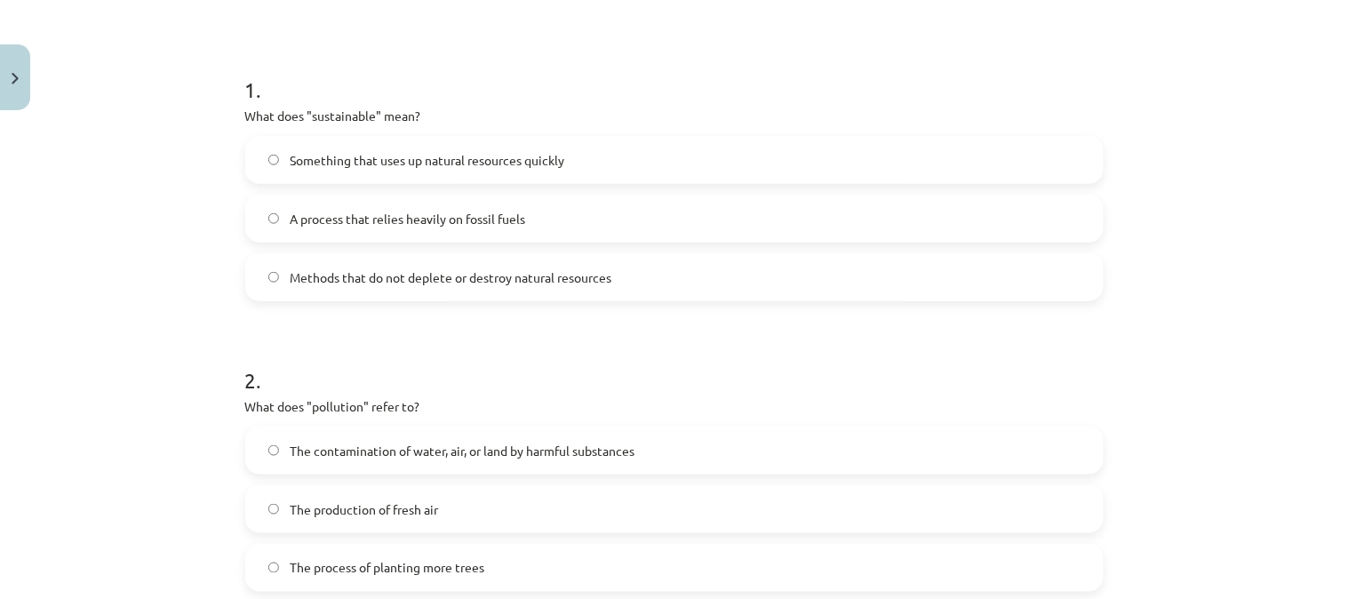
click at [844, 287] on label "Methods that do not deplete or destroy natural resources" at bounding box center [674, 277] width 855 height 44
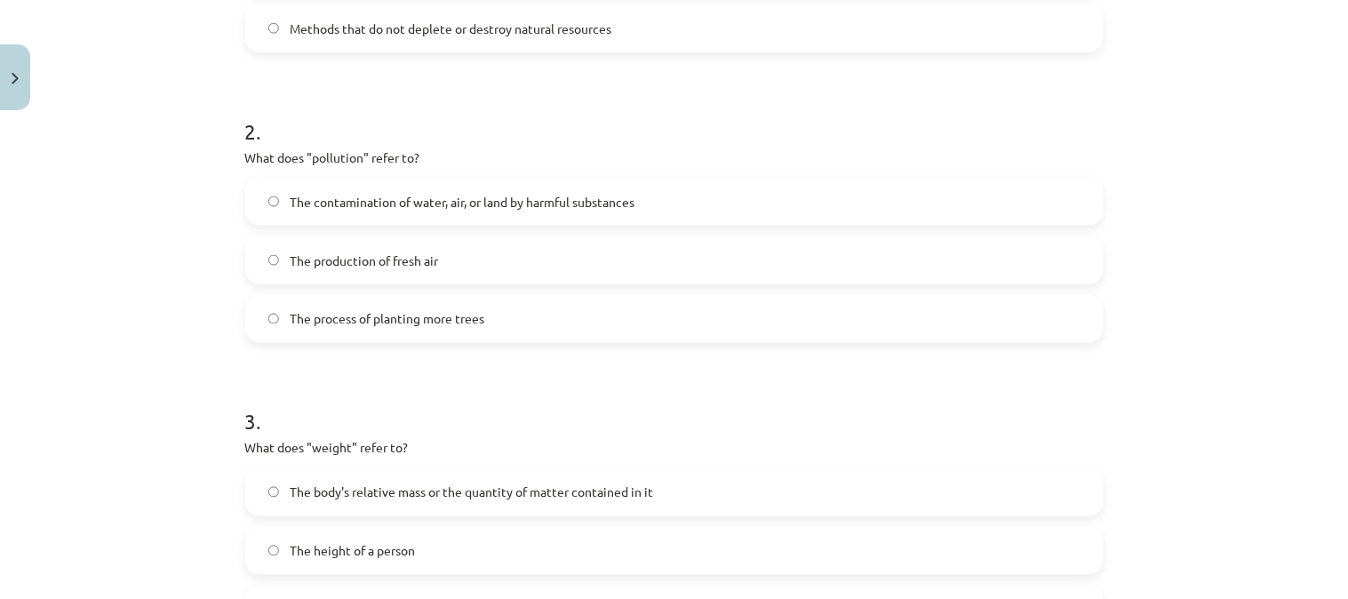
scroll to position [566, 0]
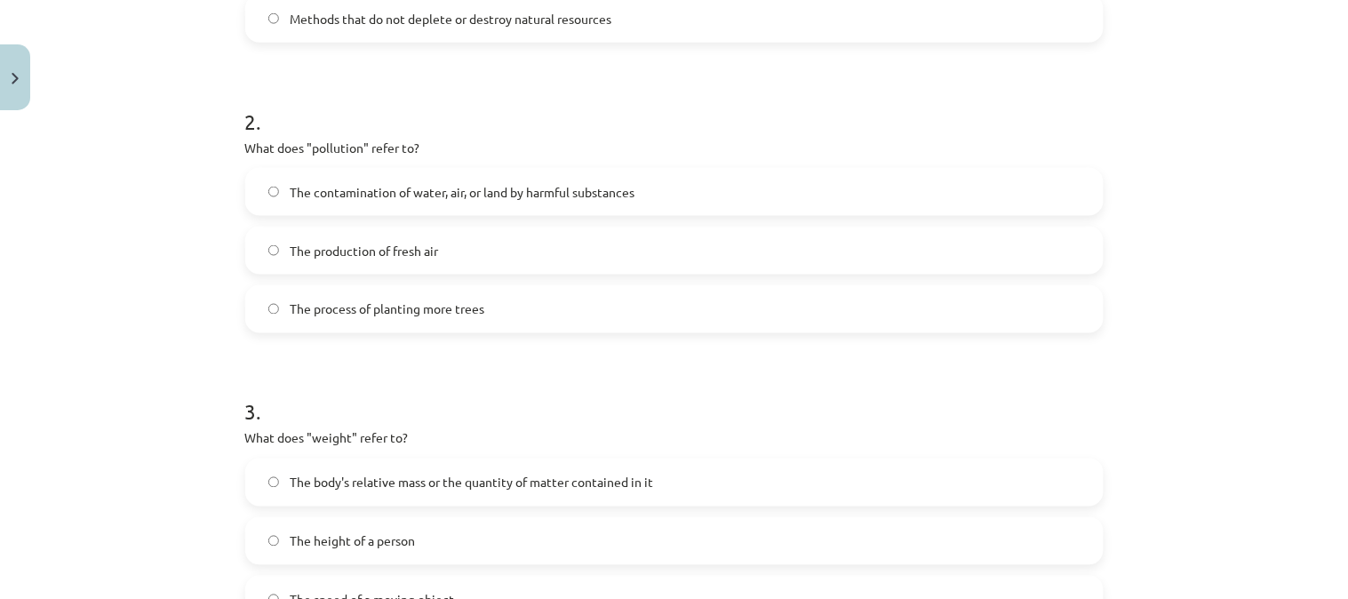
click at [446, 224] on div "The contamination of water, air, or land by harmful substances The production o…" at bounding box center [674, 250] width 858 height 165
click at [445, 202] on label "The contamination of water, air, or land by harmful substances" at bounding box center [674, 192] width 855 height 44
click at [886, 502] on label "The body's relative mass or the quantity of matter contained in it" at bounding box center [674, 482] width 855 height 44
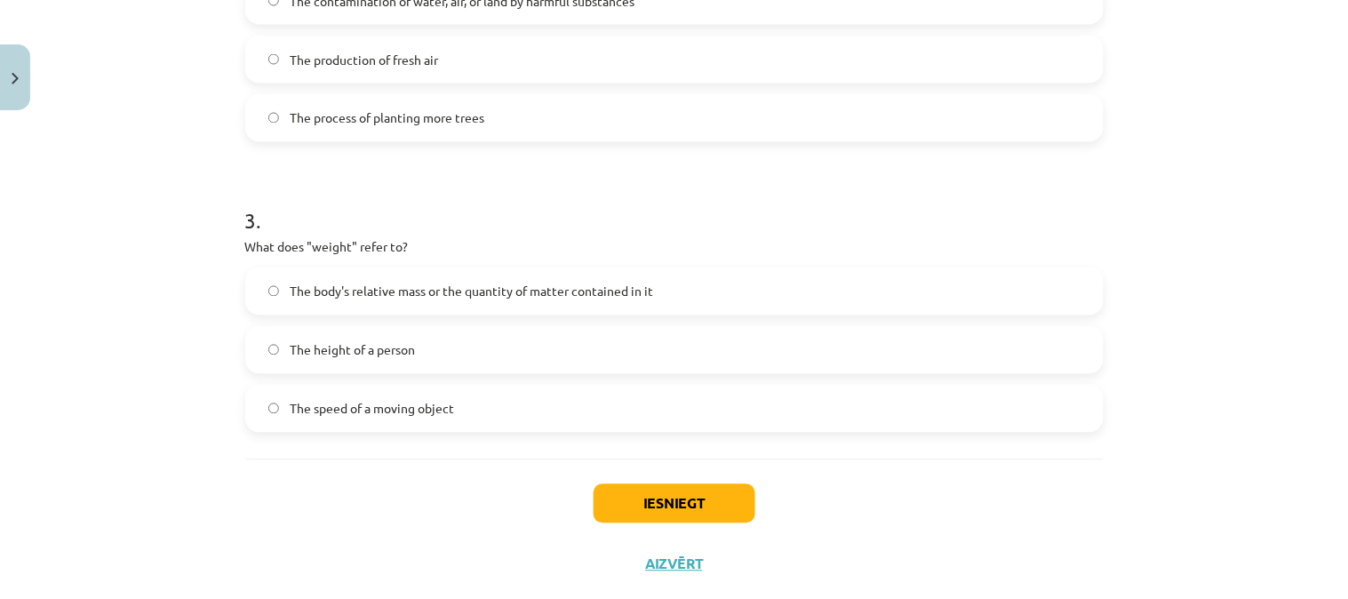
scroll to position [796, 0]
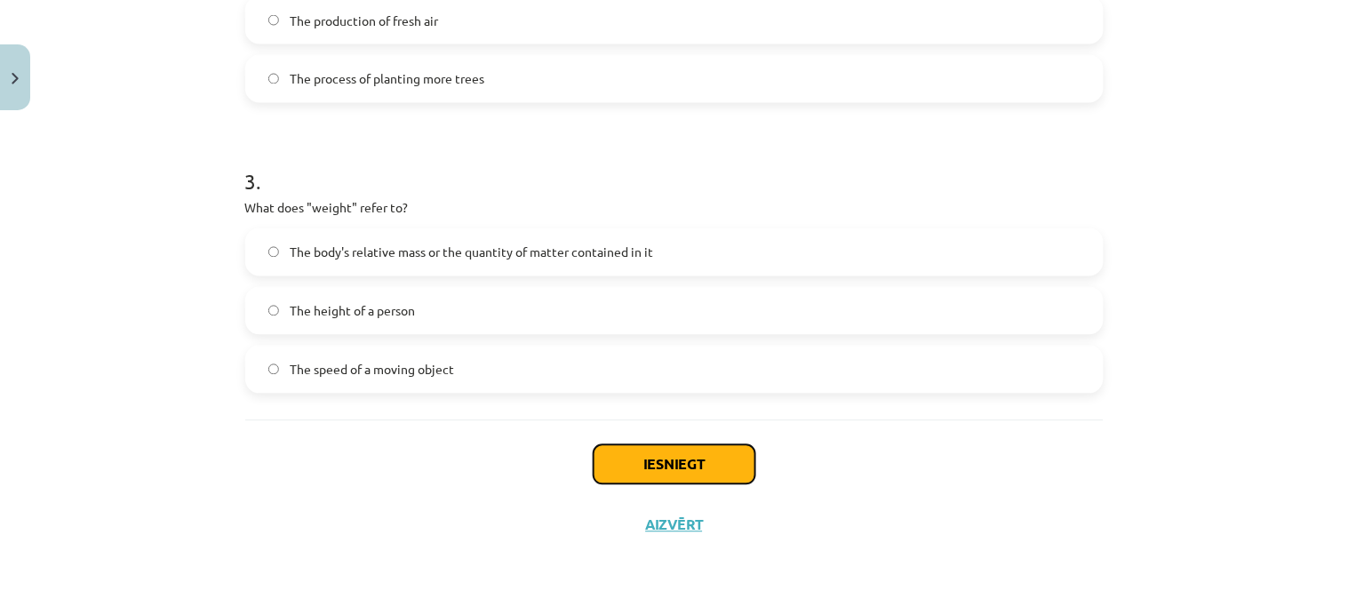
click at [706, 468] on button "Iesniegt" at bounding box center [675, 464] width 162 height 39
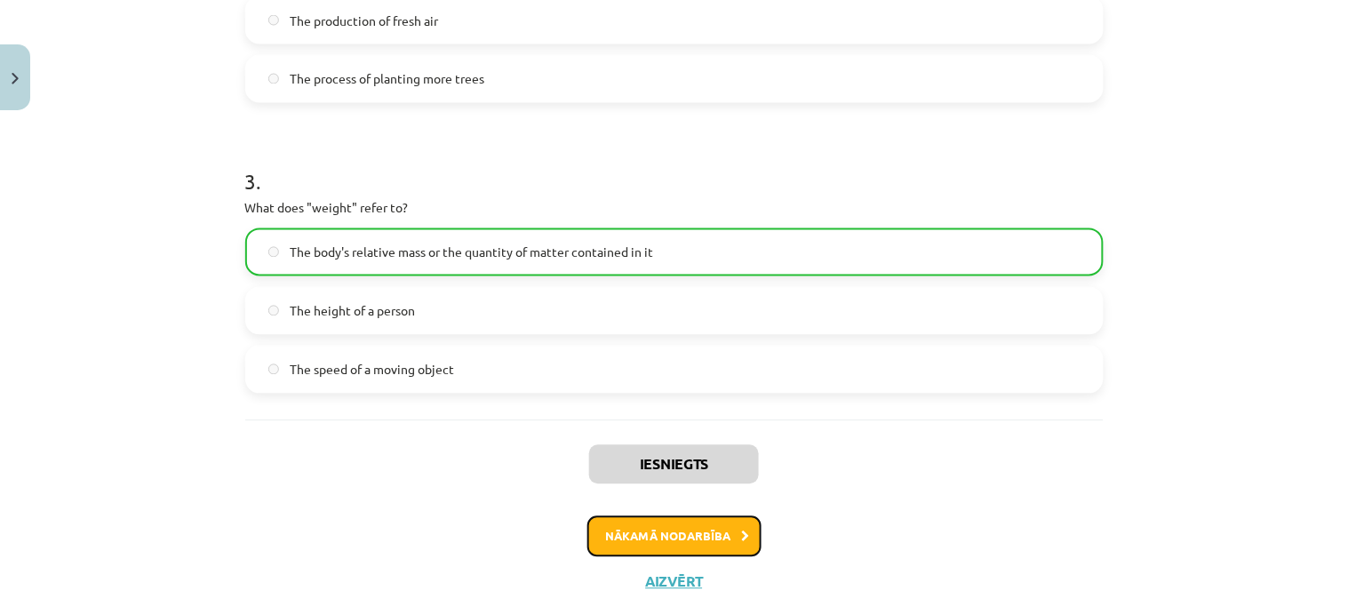
click at [694, 538] on button "Nākamā nodarbība" at bounding box center [674, 536] width 174 height 41
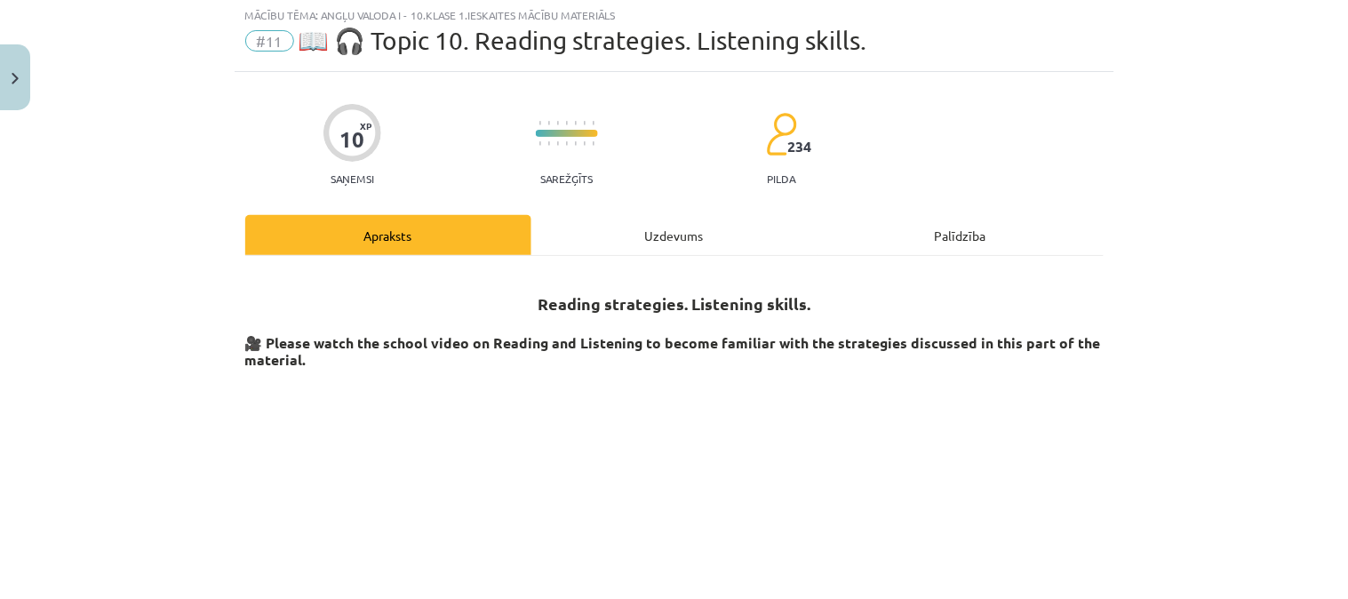
scroll to position [44, 0]
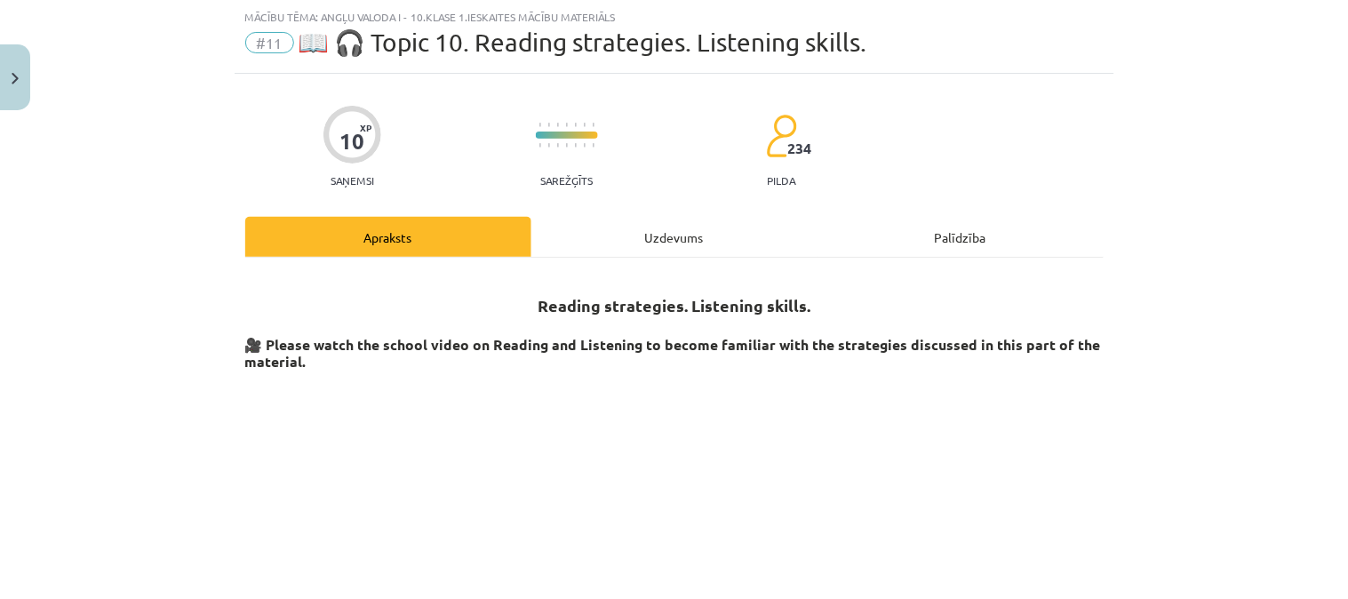
click at [611, 225] on div "Uzdevums" at bounding box center [674, 237] width 286 height 40
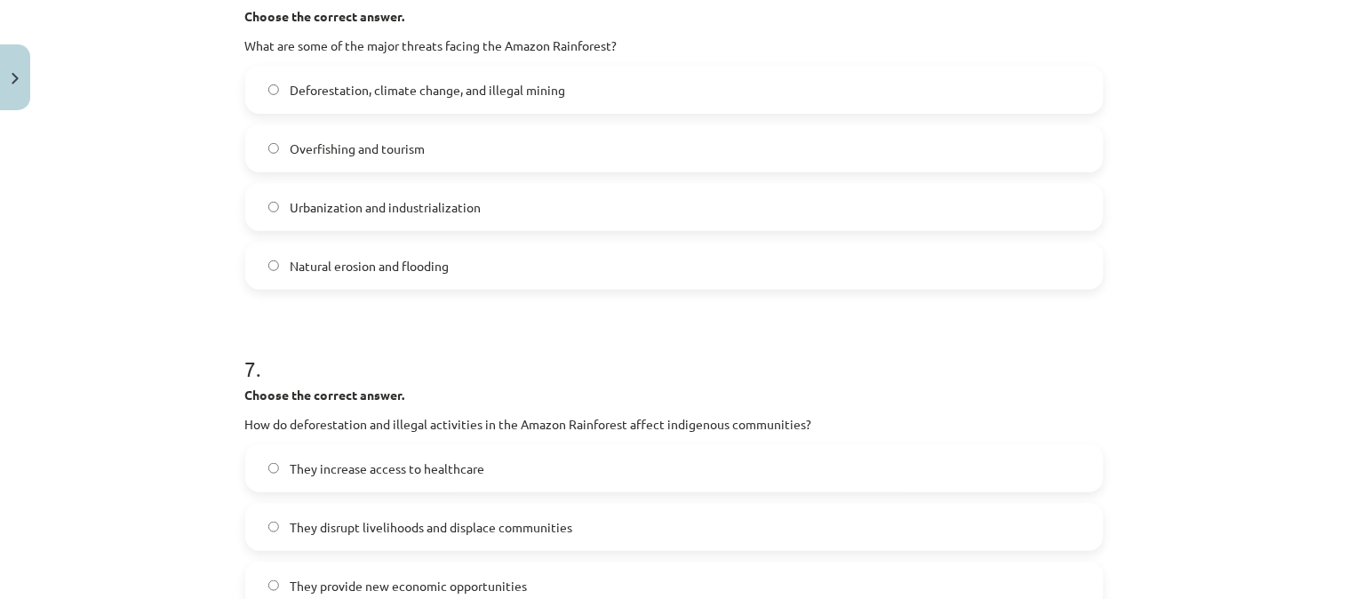
scroll to position [2104, 0]
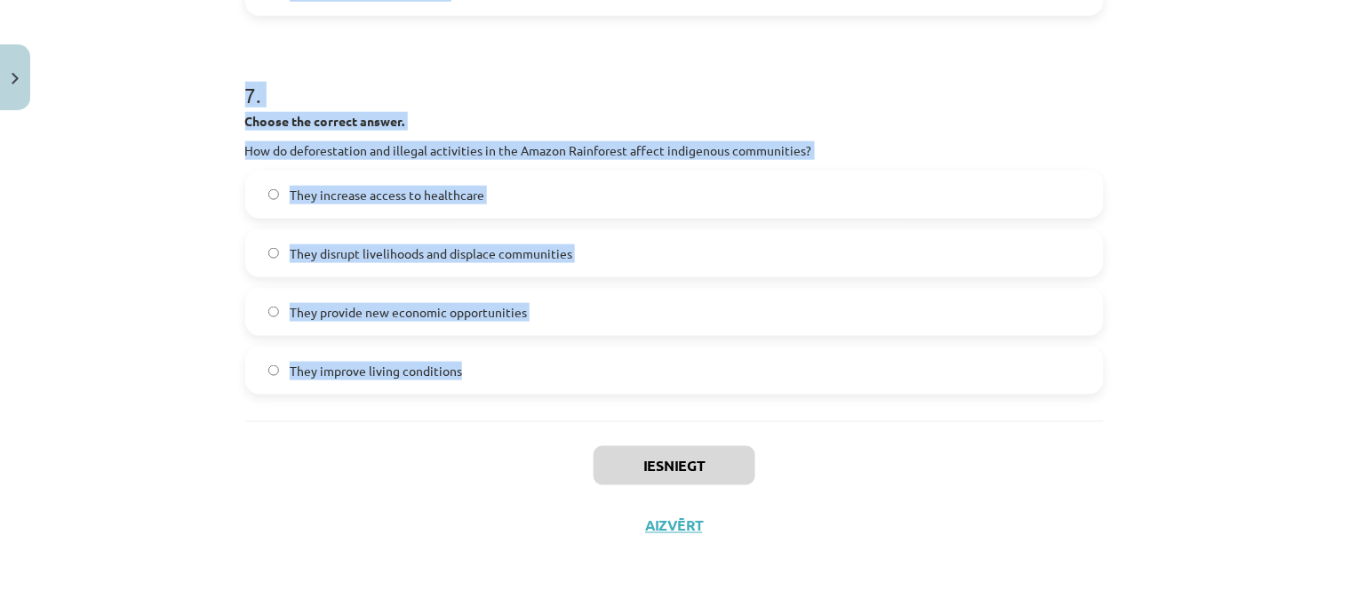
drag, startPoint x: 237, startPoint y: 380, endPoint x: 570, endPoint y: 362, distance: 333.7
copy form "Loremi dolorsi ame consecte ad Elit se Doeiu. Tem Incidi Utlaboreet do magna al…"
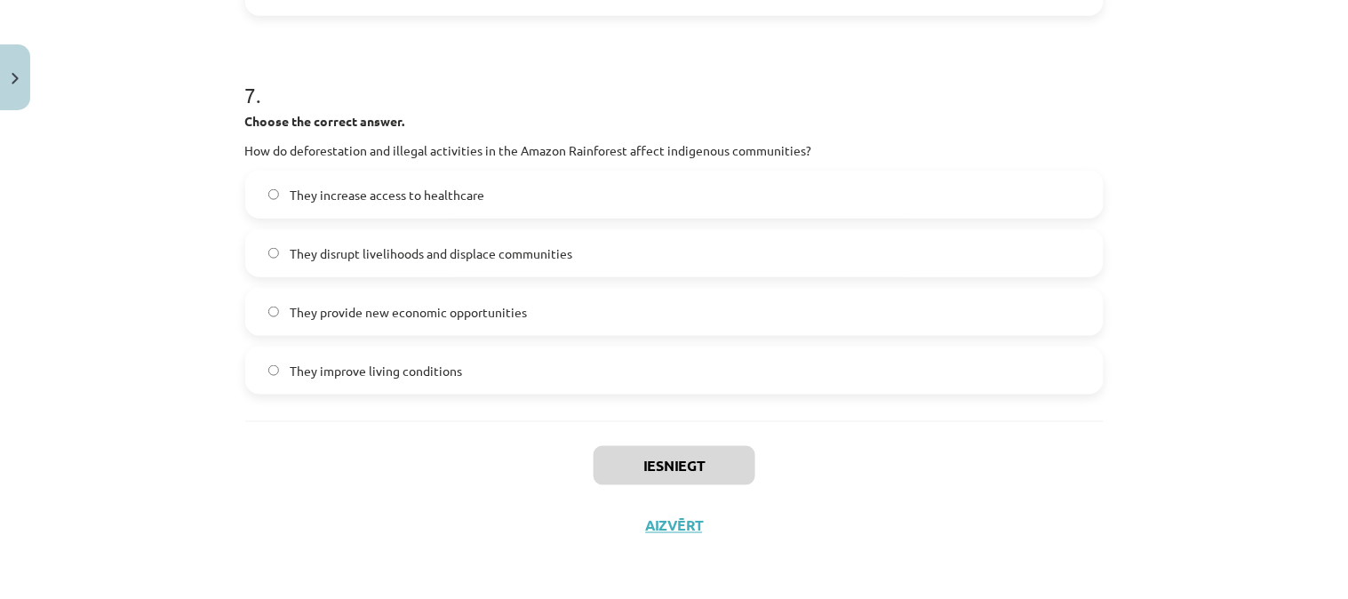
click at [1171, 434] on div "Mācību tēma: Angļu valoda i - 10.[PERSON_NAME] 1.ieskaites mācību materiāls #11…" at bounding box center [674, 299] width 1348 height 599
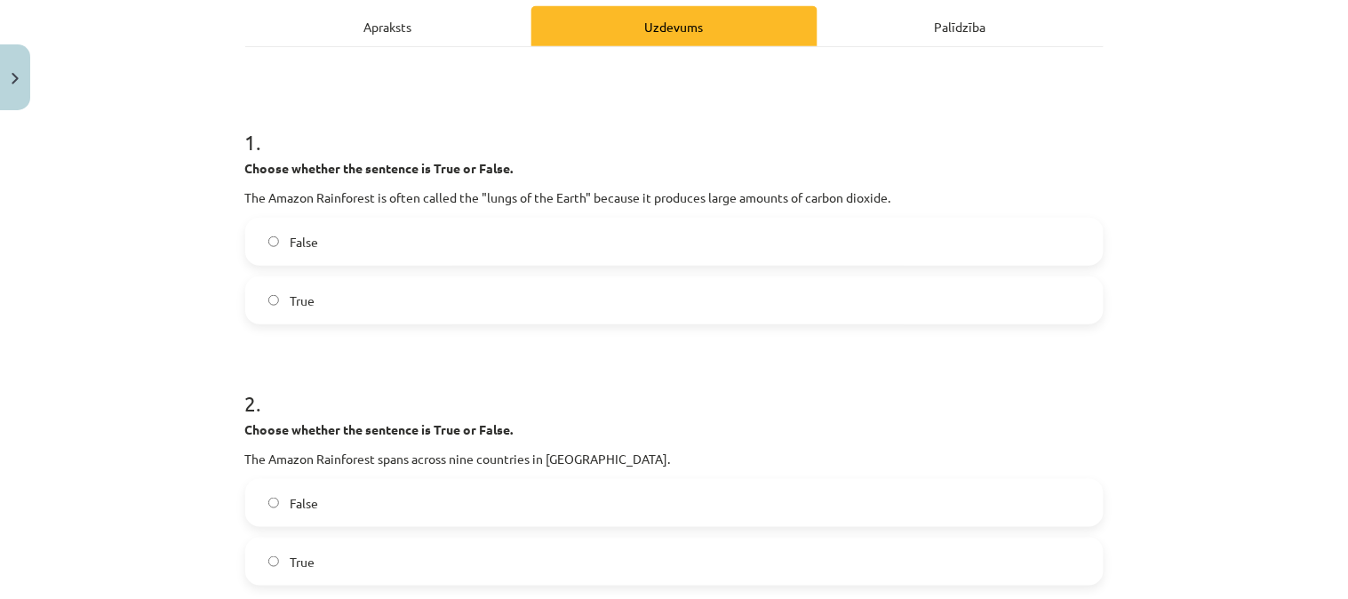
scroll to position [251, 0]
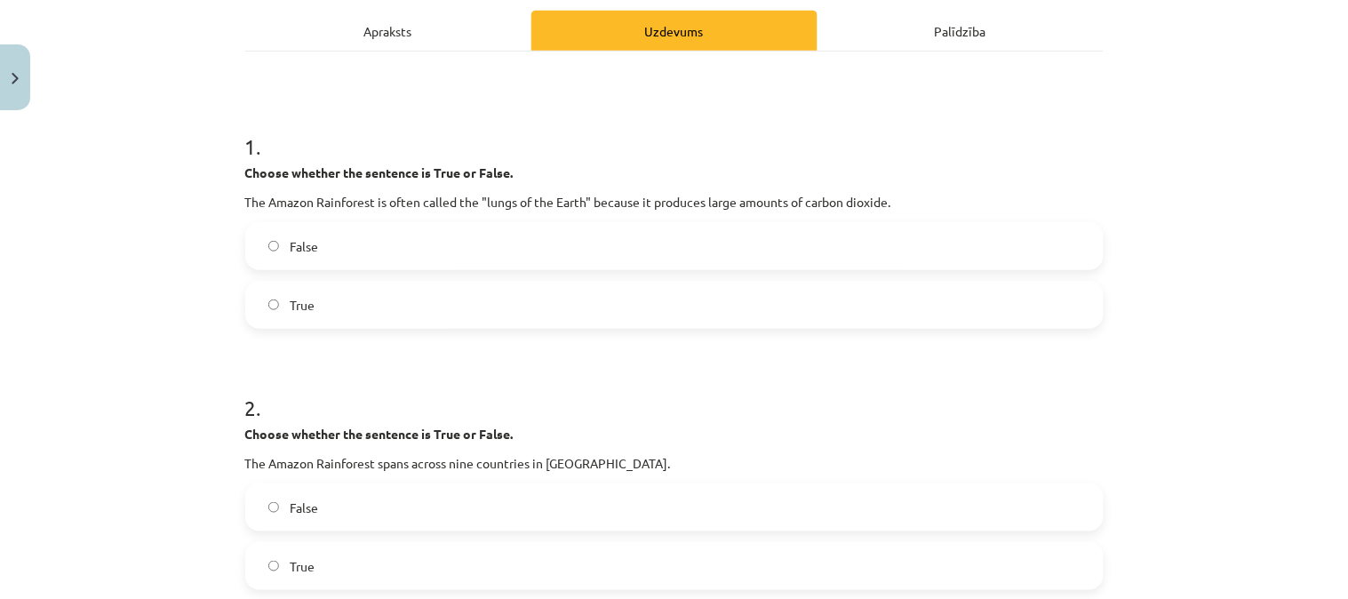
click at [359, 217] on div "1 . Choose whether the sentence is True or False. The Amazon Rainforest is ofte…" at bounding box center [674, 216] width 858 height 226
click at [361, 236] on label "False" at bounding box center [674, 246] width 855 height 44
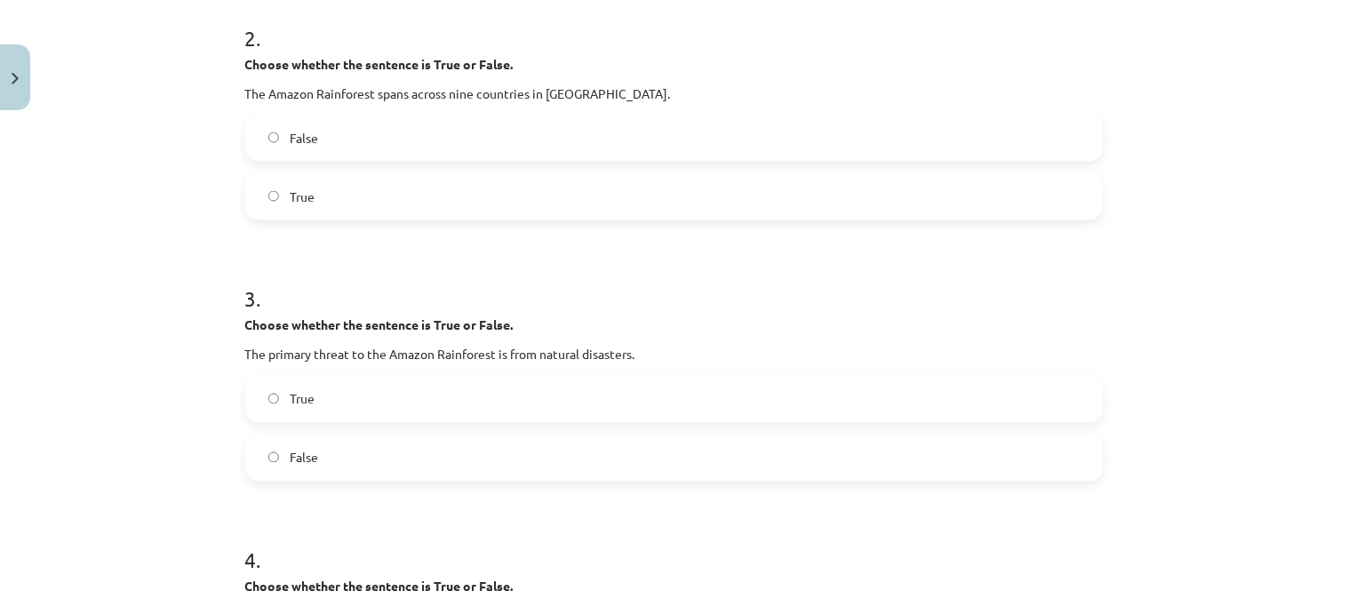
scroll to position [626, 0]
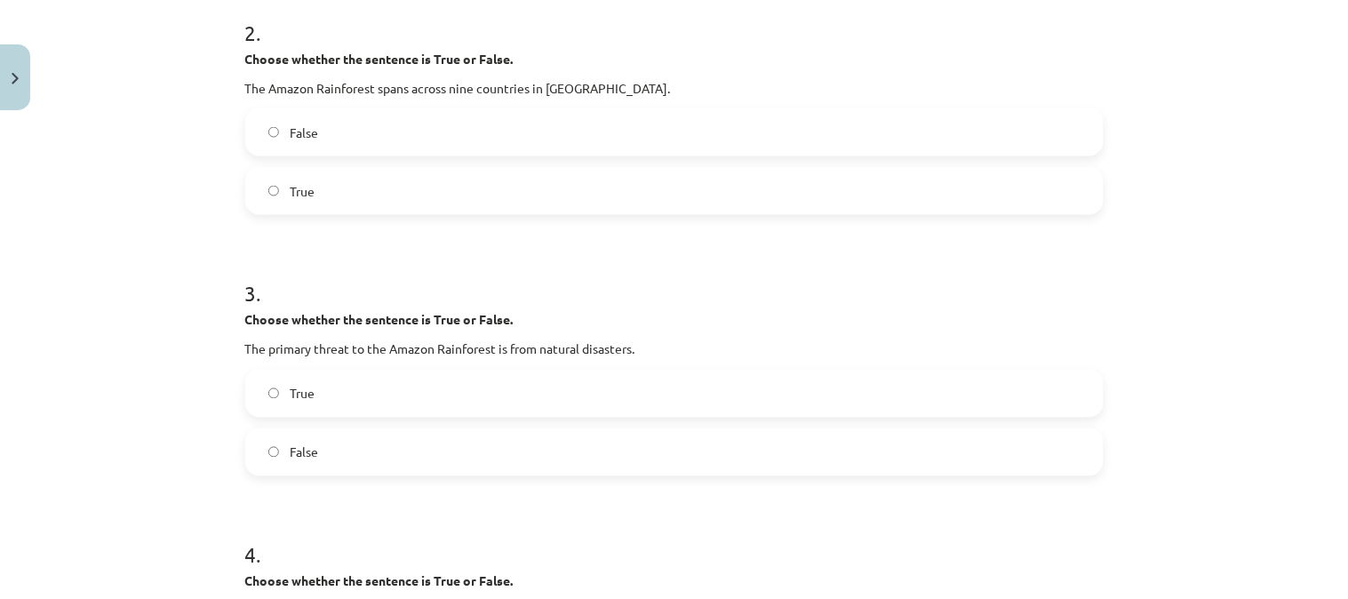
click at [439, 185] on label "True" at bounding box center [674, 191] width 855 height 44
click at [468, 450] on label "False" at bounding box center [674, 452] width 855 height 44
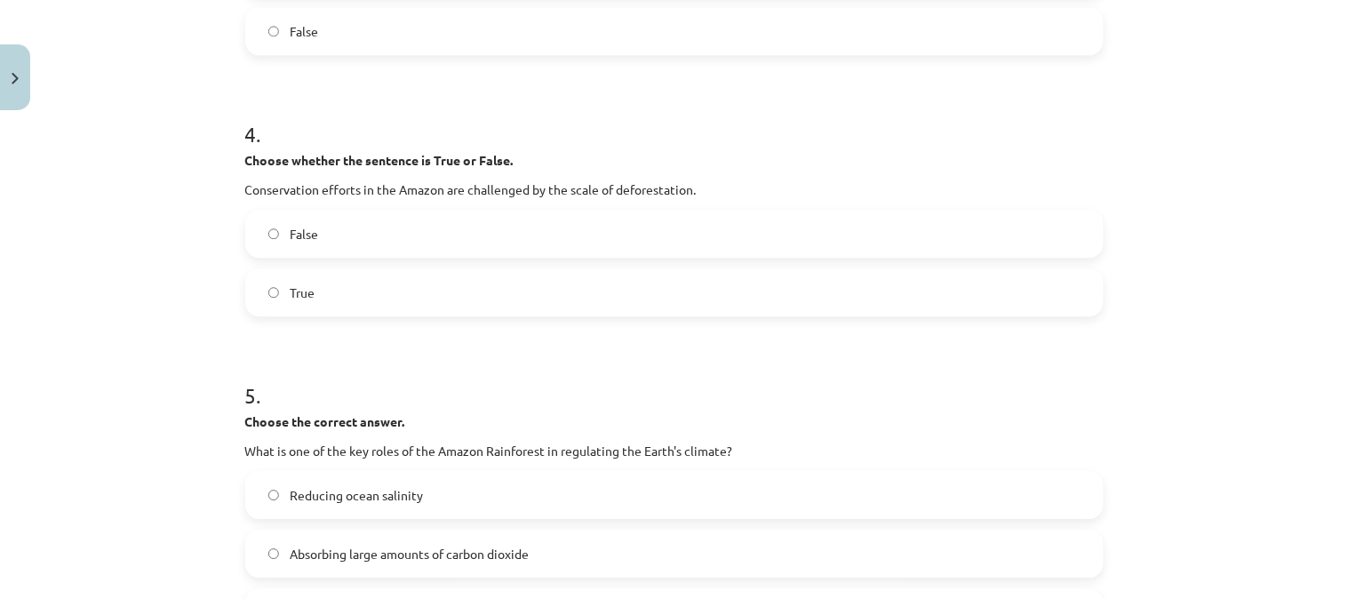
scroll to position [1157, 0]
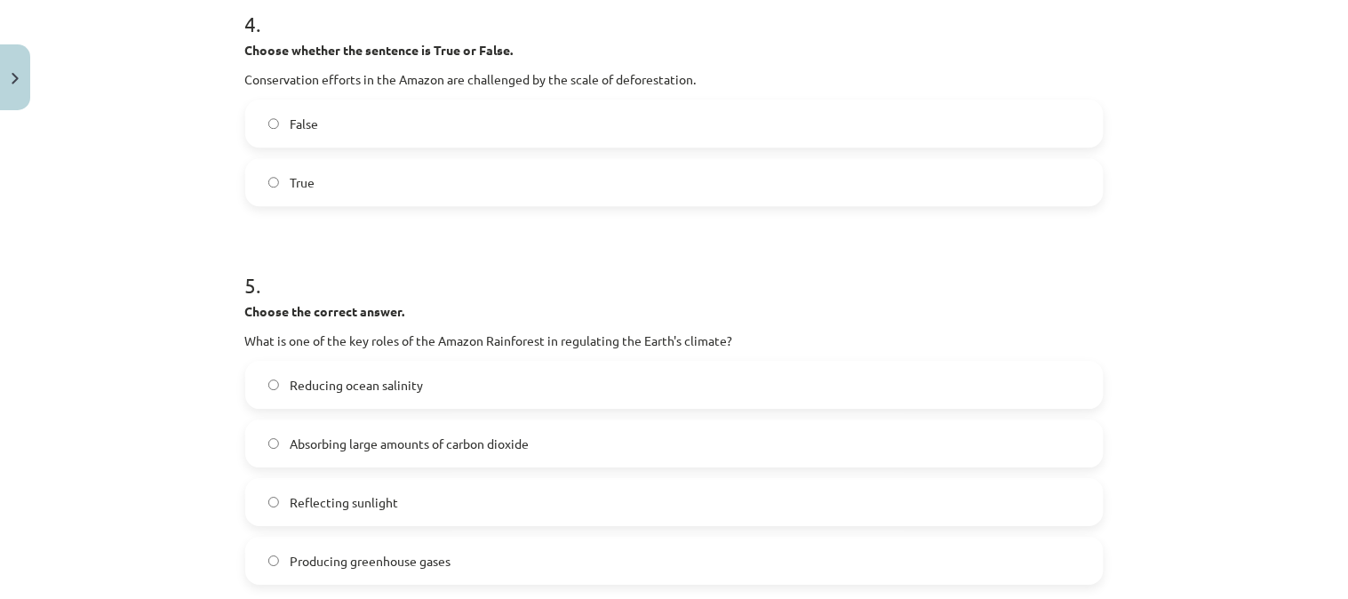
click at [756, 185] on label "True" at bounding box center [674, 182] width 855 height 44
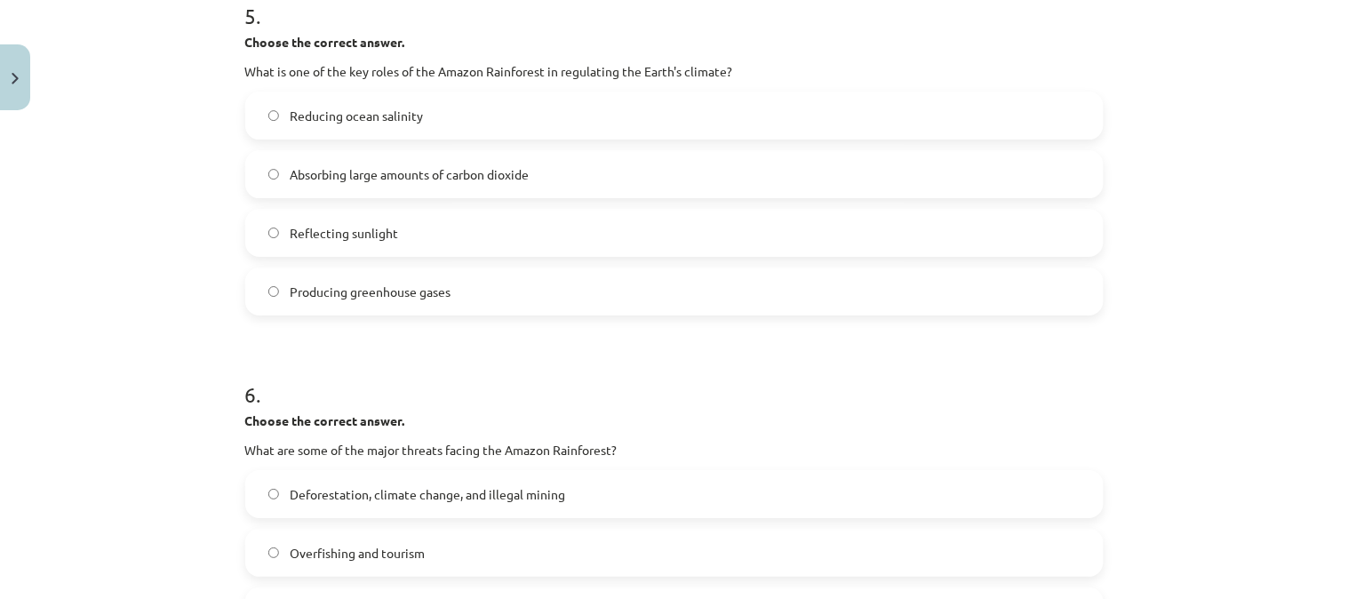
scroll to position [1431, 0]
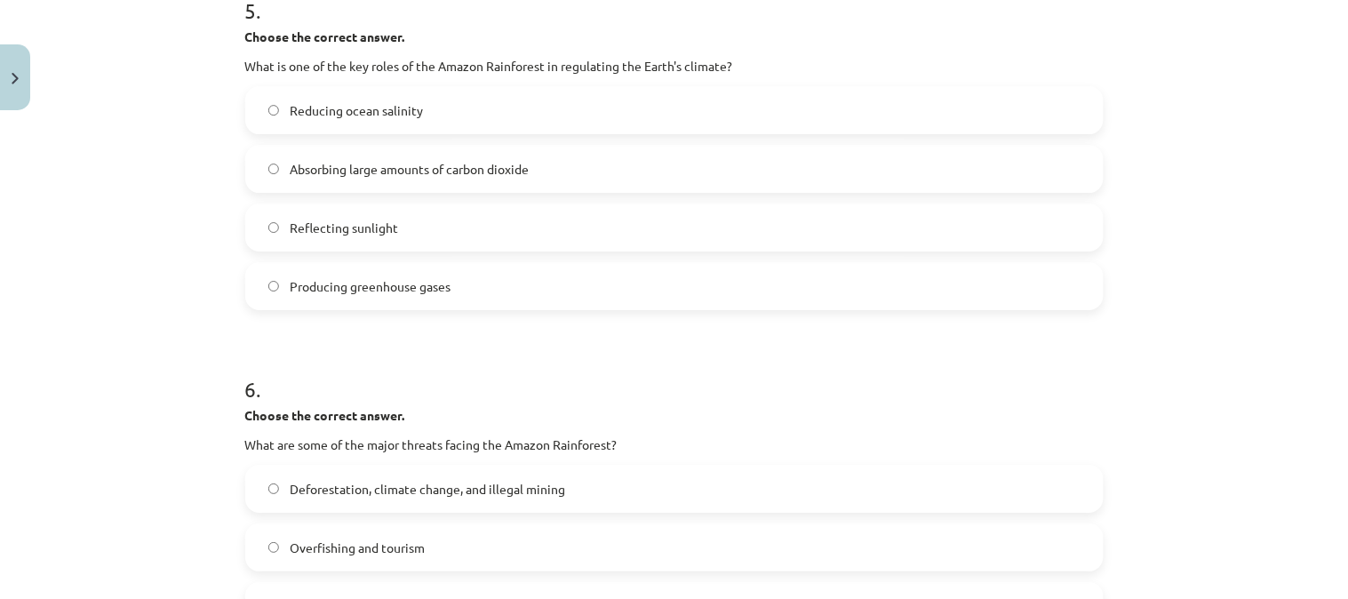
click at [425, 183] on label "Absorbing large amounts of carbon dioxide" at bounding box center [674, 169] width 855 height 44
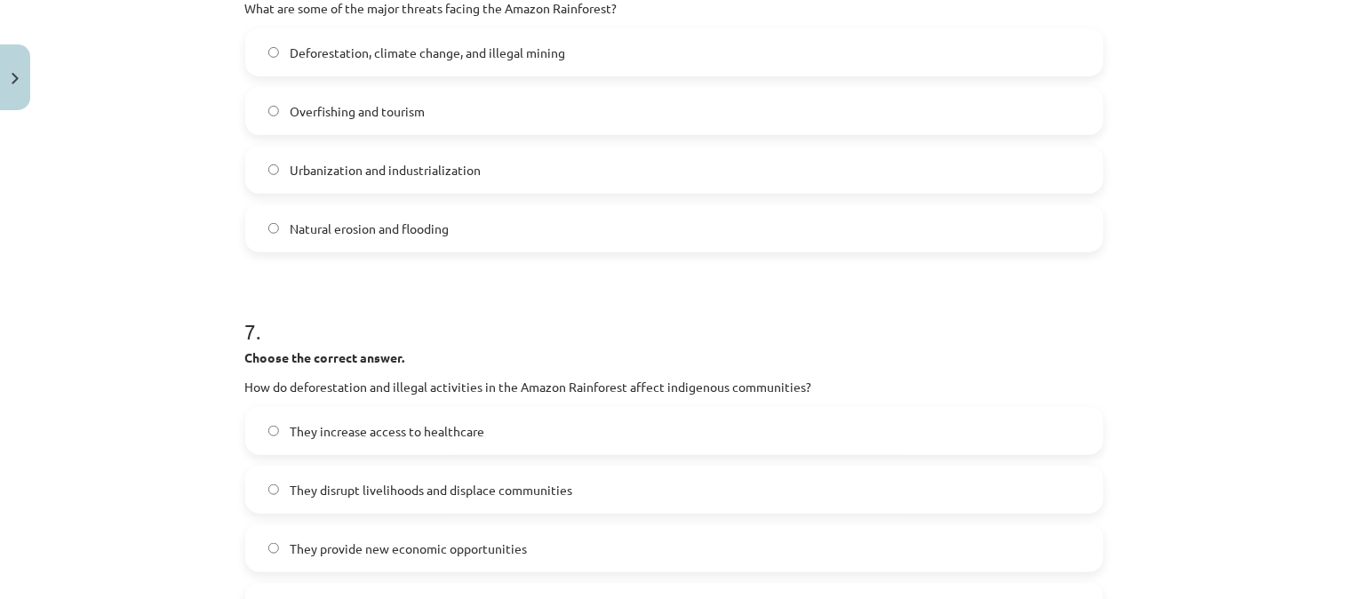
scroll to position [1872, 0]
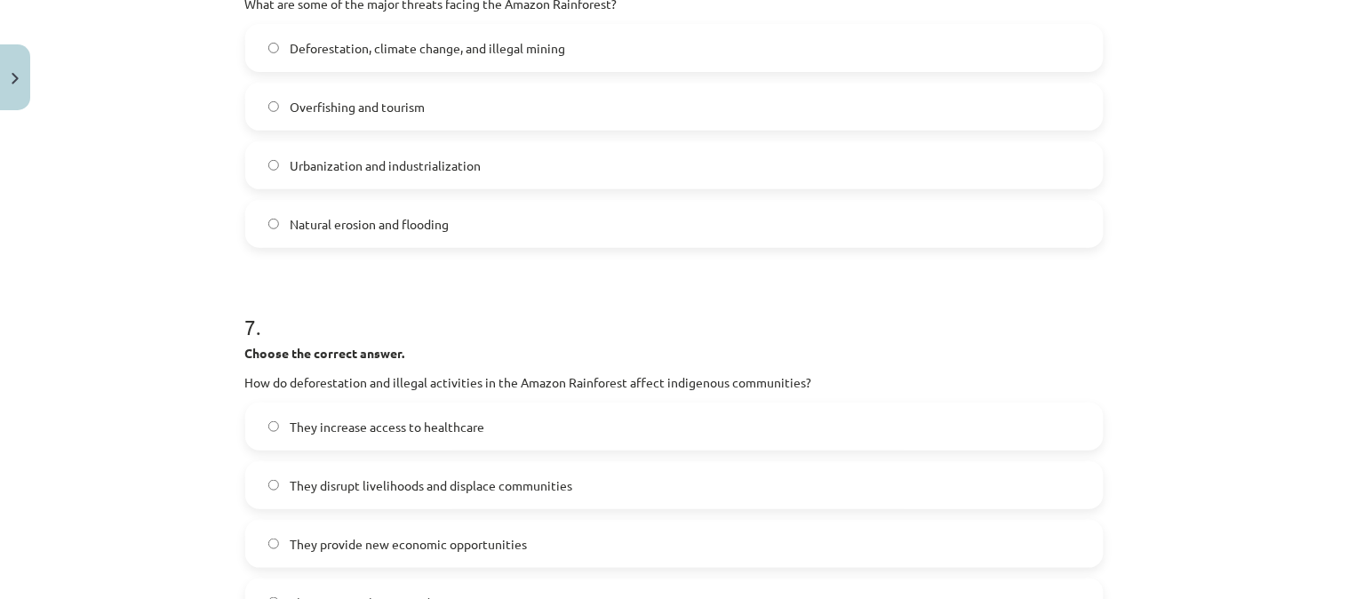
click at [420, 44] on span "Deforestation, climate change, and illegal mining" at bounding box center [427, 48] width 275 height 19
click at [471, 461] on div "They disrupt livelihoods and displace communities" at bounding box center [674, 485] width 858 height 48
click at [900, 474] on label "They disrupt livelihoods and displace communities" at bounding box center [674, 485] width 855 height 44
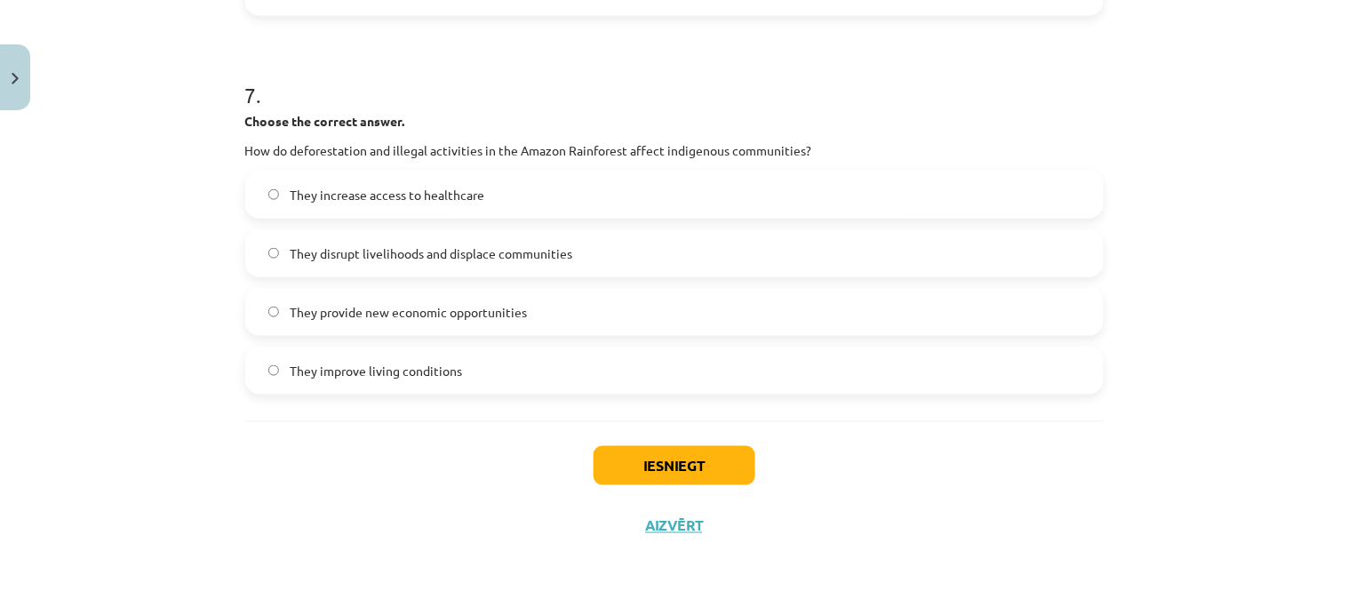
drag, startPoint x: 723, startPoint y: 442, endPoint x: 727, endPoint y: 462, distance: 20.7
click at [727, 462] on div "Iesniegt Aizvērt" at bounding box center [674, 483] width 858 height 124
click at [727, 462] on button "Iesniegt" at bounding box center [675, 465] width 162 height 39
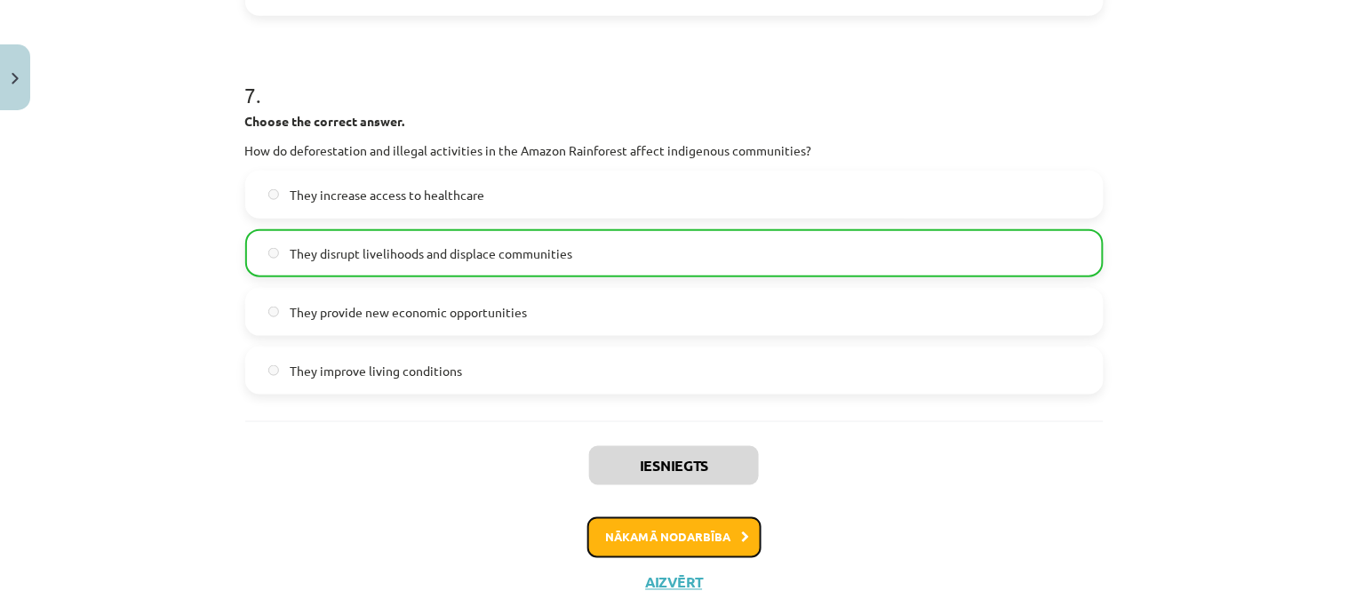
click at [716, 526] on button "Nākamā nodarbība" at bounding box center [674, 537] width 174 height 41
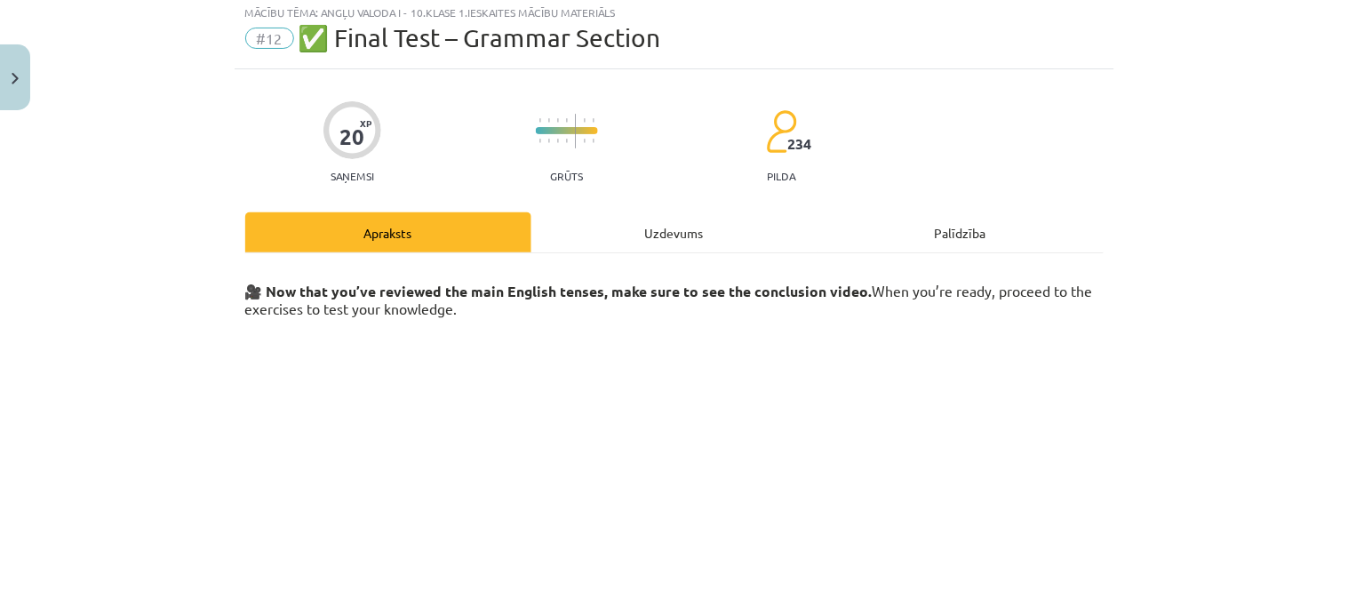
scroll to position [44, 0]
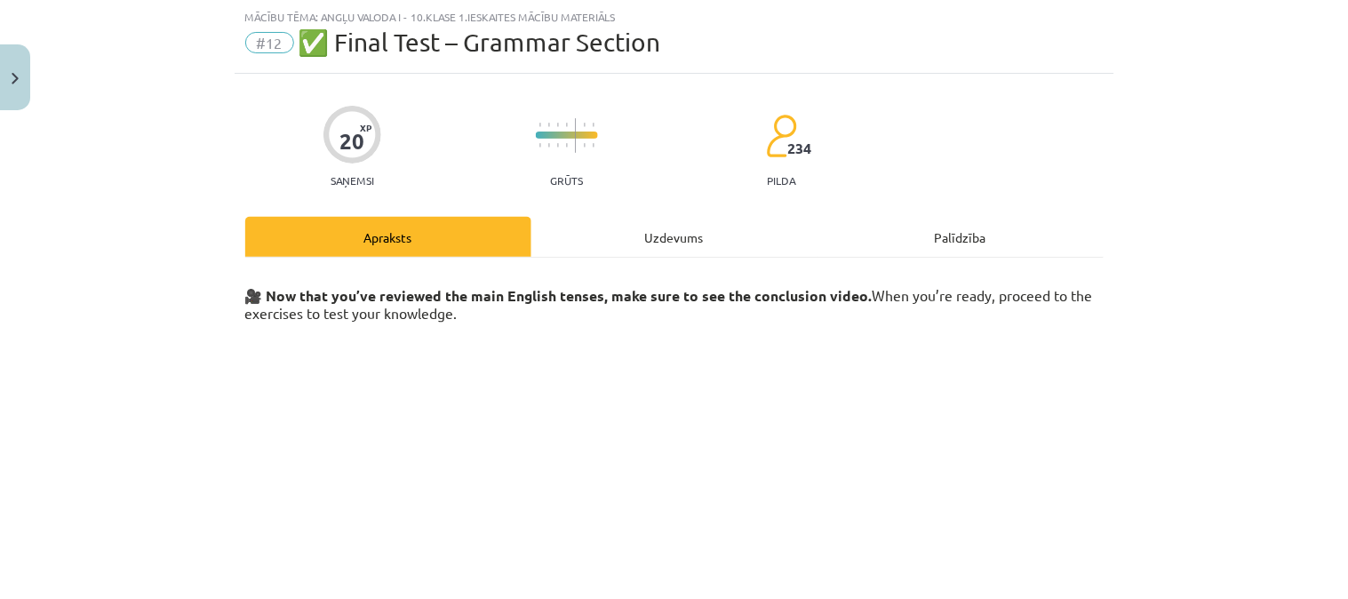
click at [597, 233] on div "Uzdevums" at bounding box center [674, 237] width 286 height 40
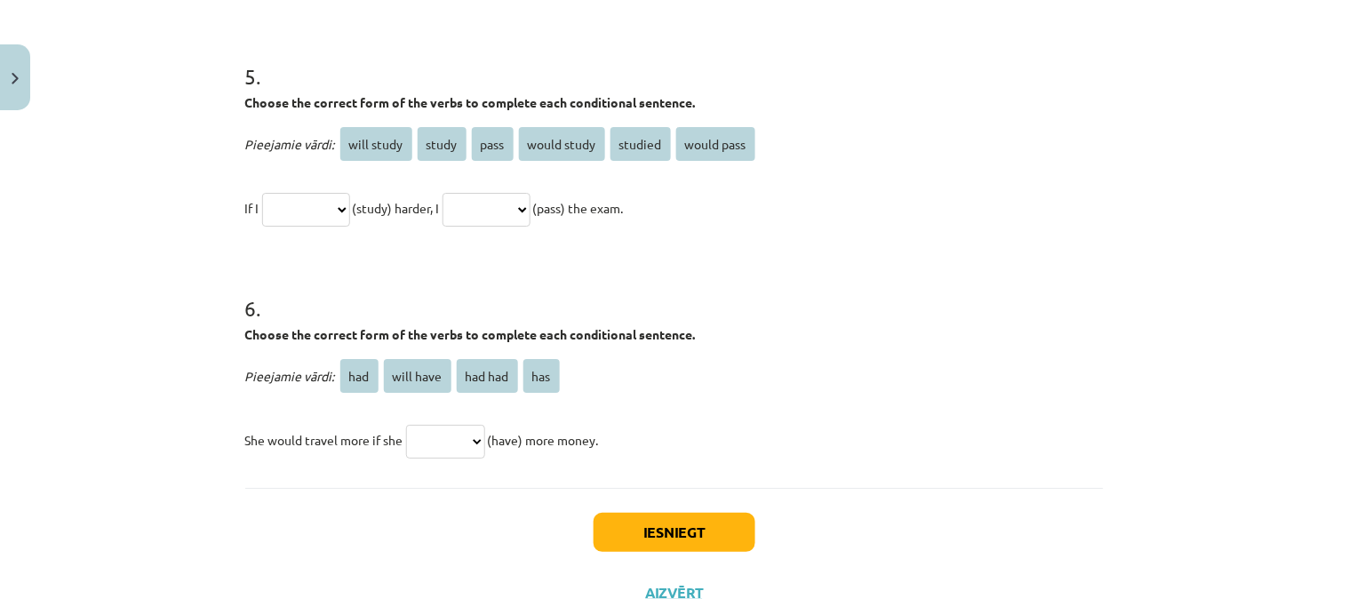
scroll to position [1583, 0]
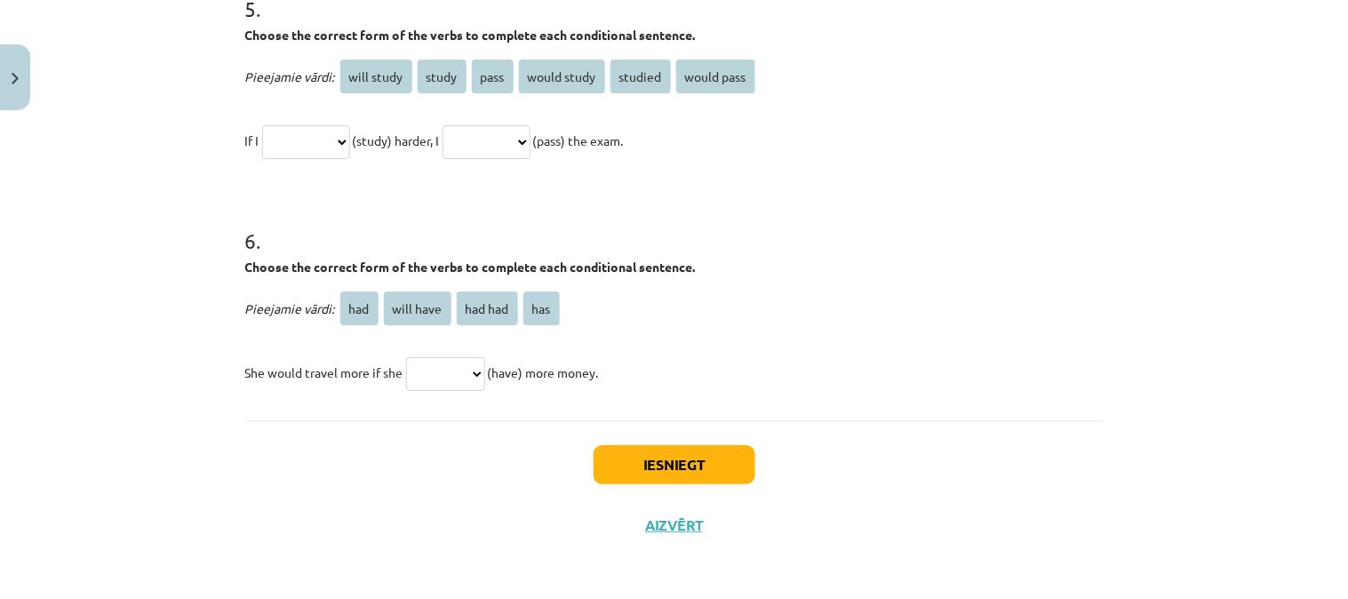
drag, startPoint x: 240, startPoint y: 376, endPoint x: 631, endPoint y: 369, distance: 391.0
copy form "Loremi dol sitamet consect adipi elit sed doei temporin. Utl etdo magnaali eni …"
click at [1180, 393] on div "Mācību tēma: Angļu valoda i - 10.[PERSON_NAME] 1.ieskaites mācību materiāls #12…" at bounding box center [674, 299] width 1348 height 599
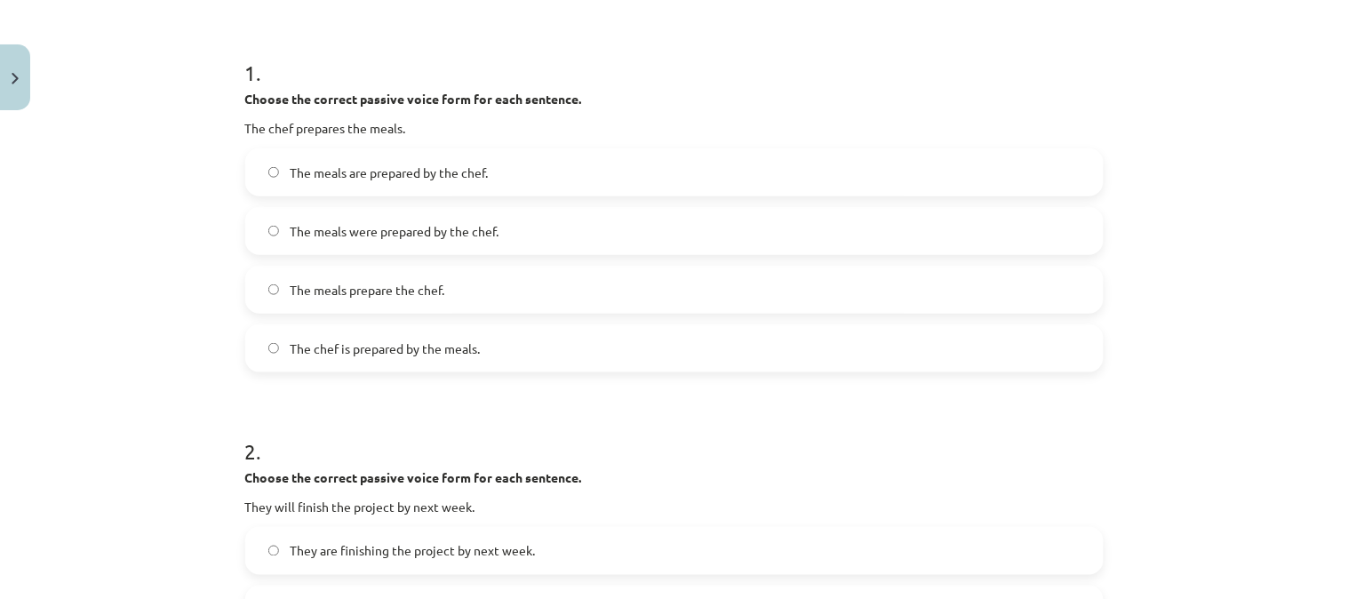
scroll to position [329, 0]
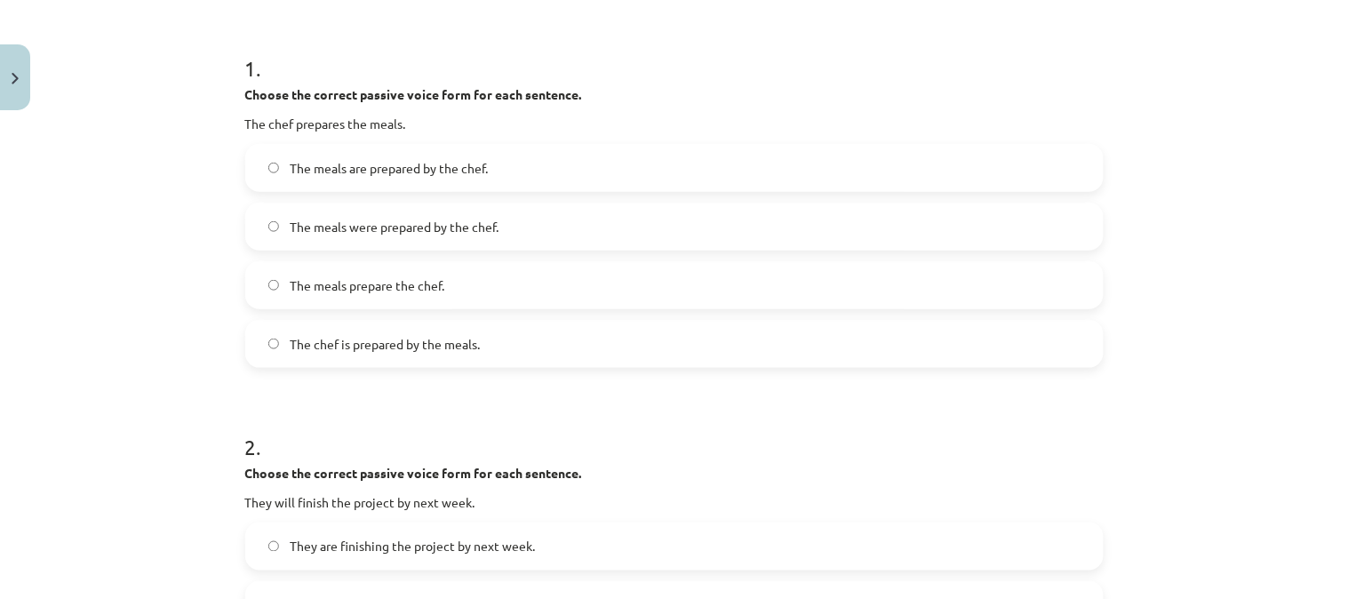
click at [449, 163] on span "The meals are prepared by the chef." at bounding box center [389, 168] width 198 height 19
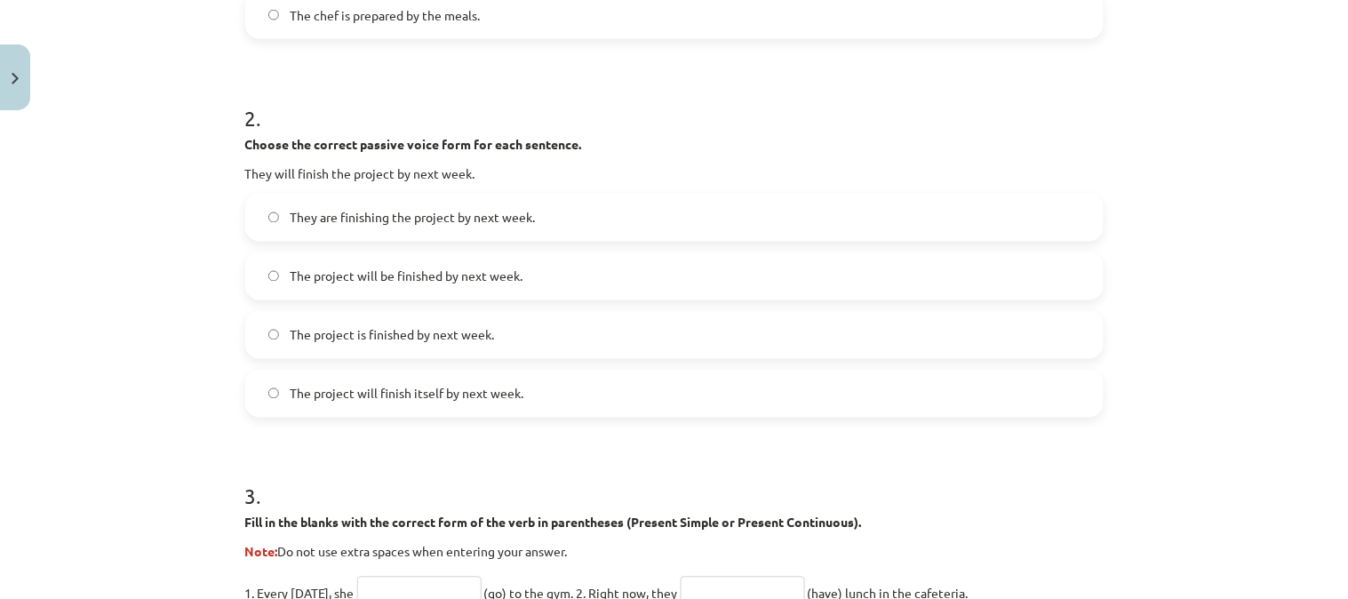
scroll to position [688, 0]
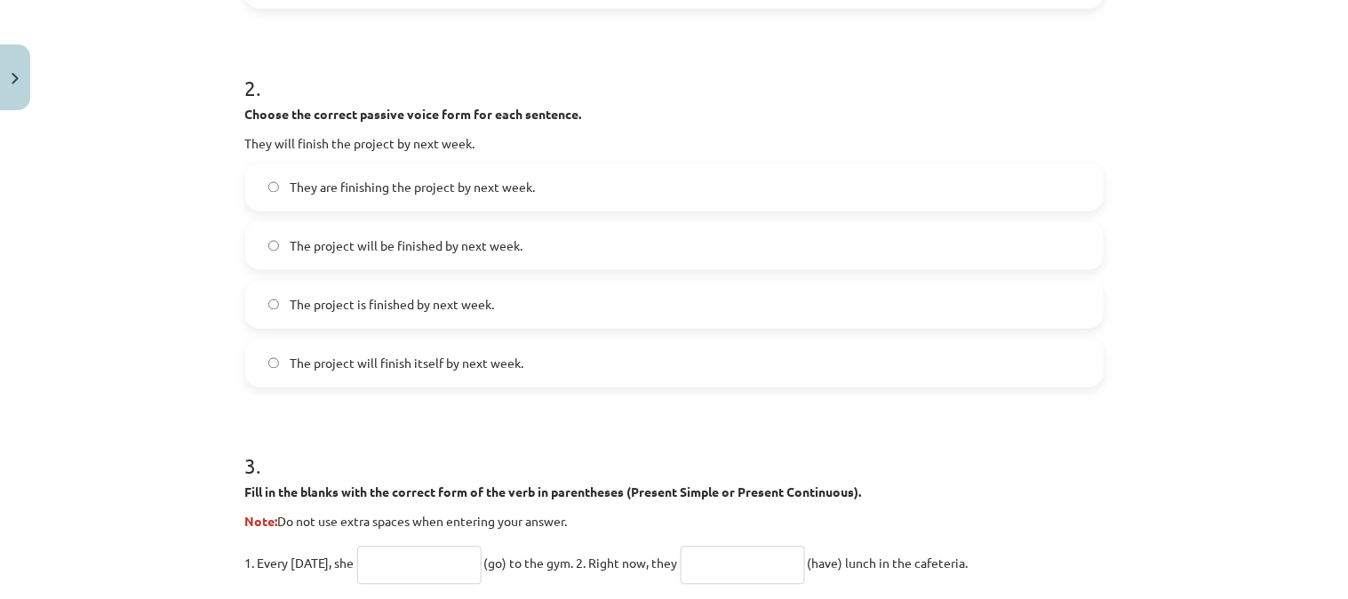
click at [450, 258] on label "The project will be finished by next week." at bounding box center [674, 246] width 855 height 44
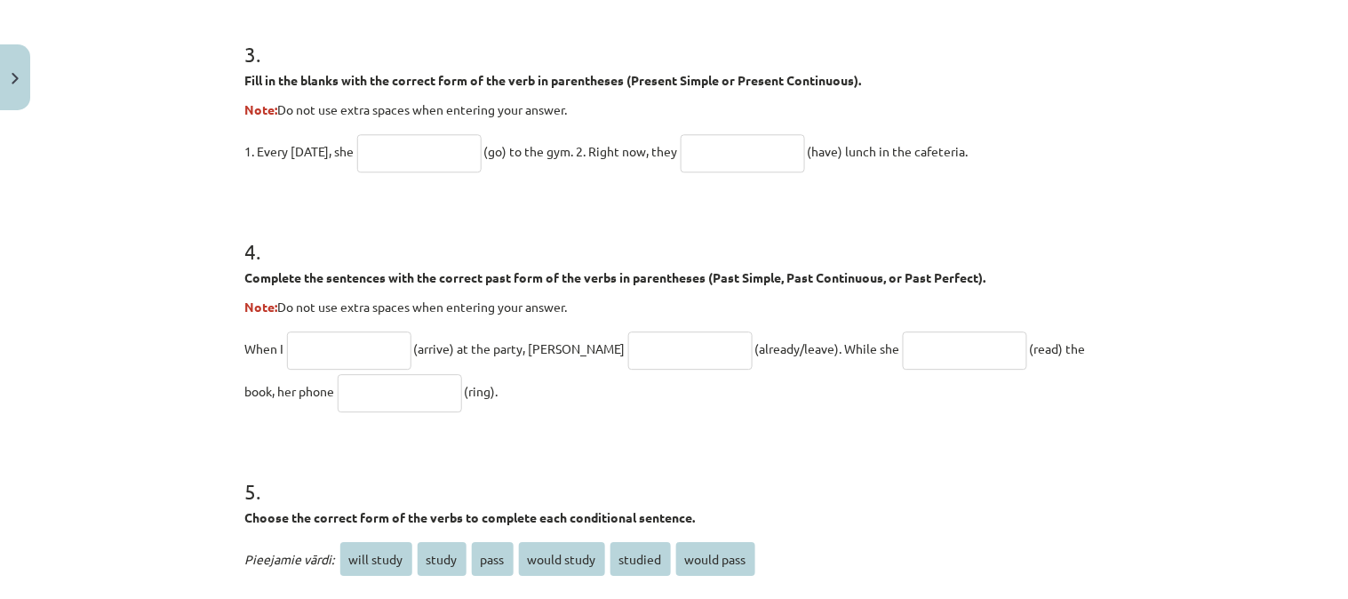
scroll to position [1104, 0]
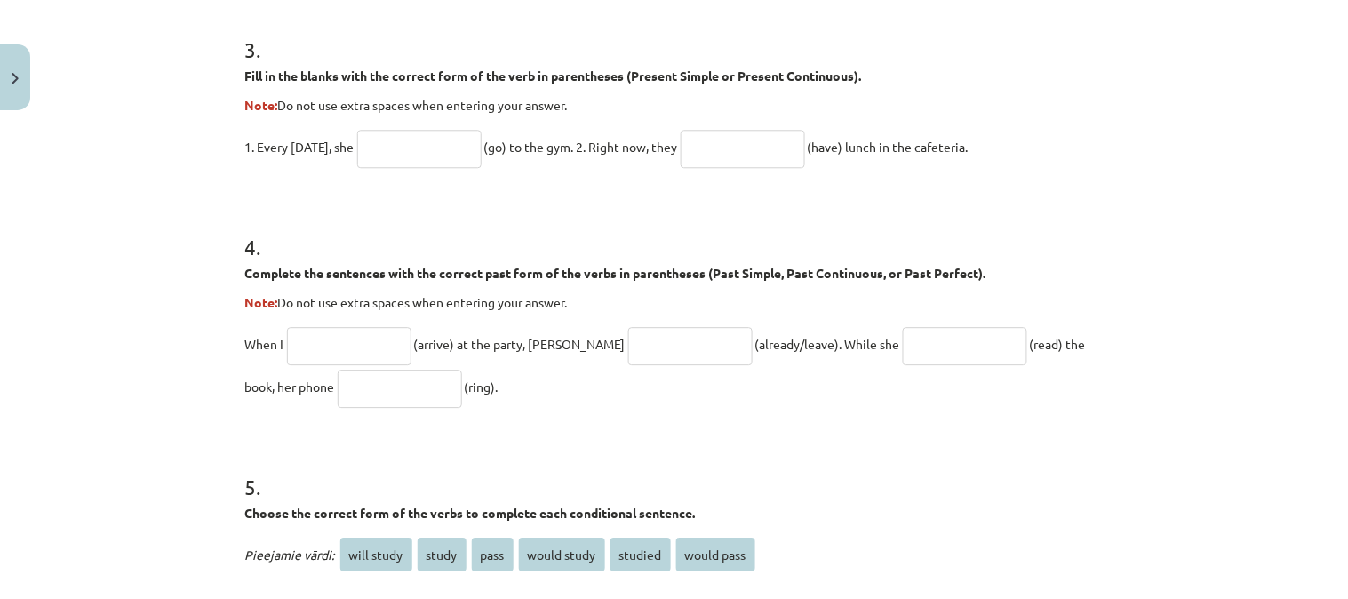
click at [444, 138] on input "text" at bounding box center [419, 149] width 124 height 38
type input "****"
click at [722, 145] on input "text" at bounding box center [743, 149] width 124 height 38
type input "*********"
click at [371, 347] on input "text" at bounding box center [349, 346] width 124 height 38
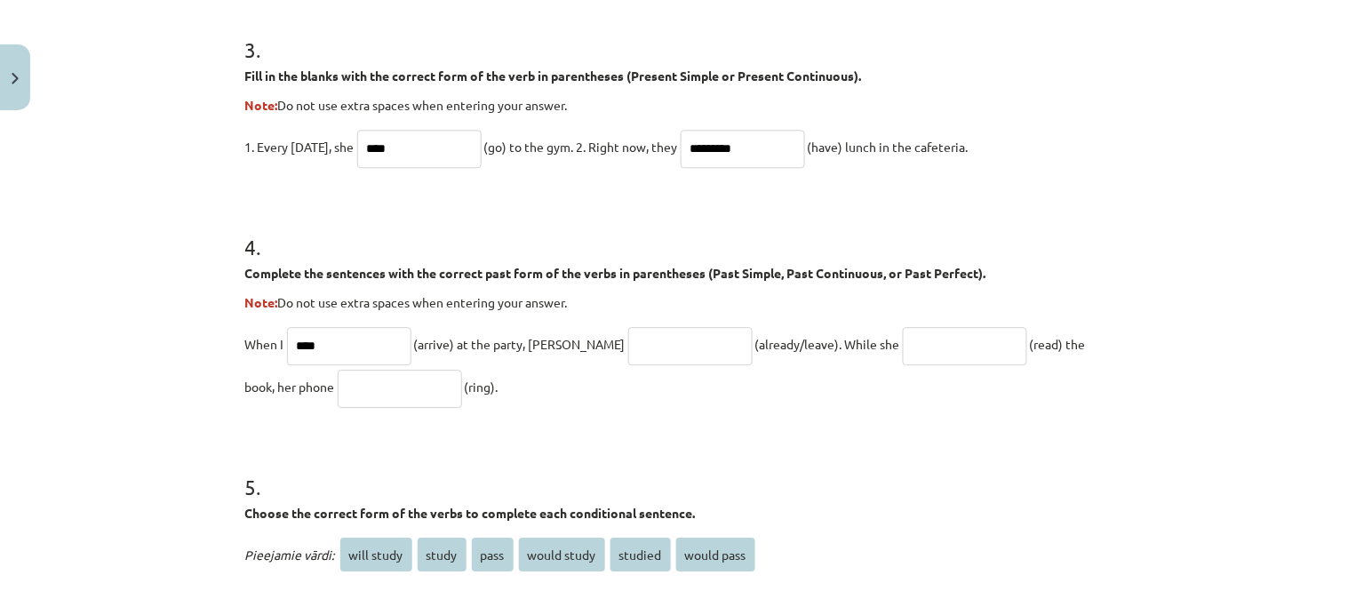
click at [354, 353] on input "****" at bounding box center [349, 346] width 124 height 38
type input "*******"
click at [628, 333] on input "text" at bounding box center [690, 346] width 124 height 38
type input "**********"
click at [903, 347] on input "text" at bounding box center [965, 346] width 124 height 38
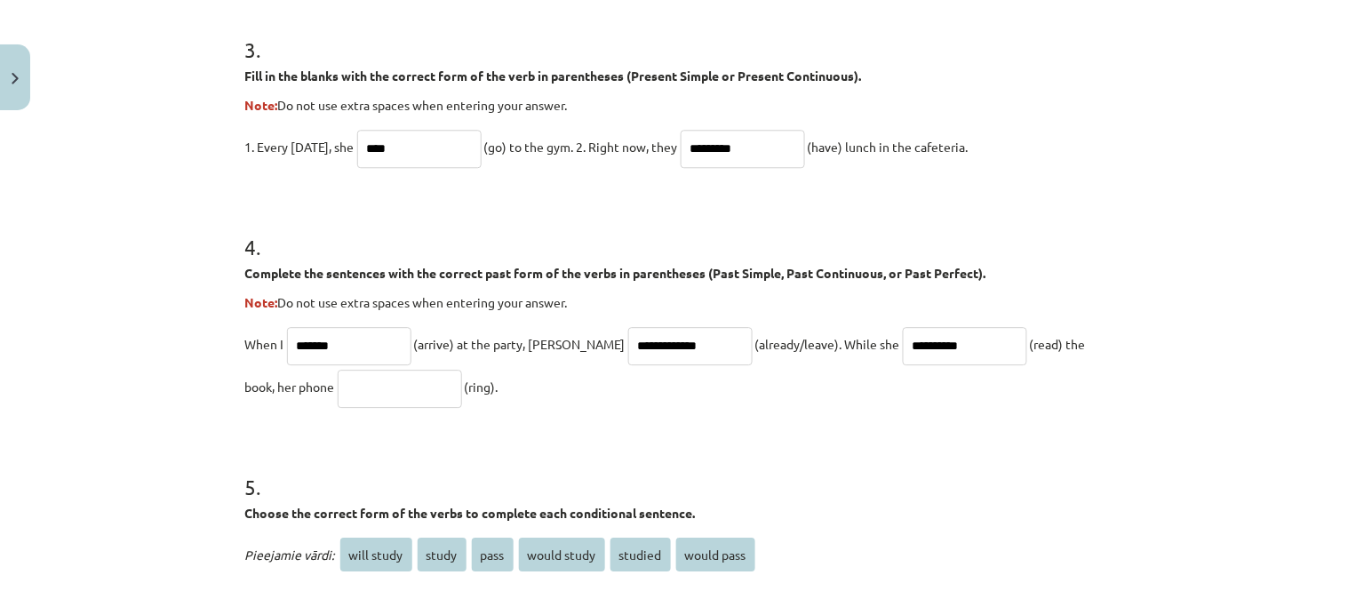
type input "**********"
click at [338, 385] on input "text" at bounding box center [400, 389] width 124 height 38
type input "****"
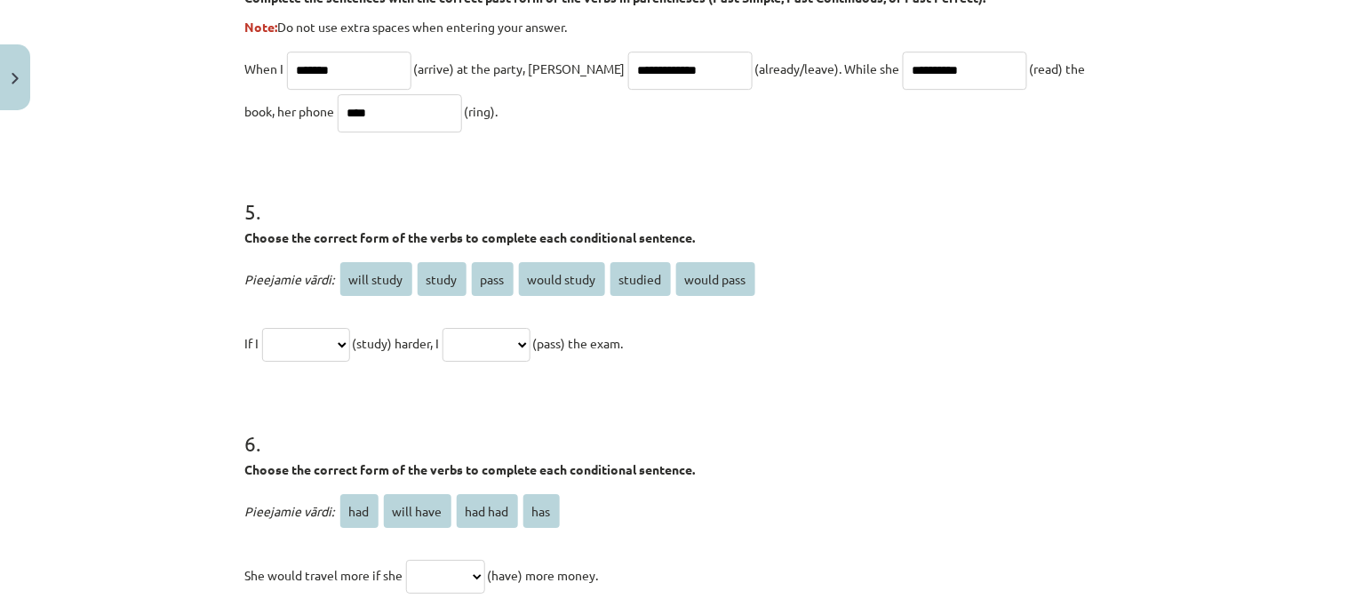
scroll to position [1583, 0]
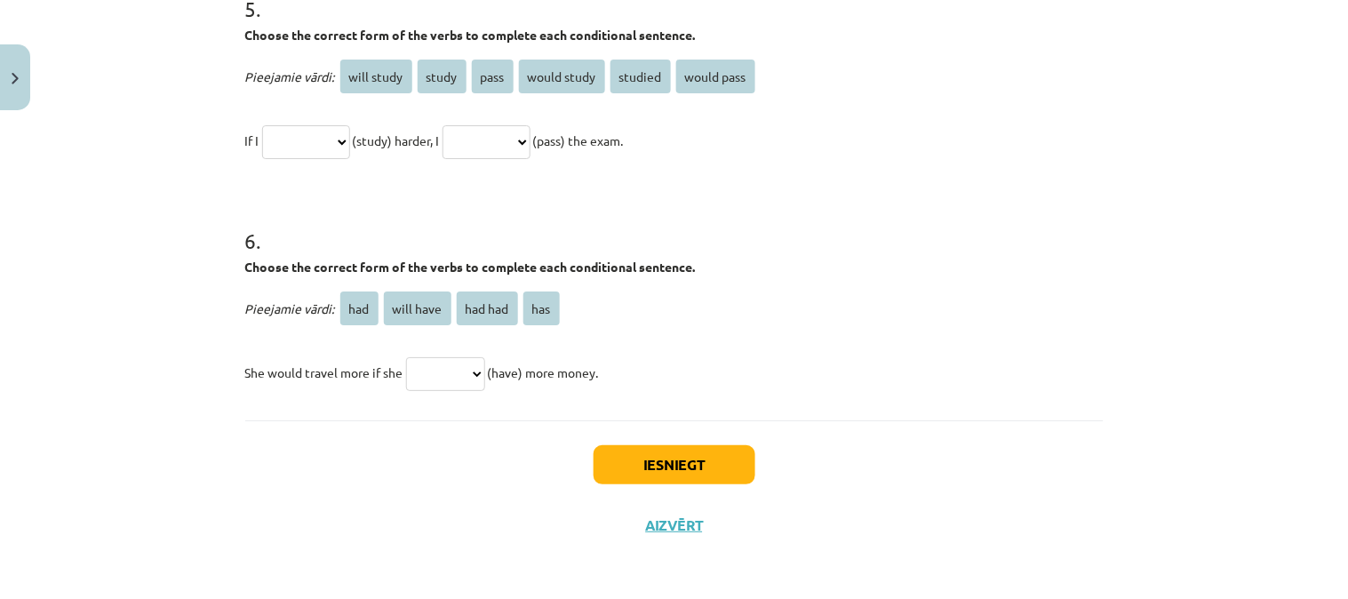
click at [323, 139] on select "**********" at bounding box center [306, 142] width 88 height 34
select select "*****"
click at [262, 125] on select "**********" at bounding box center [306, 142] width 88 height 34
click at [508, 135] on select "**********" at bounding box center [487, 142] width 88 height 34
click at [442, 379] on select "*** ********* ******* ***" at bounding box center [445, 374] width 79 height 34
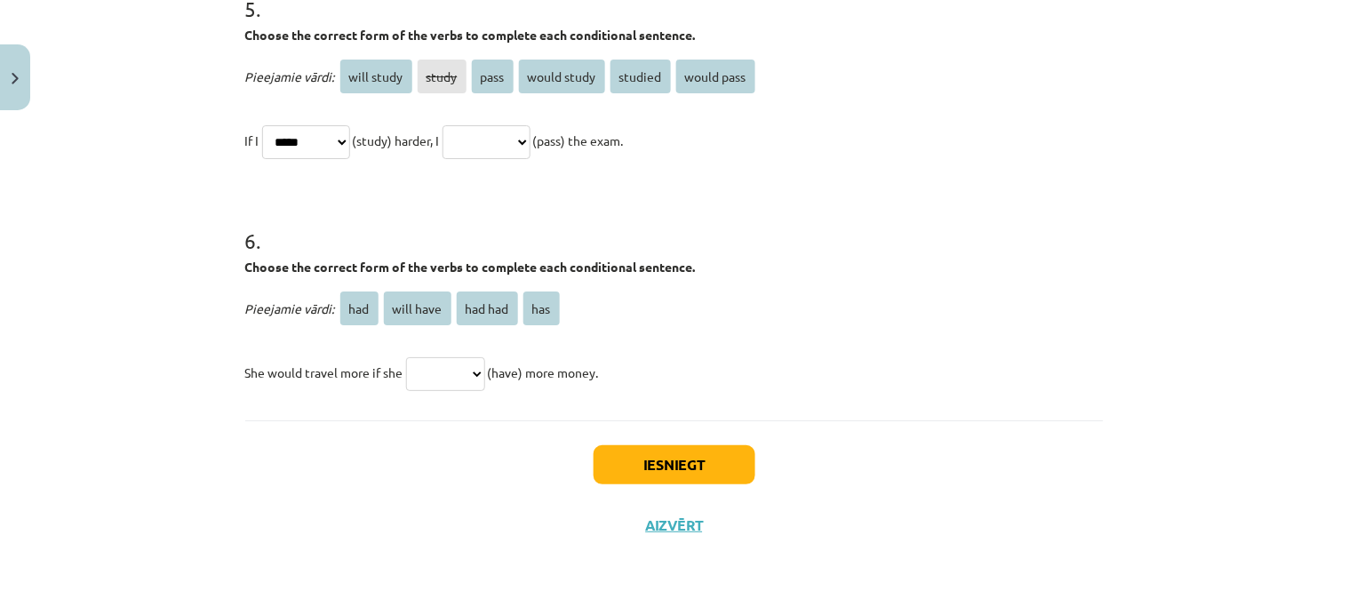
select select "***"
click at [406, 357] on select "*** ********* ******* ***" at bounding box center [445, 374] width 79 height 34
click at [502, 138] on select "**********" at bounding box center [487, 142] width 88 height 34
select select "**********"
click at [463, 125] on select "**********" at bounding box center [487, 142] width 88 height 34
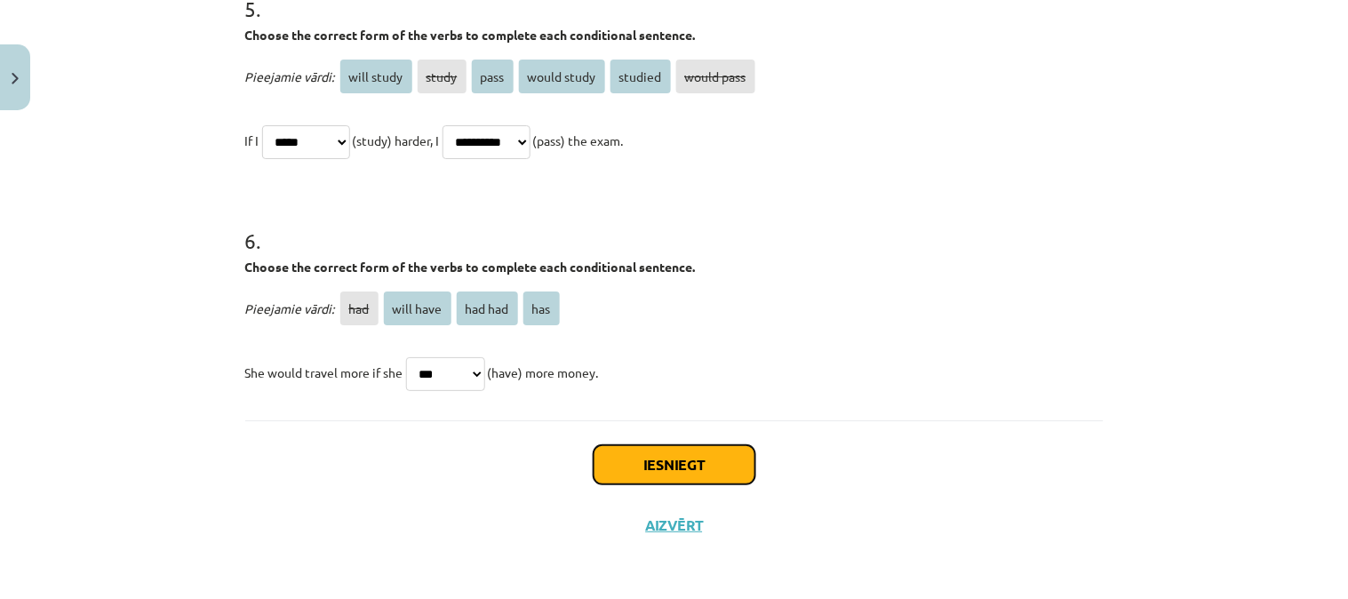
click at [605, 458] on button "Iesniegt" at bounding box center [675, 464] width 162 height 39
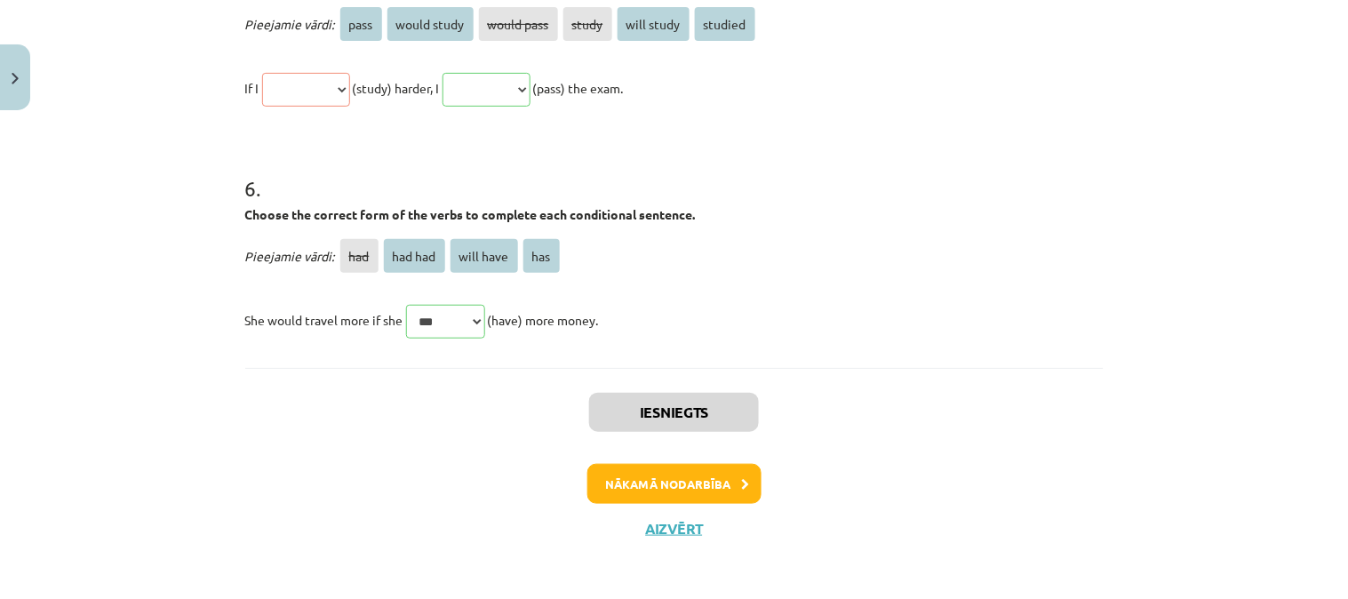
scroll to position [1900, 0]
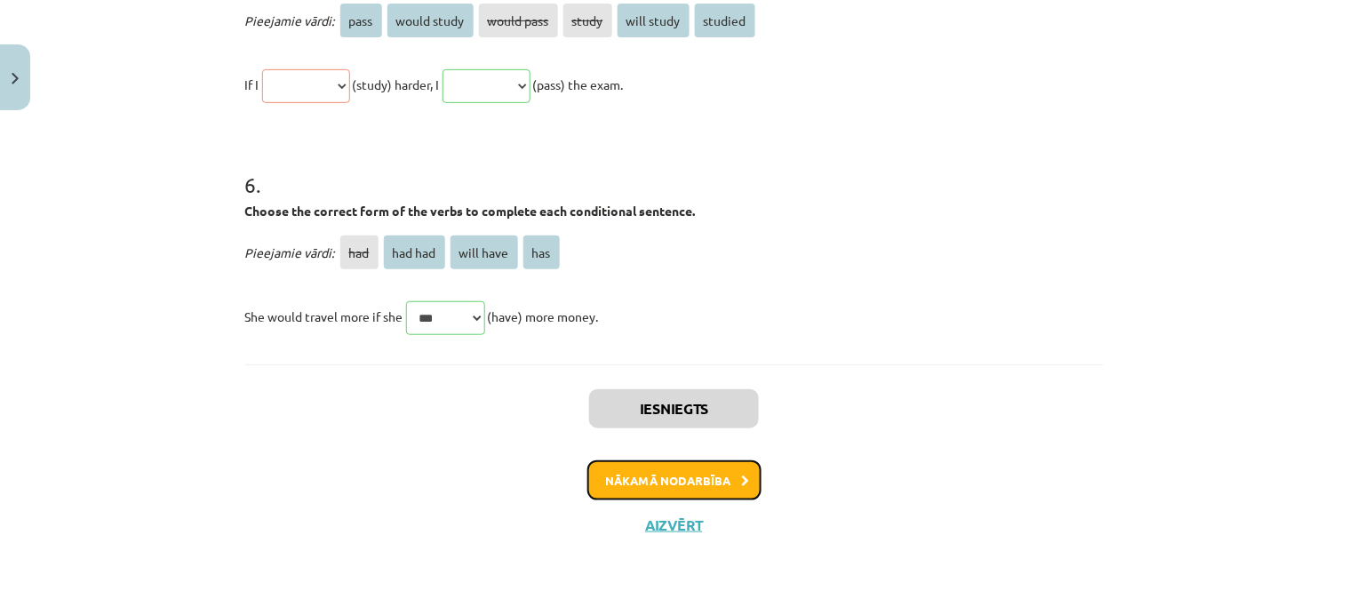
click at [622, 478] on button "Nākamā nodarbība" at bounding box center [674, 480] width 174 height 41
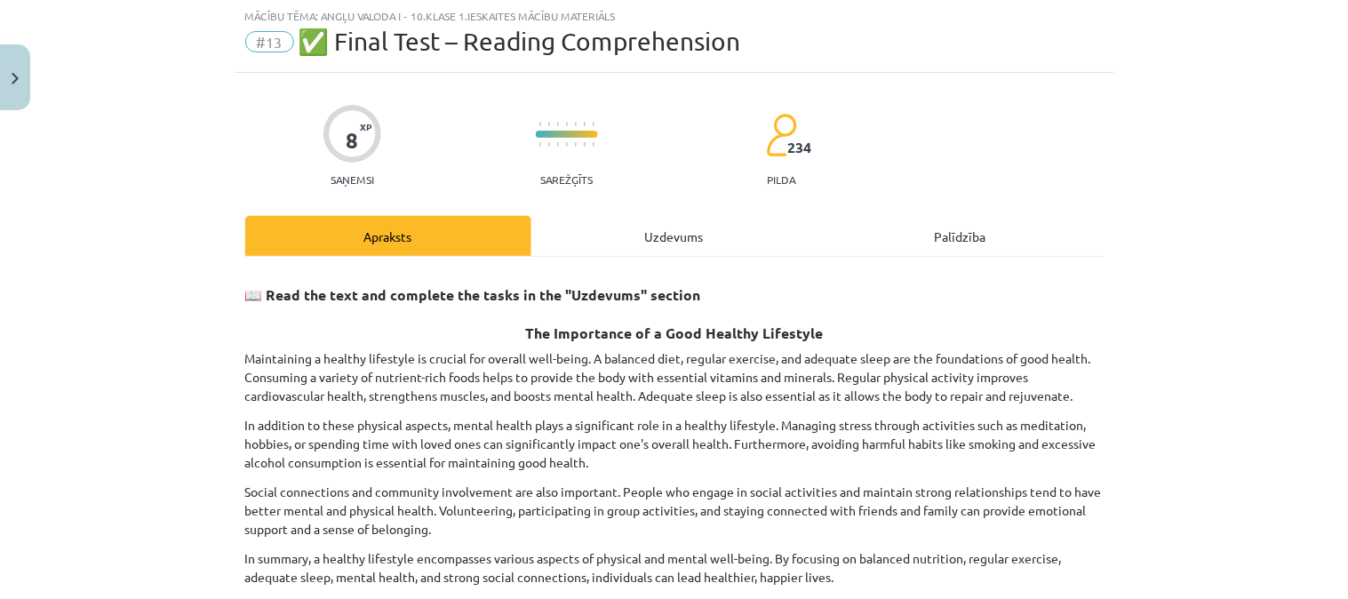
scroll to position [44, 0]
click at [629, 235] on div "Uzdevums" at bounding box center [674, 237] width 286 height 40
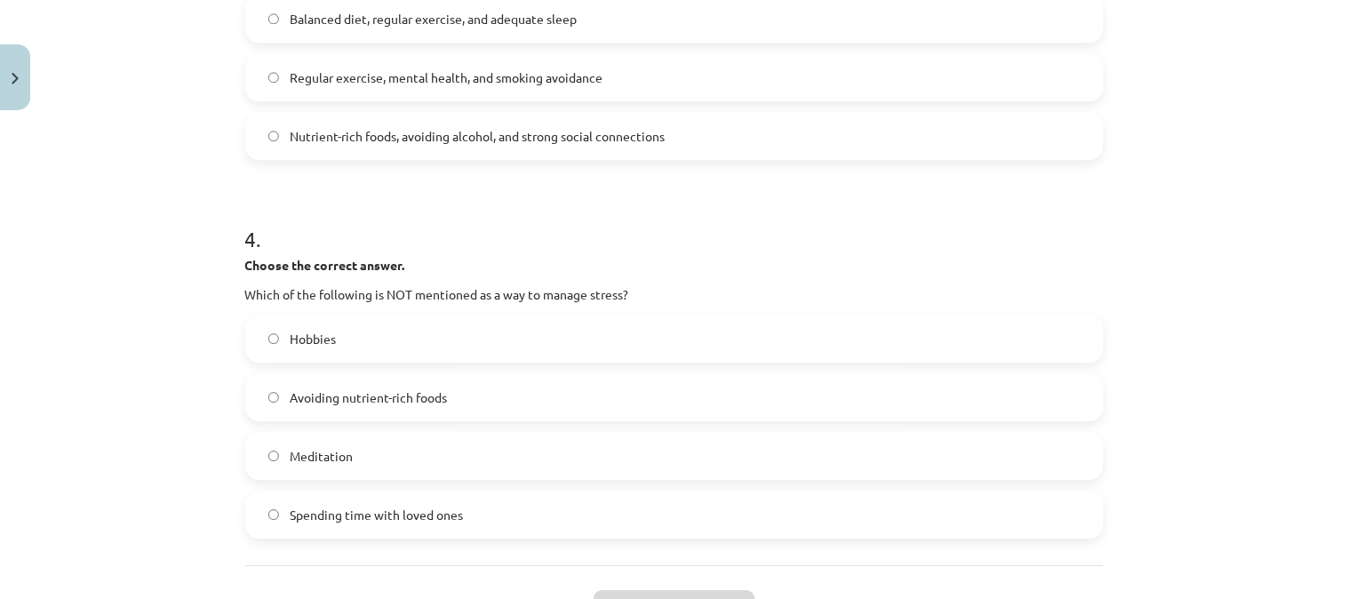
scroll to position [1204, 0]
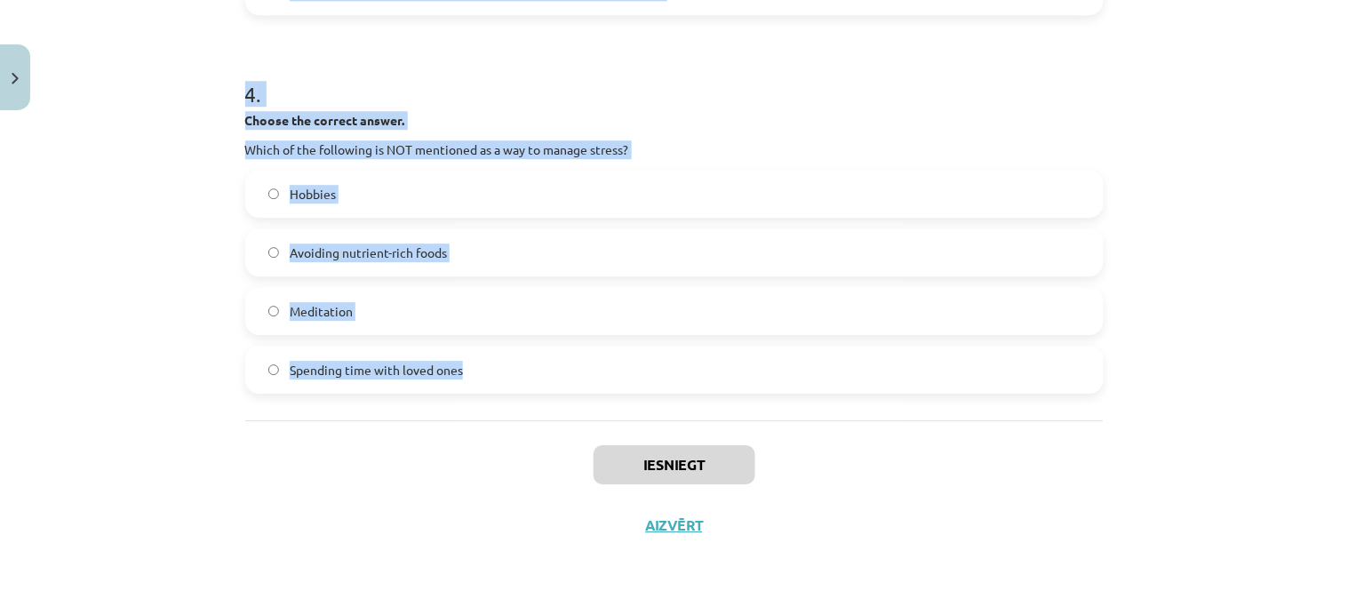
drag, startPoint x: 238, startPoint y: 380, endPoint x: 554, endPoint y: 418, distance: 318.5
copy form "Choose whether the sentence is True or False. A healthy lifestyle only focuses …"
click at [631, 77] on h1 "4 ." at bounding box center [674, 78] width 858 height 55
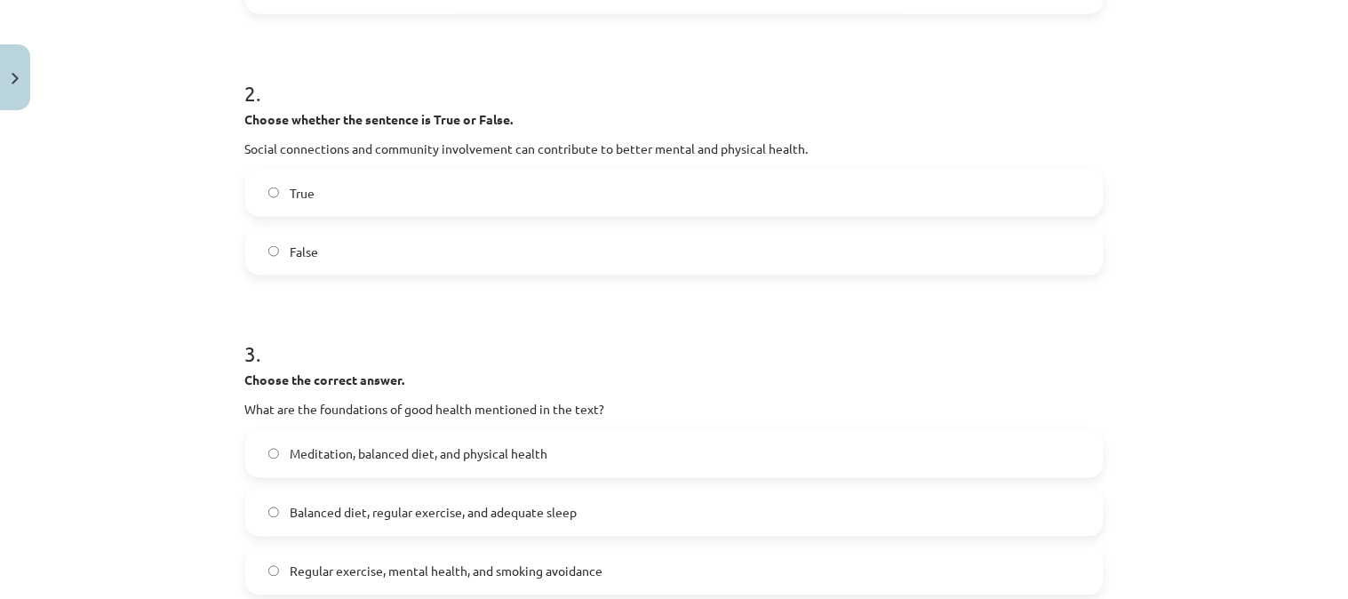
scroll to position [392, 0]
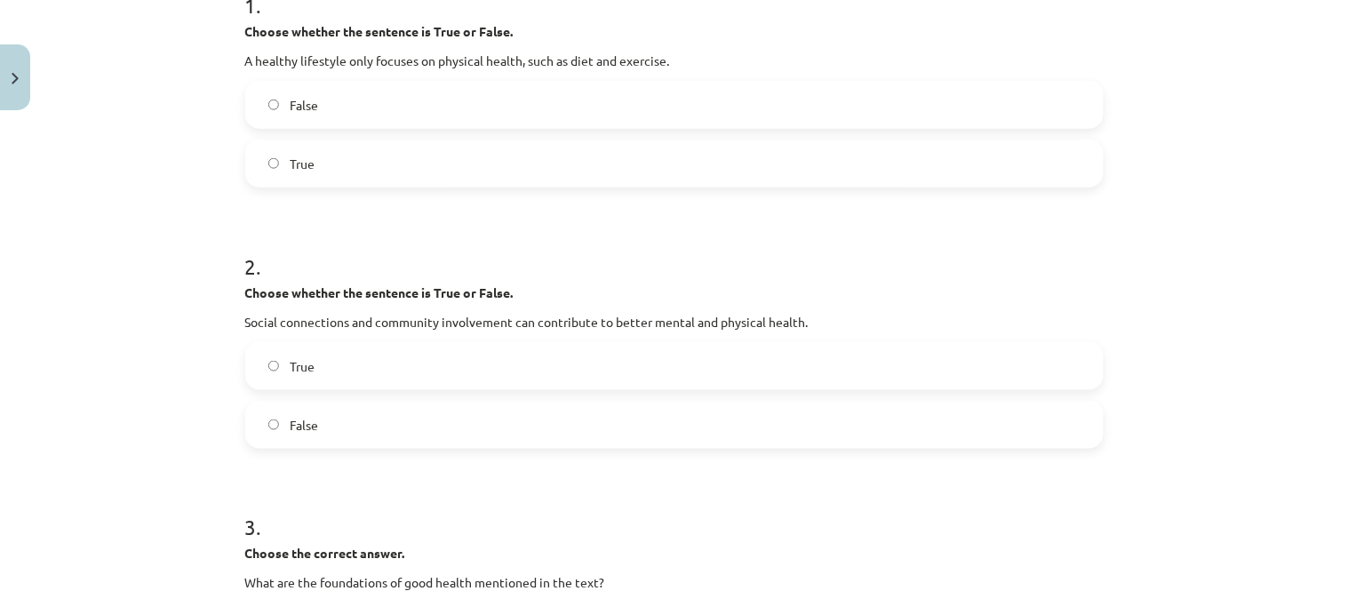
click at [678, 108] on label "False" at bounding box center [674, 105] width 855 height 44
click at [451, 351] on label "True" at bounding box center [674, 366] width 855 height 44
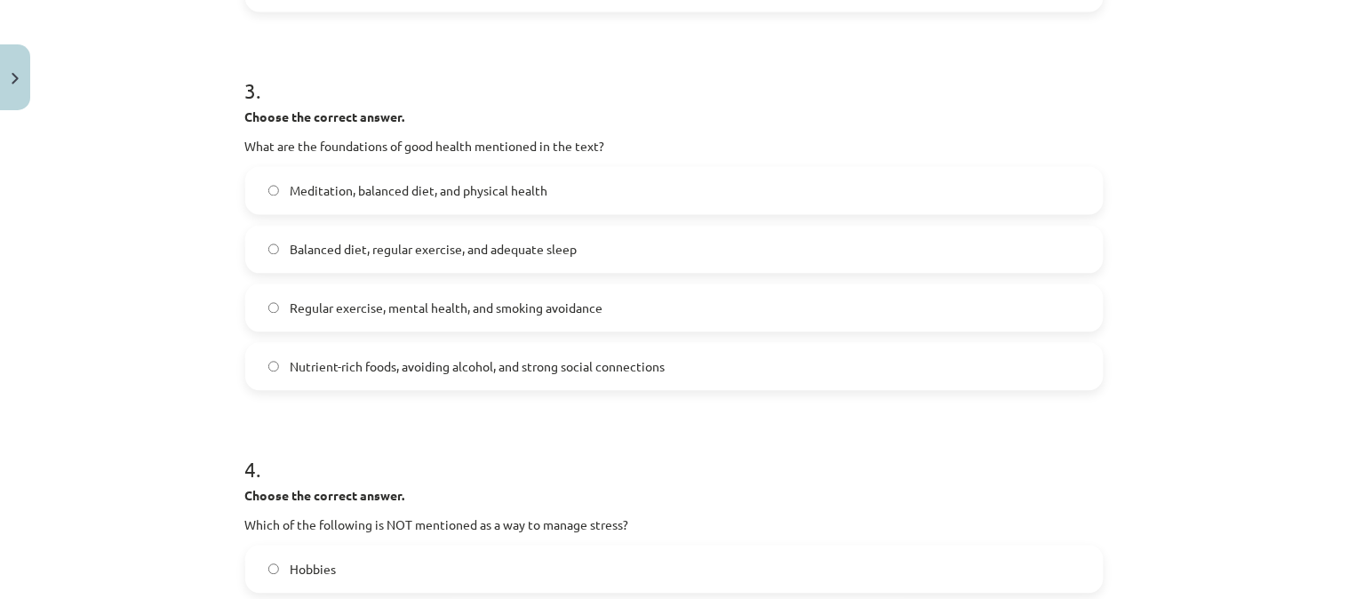
scroll to position [910, 0]
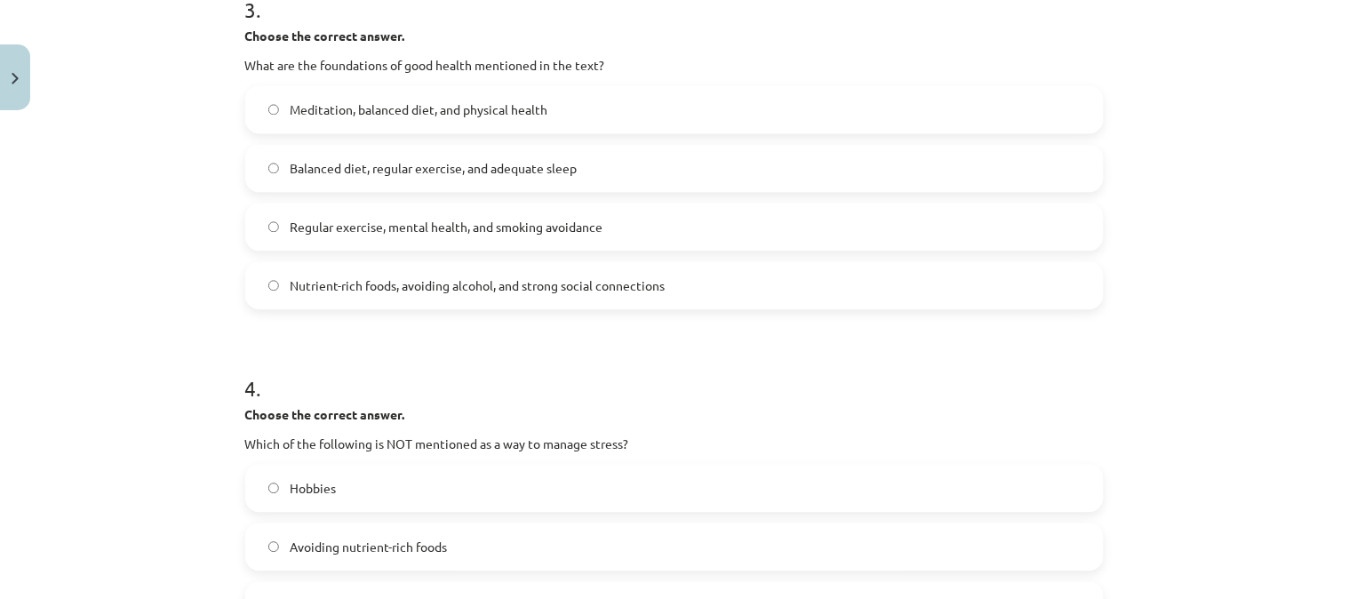
click at [442, 179] on label "Balanced diet, regular exercise, and adequate sleep" at bounding box center [674, 168] width 855 height 44
click at [600, 528] on label "Avoiding nutrient-rich foods" at bounding box center [674, 546] width 855 height 44
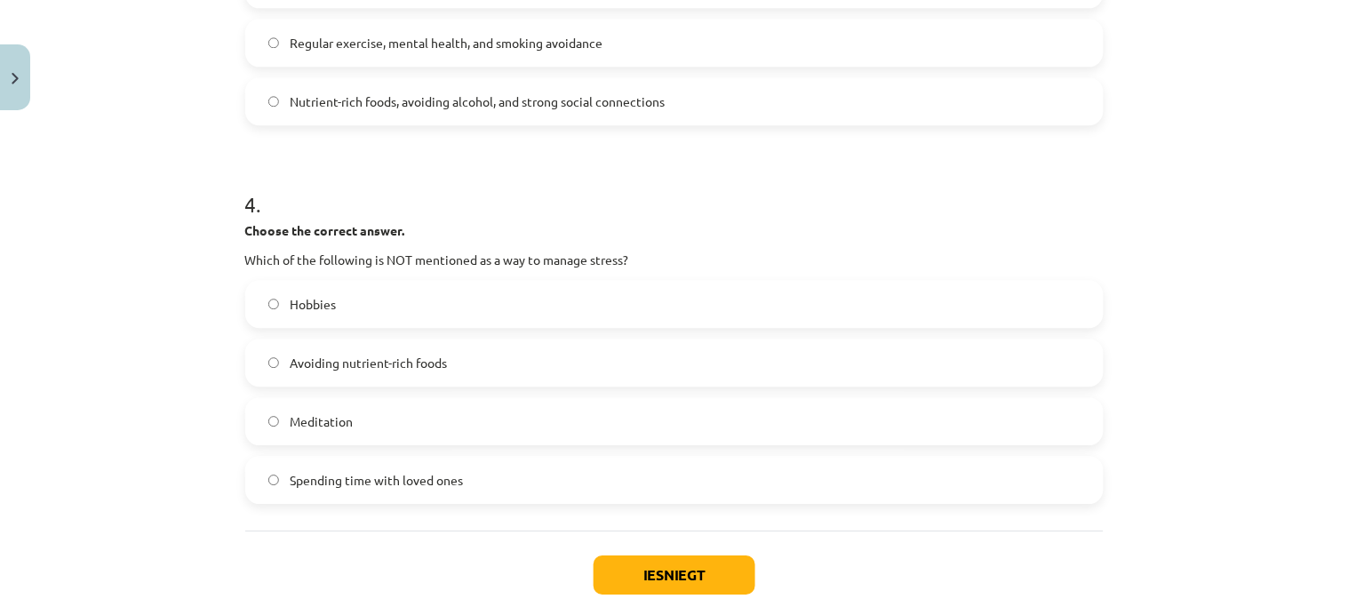
scroll to position [1204, 0]
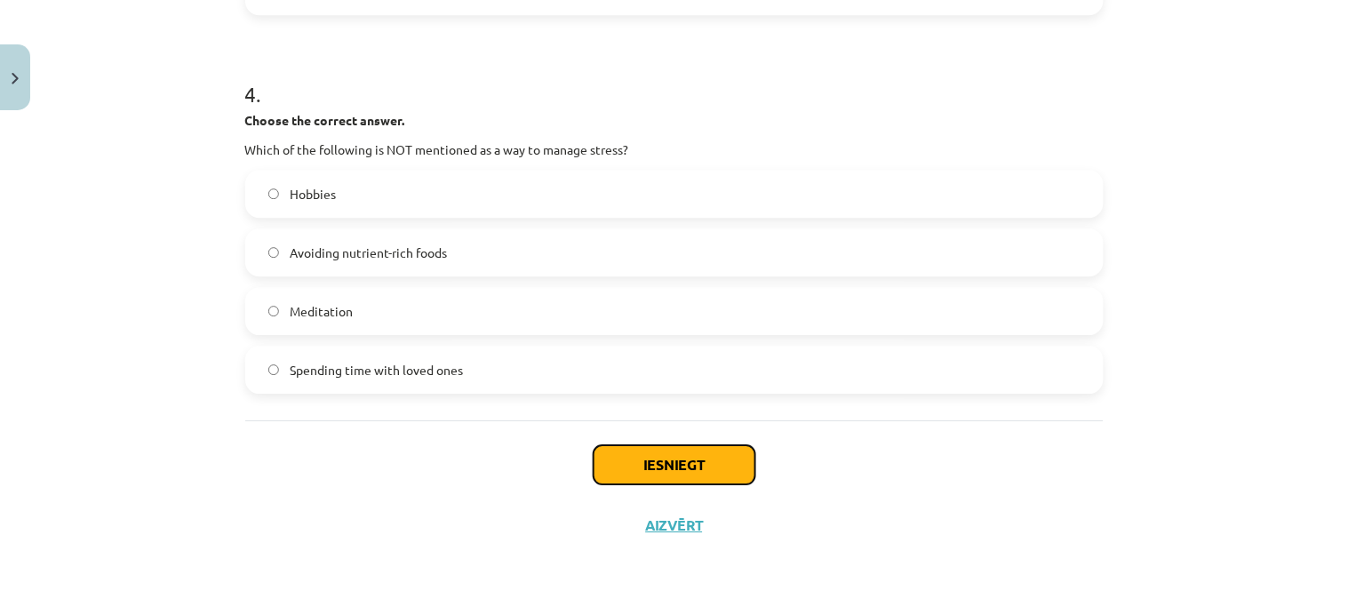
click at [677, 449] on button "Iesniegt" at bounding box center [675, 464] width 162 height 39
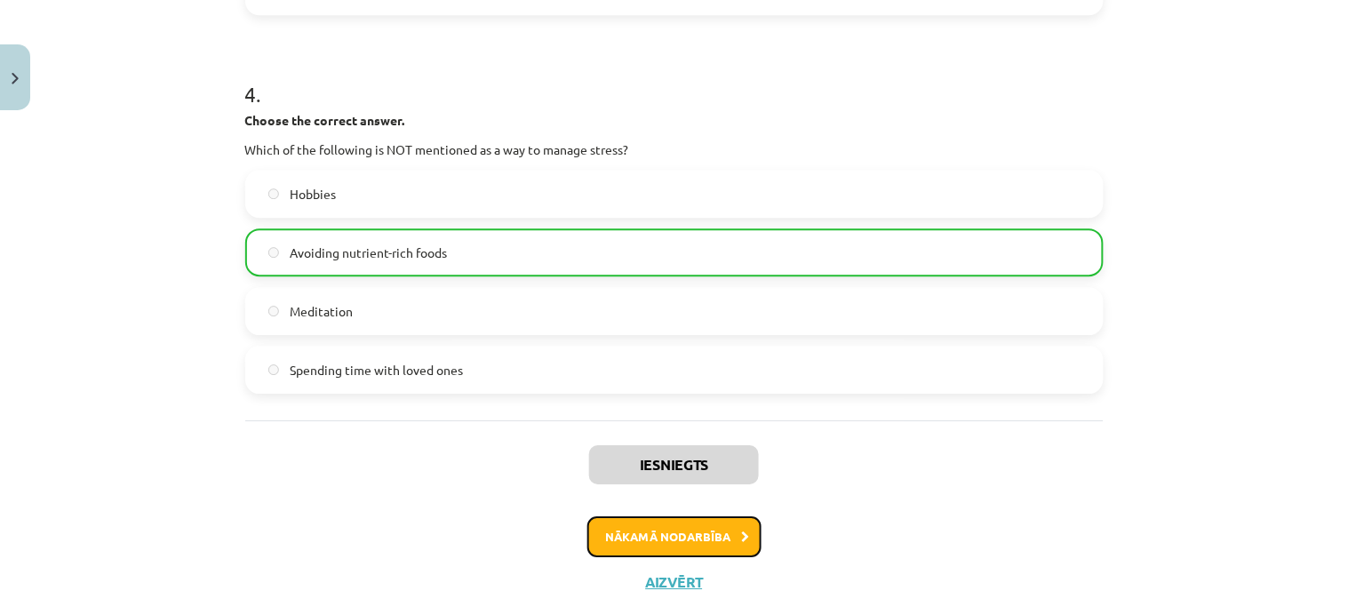
click at [670, 546] on button "Nākamā nodarbība" at bounding box center [674, 536] width 174 height 41
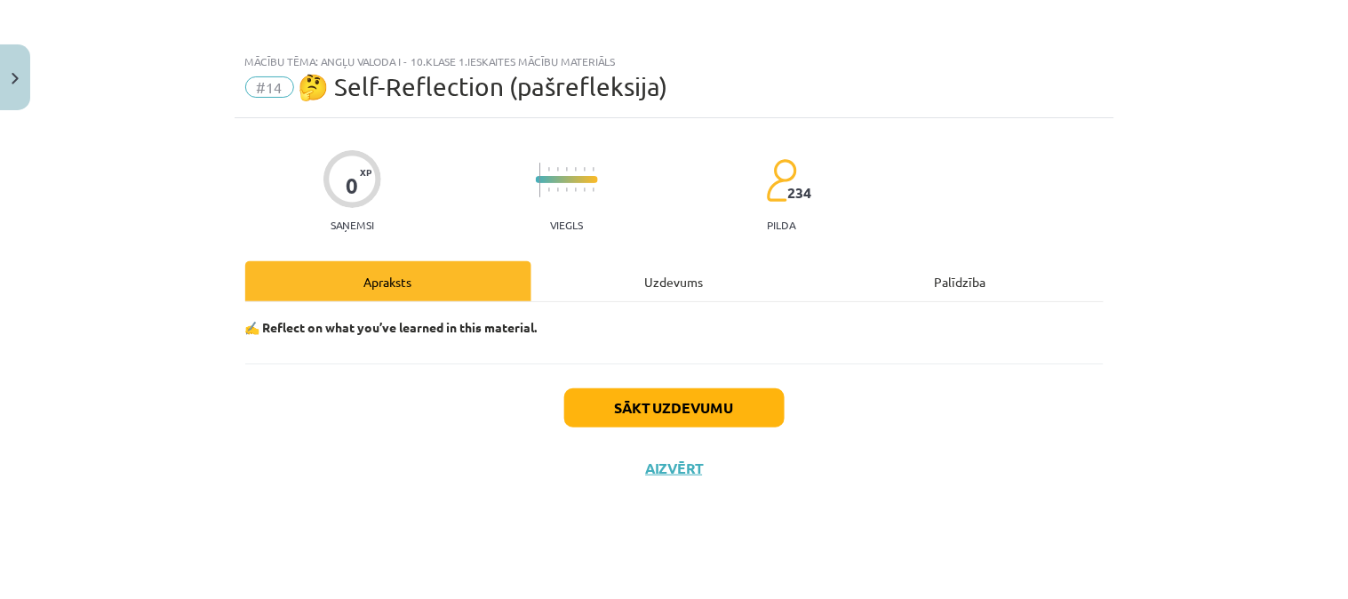
drag, startPoint x: 628, startPoint y: 284, endPoint x: 583, endPoint y: 351, distance: 80.6
click at [583, 351] on div "✍️ Reflect on what you’ve learned in this material." at bounding box center [674, 332] width 858 height 61
drag, startPoint x: 661, startPoint y: 282, endPoint x: 628, endPoint y: 282, distance: 32.9
click at [628, 282] on div "Uzdevums" at bounding box center [674, 281] width 286 height 40
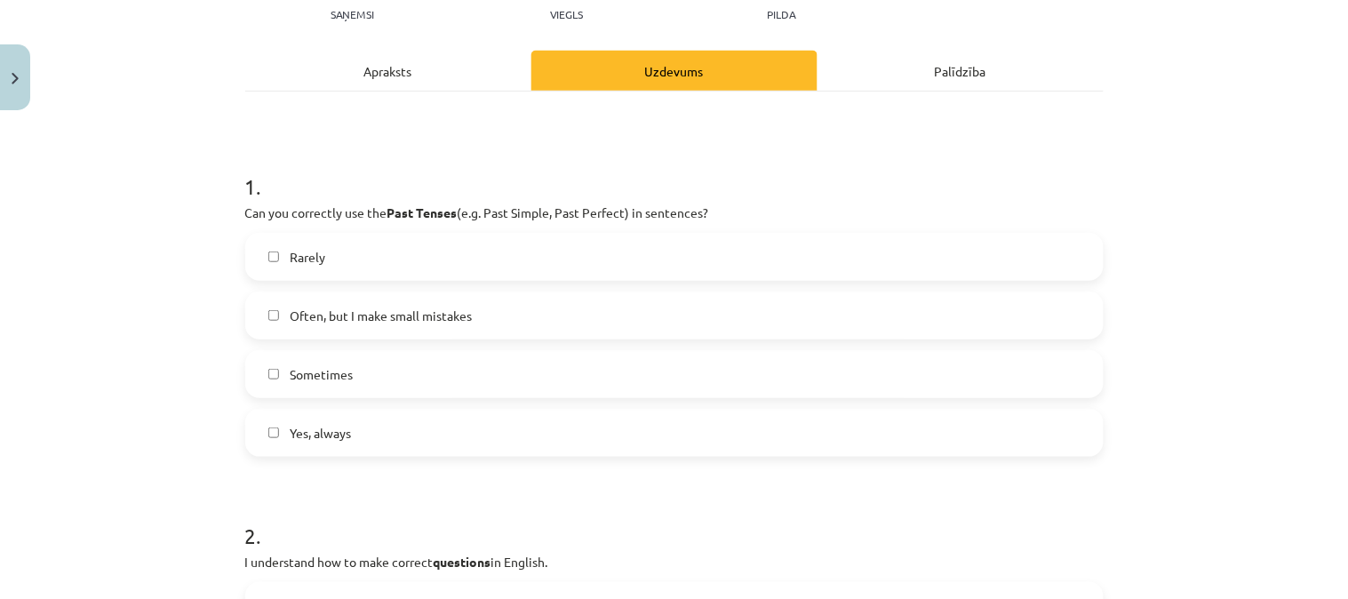
scroll to position [246, 0]
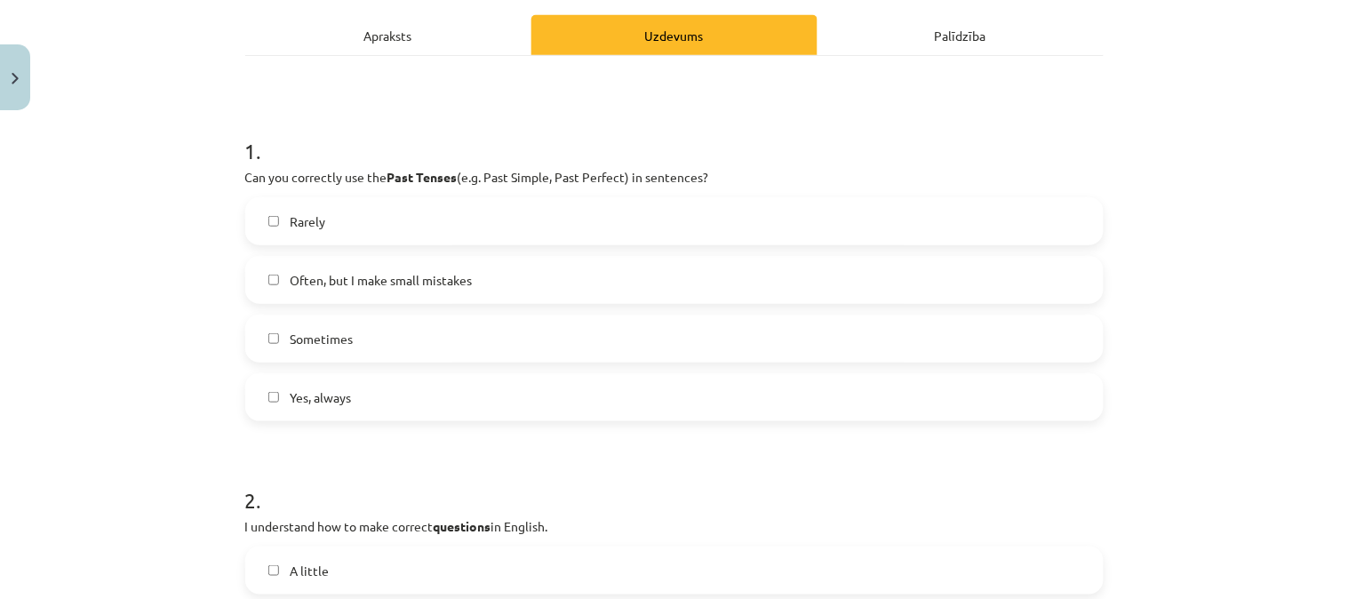
click at [795, 393] on label "Yes, always" at bounding box center [674, 397] width 855 height 44
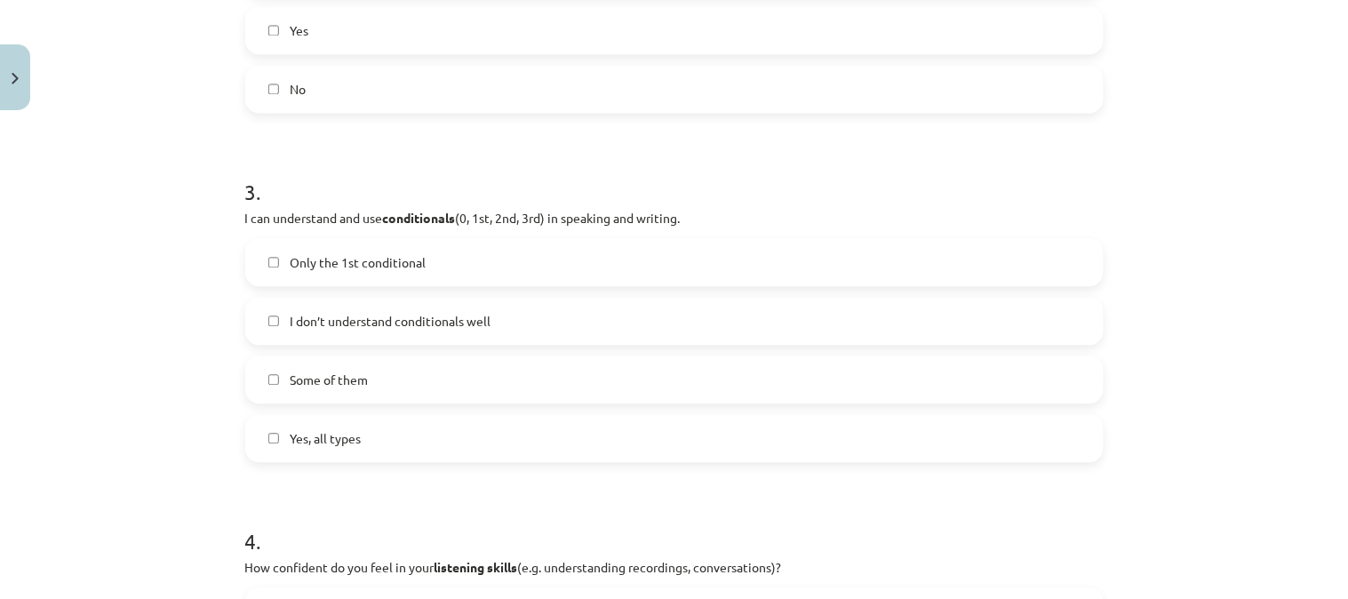
scroll to position [714, 0]
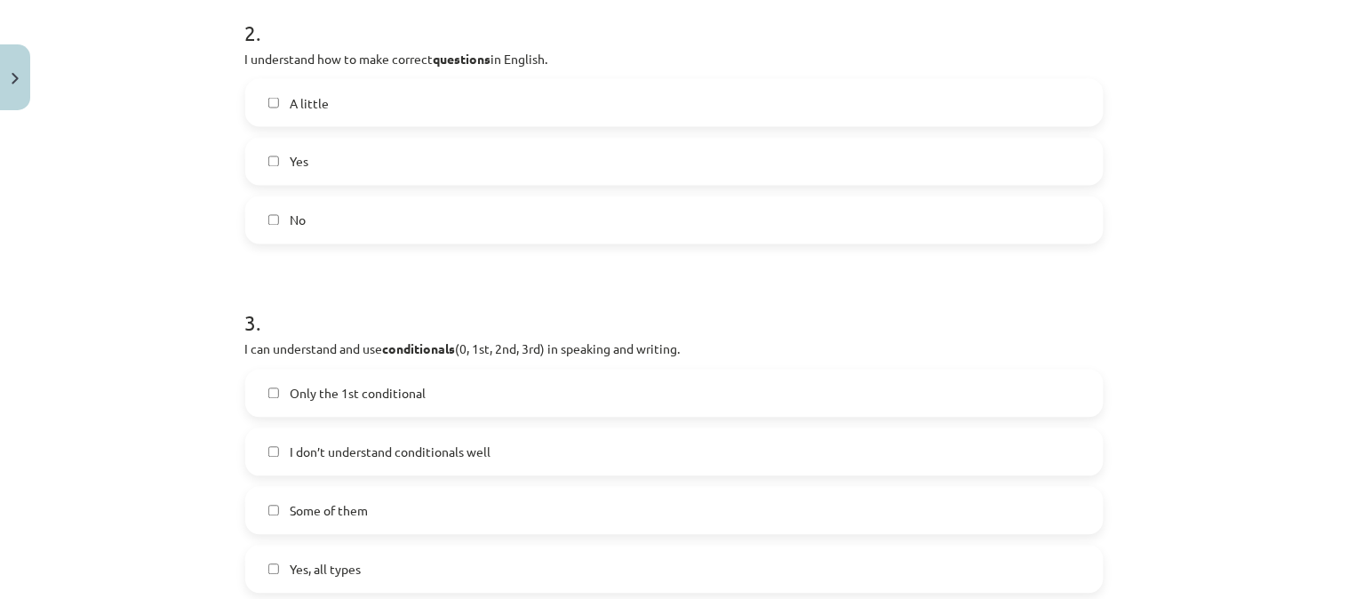
click at [641, 173] on label "Yes" at bounding box center [674, 162] width 855 height 44
click at [573, 549] on label "Yes, all types" at bounding box center [674, 569] width 855 height 44
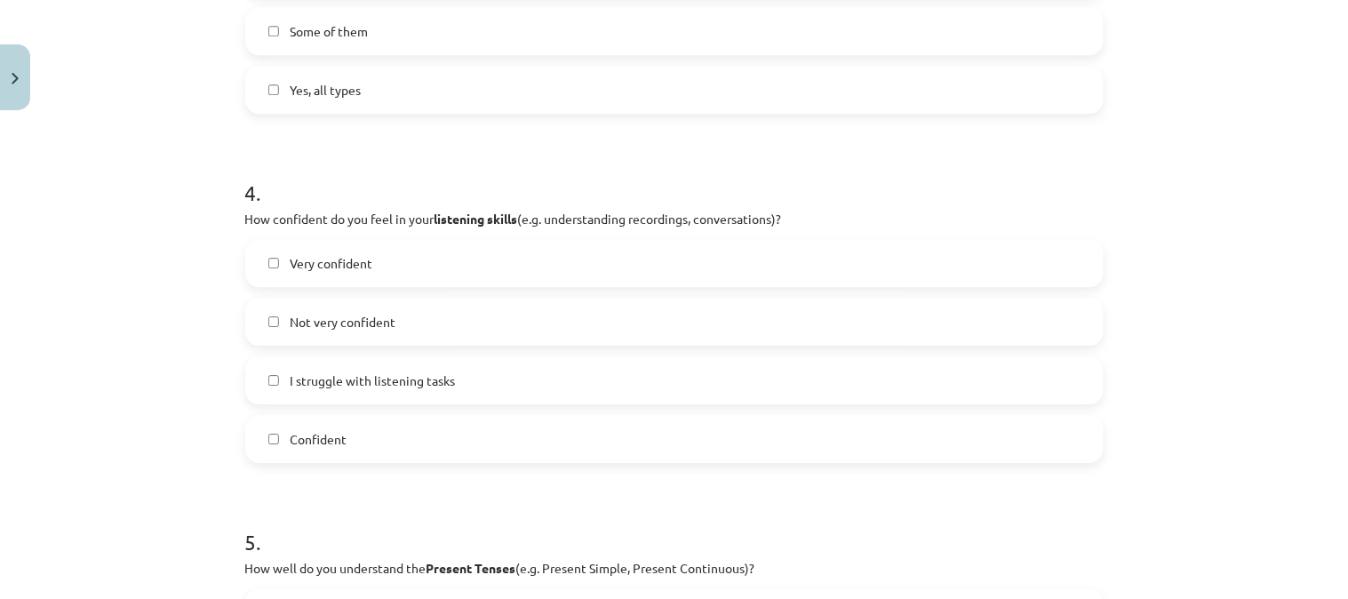
scroll to position [1216, 0]
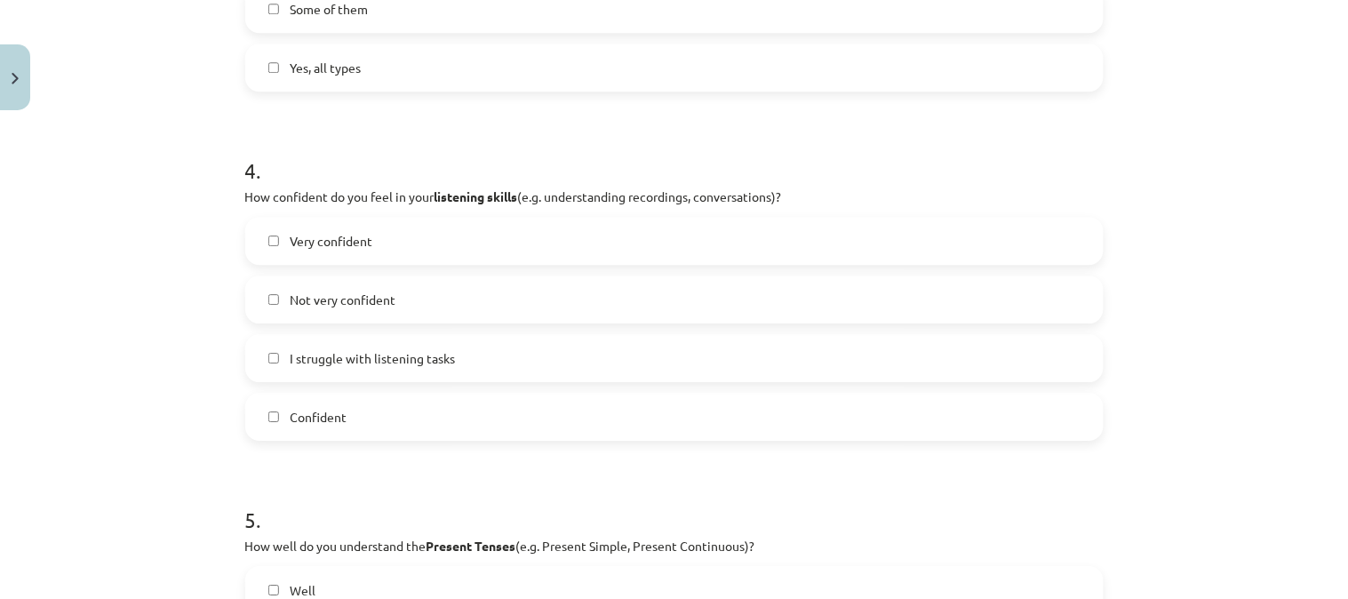
click at [613, 252] on label "Very confident" at bounding box center [674, 241] width 855 height 44
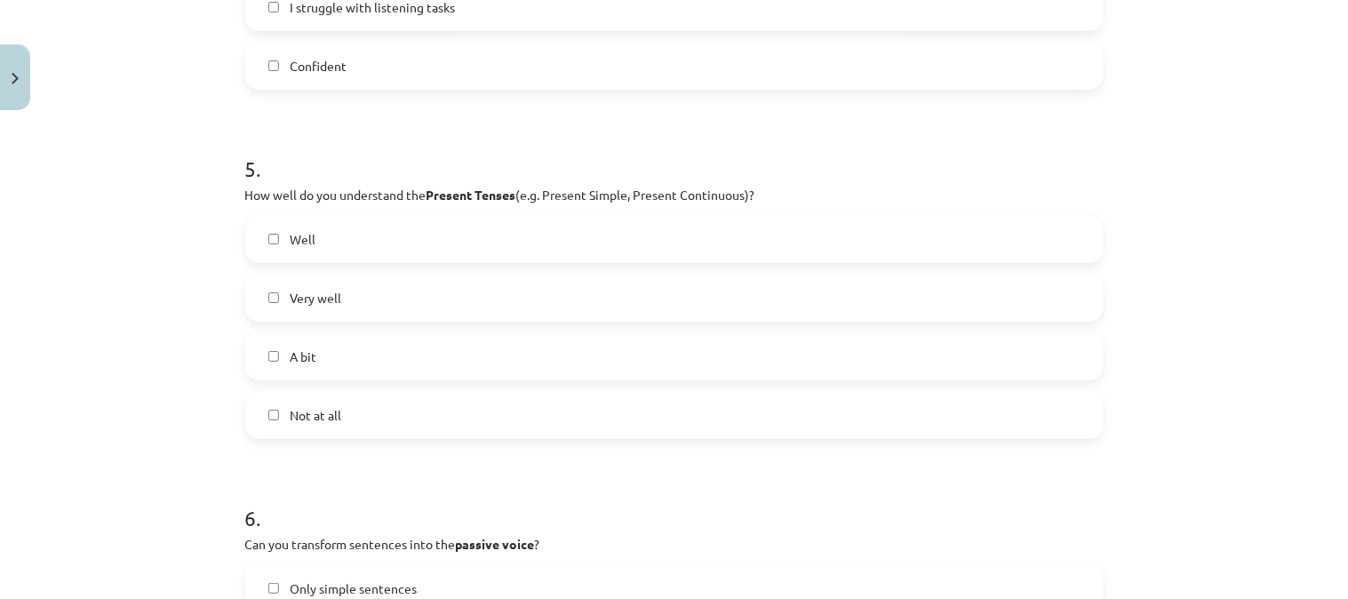
scroll to position [1575, 0]
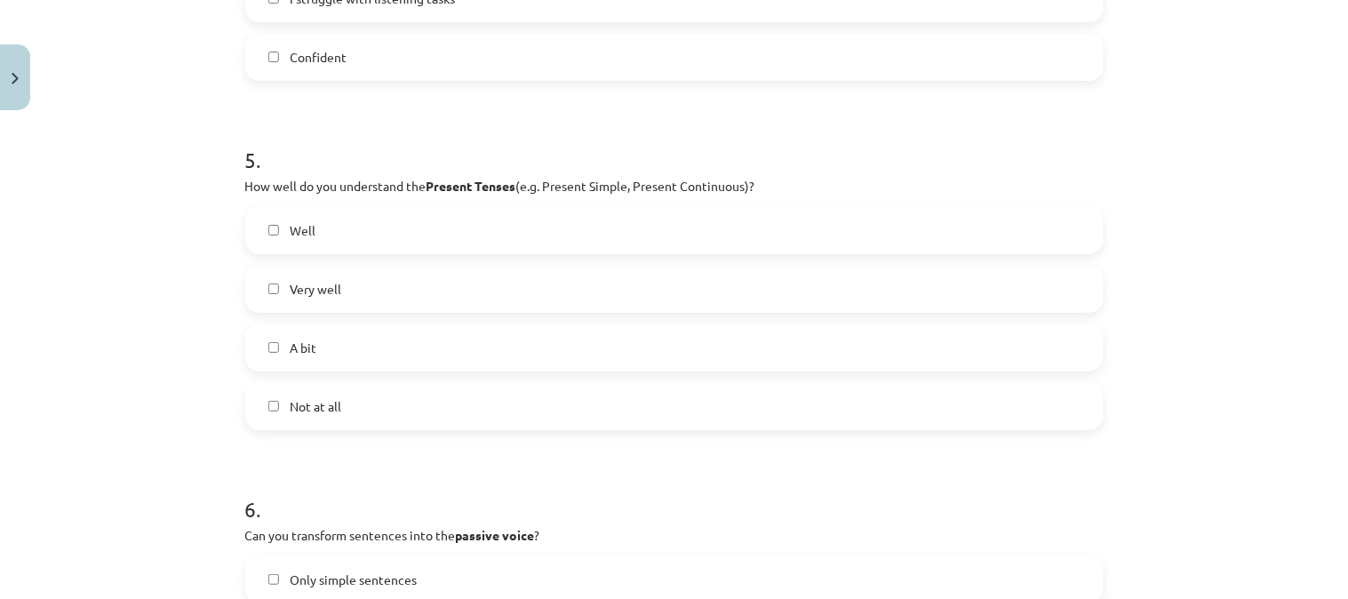
click at [844, 283] on label "Very well" at bounding box center [674, 289] width 855 height 44
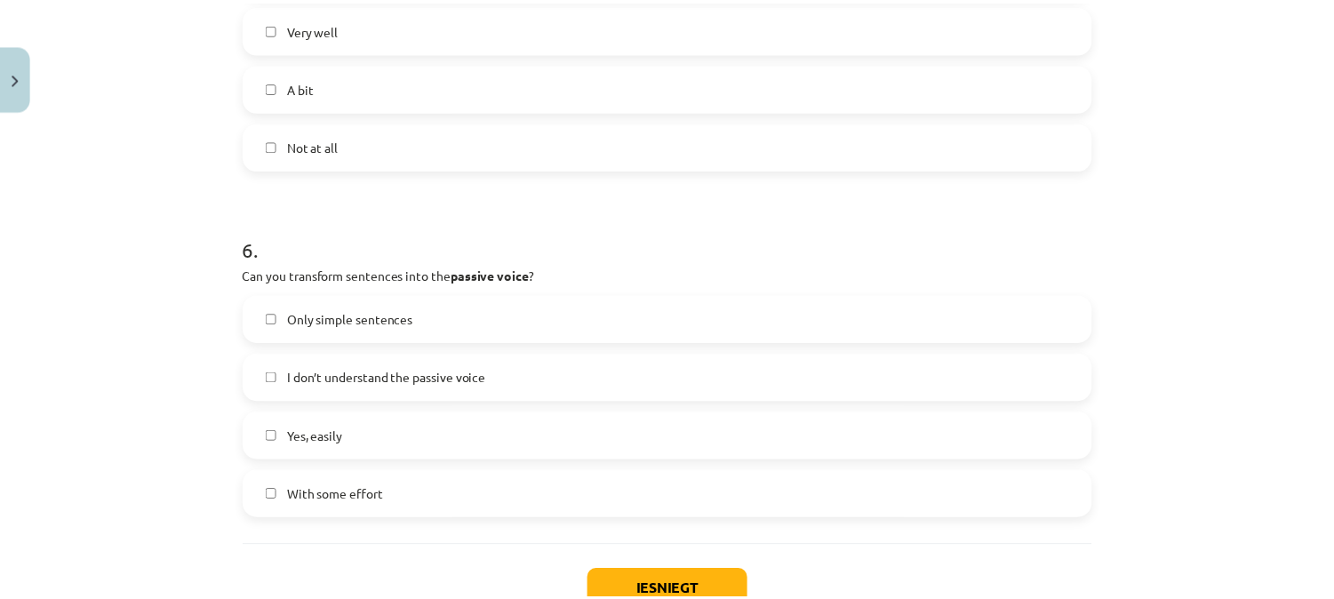
scroll to position [1926, 0]
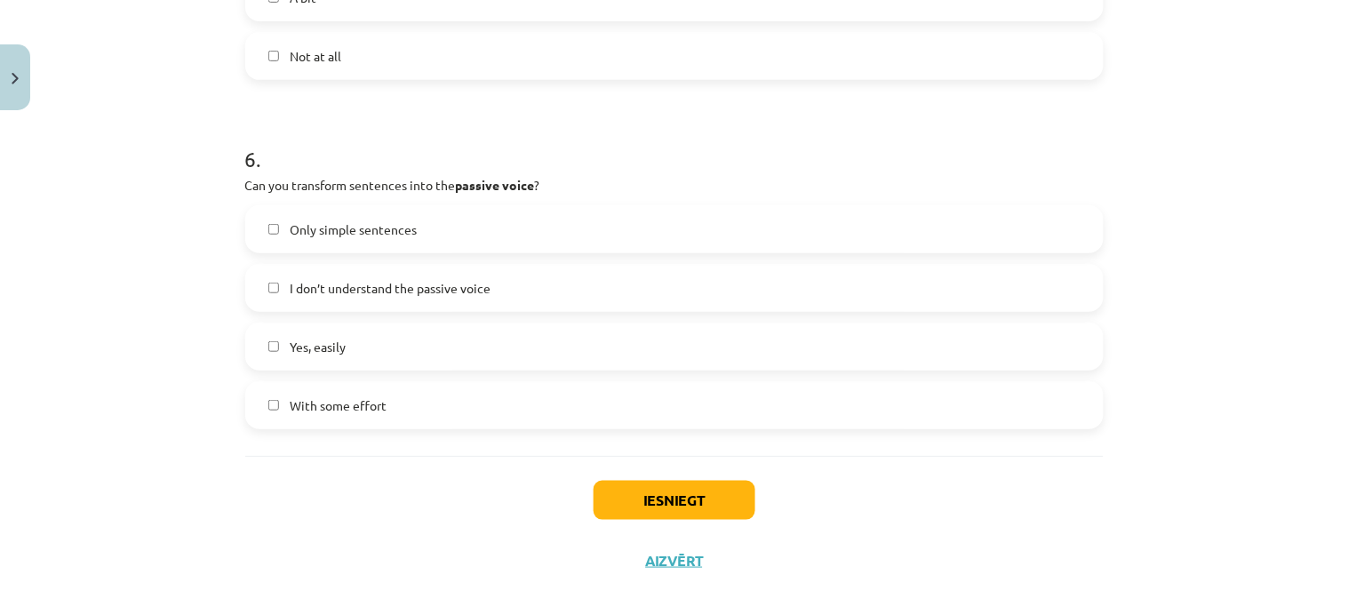
click at [583, 358] on label "Yes, easily" at bounding box center [674, 346] width 855 height 44
click at [653, 483] on button "Iesniegt" at bounding box center [675, 500] width 162 height 39
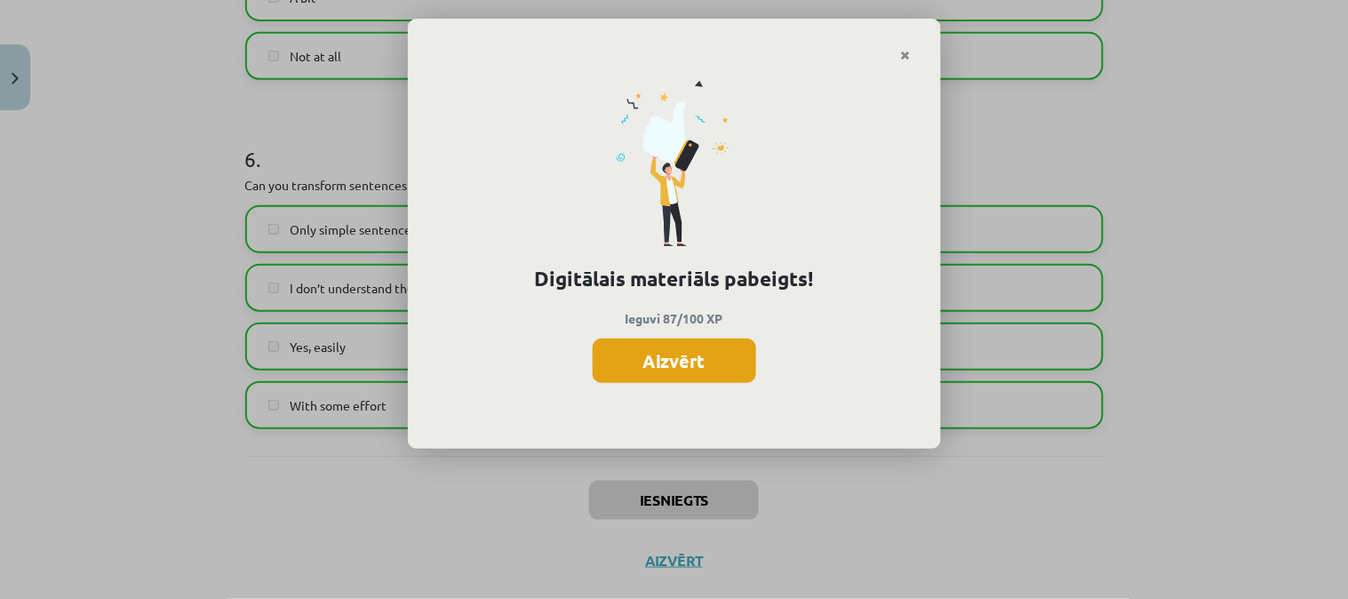
click at [646, 354] on button "Aizvērt" at bounding box center [674, 361] width 163 height 44
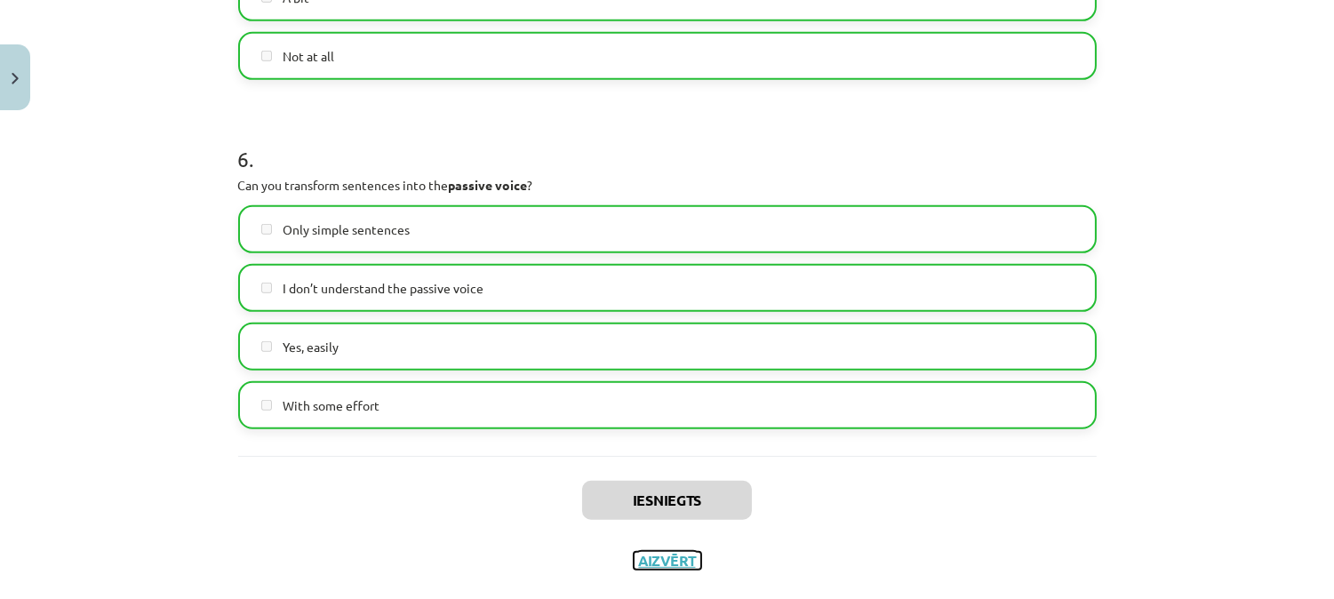
click at [665, 562] on button "Aizvērt" at bounding box center [668, 561] width 68 height 18
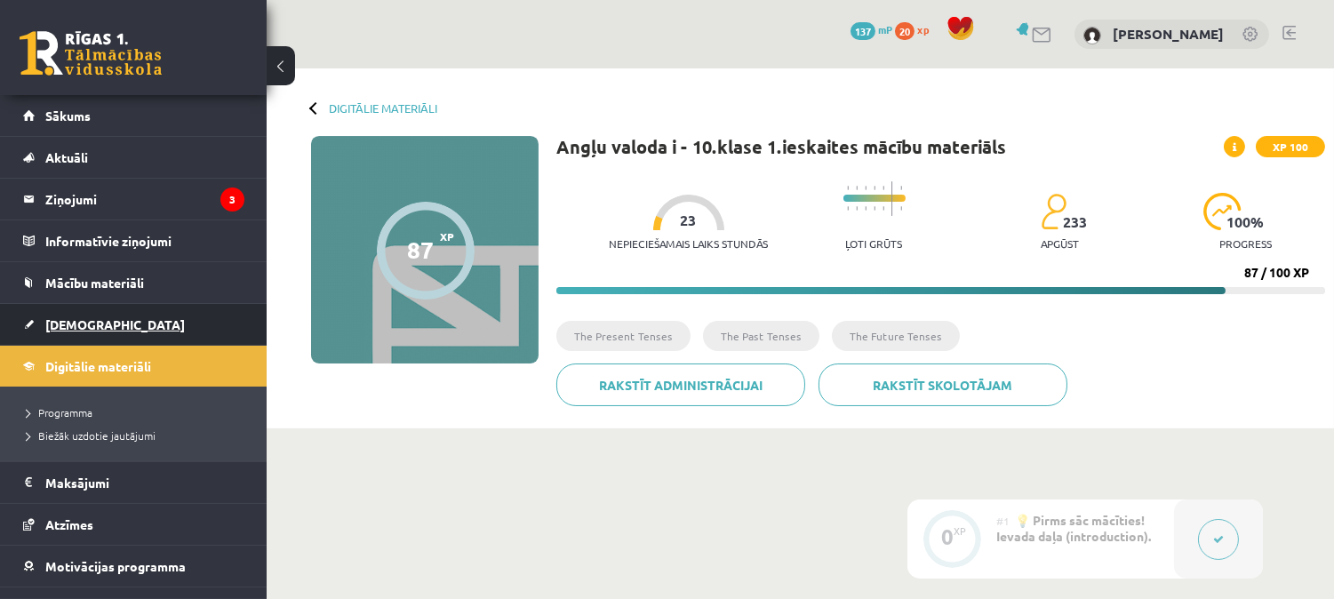
drag, startPoint x: 114, startPoint y: 320, endPoint x: 76, endPoint y: 329, distance: 38.4
click at [76, 329] on span "[DEMOGRAPHIC_DATA]" at bounding box center [115, 324] width 140 height 16
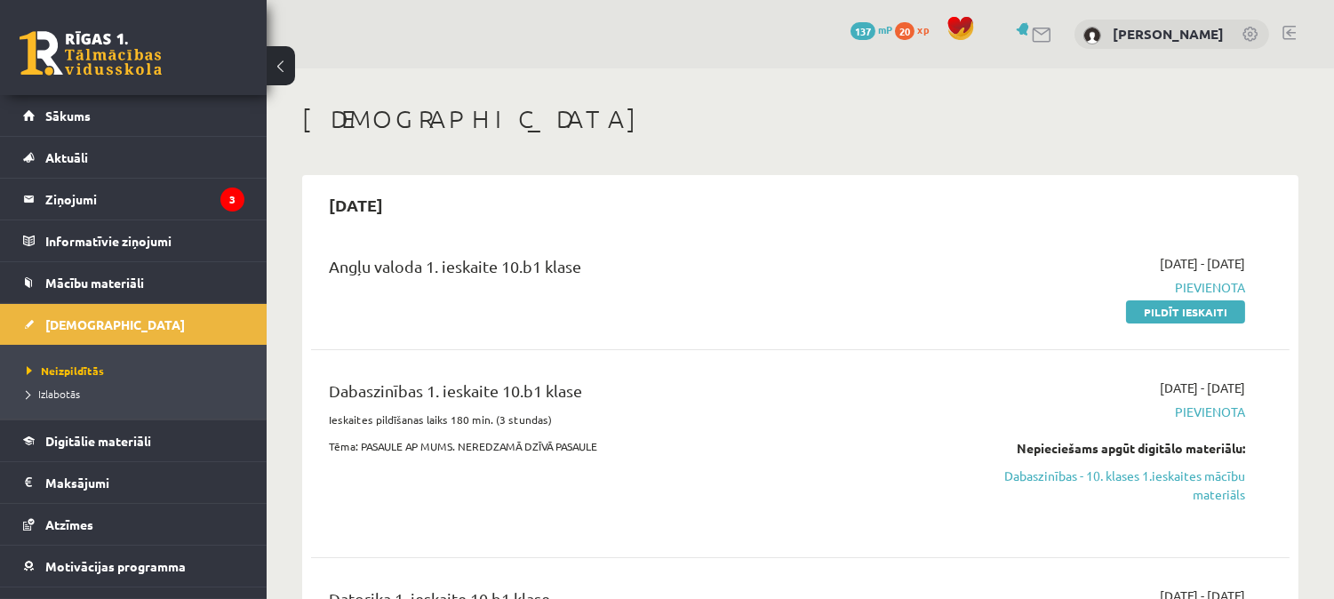
drag, startPoint x: 1025, startPoint y: 108, endPoint x: 1055, endPoint y: 116, distance: 30.4
click at [1289, 31] on link at bounding box center [1288, 33] width 13 height 14
